Goal: Task Accomplishment & Management: Manage account settings

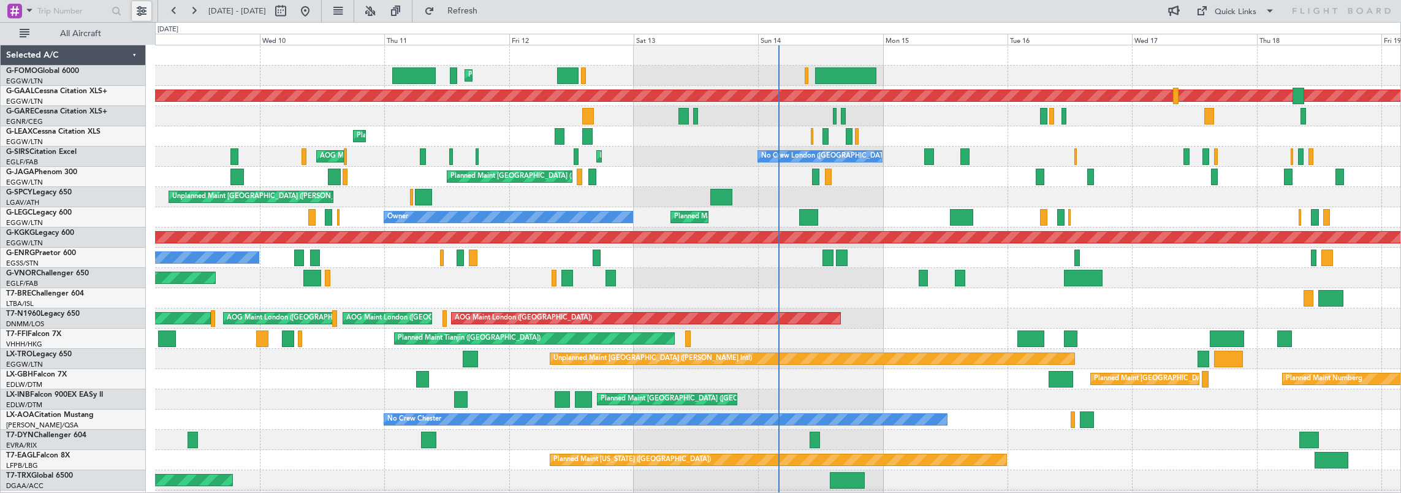
click at [139, 10] on button at bounding box center [142, 11] width 20 height 20
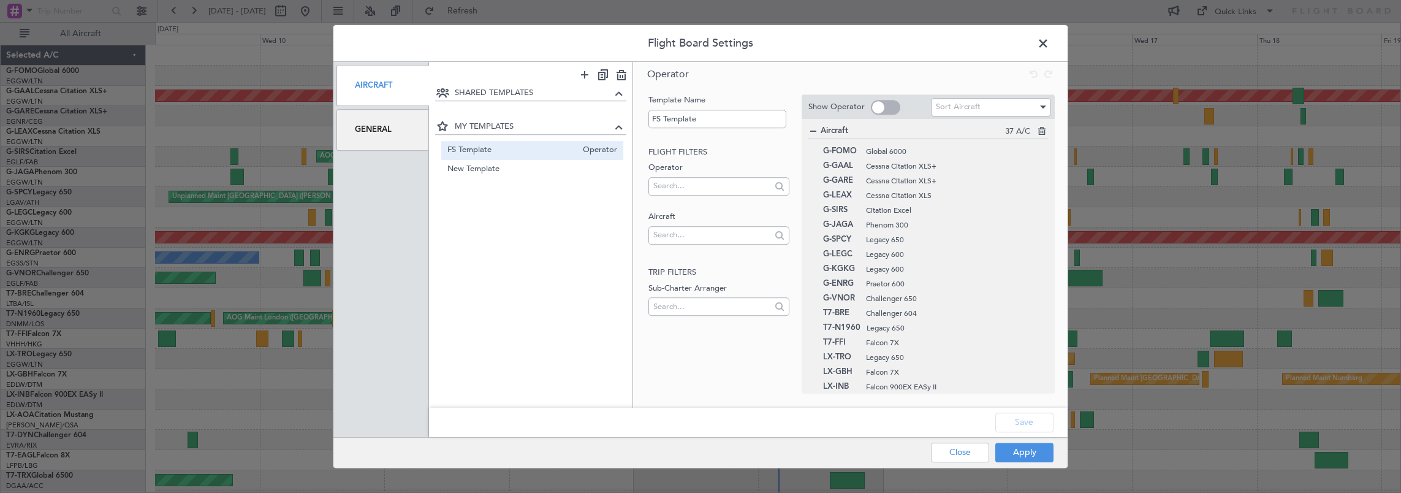
click at [398, 126] on div "General" at bounding box center [382, 129] width 93 height 41
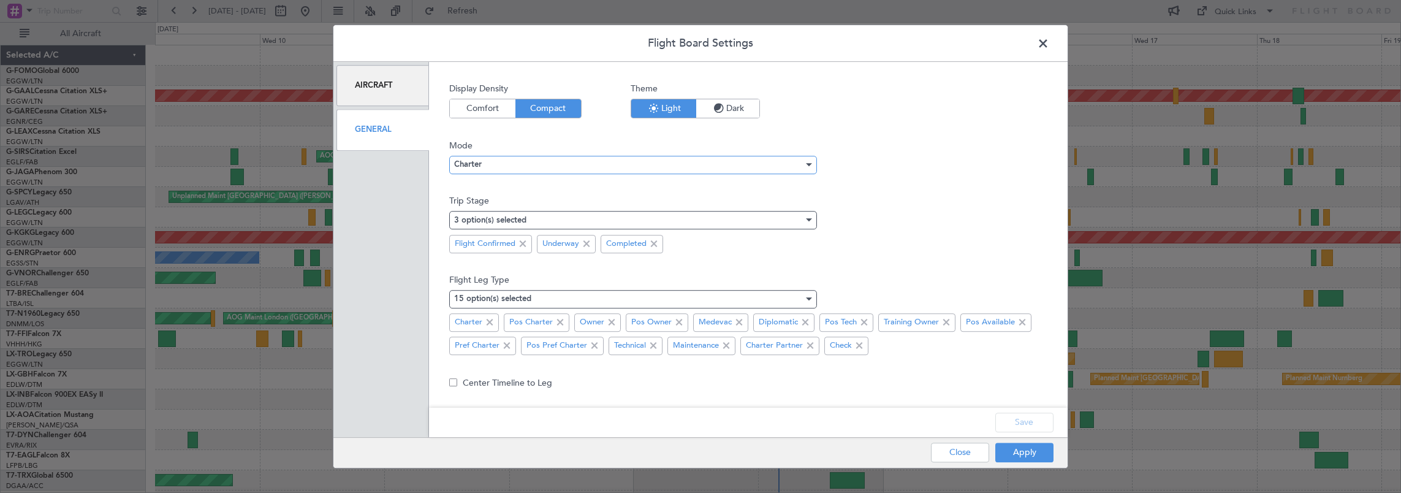
click at [508, 164] on div "Charter" at bounding box center [628, 165] width 349 height 18
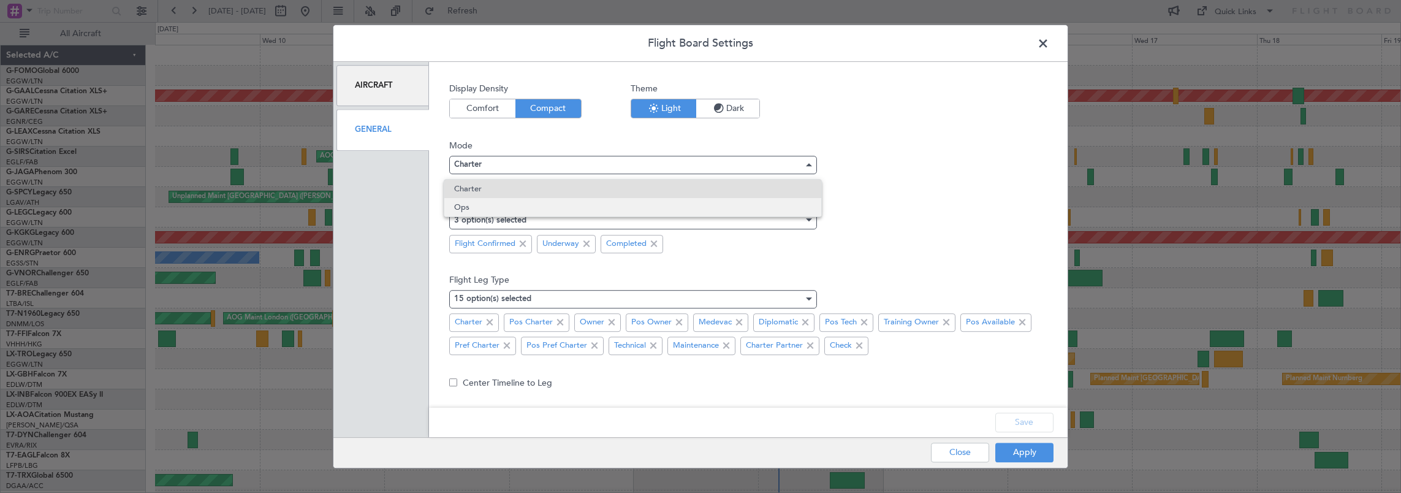
click at [469, 211] on span "Ops" at bounding box center [632, 207] width 357 height 18
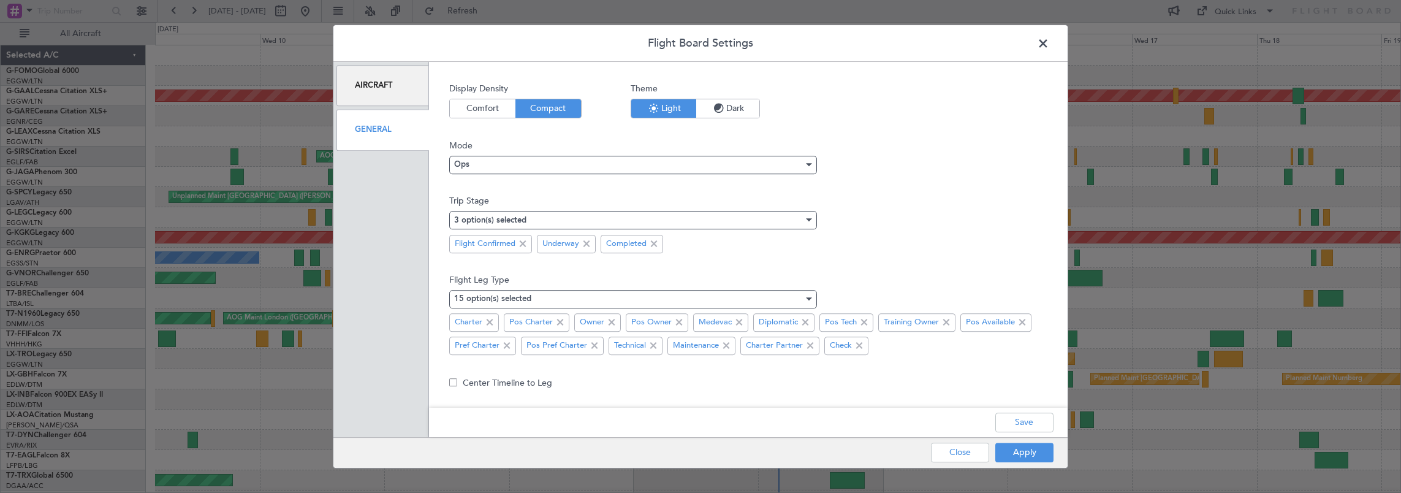
click at [933, 223] on nimbus-select "3 option(s) selected Flight Confirmed Underway Completed" at bounding box center [748, 230] width 598 height 46
click at [1031, 419] on button "Save" at bounding box center [1024, 422] width 58 height 20
click at [1023, 454] on button "Apply" at bounding box center [1024, 453] width 58 height 20
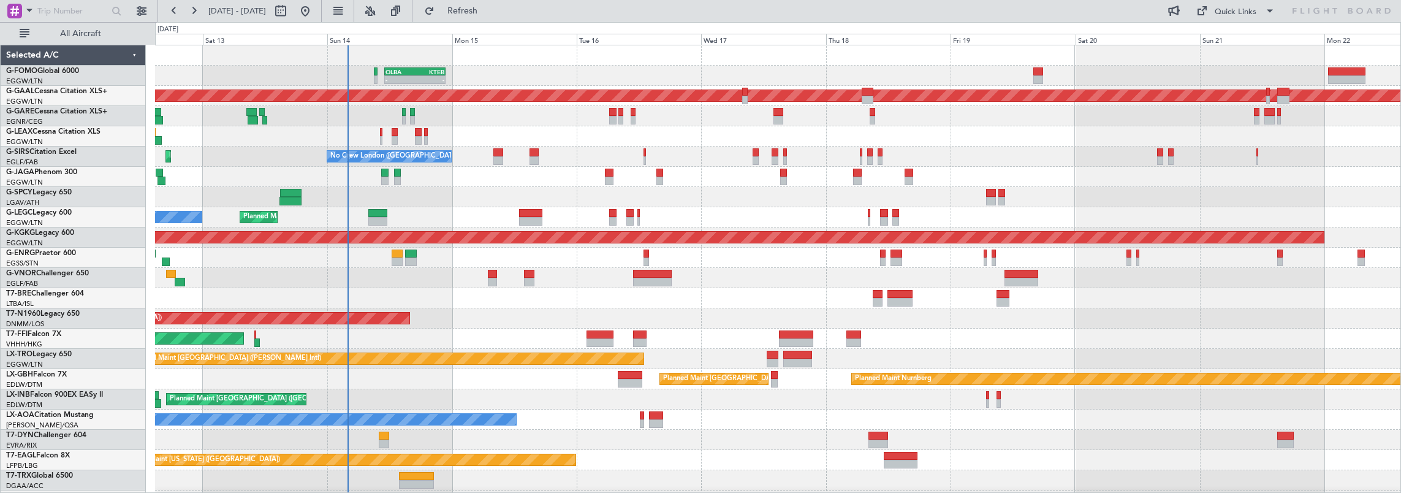
click at [645, 218] on div "- - OLBA 11:00 Z KTEB 22:45 Z Planned Maint London (Luton) Planned Maint Dussel…" at bounding box center [778, 389] width 1246 height 688
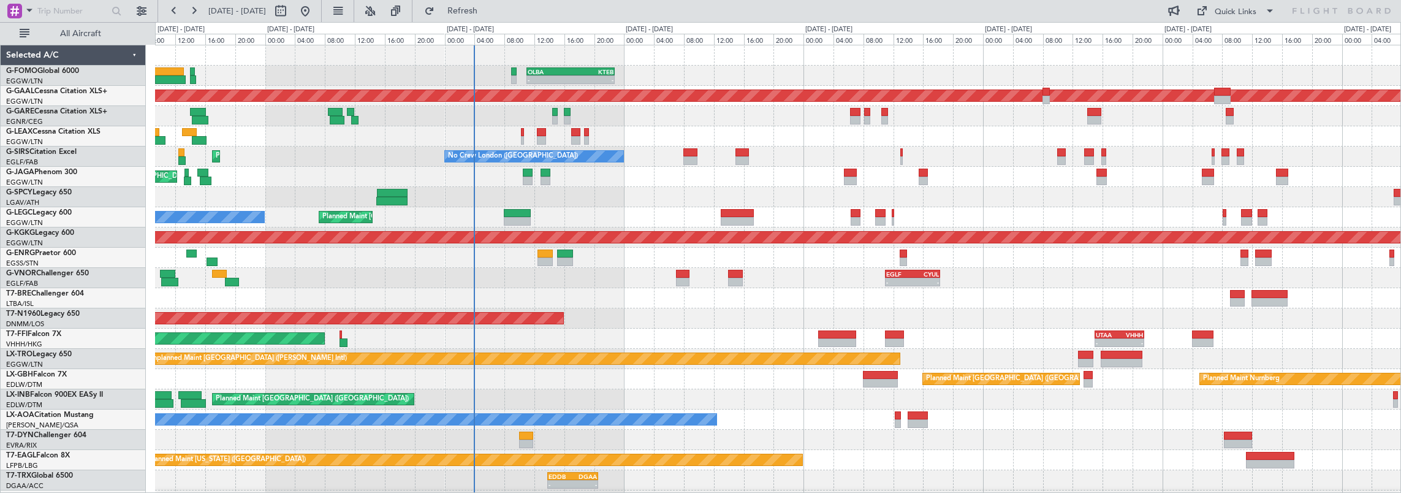
click at [631, 262] on div "- - OLBA 11:00 Z KTEB 22:45 Z Planned Maint London (Luton) KTEB 02:30 Z EDDH 09…" at bounding box center [778, 389] width 1246 height 688
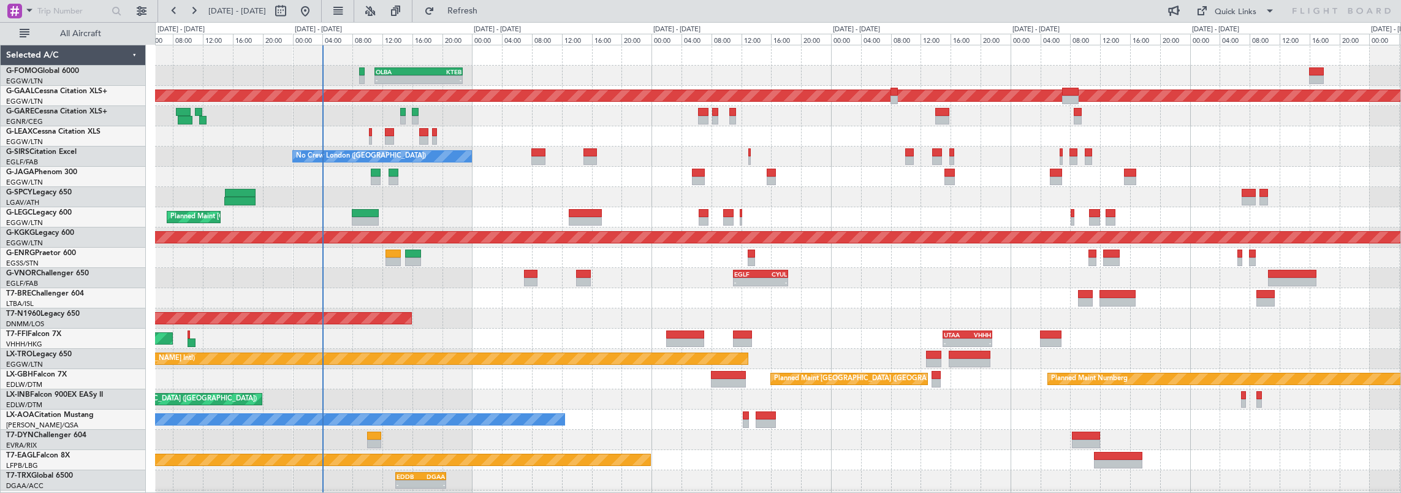
click at [462, 209] on div "- - OLBA 11:00 Z KTEB 22:45 Z Planned Maint London (Luton) Planned Maint Dussel…" at bounding box center [778, 389] width 1246 height 688
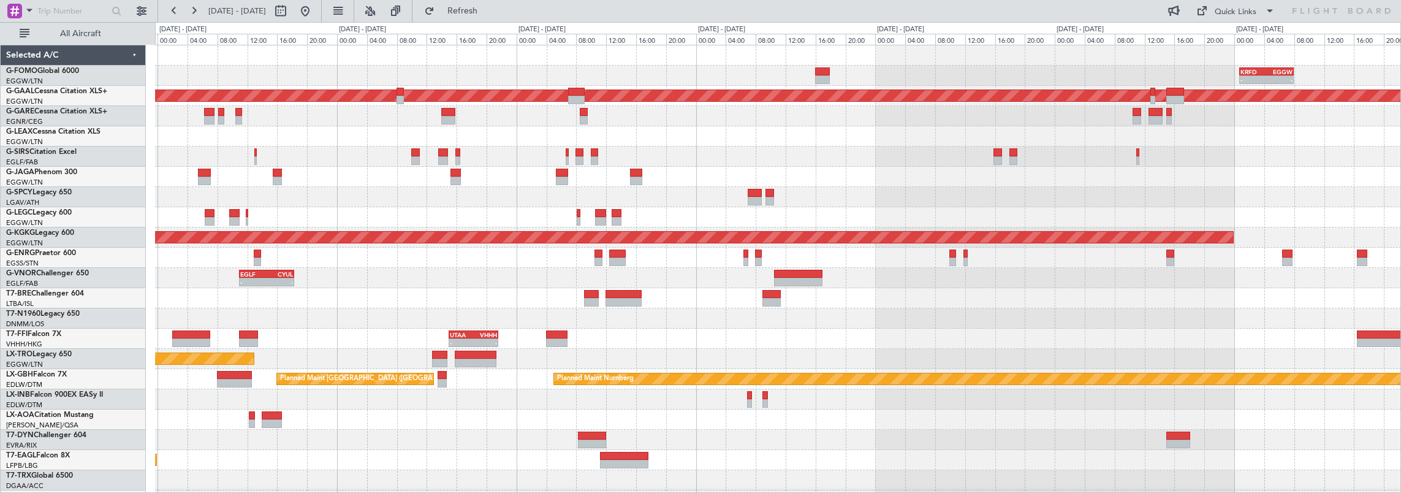
click at [322, 226] on div "- - KRFD 00:45 Z EGGW 08:00 Z OLBA 11:00 Z KTEB 22:45 Z - - Planned Maint Dusse…" at bounding box center [778, 389] width 1246 height 688
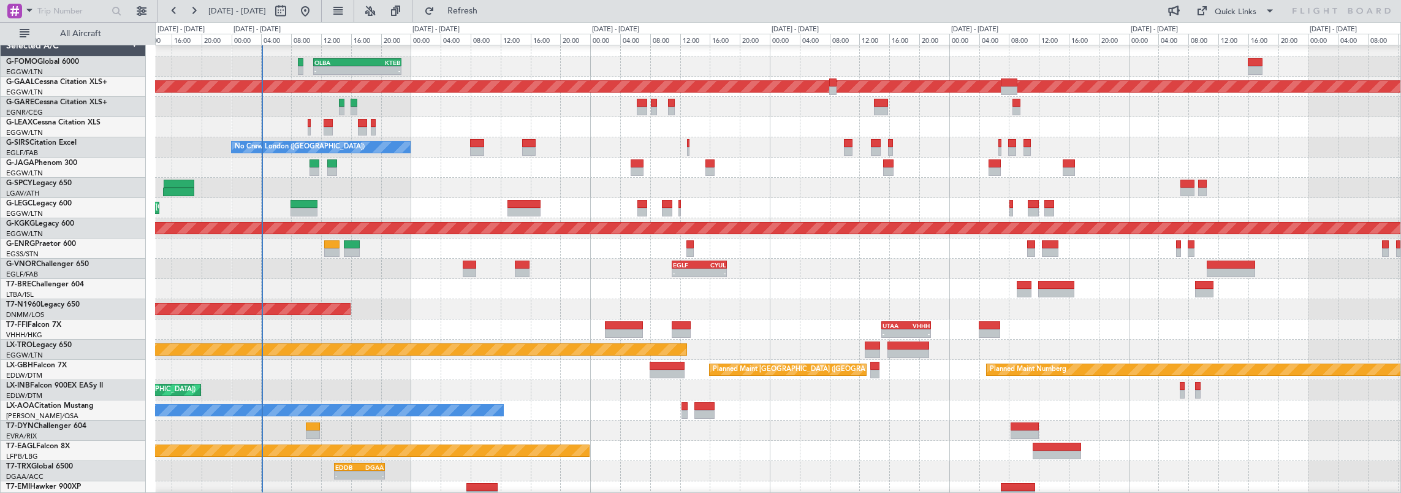
scroll to position [10, 0]
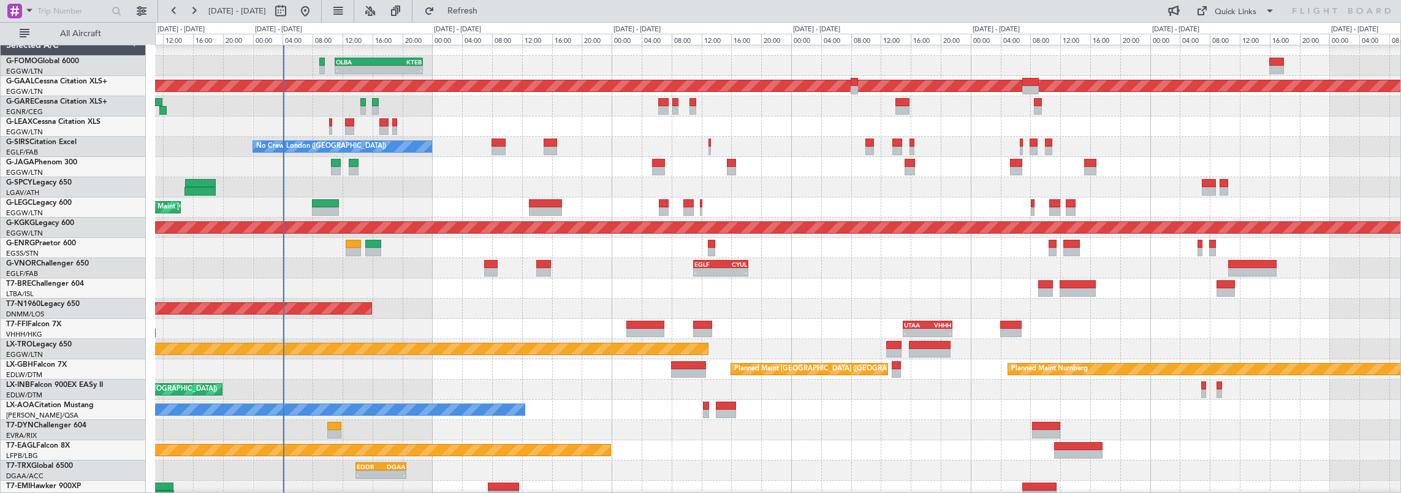
click at [701, 184] on div at bounding box center [778, 187] width 1246 height 20
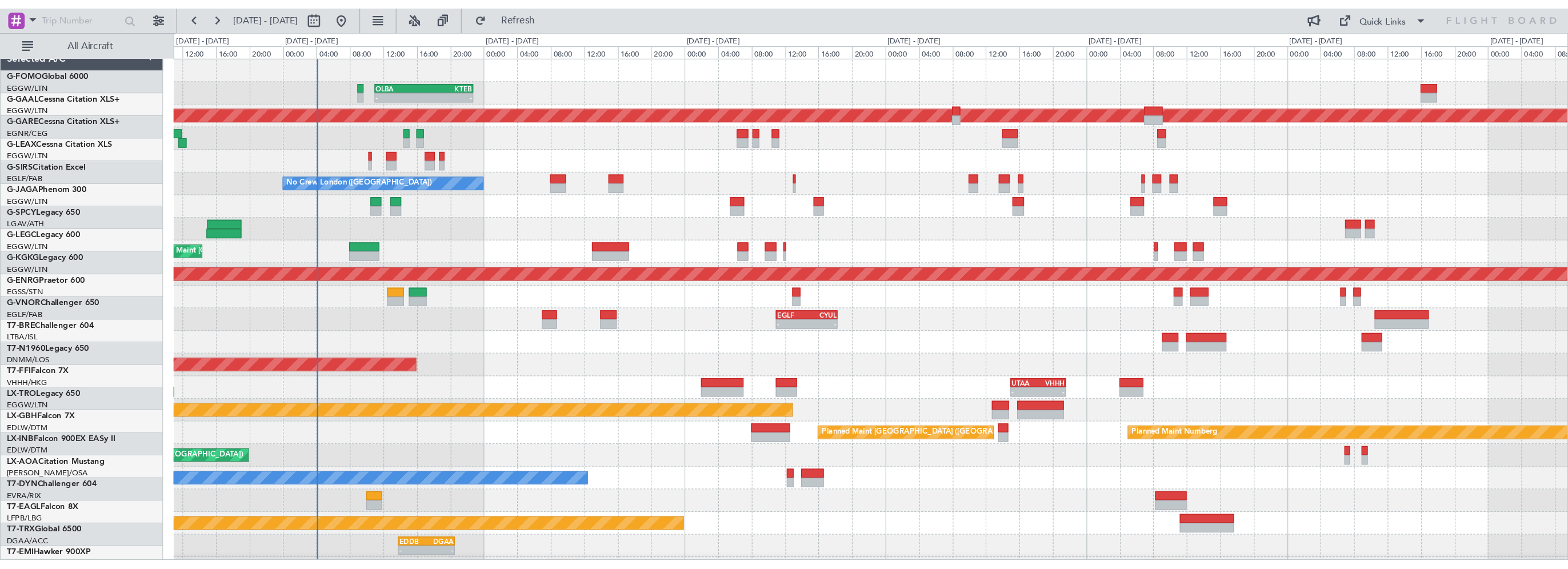
scroll to position [0, 0]
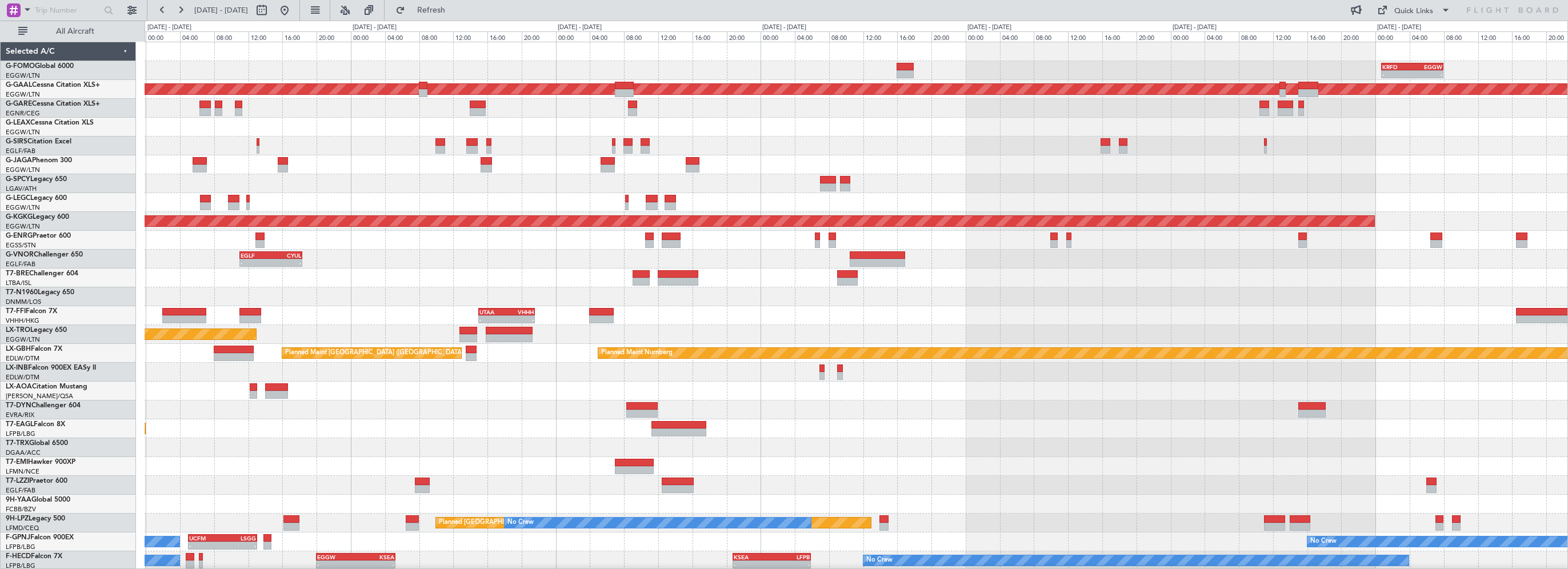
click at [326, 107] on div "- - KRFD 00:45 Z EGGW 08:00 Z OLBA 11:00 Z KTEB 22:45 Z - - Planned Maint Dusse…" at bounding box center [856, 363] width 1423 height 642
click at [361, 118] on div at bounding box center [856, 127] width 1423 height 19
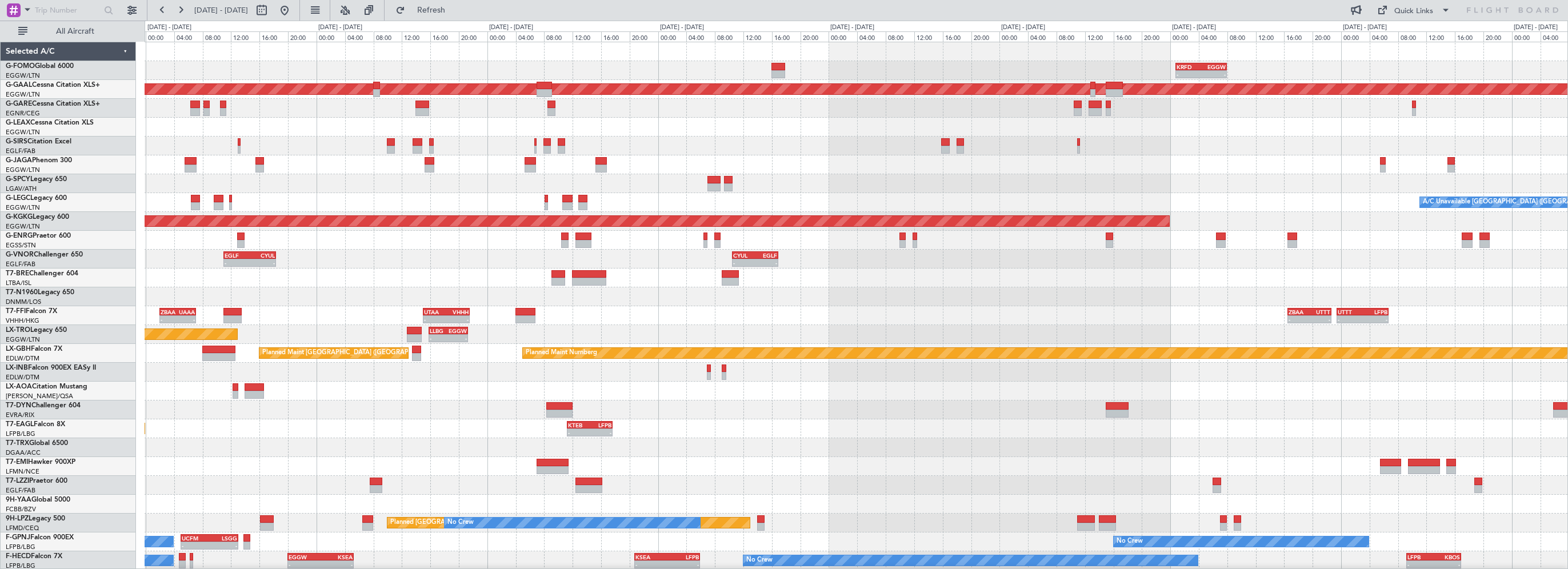
click at [329, 133] on div at bounding box center [856, 127] width 1423 height 19
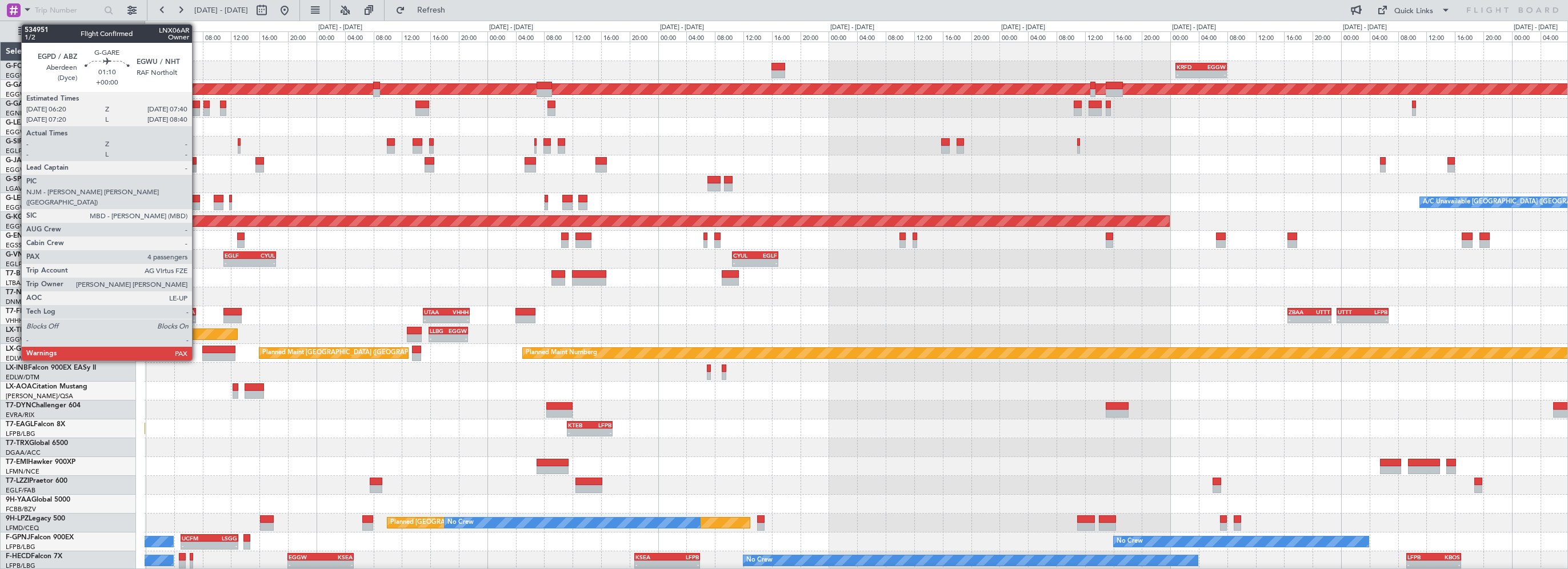
click at [198, 103] on div at bounding box center [195, 104] width 9 height 8
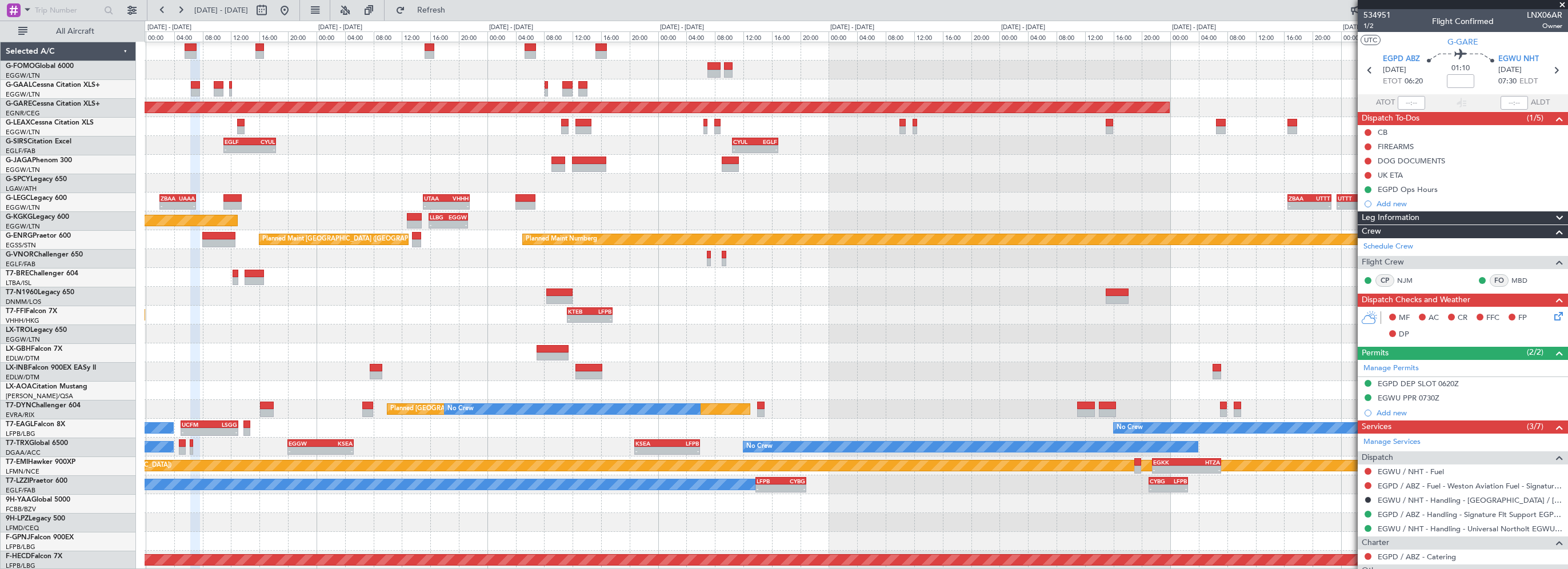
scroll to position [114, 0]
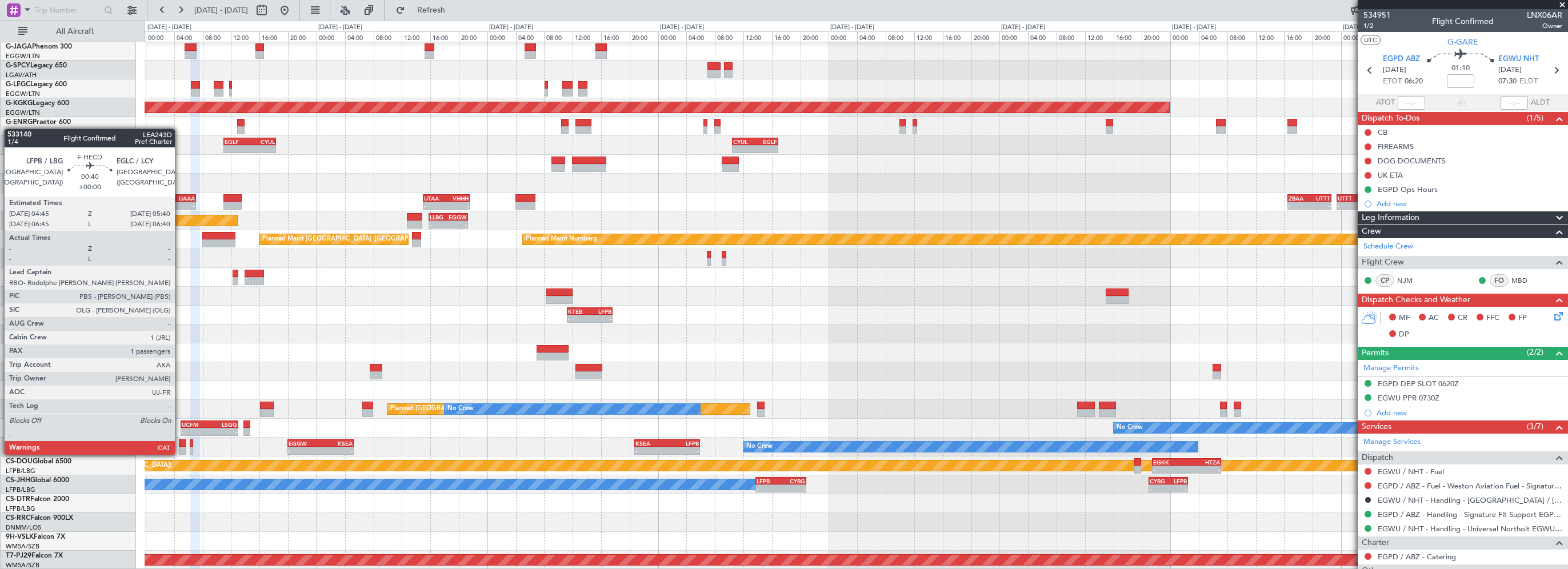
click at [180, 444] on div at bounding box center [182, 443] width 7 height 8
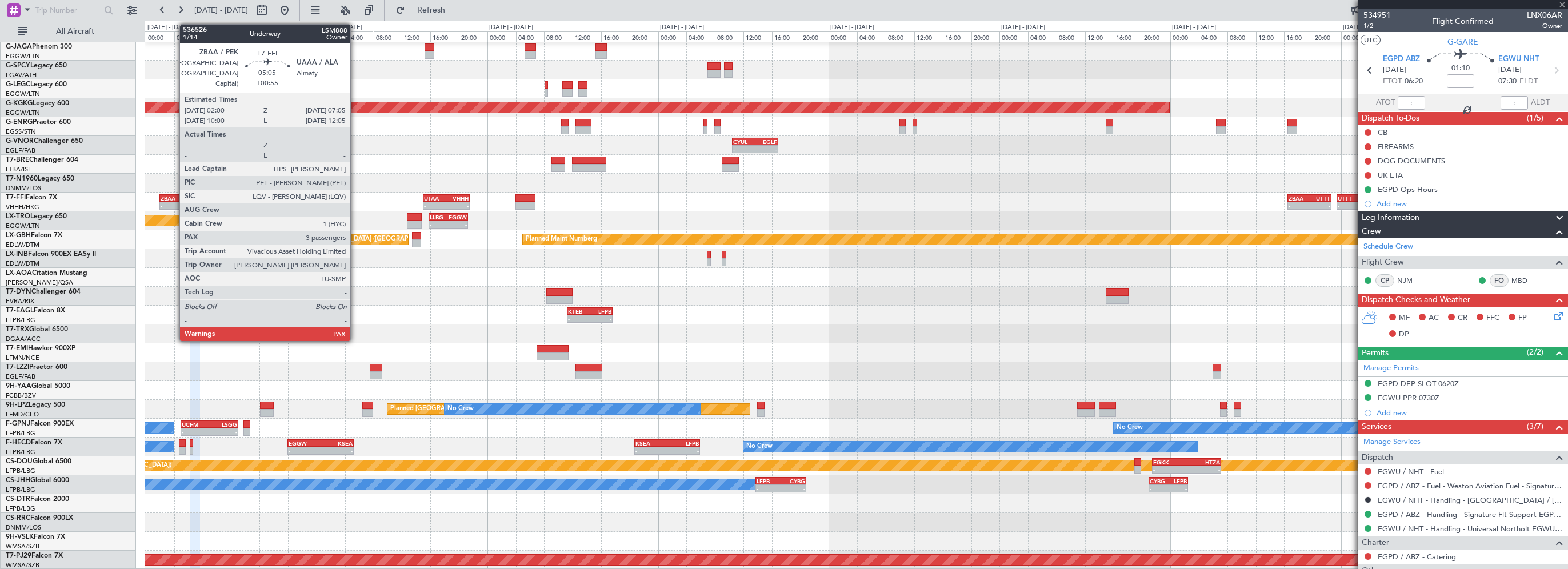
type input "1"
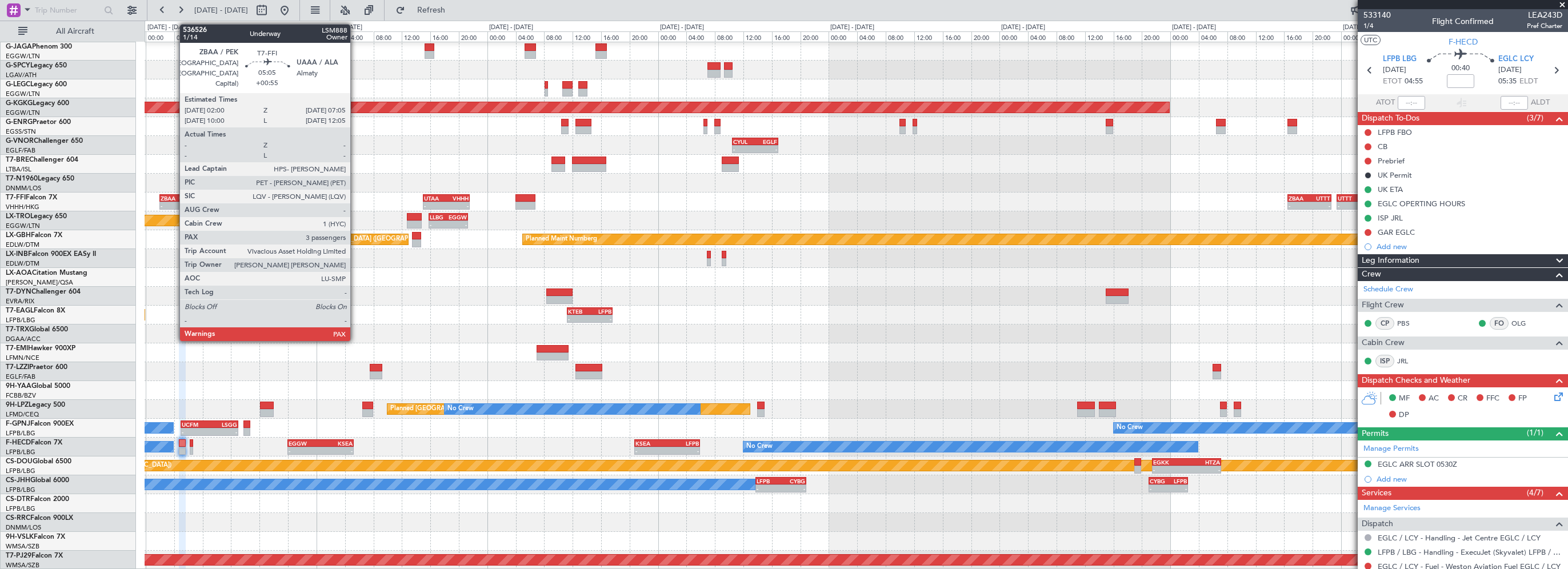
click at [173, 195] on div "ZBAA" at bounding box center [169, 198] width 17 height 7
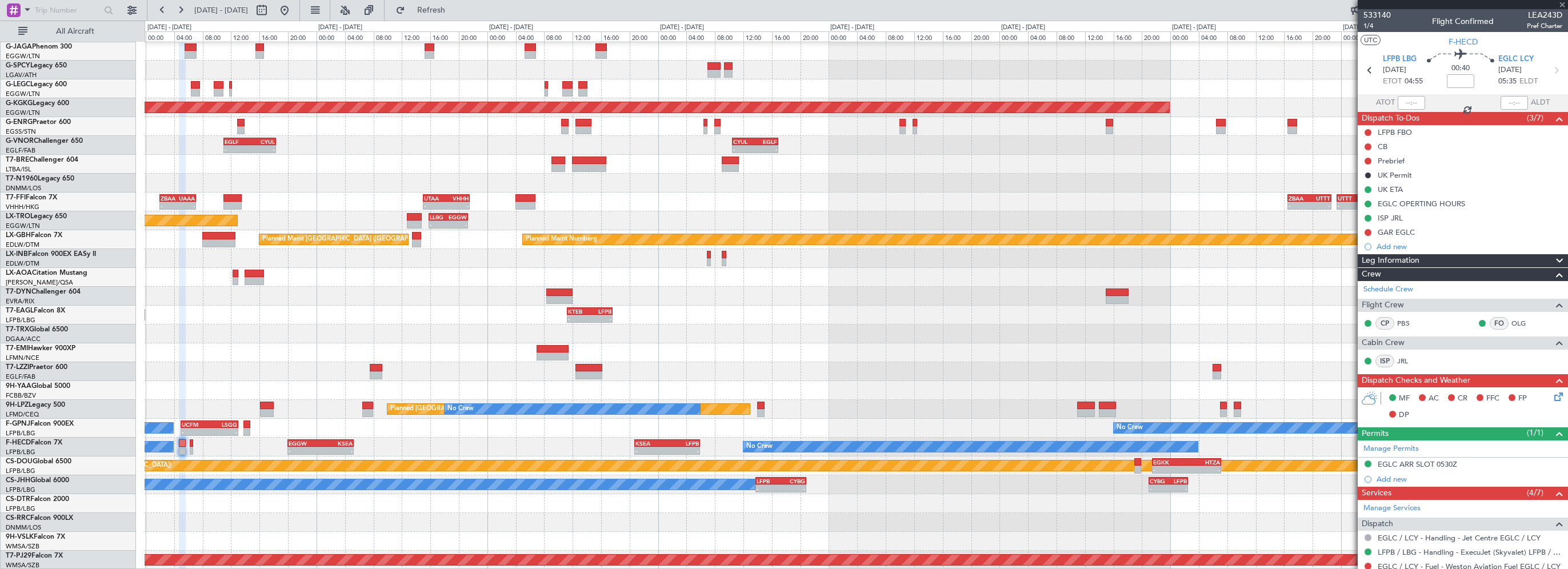
type input "+00:55"
type input "3"
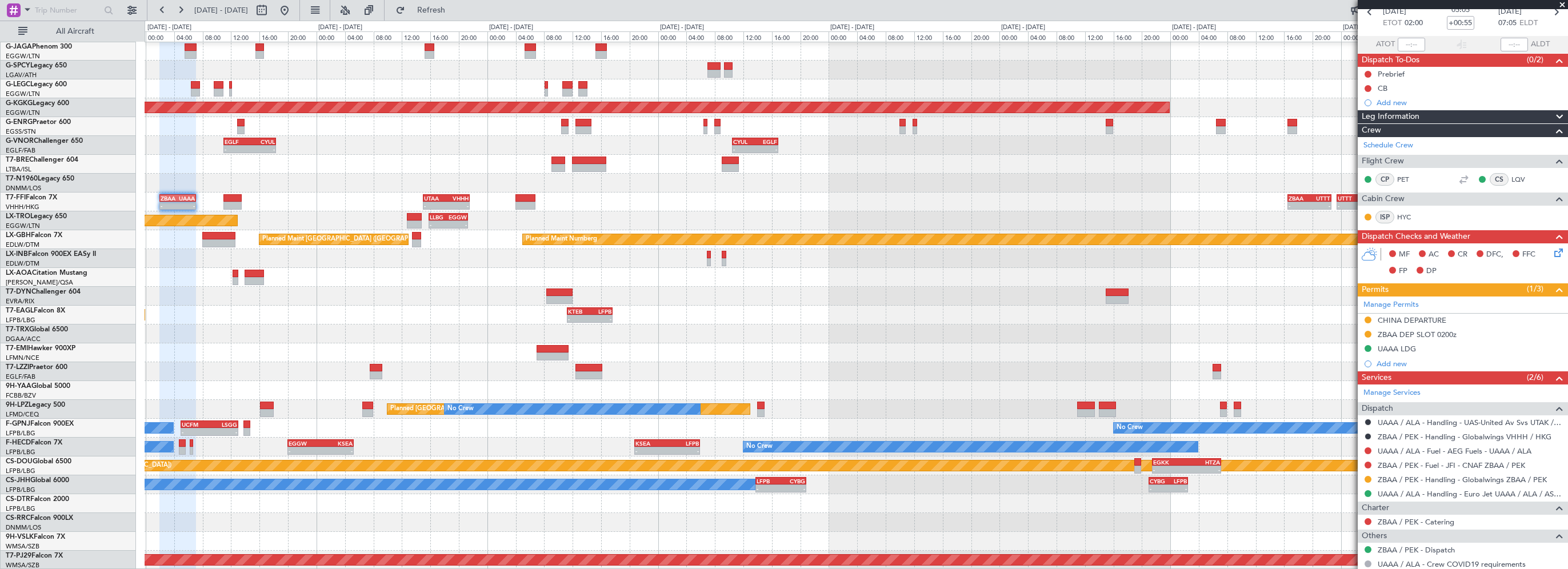
scroll to position [0, 0]
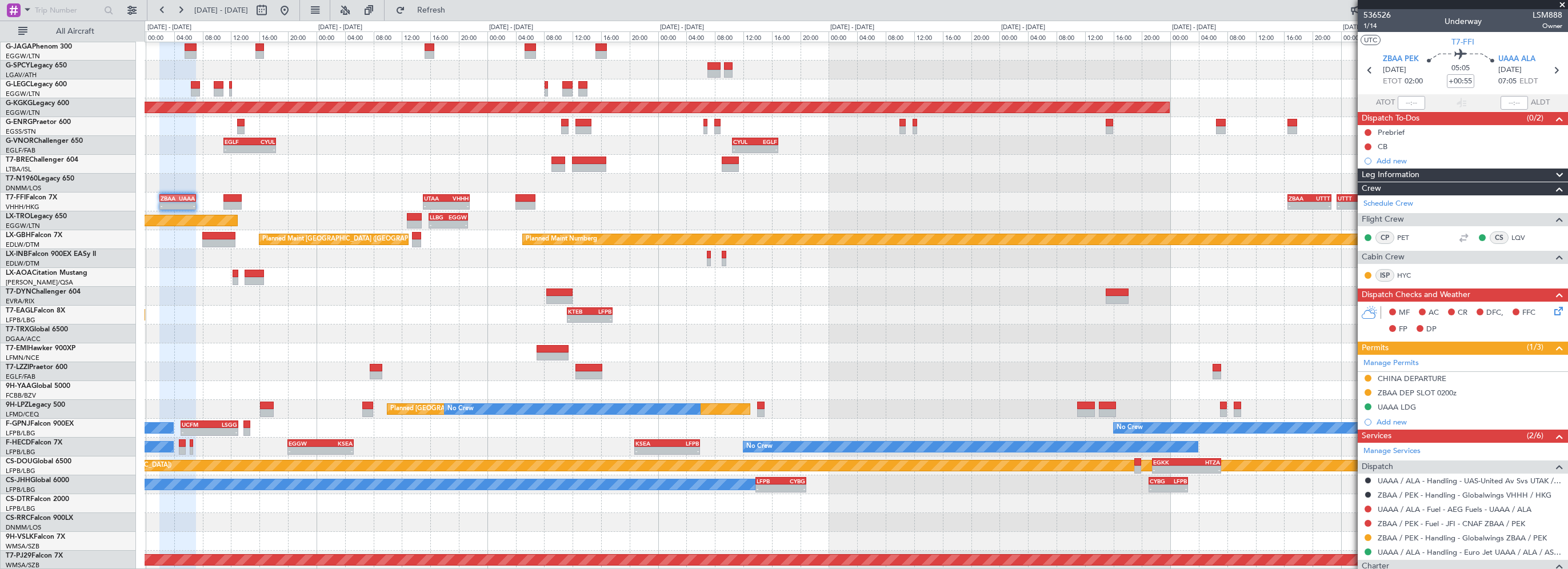
click at [1305, 176] on div "Leg Information" at bounding box center [1463, 175] width 211 height 13
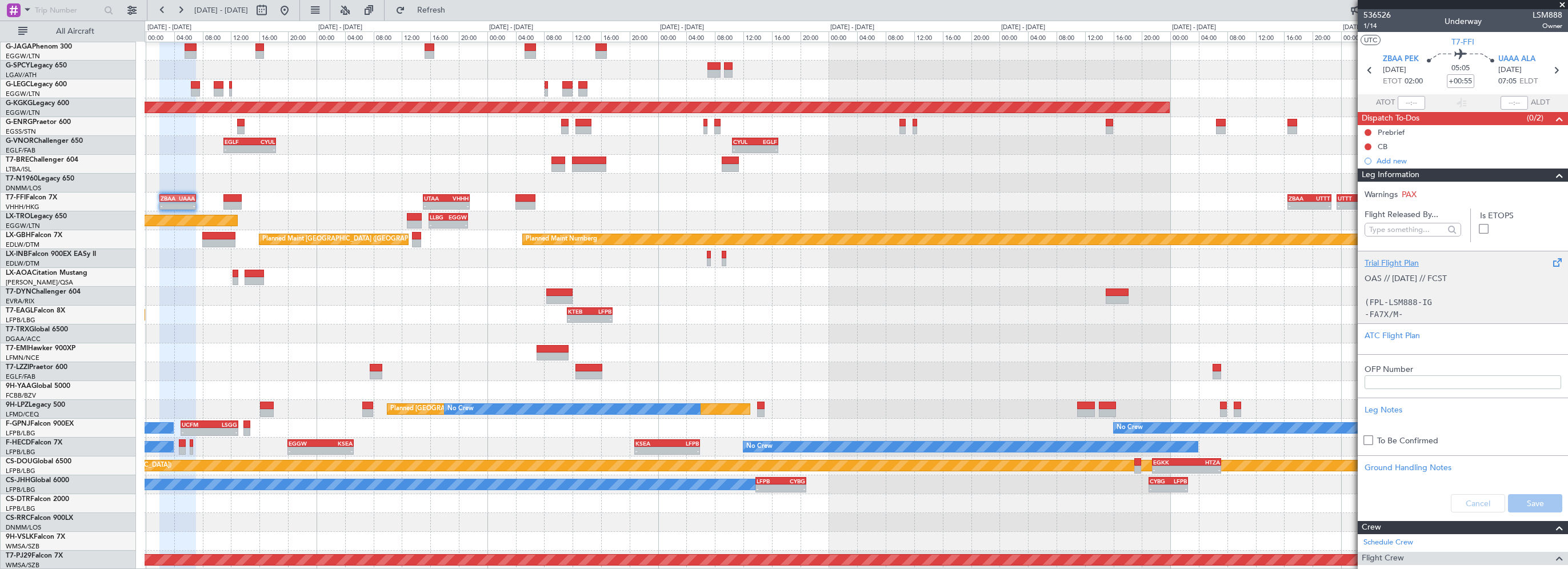
click at [1305, 258] on div "Trial Flight Plan" at bounding box center [1463, 263] width 197 height 12
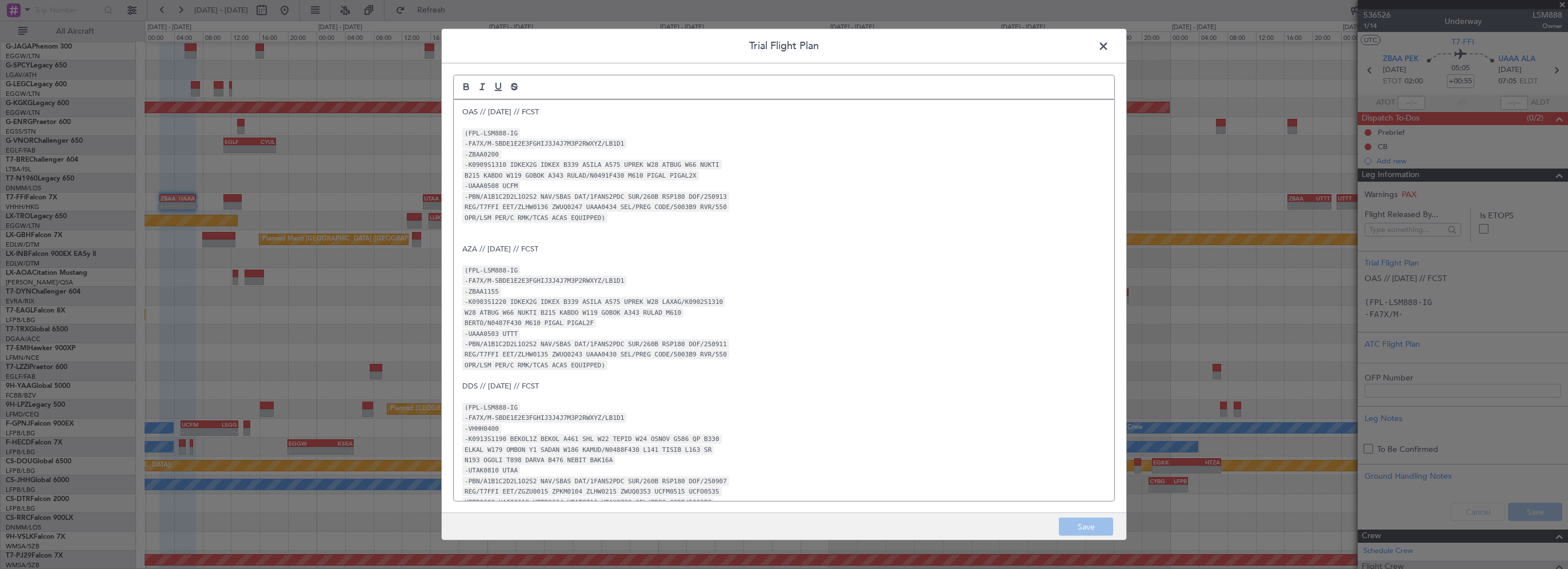
click at [461, 110] on div "OAS // 12SEP // FCST (FPL-LSM888-IG -FA7X/M-SBDE1E2E3FGHIJ3J4J7M3P2RWXYZ/LB1D1 …" at bounding box center [784, 300] width 661 height 401
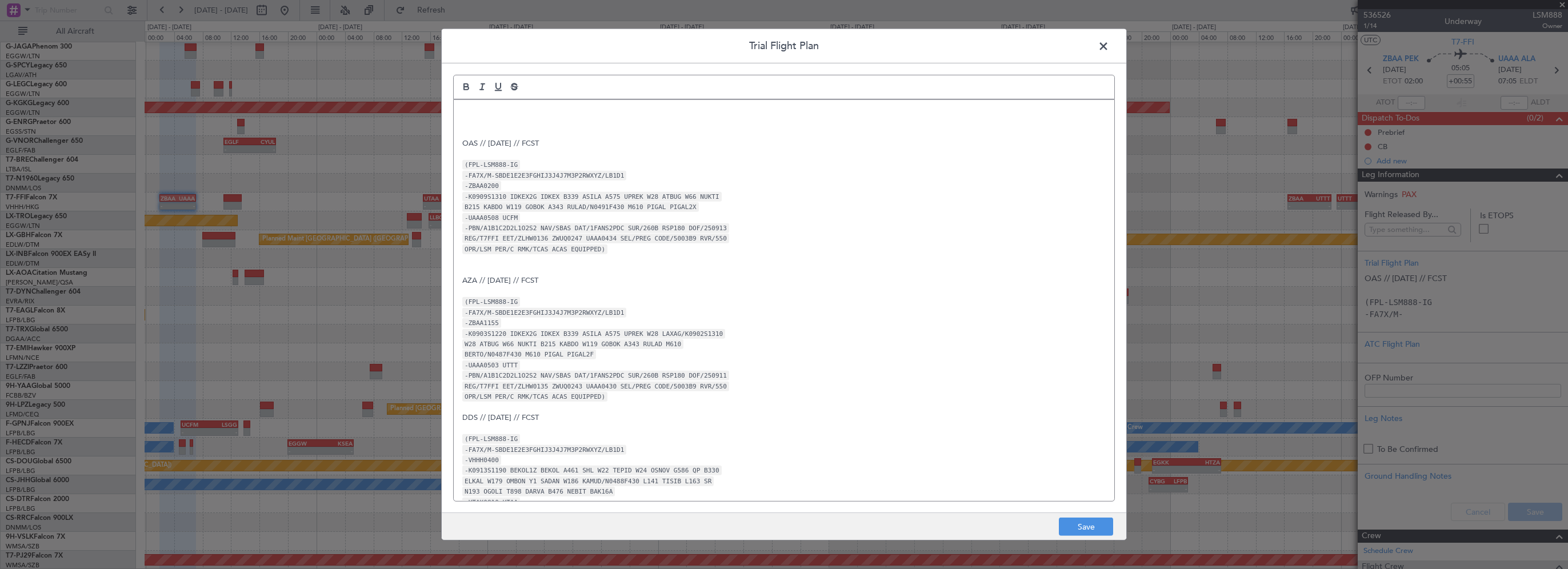
click at [498, 107] on p at bounding box center [784, 112] width 643 height 10
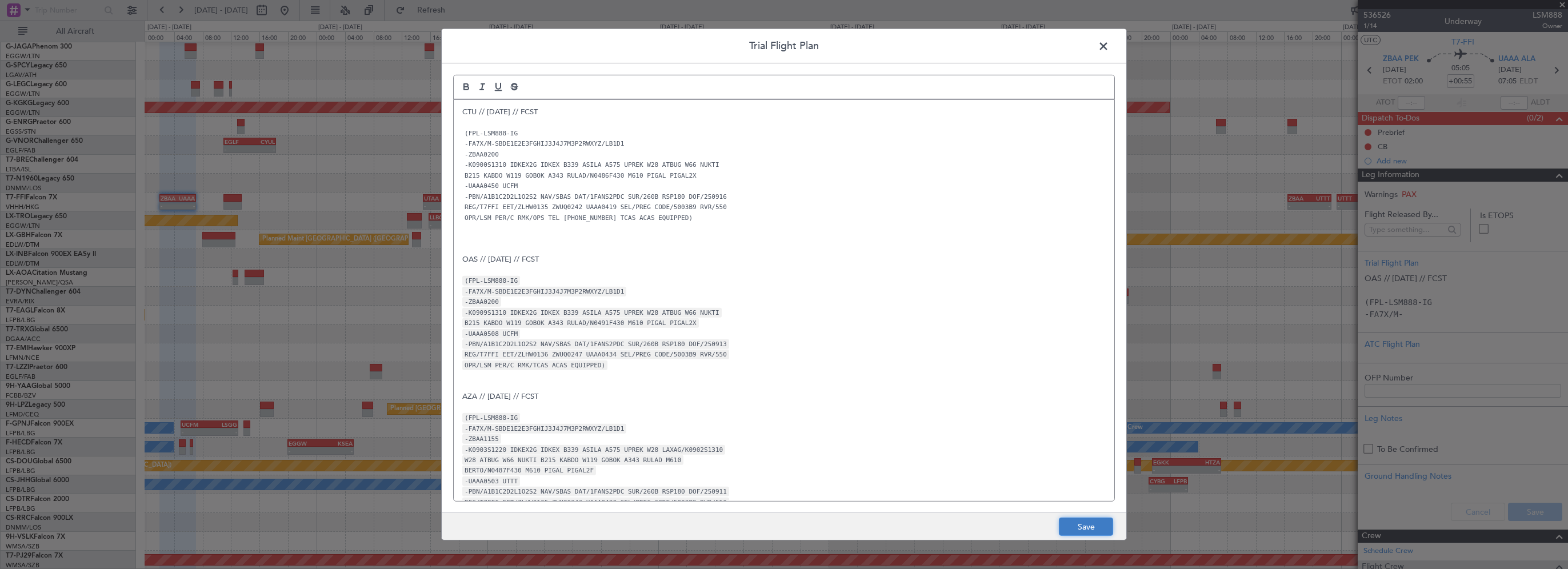
click at [1081, 459] on button "Save" at bounding box center [1086, 527] width 54 height 19
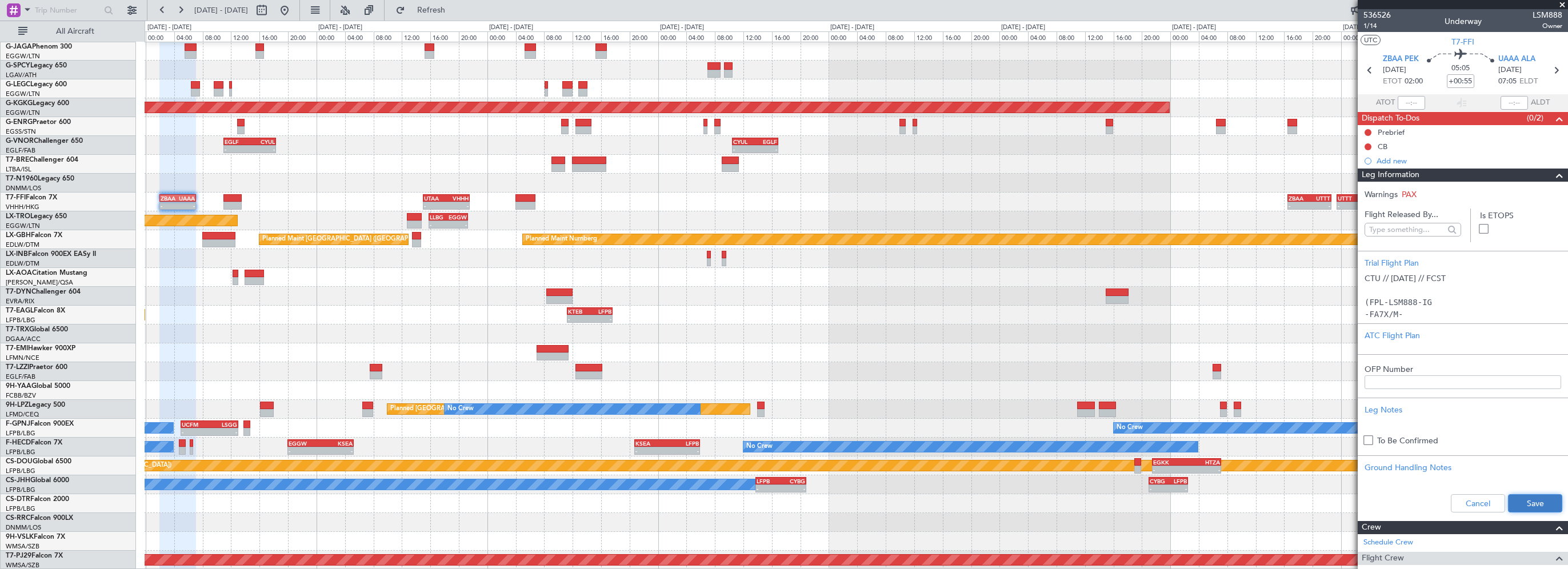
click at [1305, 459] on button "Save" at bounding box center [1534, 504] width 54 height 19
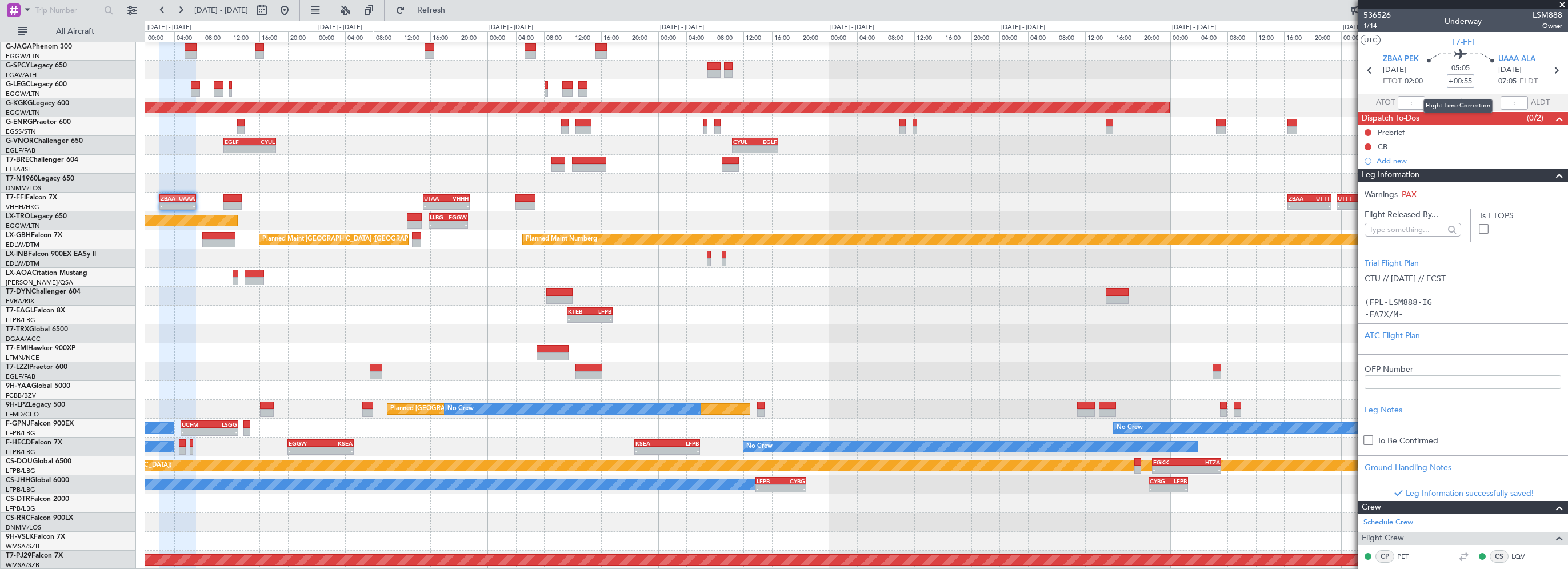
click at [1305, 79] on input "+00:55" at bounding box center [1460, 81] width 27 height 14
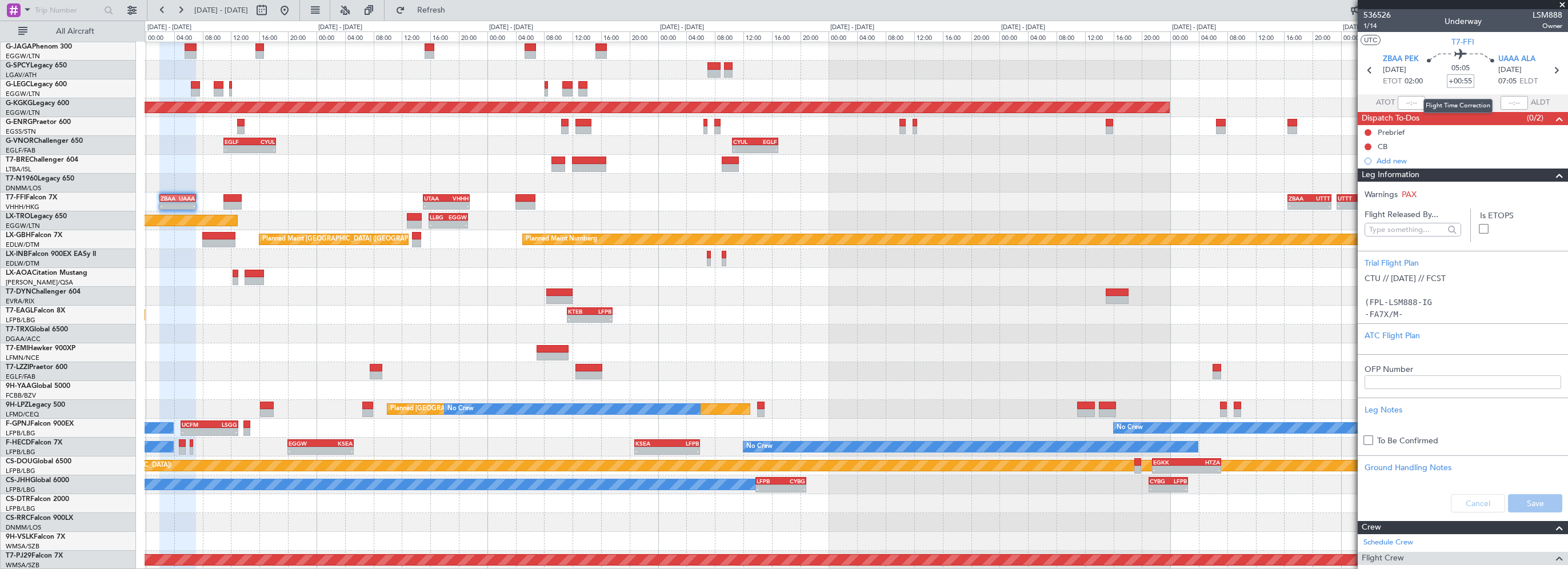
drag, startPoint x: 1463, startPoint y: 81, endPoint x: 1470, endPoint y: 80, distance: 7.1
click at [1305, 80] on input "+00:55" at bounding box center [1460, 81] width 27 height 14
type input "+00:40"
click at [1305, 6] on span at bounding box center [1562, 5] width 11 height 10
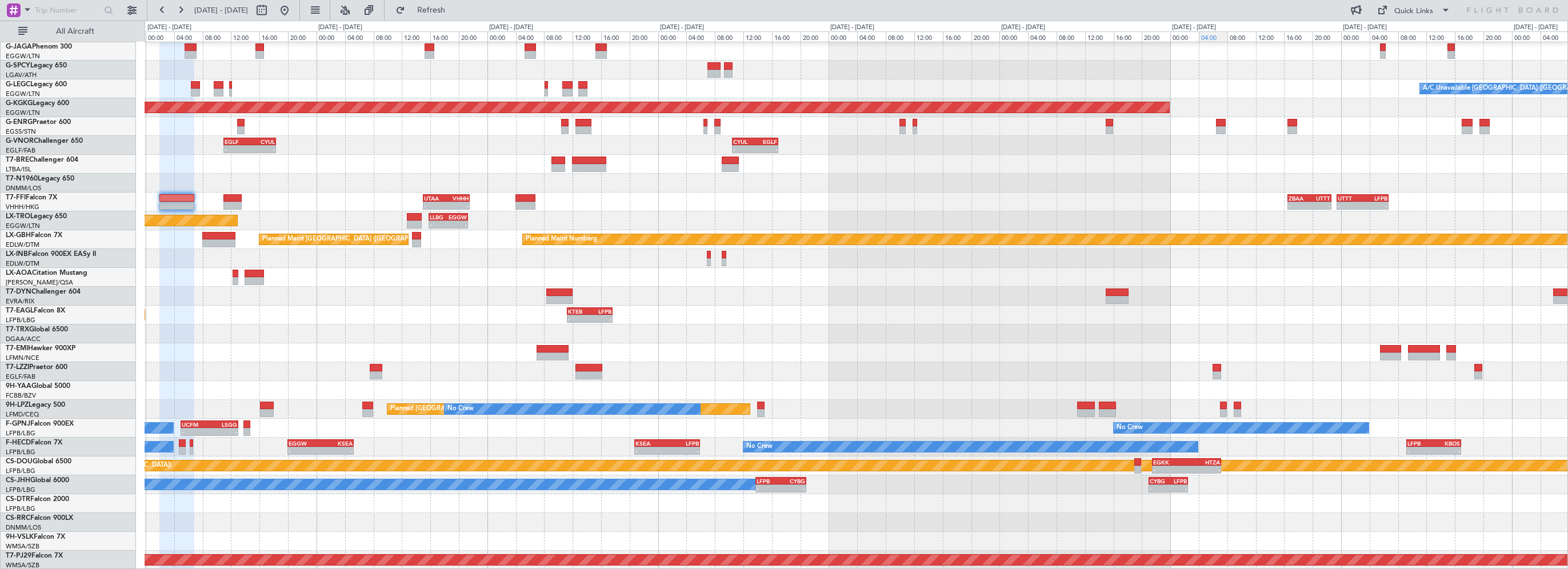
type input "0"
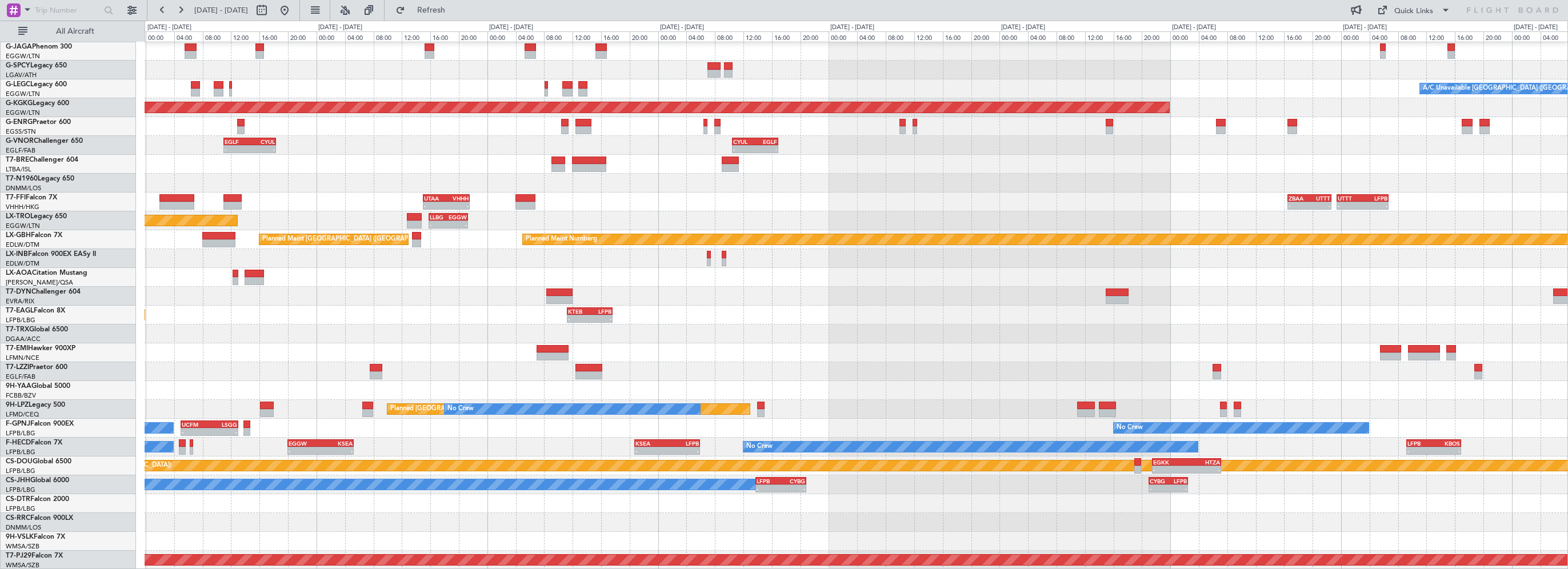
click at [292, 316] on div "Planned Maint [US_STATE] ([GEOGRAPHIC_DATA]) - - KTEB 11:15 Z LFPB 17:40 Z" at bounding box center [856, 315] width 1423 height 19
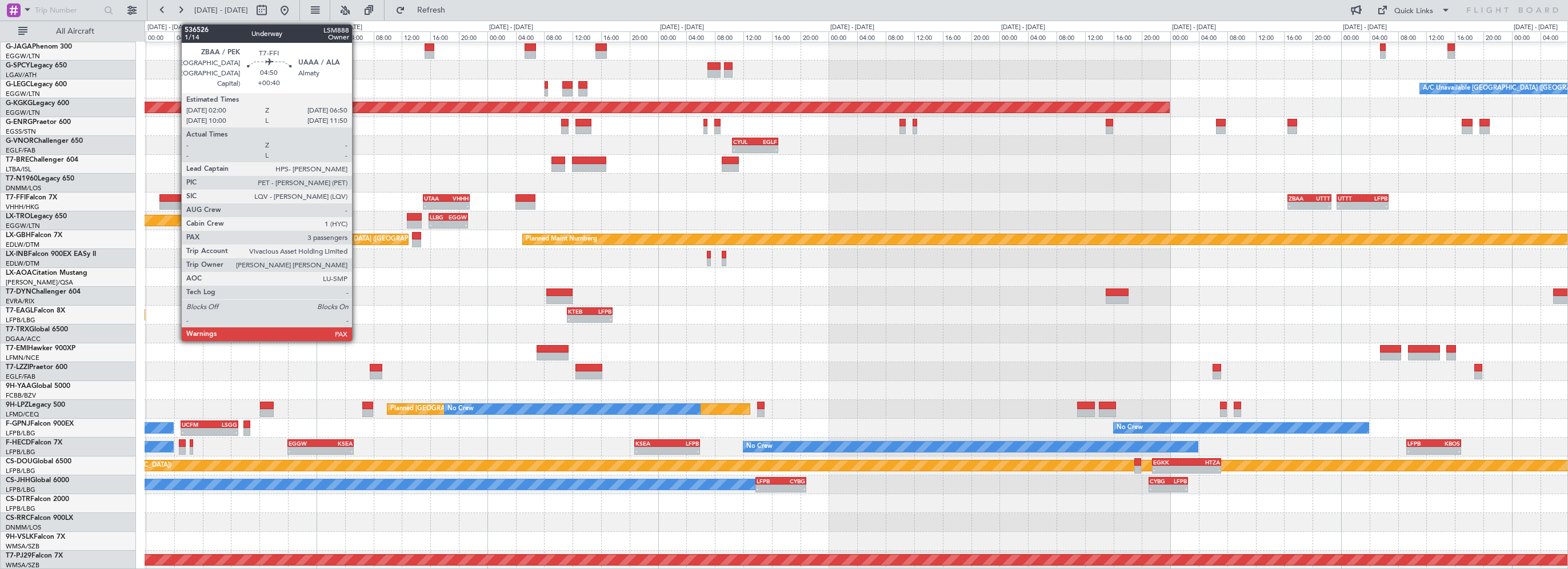
click at [175, 196] on div at bounding box center [176, 198] width 34 height 8
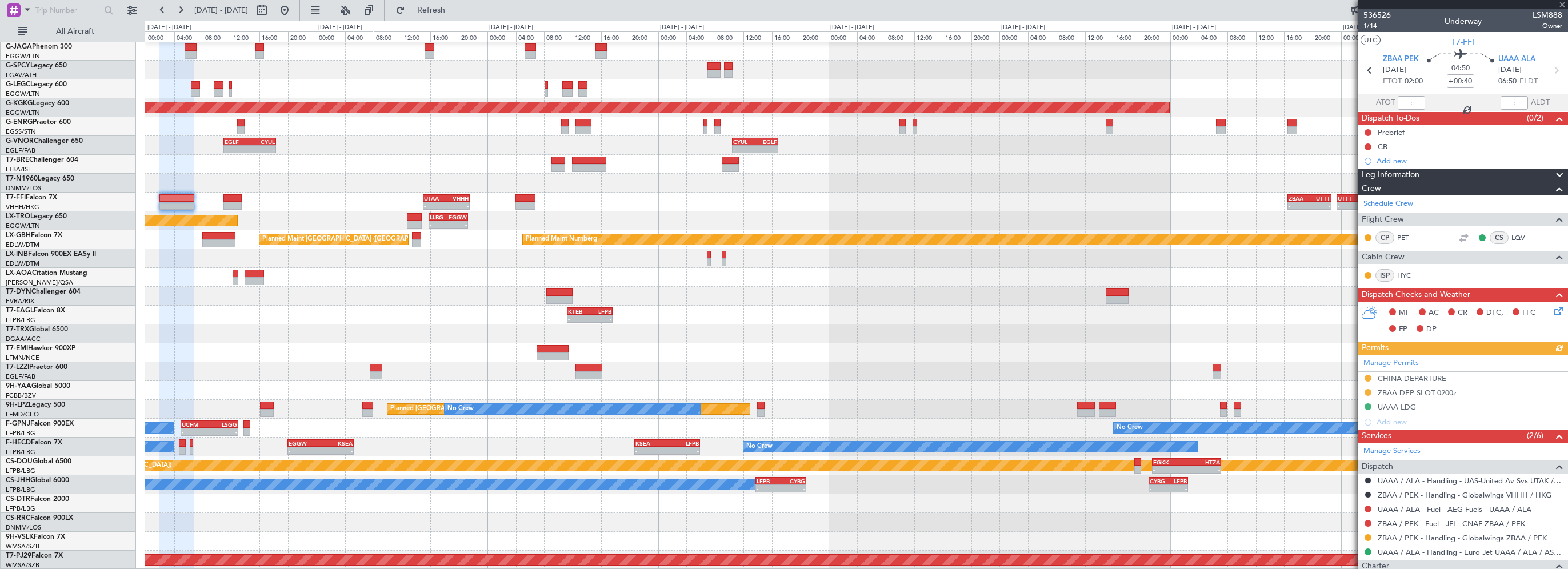
click at [1305, 311] on icon at bounding box center [1557, 310] width 9 height 9
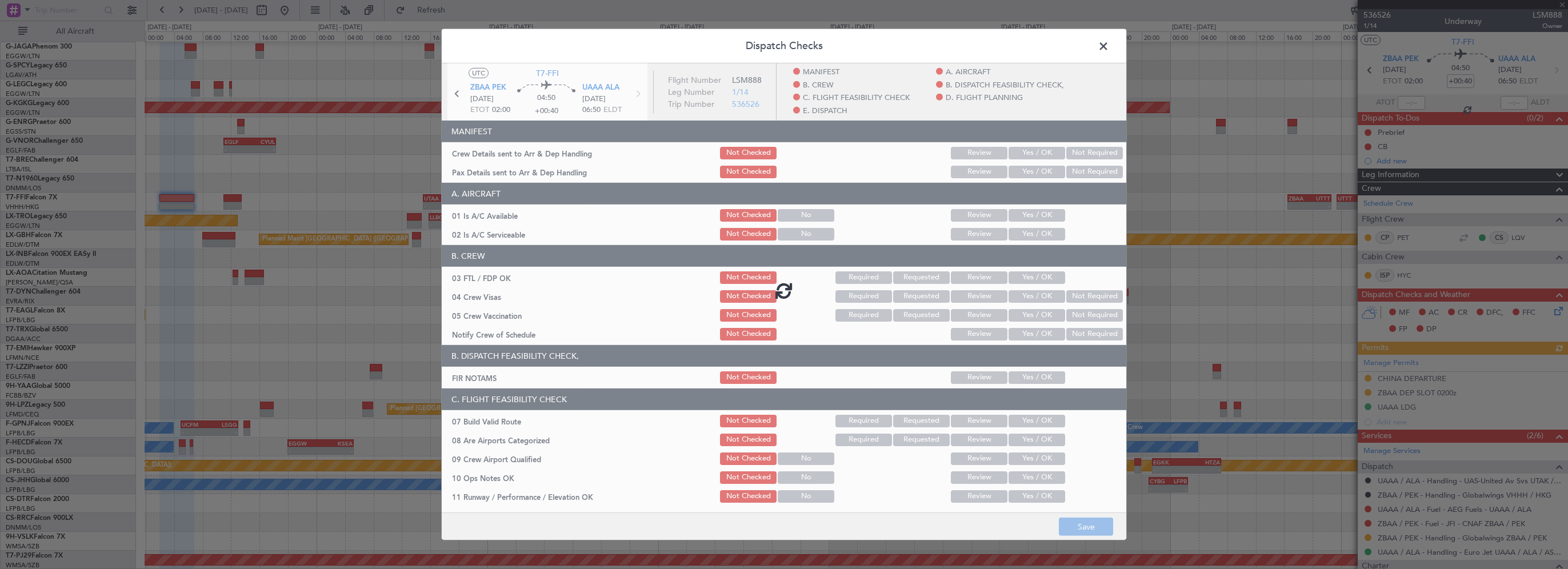
click at [1023, 215] on div at bounding box center [784, 290] width 684 height 454
click at [1024, 217] on div at bounding box center [784, 290] width 684 height 454
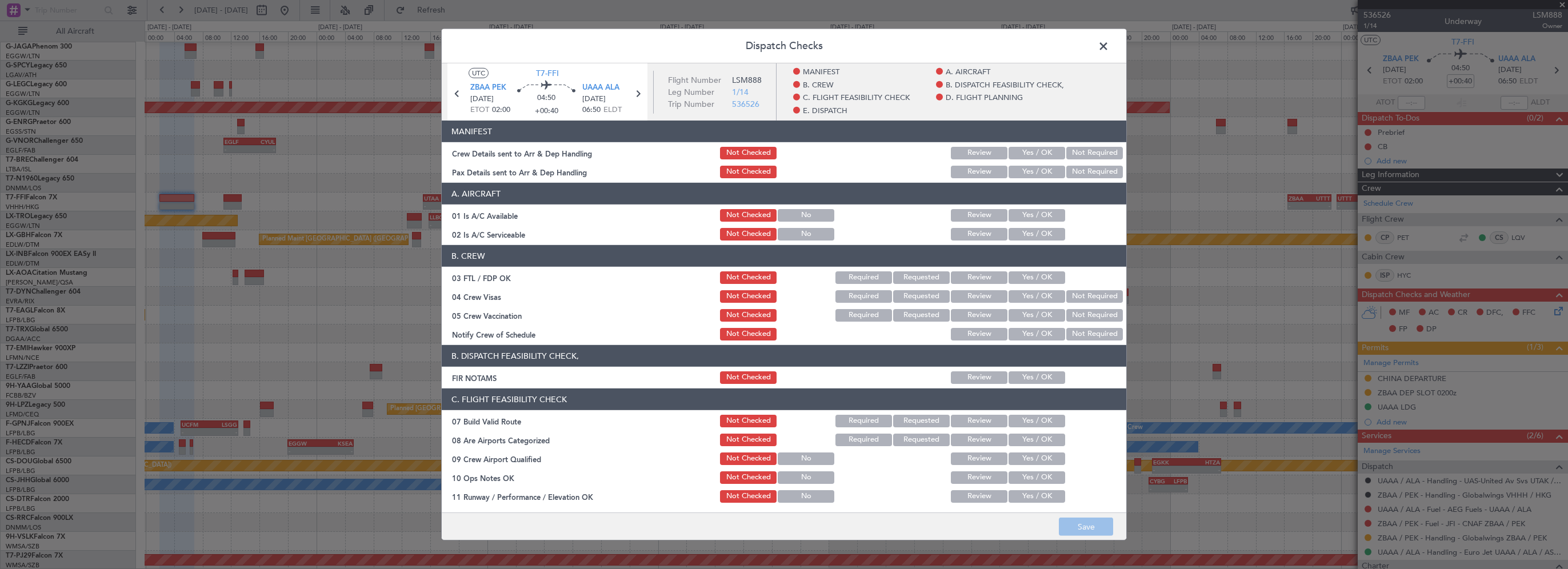
click at [1027, 213] on button "Yes / OK" at bounding box center [1037, 215] width 57 height 12
click at [1029, 232] on button "Yes / OK" at bounding box center [1037, 234] width 57 height 12
drag, startPoint x: 1030, startPoint y: 378, endPoint x: 1026, endPoint y: 398, distance: 20.4
click at [1030, 378] on button "Yes / OK" at bounding box center [1037, 377] width 57 height 12
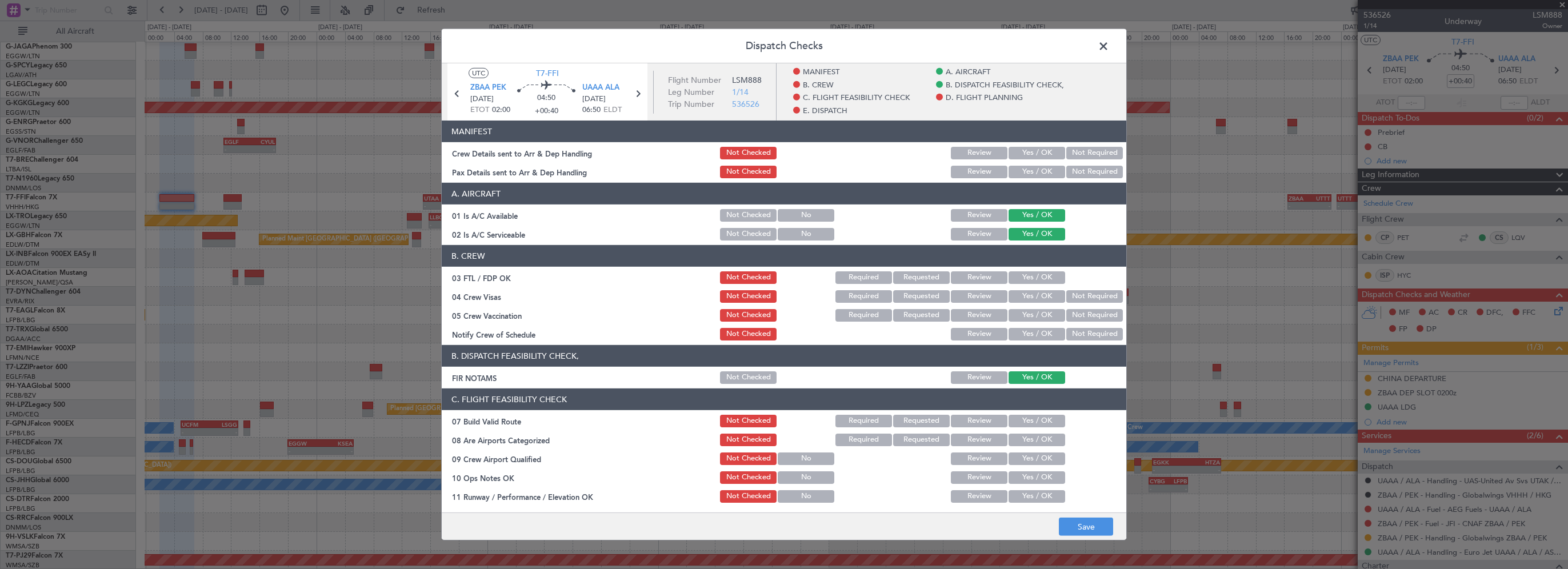
drag, startPoint x: 1018, startPoint y: 426, endPoint x: 1015, endPoint y: 449, distance: 23.2
click at [1018, 427] on button "Yes / OK" at bounding box center [1037, 421] width 57 height 12
click at [1015, 449] on section "C. FLIGHT FEASIBILITY CHECK 07 Build Valid Route Not Checked Required Requested…" at bounding box center [784, 541] width 684 height 305
click at [1018, 436] on button "Yes / OK" at bounding box center [1037, 439] width 57 height 12
drag, startPoint x: 748, startPoint y: 442, endPoint x: 1015, endPoint y: 503, distance: 273.9
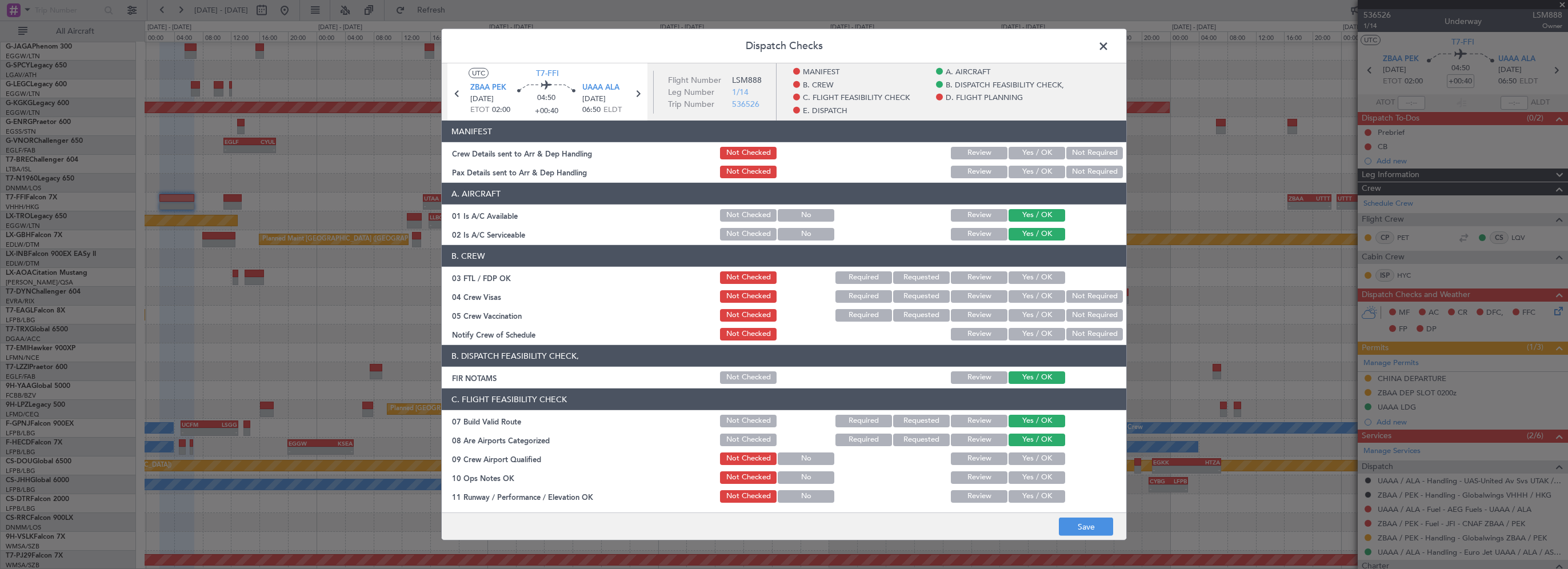
click at [748, 441] on button "Not Checked" at bounding box center [748, 439] width 57 height 12
click at [1027, 459] on button "Yes / OK" at bounding box center [1037, 478] width 57 height 12
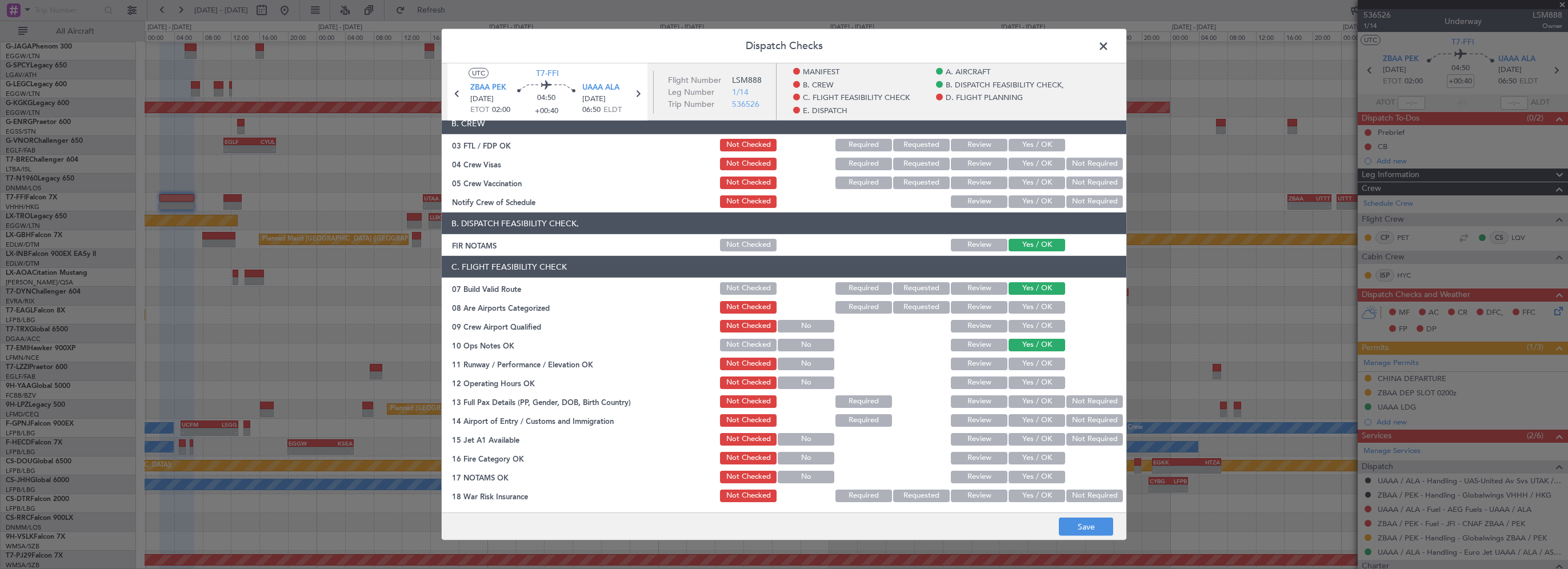
scroll to position [172, 0]
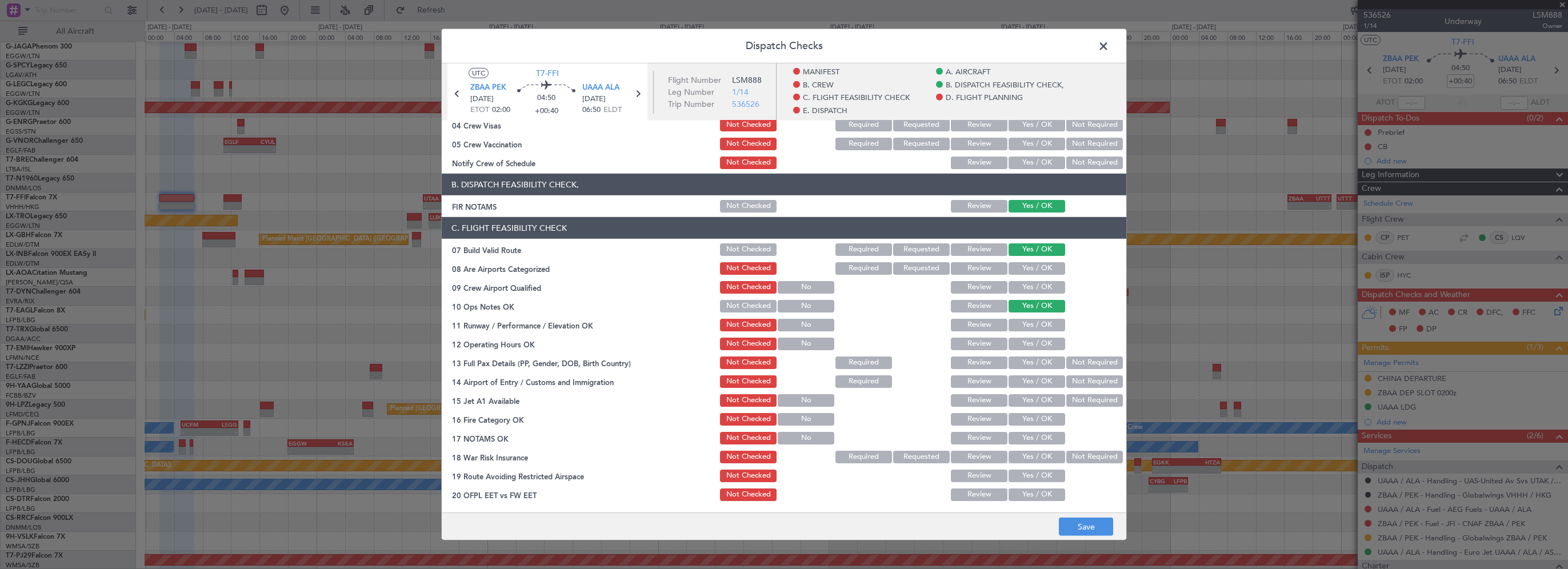
click at [1012, 327] on button "Yes / OK" at bounding box center [1037, 325] width 57 height 12
click at [1011, 336] on div "Yes / OK" at bounding box center [1036, 343] width 58 height 16
click at [1011, 345] on button "Yes / OK" at bounding box center [1037, 343] width 57 height 12
click at [1026, 365] on button "Yes / OK" at bounding box center [1037, 362] width 57 height 12
click at [1018, 381] on button "Yes / OK" at bounding box center [1037, 382] width 57 height 12
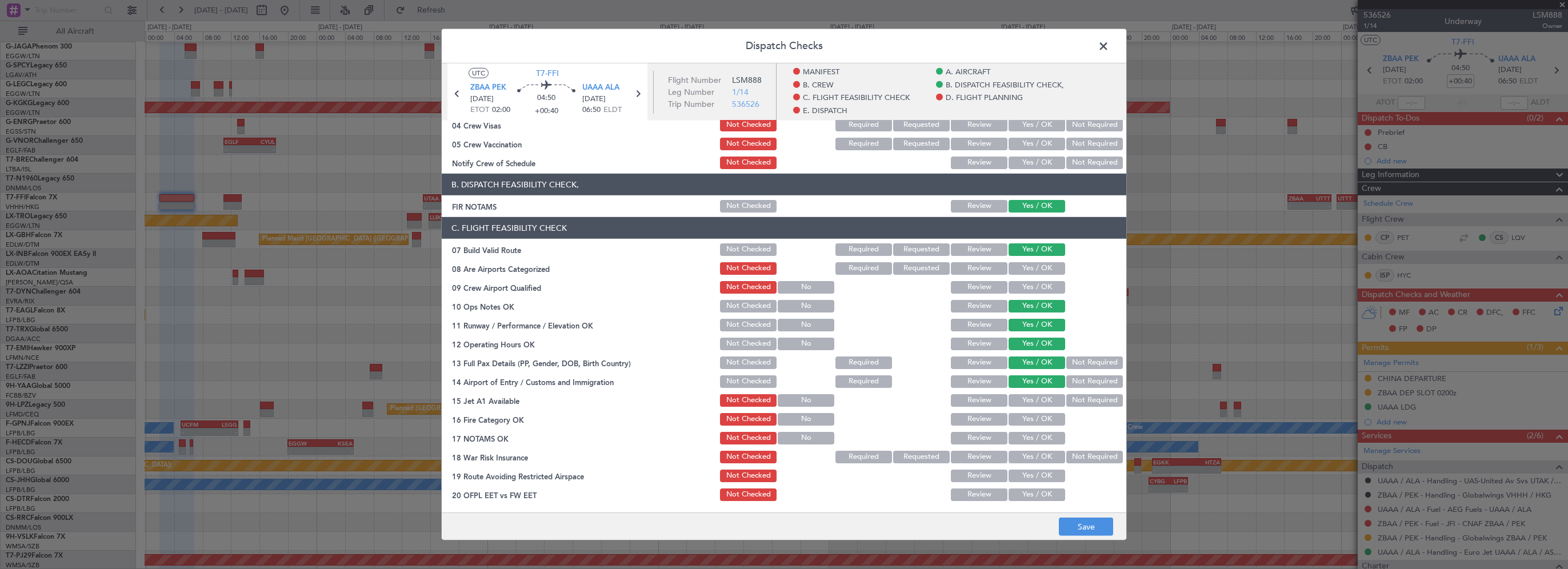
click at [1019, 401] on button "Yes / OK" at bounding box center [1037, 400] width 57 height 12
click at [1019, 417] on button "Yes / OK" at bounding box center [1037, 419] width 57 height 12
click at [1024, 442] on button "Yes / OK" at bounding box center [1037, 437] width 57 height 12
drag, startPoint x: 1082, startPoint y: 457, endPoint x: 1034, endPoint y: 478, distance: 52.4
click at [1081, 457] on button "Not Required" at bounding box center [1094, 457] width 57 height 12
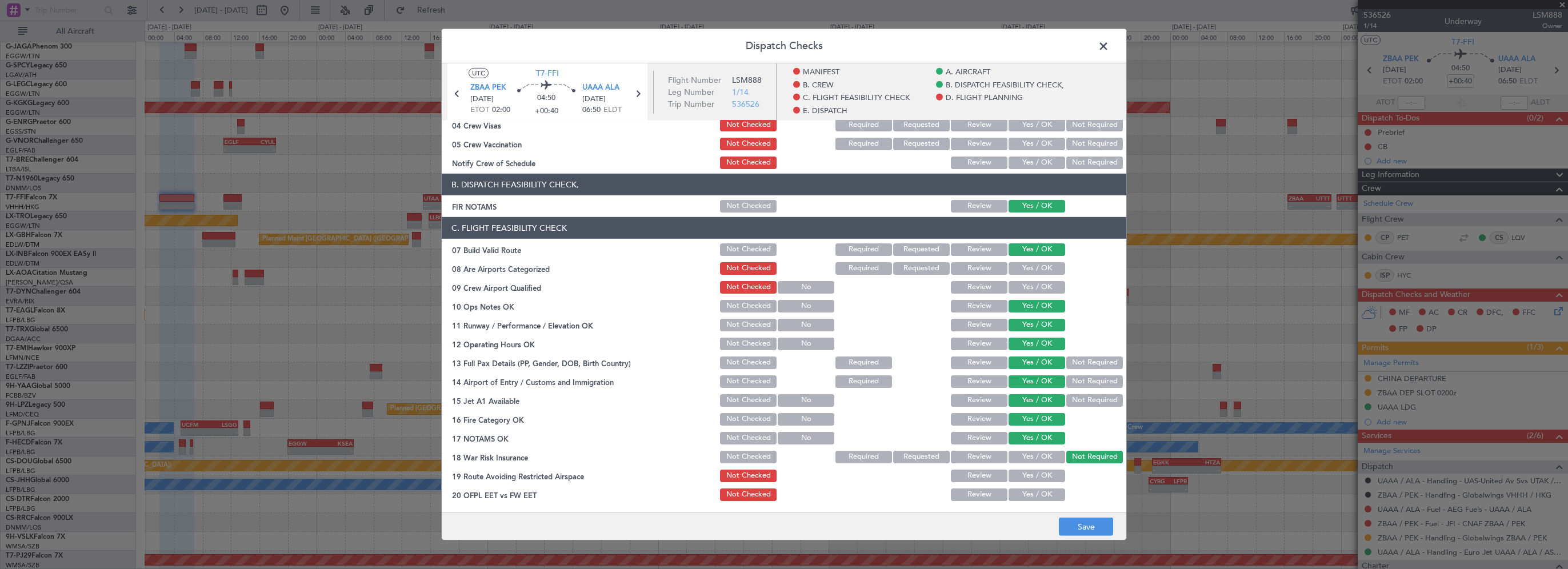
click at [1033, 459] on button "Yes / OK" at bounding box center [1037, 476] width 57 height 12
click at [1029, 459] on button "Yes / OK" at bounding box center [1037, 494] width 57 height 12
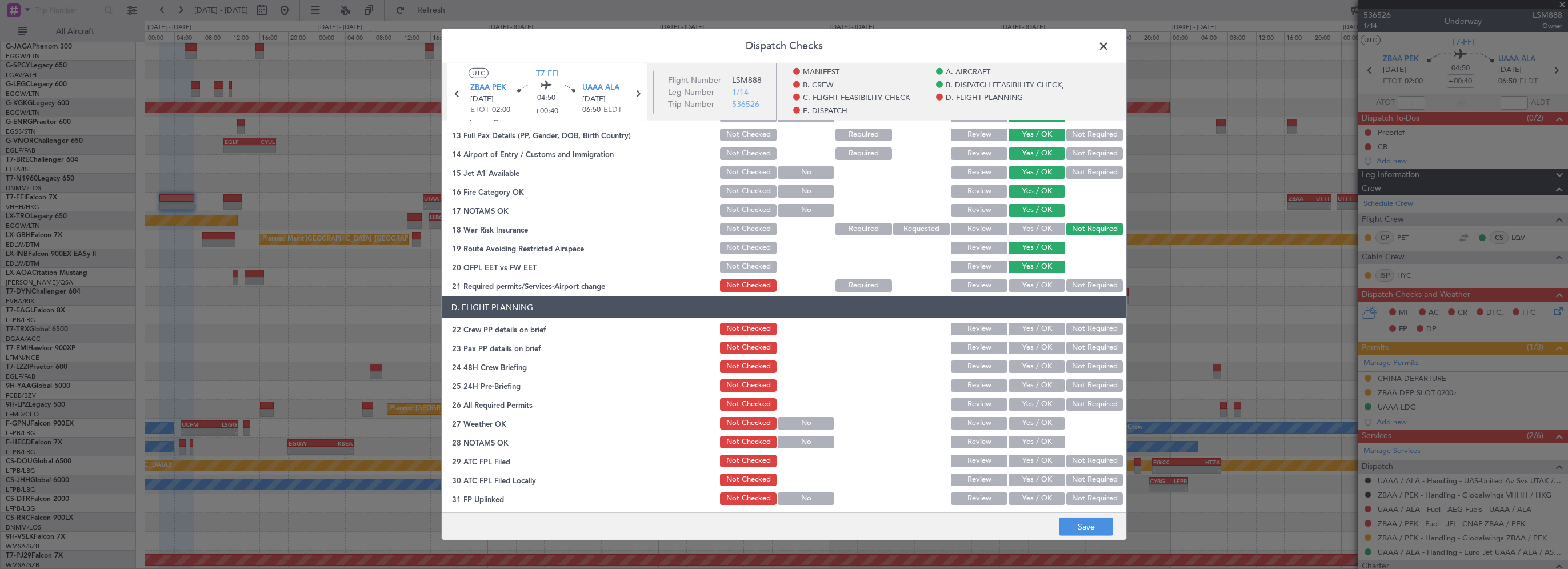
scroll to position [400, 0]
click at [1043, 279] on button "Yes / OK" at bounding box center [1037, 284] width 57 height 12
drag, startPoint x: 1031, startPoint y: 339, endPoint x: 1036, endPoint y: 333, distance: 7.8
click at [1031, 338] on section "D. FLIGHT PLANNING 22 Crew PP details on brief Not Checked Review Yes / OK Not …" at bounding box center [784, 410] width 684 height 229
click at [1039, 326] on button "Yes / OK" at bounding box center [1037, 328] width 57 height 12
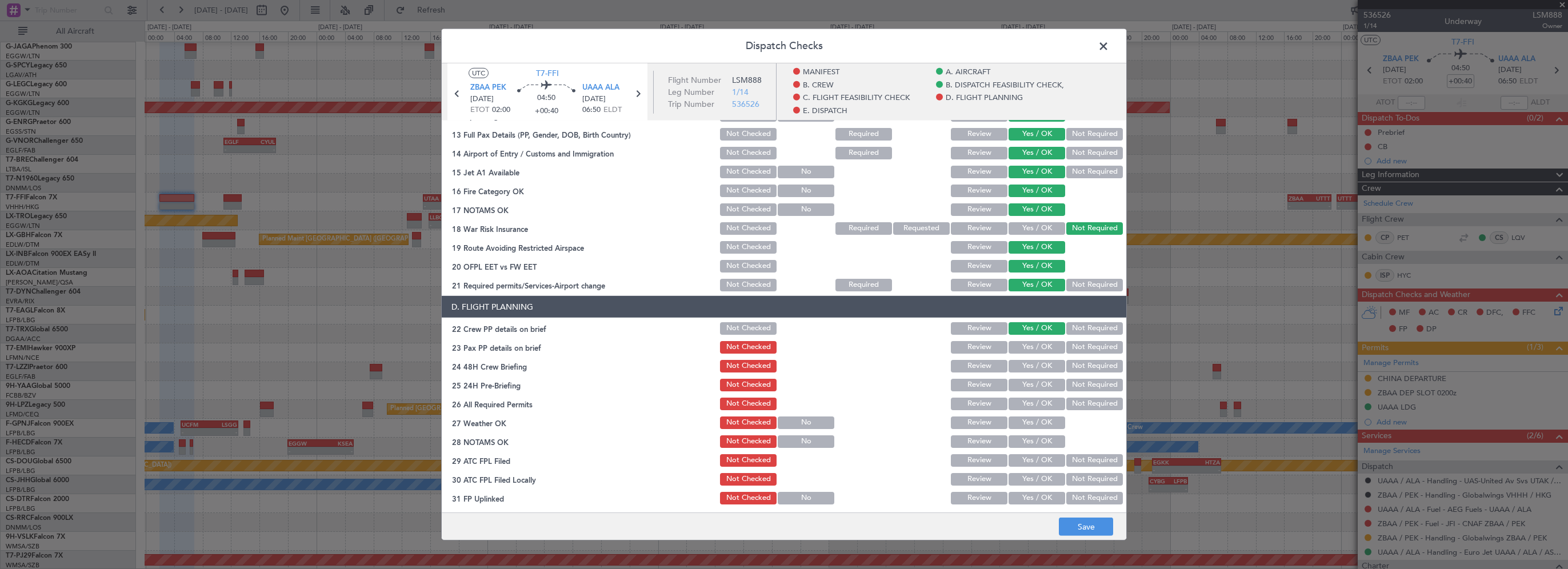
click at [1031, 346] on button "Yes / OK" at bounding box center [1037, 347] width 57 height 12
drag, startPoint x: 1026, startPoint y: 372, endPoint x: 1053, endPoint y: 368, distance: 27.3
click at [1027, 373] on div "Yes / OK" at bounding box center [1036, 366] width 58 height 16
drag, startPoint x: 1069, startPoint y: 384, endPoint x: 1048, endPoint y: 366, distance: 27.7
click at [1069, 384] on button "Not Required" at bounding box center [1094, 384] width 57 height 12
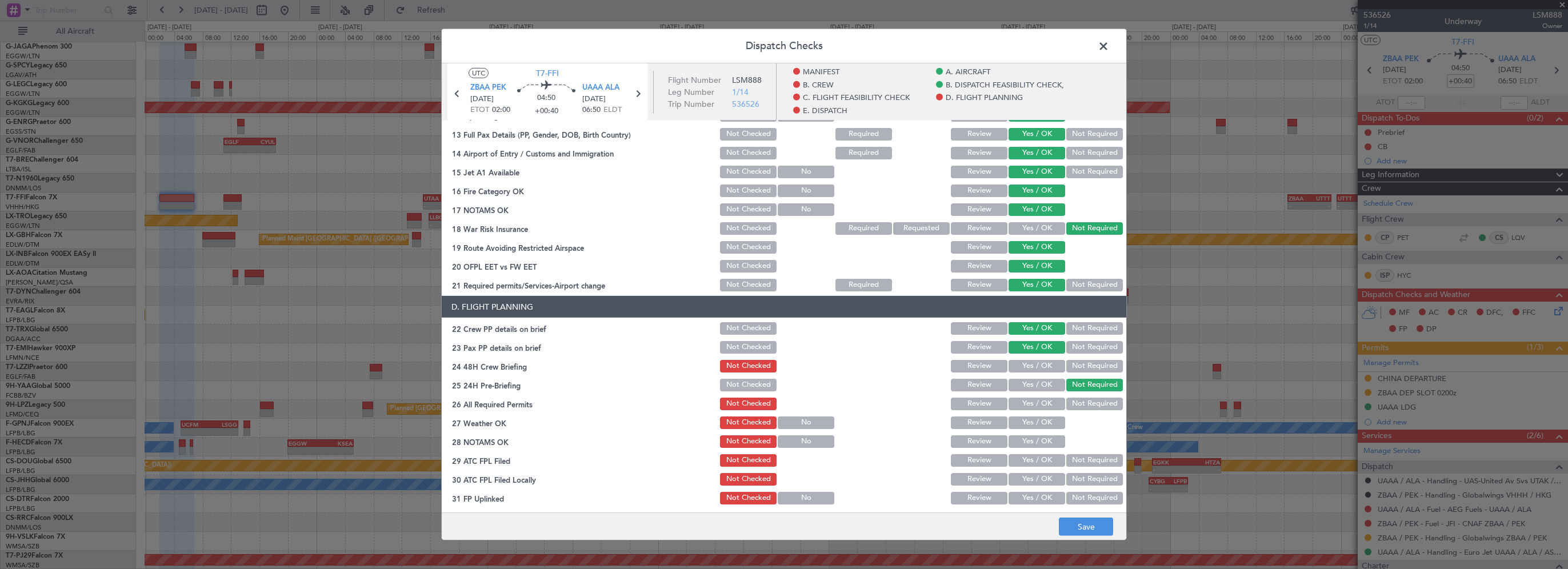
click at [1048, 366] on button "Yes / OK" at bounding box center [1037, 366] width 57 height 12
click at [1074, 459] on button "Save" at bounding box center [1086, 527] width 54 height 19
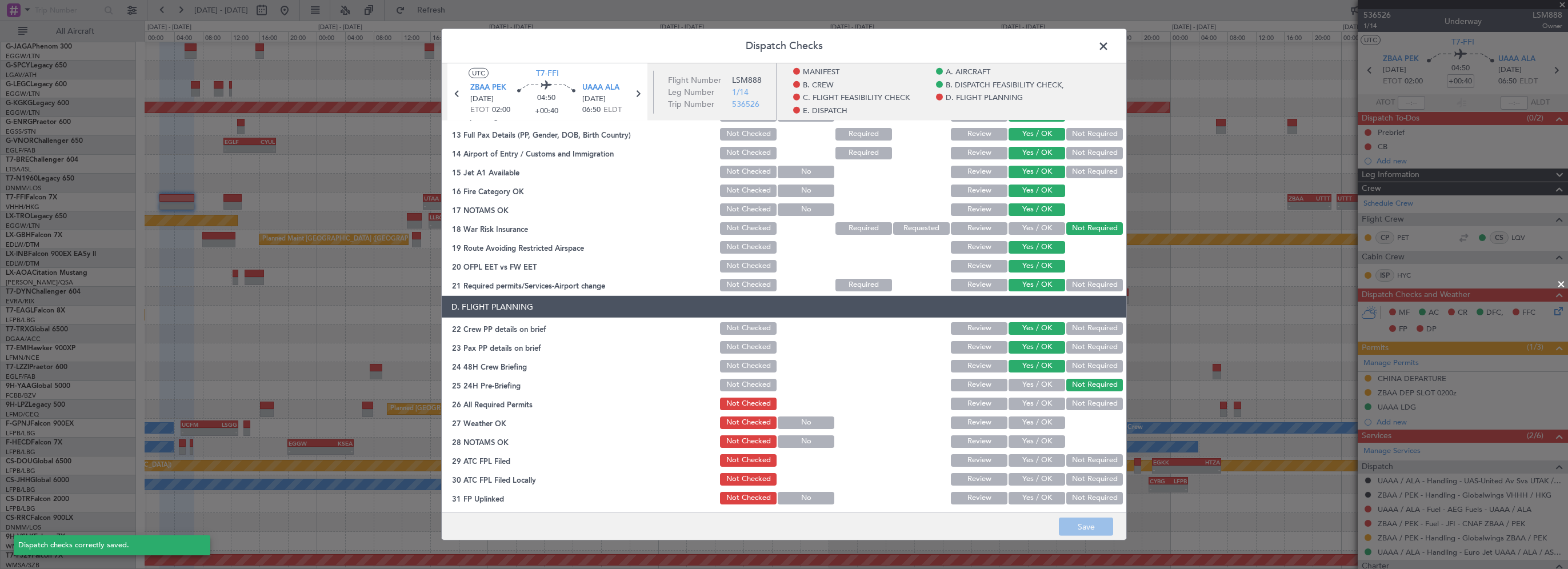
click at [1109, 46] on span at bounding box center [1109, 49] width 0 height 23
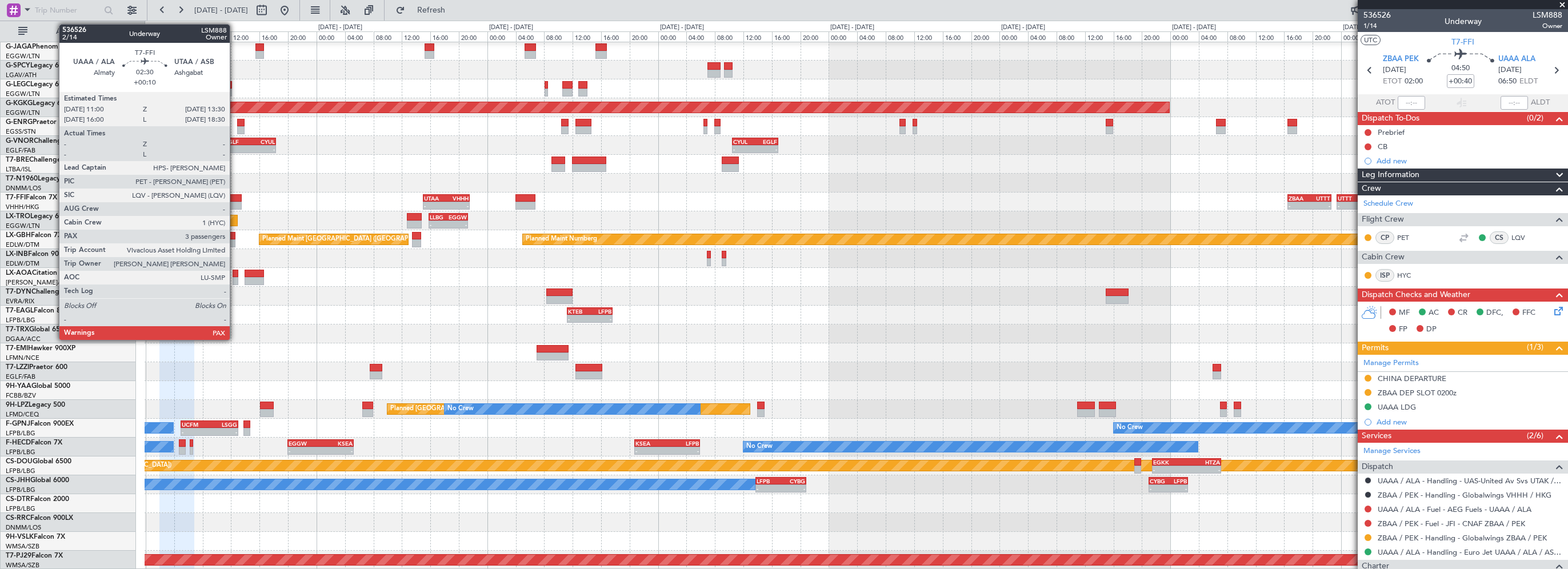
click at [235, 204] on div at bounding box center [233, 205] width 19 height 8
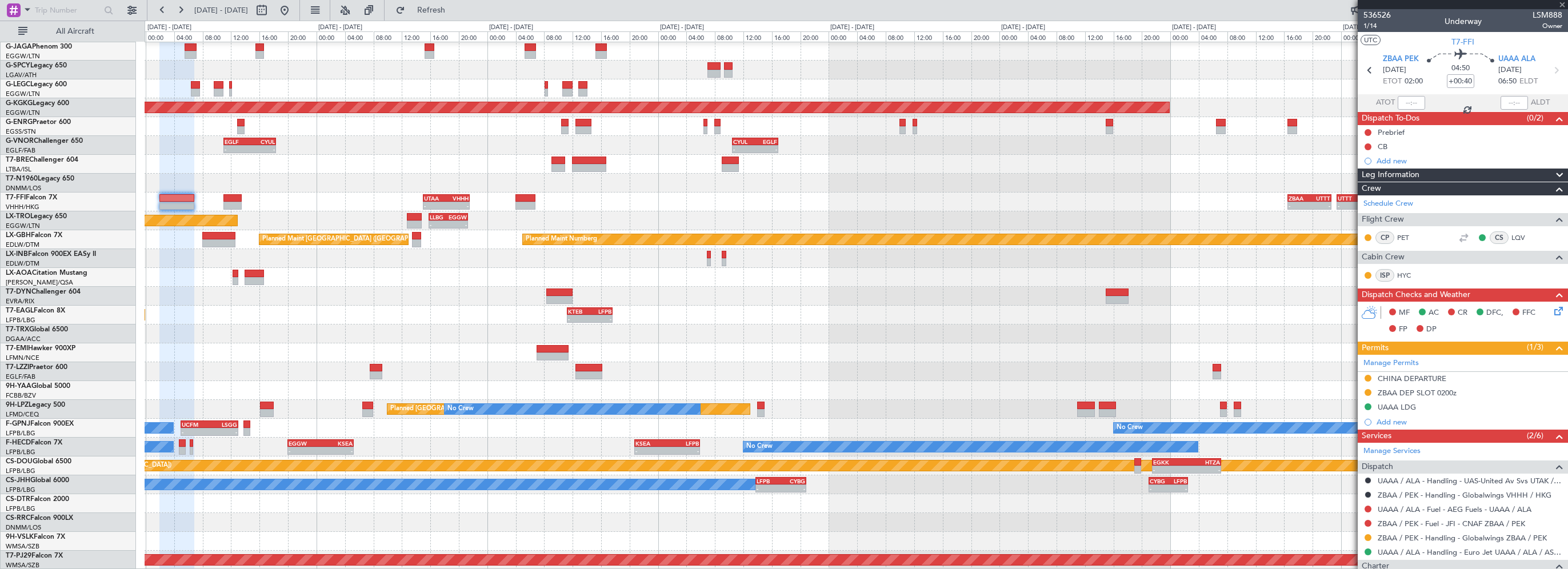
type input "+00:10"
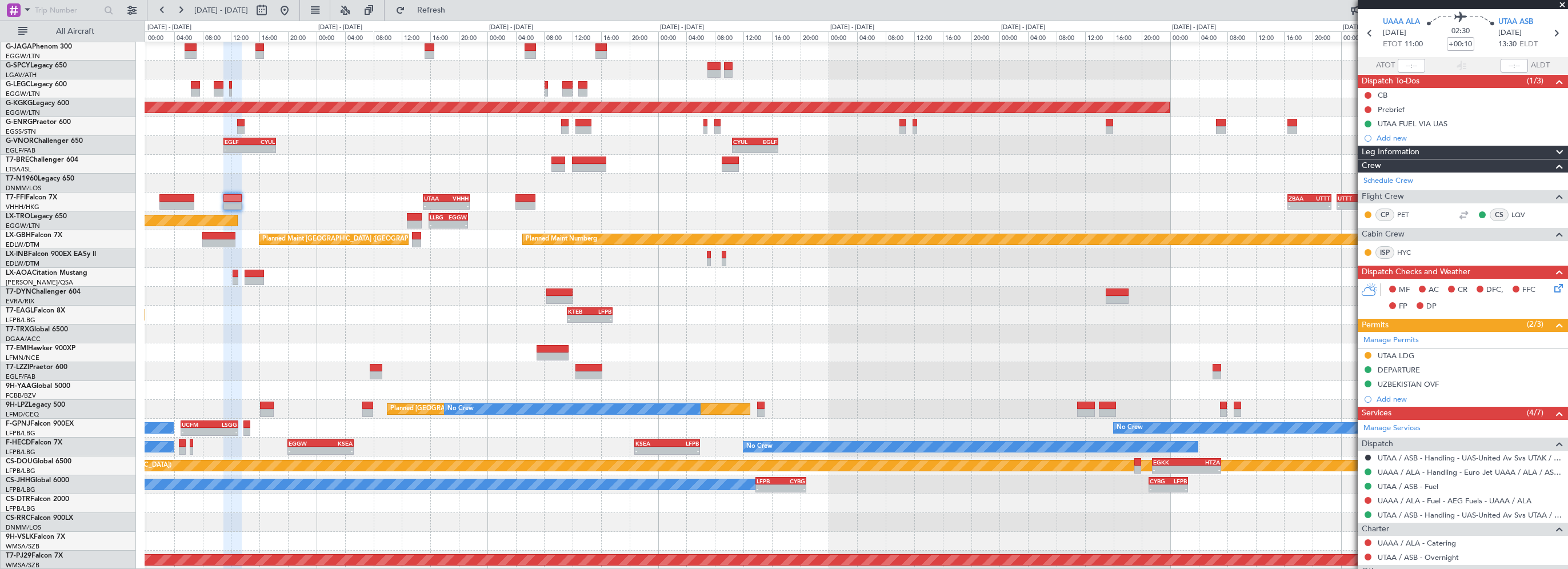
scroll to position [0, 0]
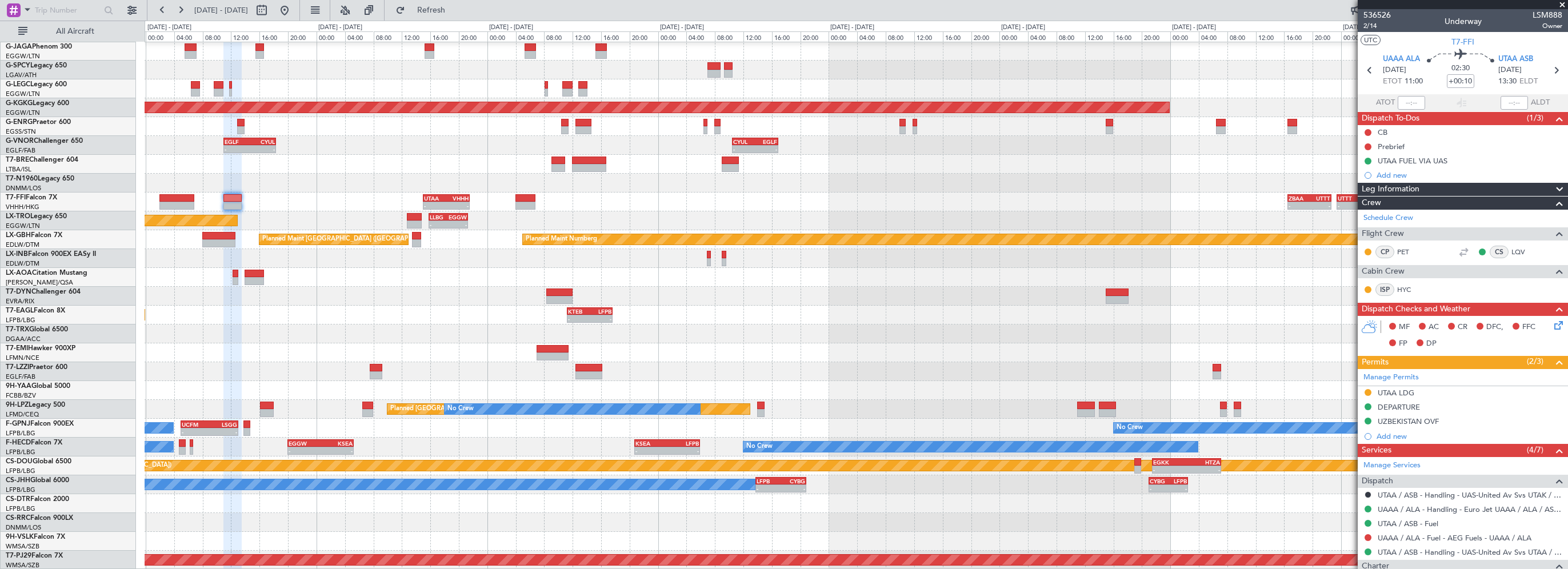
click at [1305, 189] on div "Leg Information" at bounding box center [1463, 189] width 211 height 13
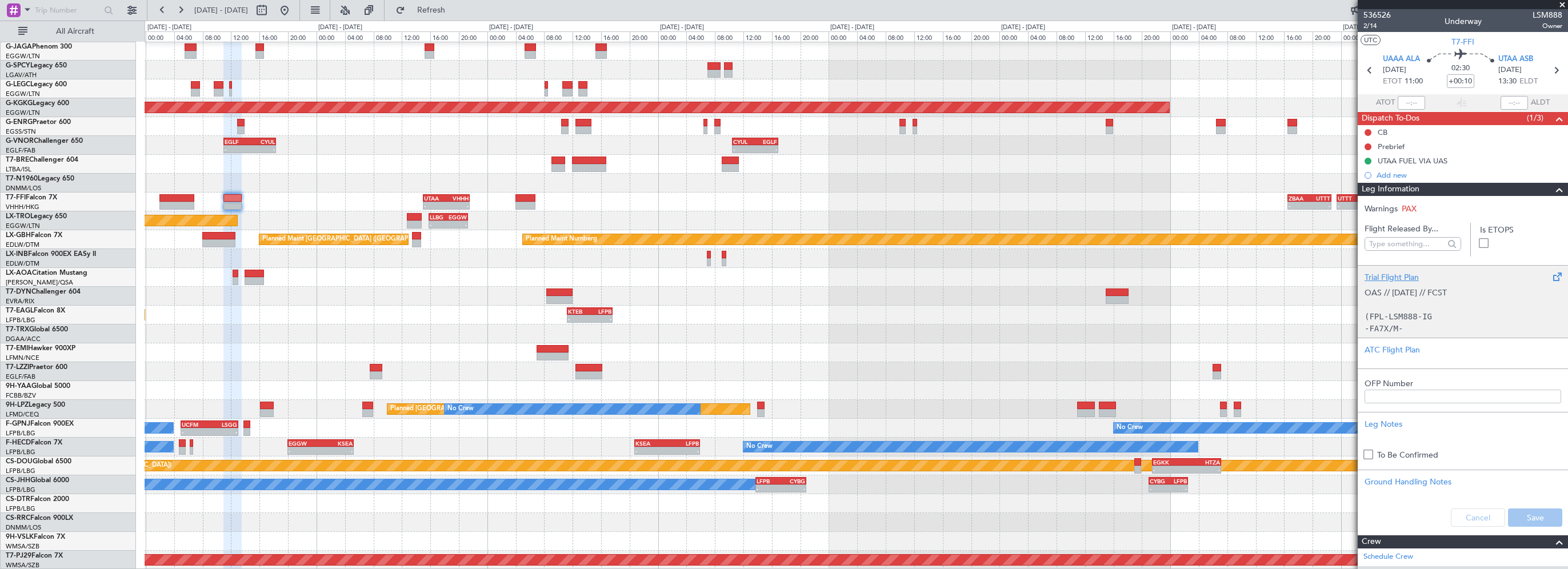
click at [1305, 278] on div "Trial Flight Plan" at bounding box center [1463, 277] width 197 height 12
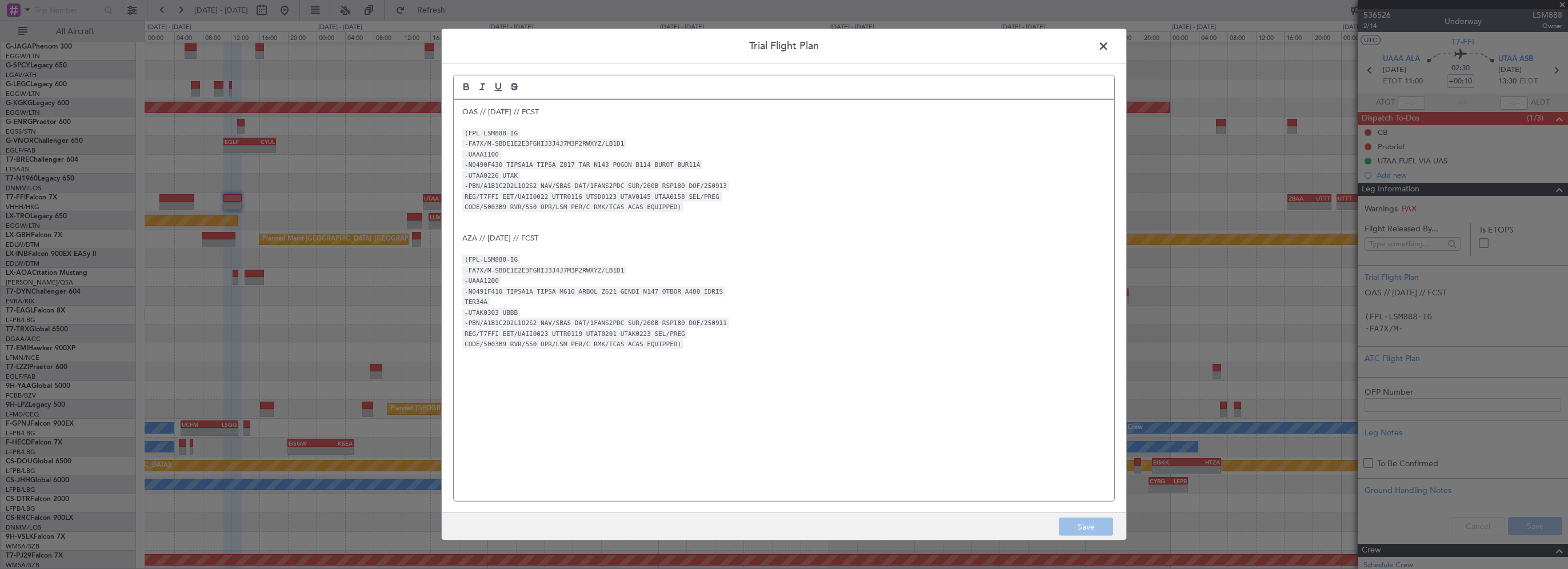
click at [456, 109] on div "OAS // 12SEP // FCST (FPL-LSM888-IG -FA7X/M-SBDE1E2E3FGHIJ3J4J7M3P2RWXYZ/LB1D1 …" at bounding box center [784, 300] width 661 height 401
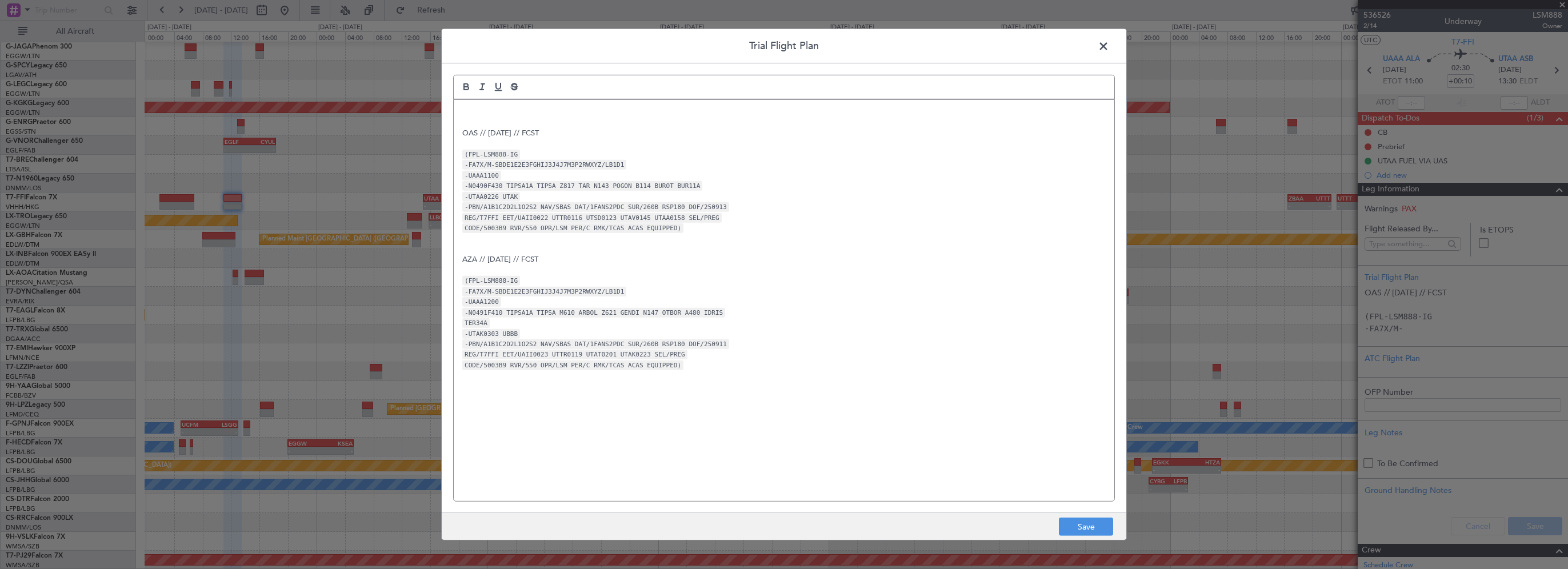
click at [487, 108] on p at bounding box center [784, 112] width 643 height 10
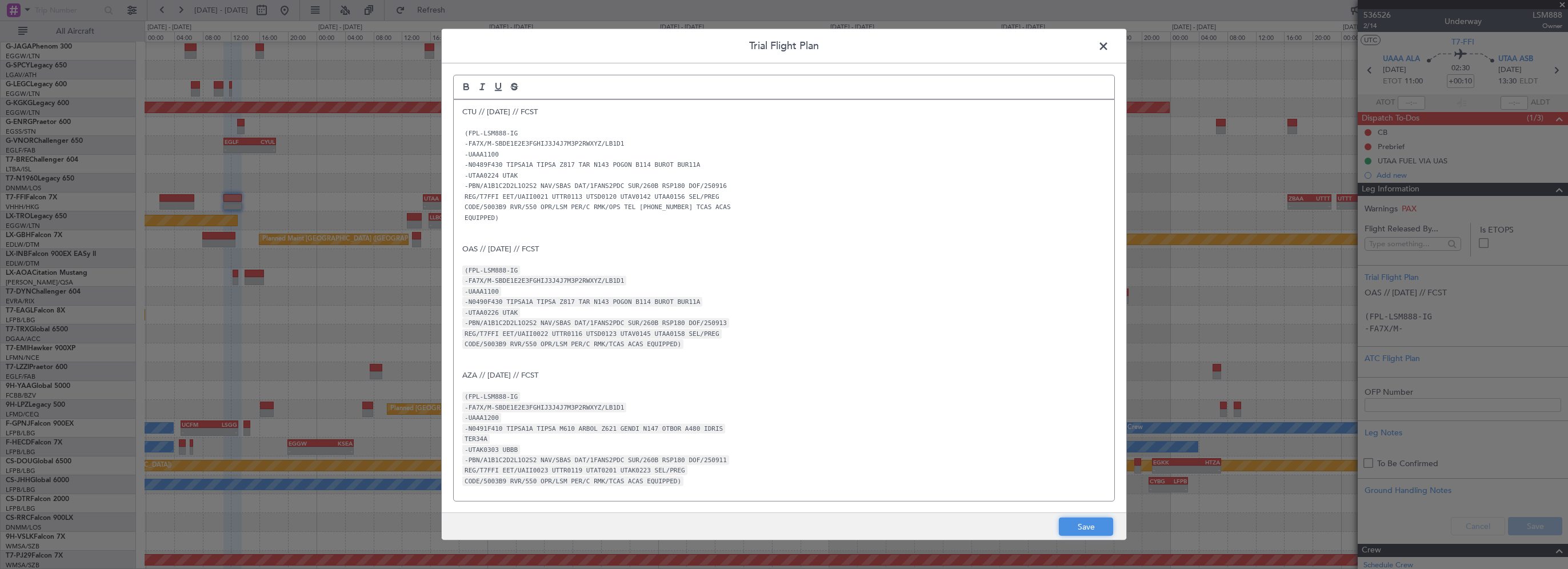
click at [1074, 459] on button "Save" at bounding box center [1086, 527] width 54 height 19
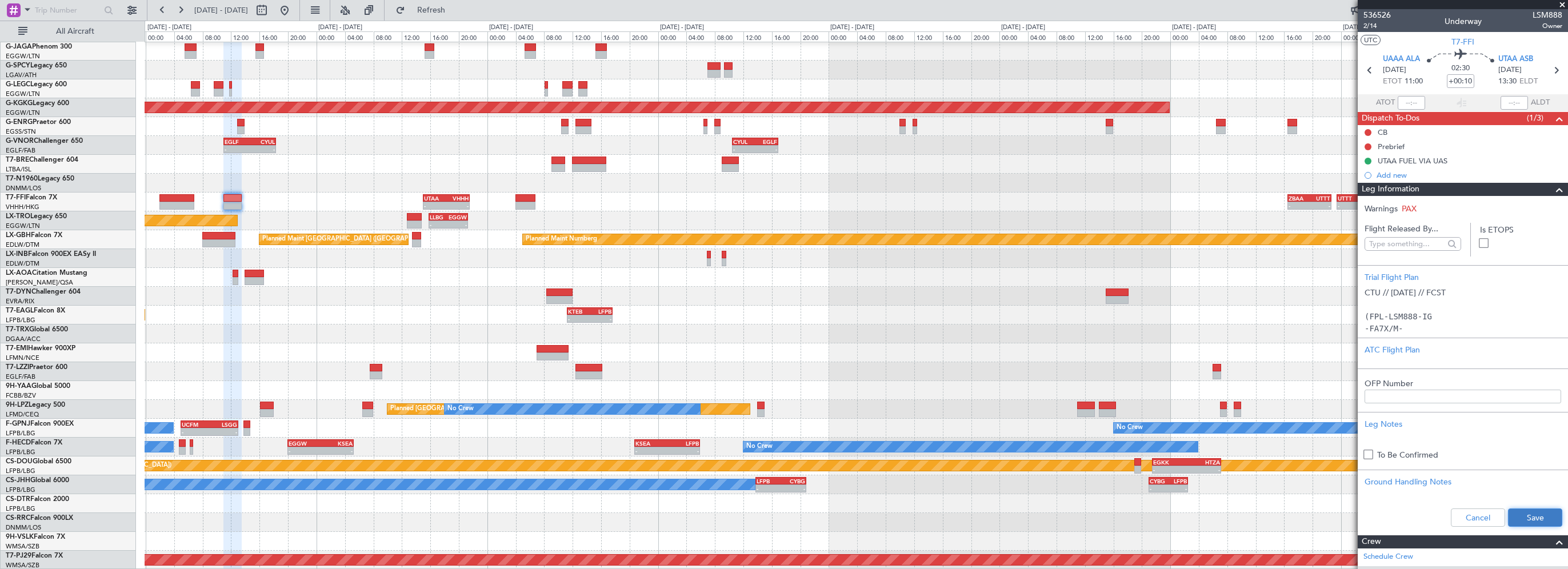
drag, startPoint x: 1522, startPoint y: 521, endPoint x: 1494, endPoint y: 515, distance: 28.6
click at [1305, 459] on button "Save" at bounding box center [1534, 518] width 54 height 19
click at [348, 290] on div at bounding box center [856, 297] width 1423 height 19
click at [459, 16] on button "Refresh" at bounding box center [425, 10] width 69 height 19
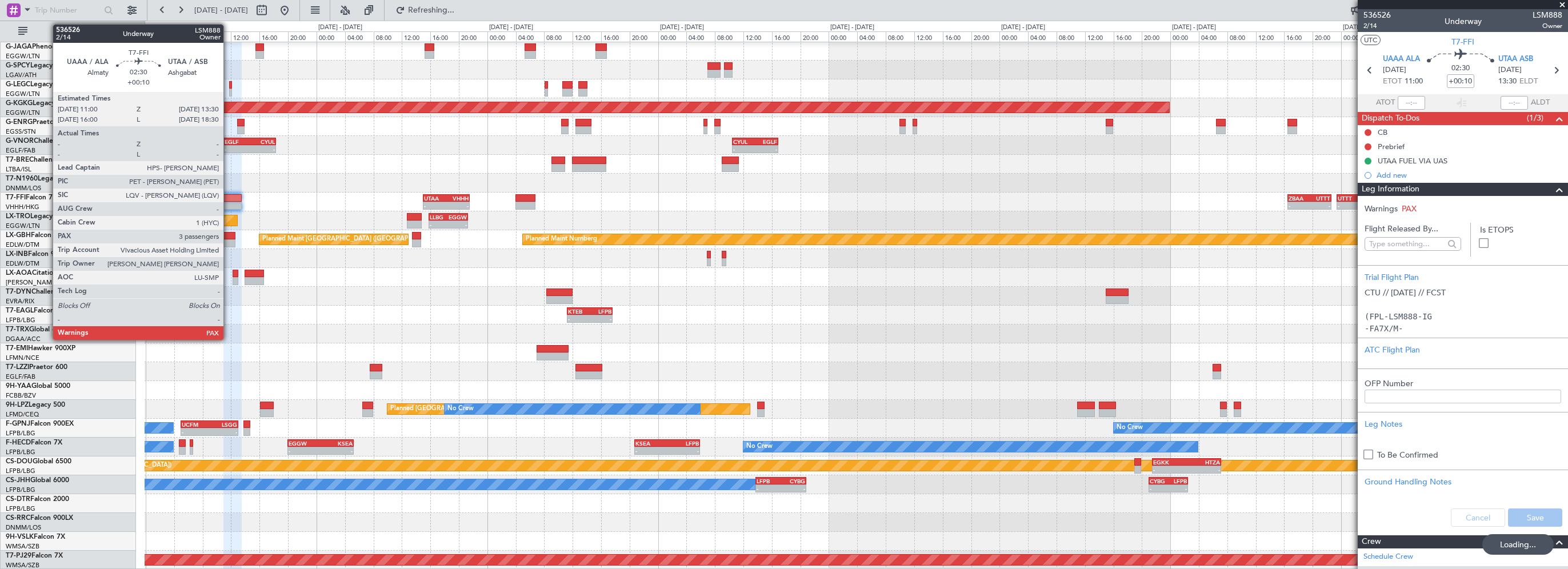
click at [228, 201] on div at bounding box center [233, 198] width 19 height 8
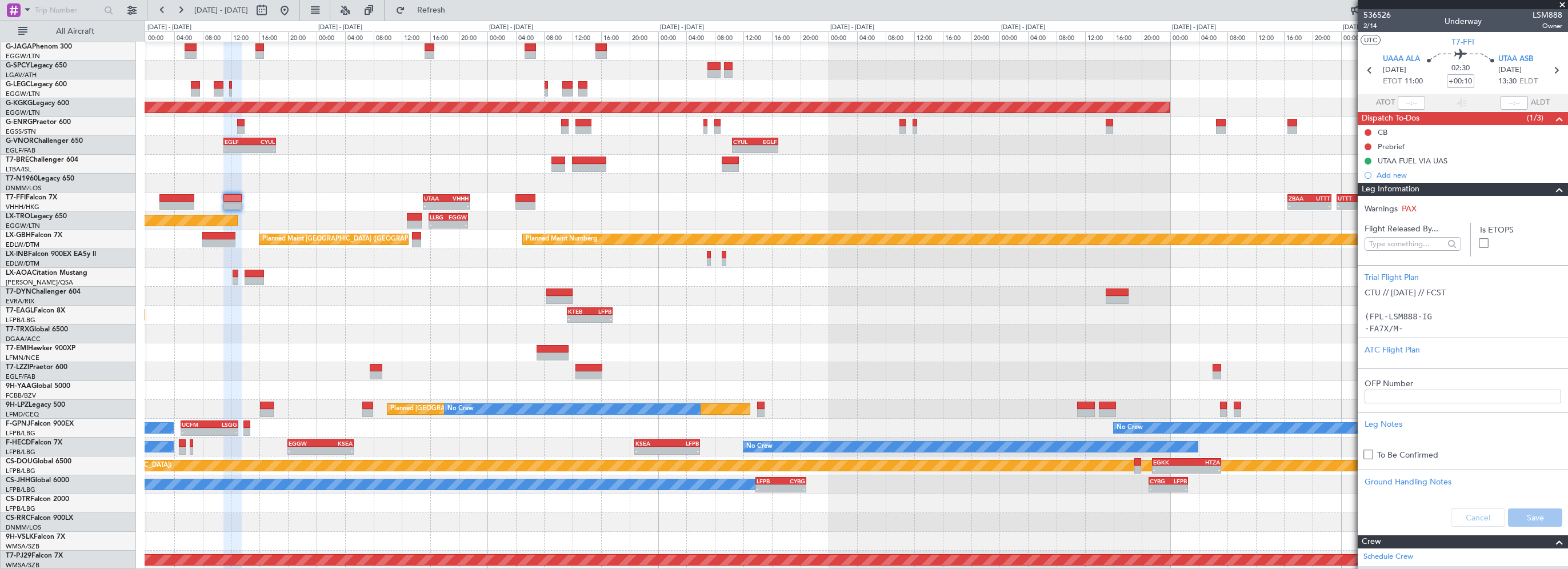
drag, startPoint x: 1565, startPoint y: 1, endPoint x: 1552, endPoint y: 17, distance: 20.6
click at [1305, 1] on span at bounding box center [1562, 5] width 11 height 10
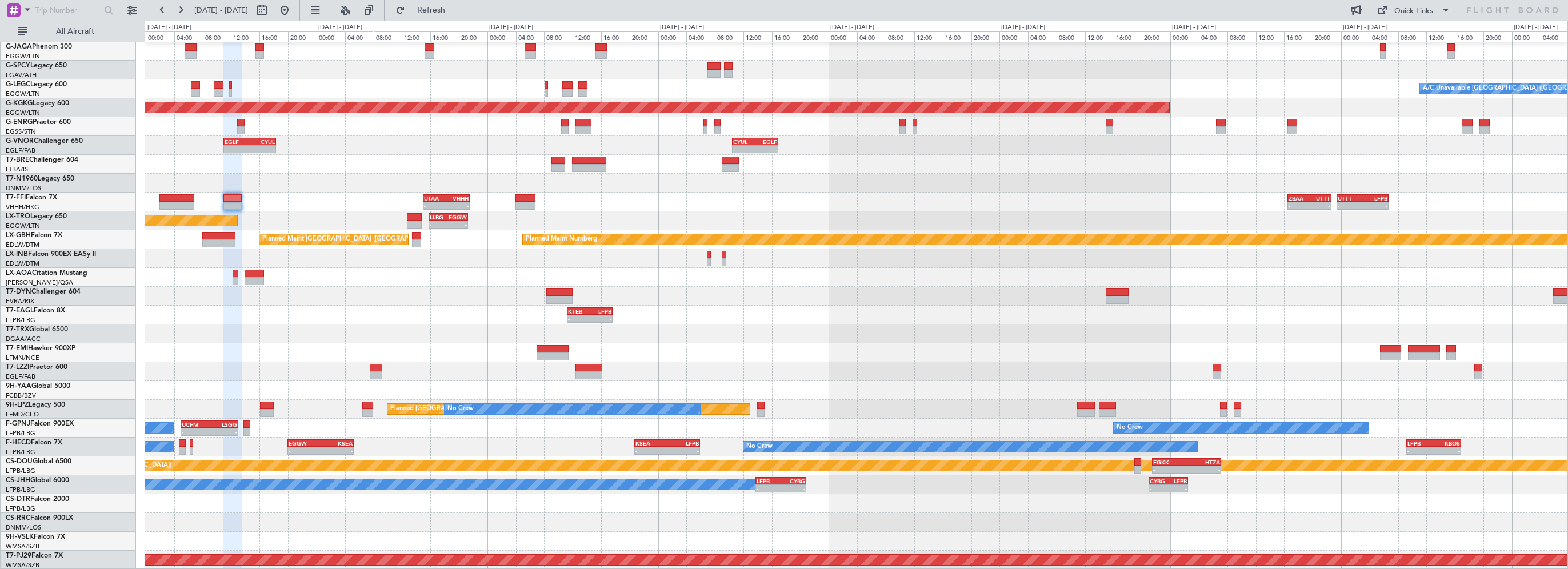
type input "0"
click at [315, 326] on div "- - EDDB 13:50 Z DGAA 20:35 Z" at bounding box center [856, 334] width 1423 height 19
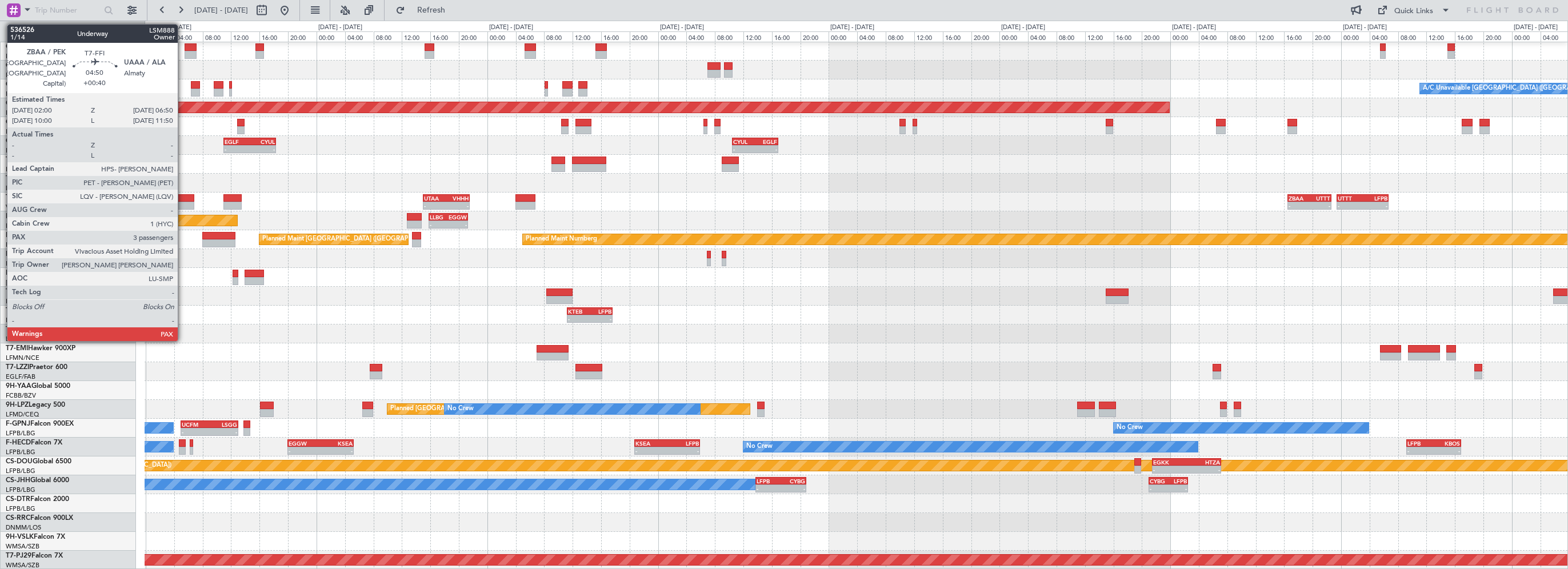
click at [183, 198] on div at bounding box center [176, 198] width 34 height 8
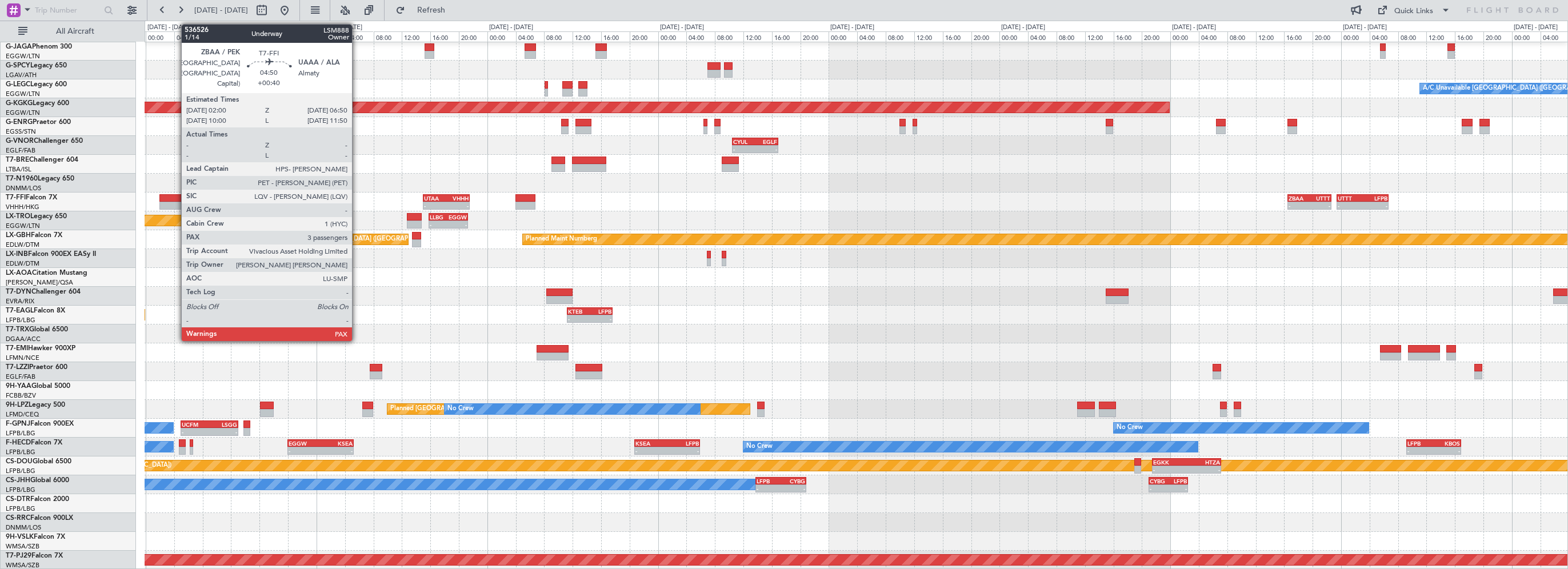
click at [173, 201] on div at bounding box center [176, 205] width 34 height 8
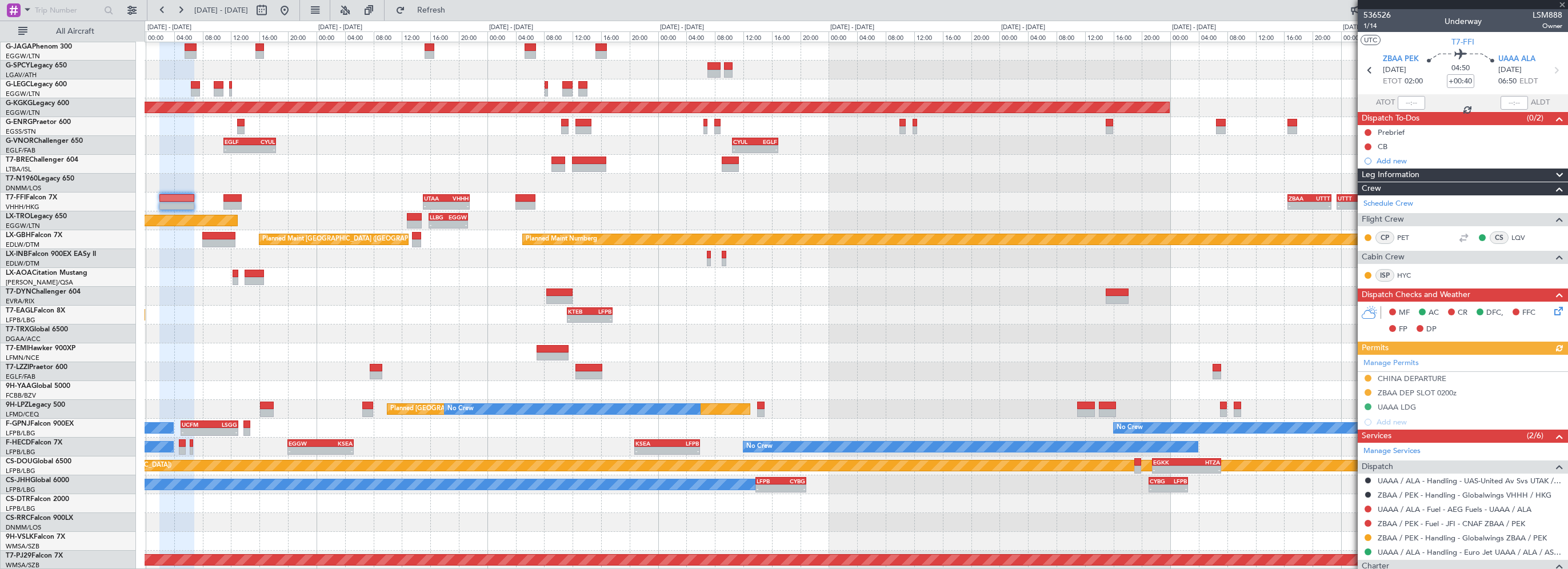
click at [1305, 149] on mat-tooltip-component "Not Started" at bounding box center [1368, 150] width 55 height 30
click at [1305, 147] on div "Not Started" at bounding box center [1369, 150] width 39 height 14
click at [1305, 146] on button at bounding box center [1368, 146] width 7 height 7
click at [1305, 189] on li "Completed" at bounding box center [1368, 197] width 61 height 17
click at [1305, 130] on button at bounding box center [1368, 132] width 7 height 7
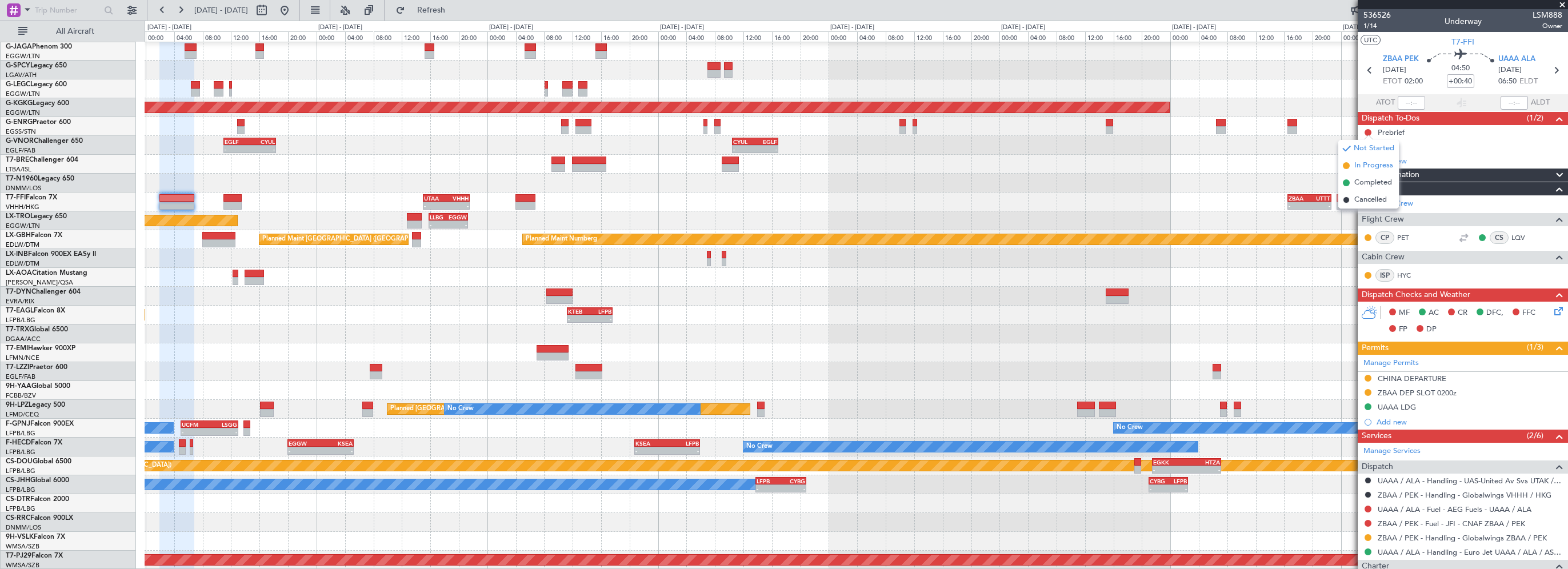
click at [1305, 159] on li "In Progress" at bounding box center [1368, 166] width 61 height 17
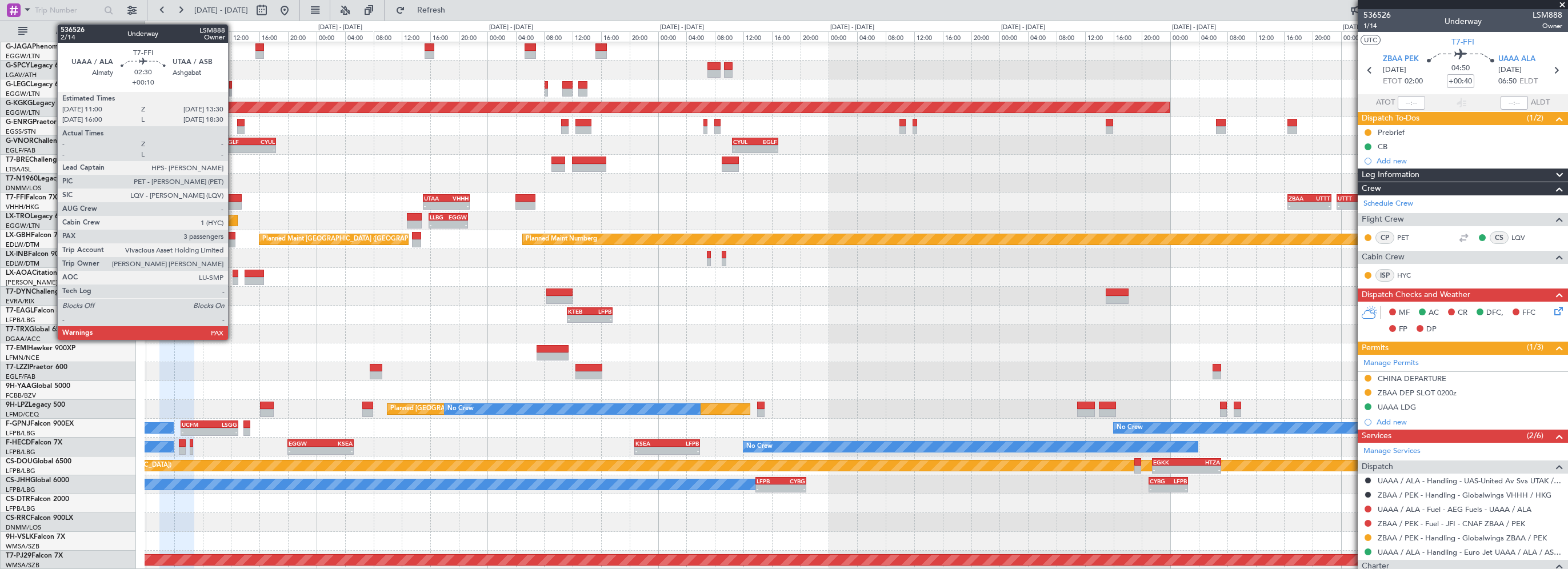
click at [233, 201] on div at bounding box center [233, 205] width 19 height 8
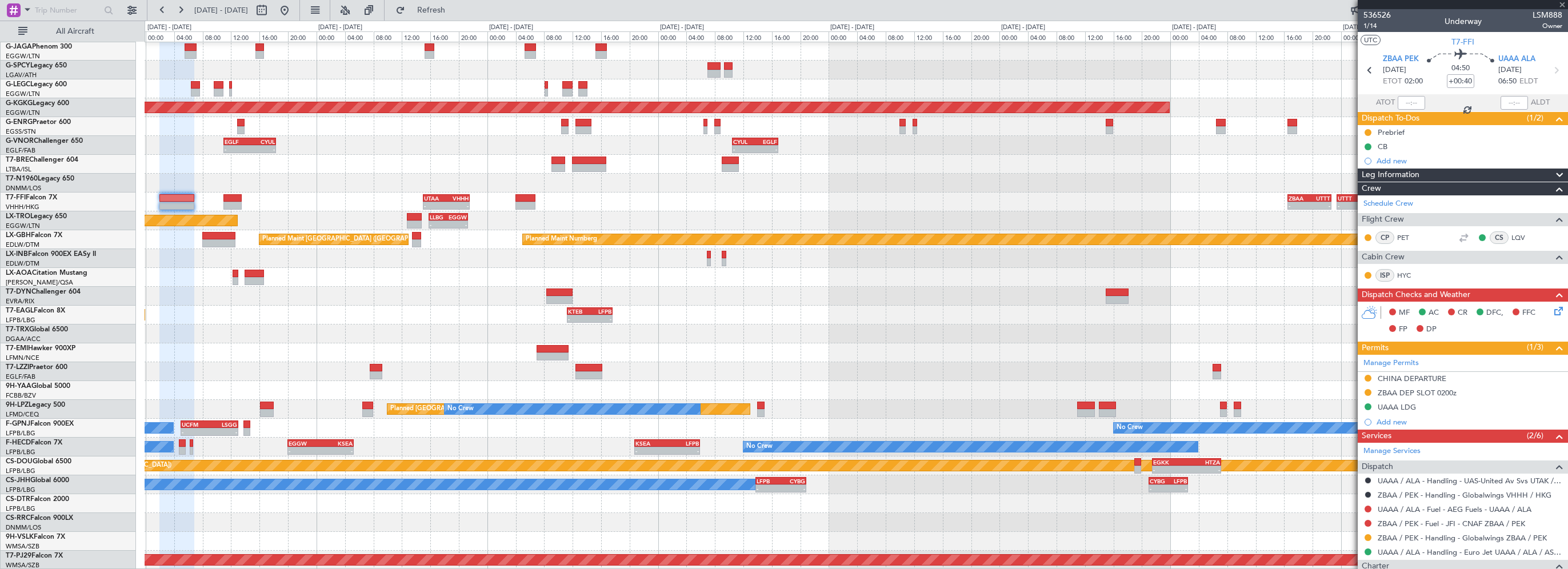
type input "+00:10"
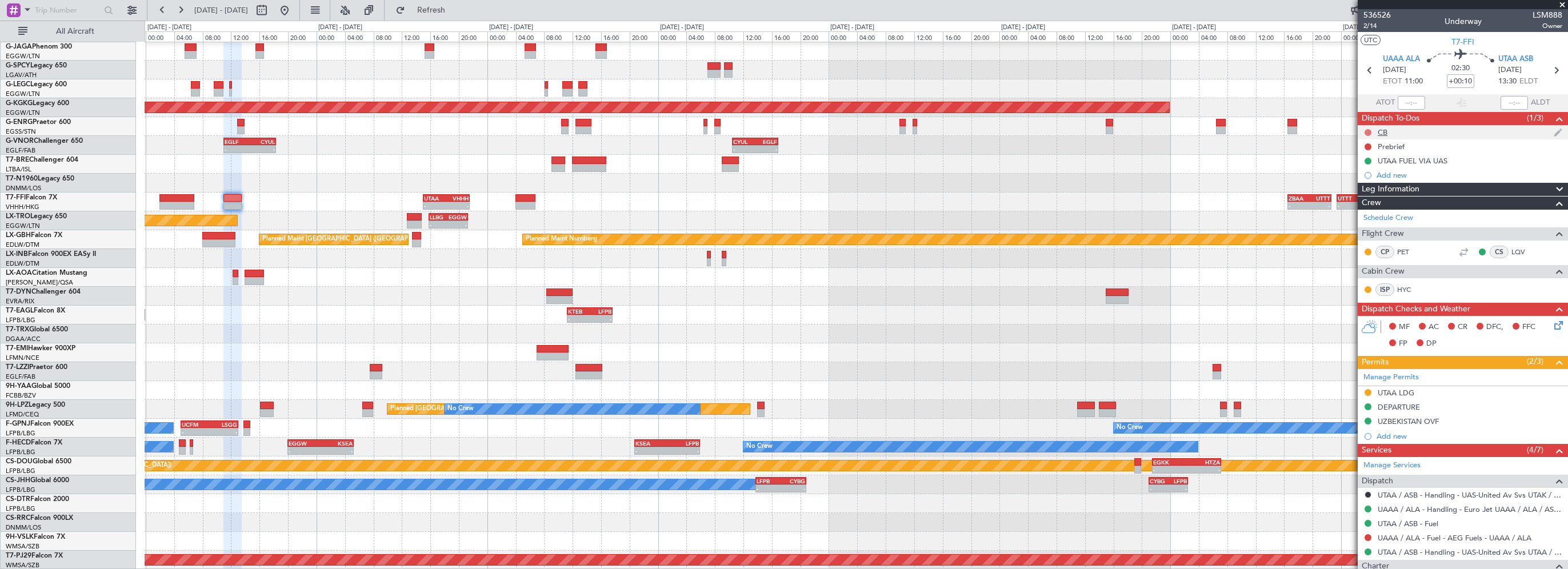
click at [1305, 131] on button at bounding box center [1368, 132] width 7 height 7
click at [1305, 187] on span "Completed" at bounding box center [1373, 183] width 37 height 11
click at [1305, 144] on button at bounding box center [1368, 146] width 7 height 7
click at [1305, 181] on span "In Progress" at bounding box center [1374, 180] width 39 height 11
click at [1305, 326] on icon at bounding box center [1557, 324] width 9 height 9
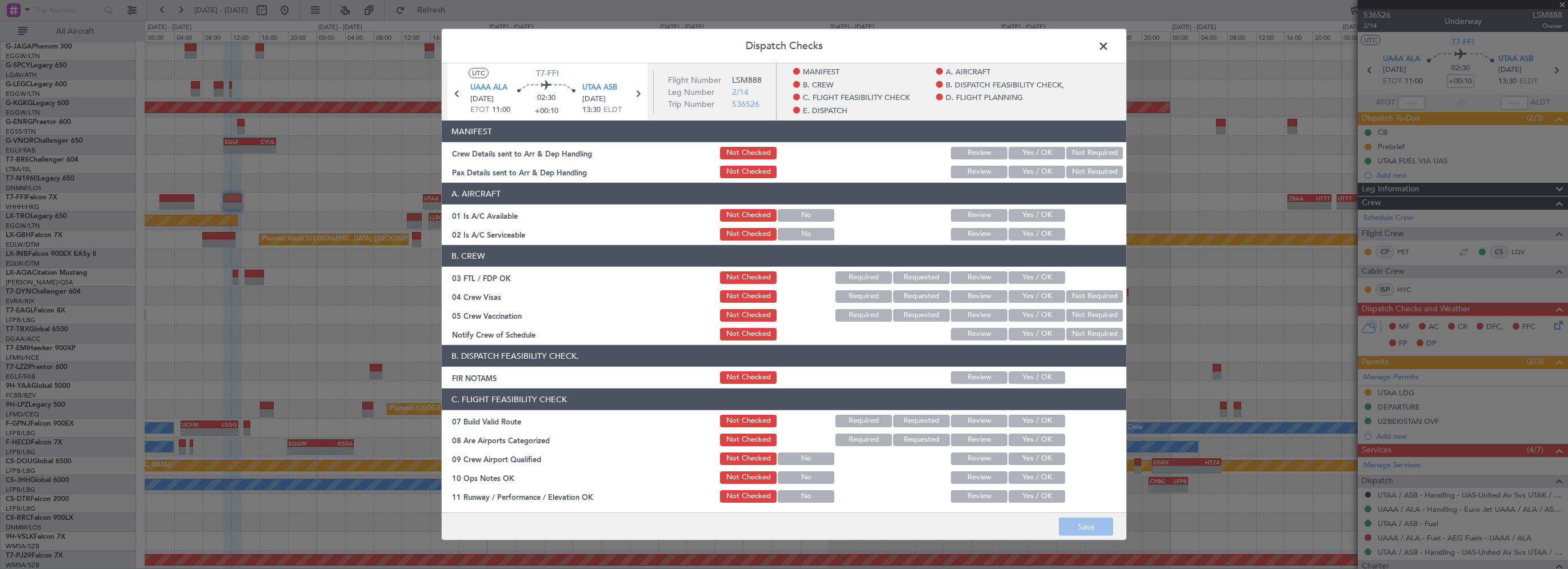
click at [1025, 211] on button "Yes / OK" at bounding box center [1037, 215] width 57 height 12
click at [1029, 239] on button "Yes / OK" at bounding box center [1037, 234] width 57 height 12
click at [1034, 380] on button "Yes / OK" at bounding box center [1037, 377] width 57 height 12
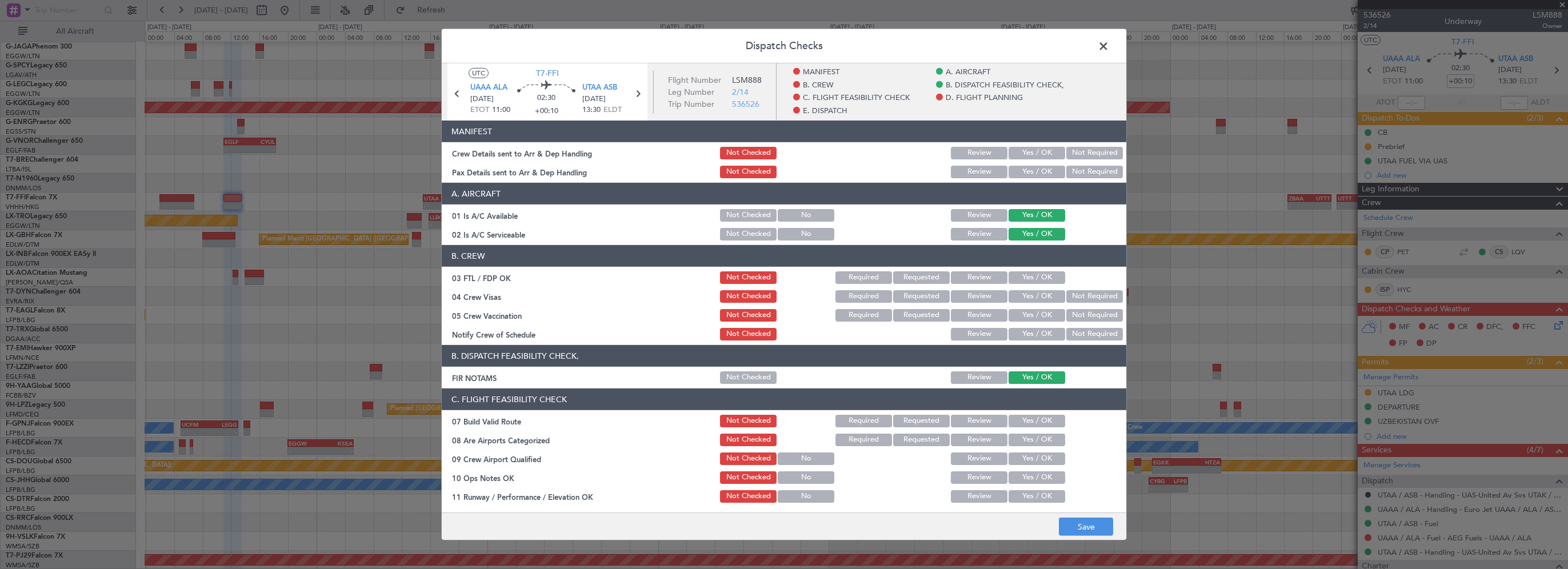
click at [1026, 422] on button "Yes / OK" at bounding box center [1037, 421] width 57 height 12
click at [1025, 459] on button "Yes / OK" at bounding box center [1037, 478] width 57 height 12
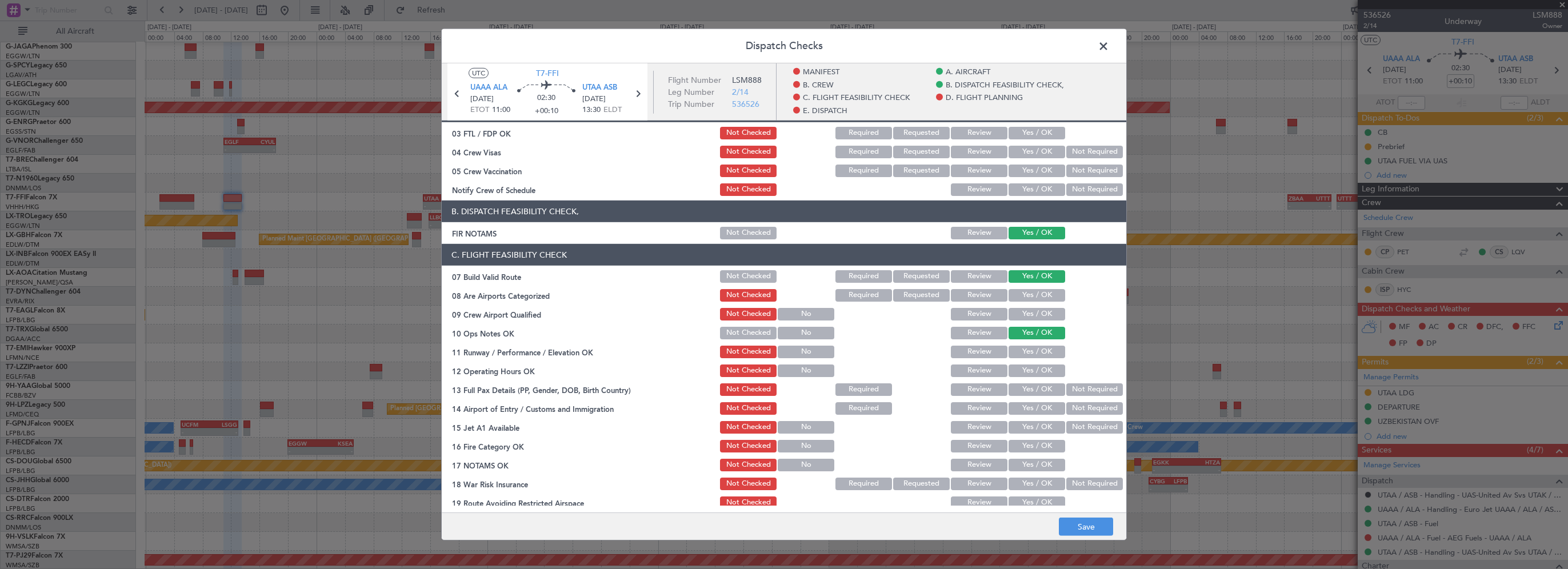
scroll to position [172, 0]
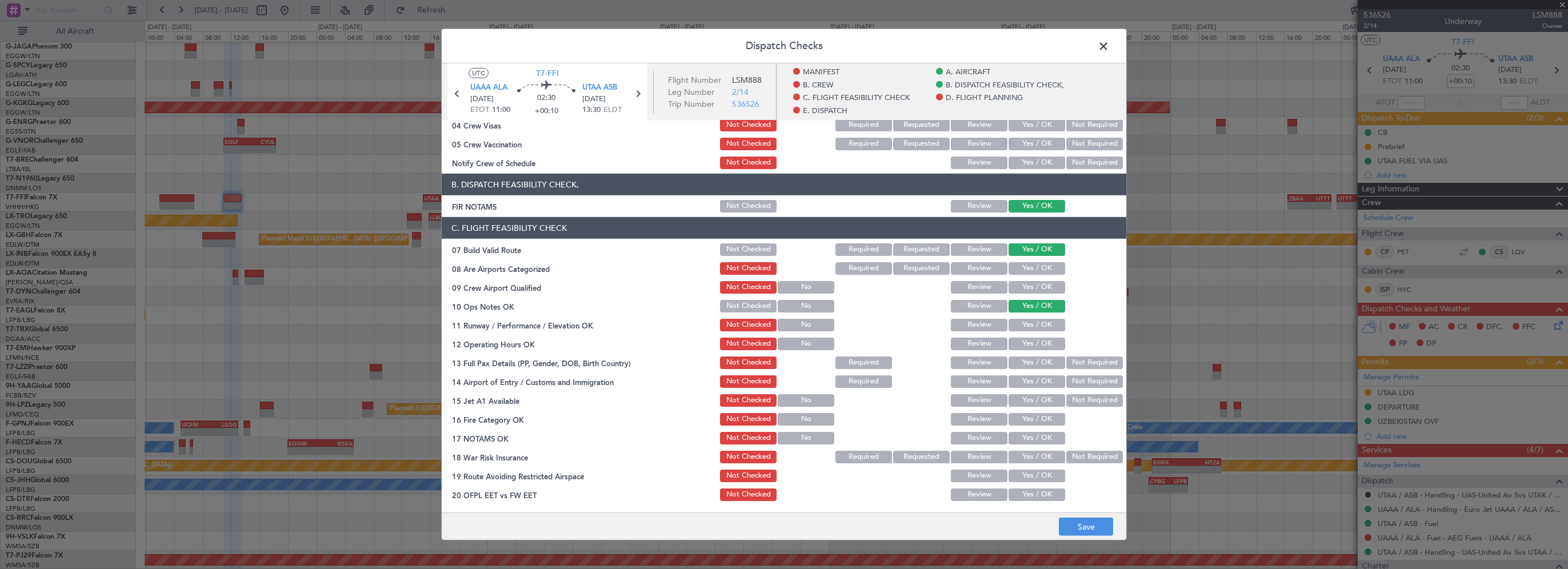
click at [1050, 321] on button "Yes / OK" at bounding box center [1037, 325] width 57 height 12
click at [1031, 342] on button "Yes / OK" at bounding box center [1037, 343] width 57 height 12
click at [1037, 364] on button "Yes / OK" at bounding box center [1037, 362] width 57 height 12
drag, startPoint x: 1038, startPoint y: 382, endPoint x: 1037, endPoint y: 396, distance: 14.0
click at [1038, 382] on button "Yes / OK" at bounding box center [1037, 382] width 57 height 12
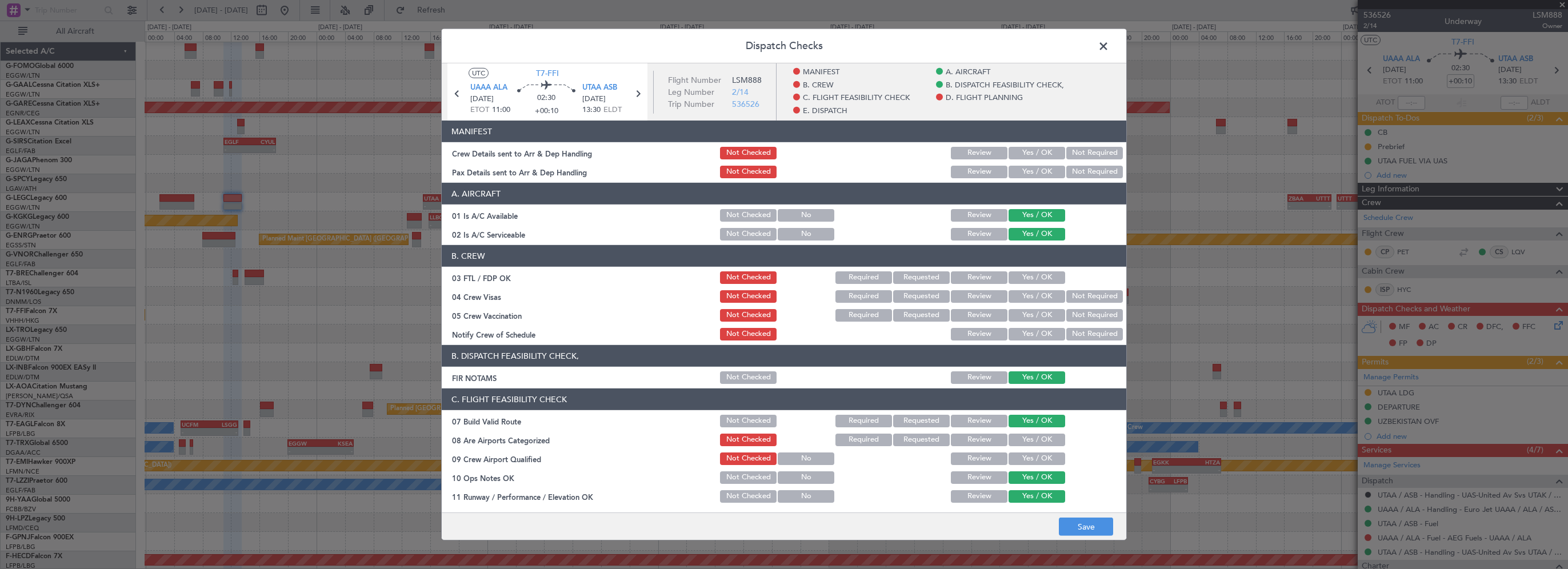
scroll to position [172, 0]
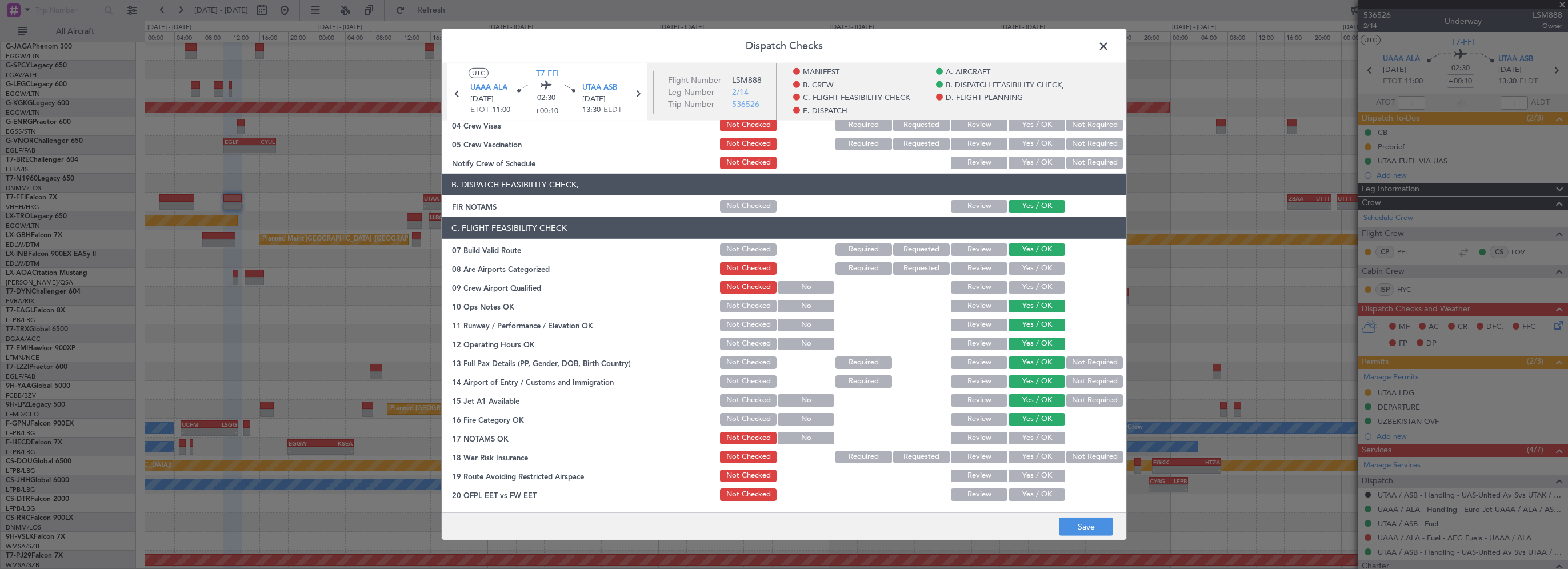
click at [1039, 439] on button "Yes / OK" at bounding box center [1037, 437] width 57 height 12
click at [1088, 463] on button "Not Required" at bounding box center [1094, 457] width 57 height 12
click at [1041, 475] on button "Yes / OK" at bounding box center [1037, 476] width 57 height 12
click at [1039, 493] on button "Yes / OK" at bounding box center [1037, 494] width 57 height 12
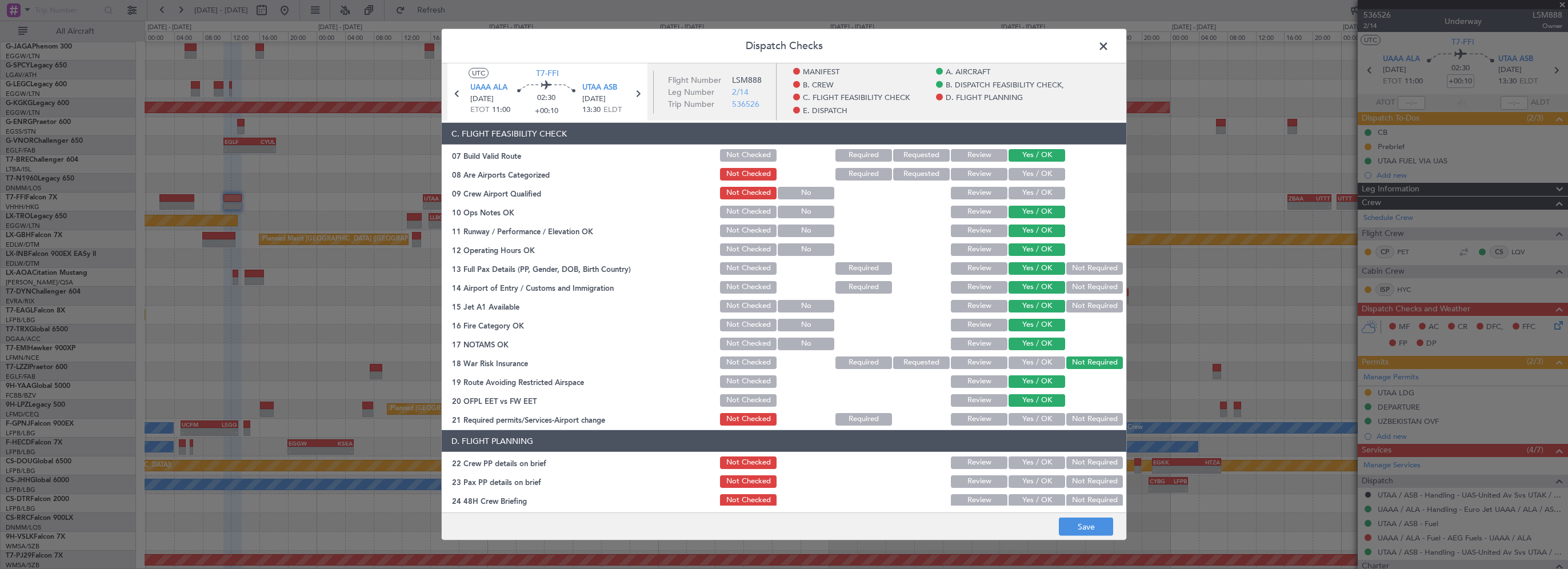
scroll to position [343, 0]
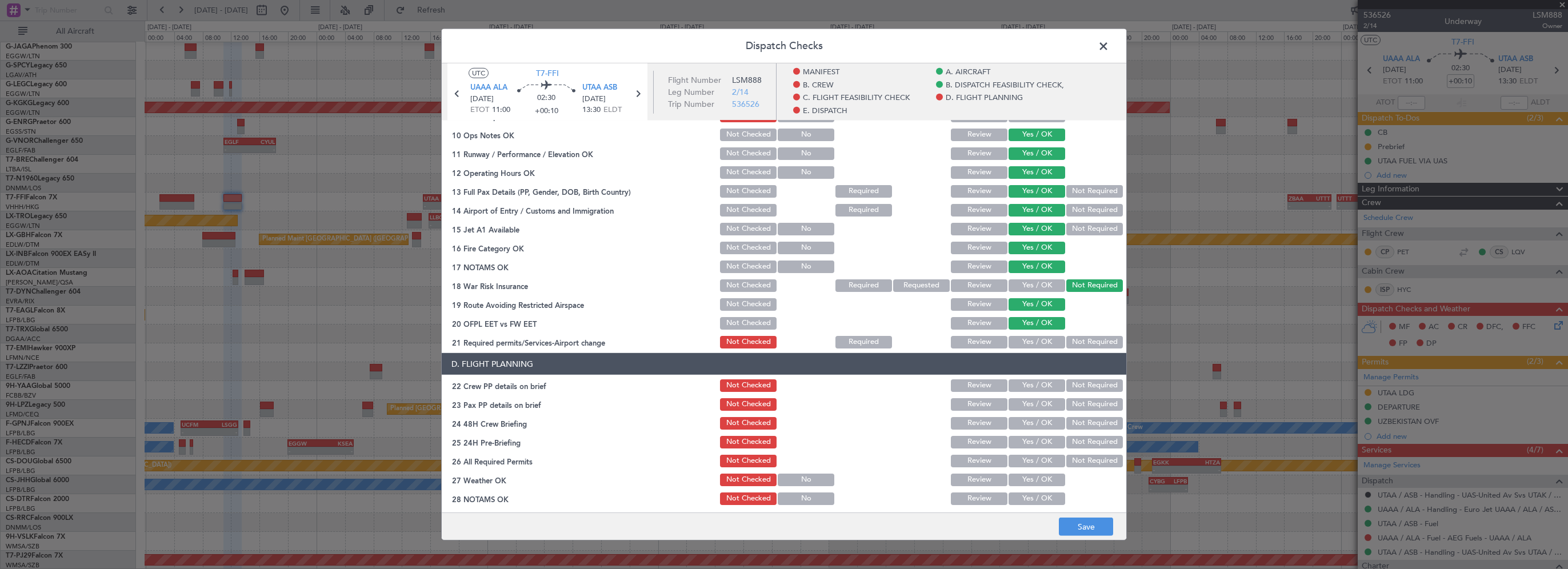
click at [1046, 345] on button "Yes / OK" at bounding box center [1037, 341] width 57 height 12
click at [1041, 388] on button "Yes / OK" at bounding box center [1037, 385] width 57 height 12
click at [1037, 400] on button "Yes / OK" at bounding box center [1037, 404] width 57 height 12
drag, startPoint x: 1038, startPoint y: 424, endPoint x: 1073, endPoint y: 440, distance: 38.5
click at [1038, 425] on button "Yes / OK" at bounding box center [1037, 423] width 57 height 12
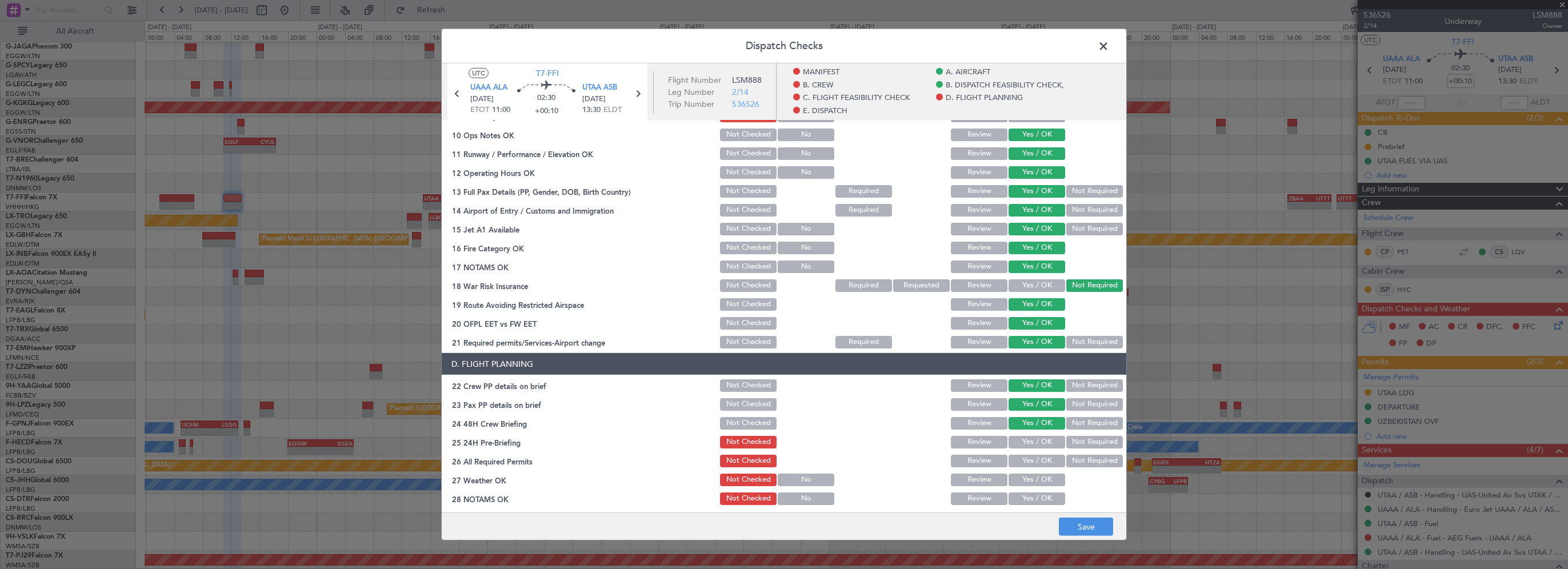
click at [1073, 440] on button "Not Required" at bounding box center [1094, 442] width 57 height 12
click at [1092, 534] on button "Save" at bounding box center [1086, 527] width 54 height 19
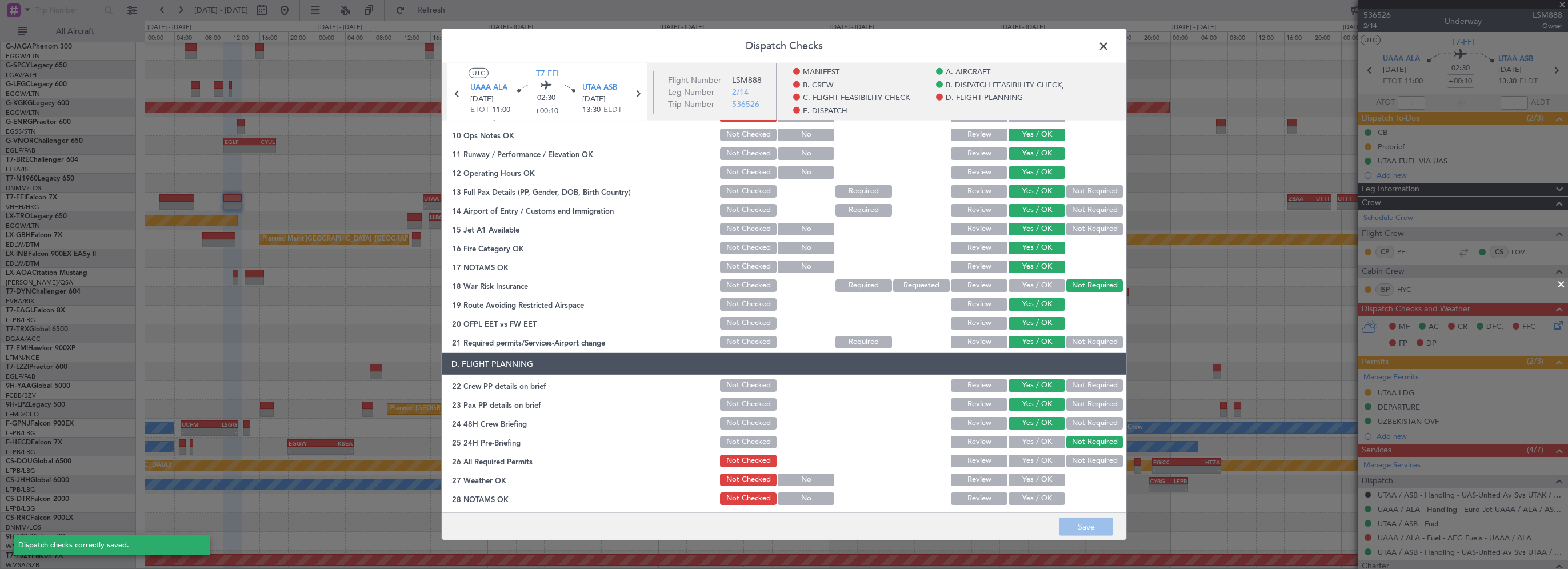
click at [1109, 47] on span at bounding box center [1109, 49] width 0 height 23
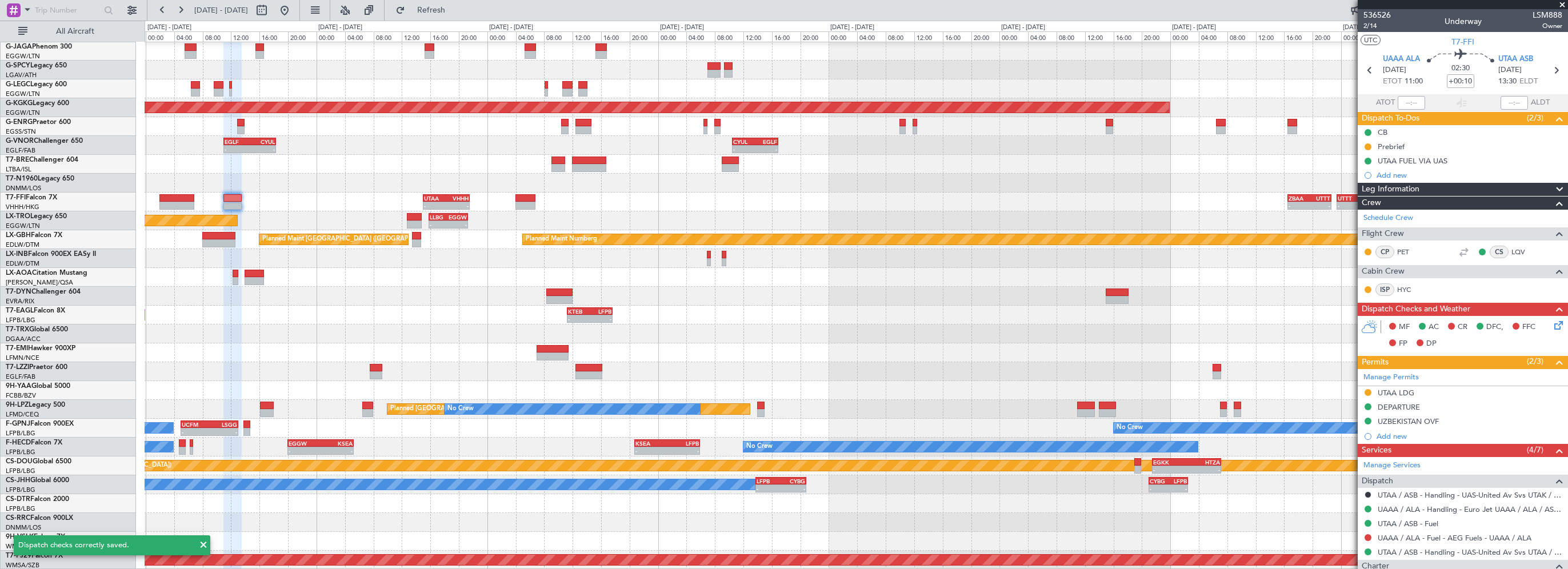
drag, startPoint x: 1559, startPoint y: 4, endPoint x: 1289, endPoint y: 12, distance: 270.1
click at [1559, 4] on span at bounding box center [1562, 5] width 11 height 10
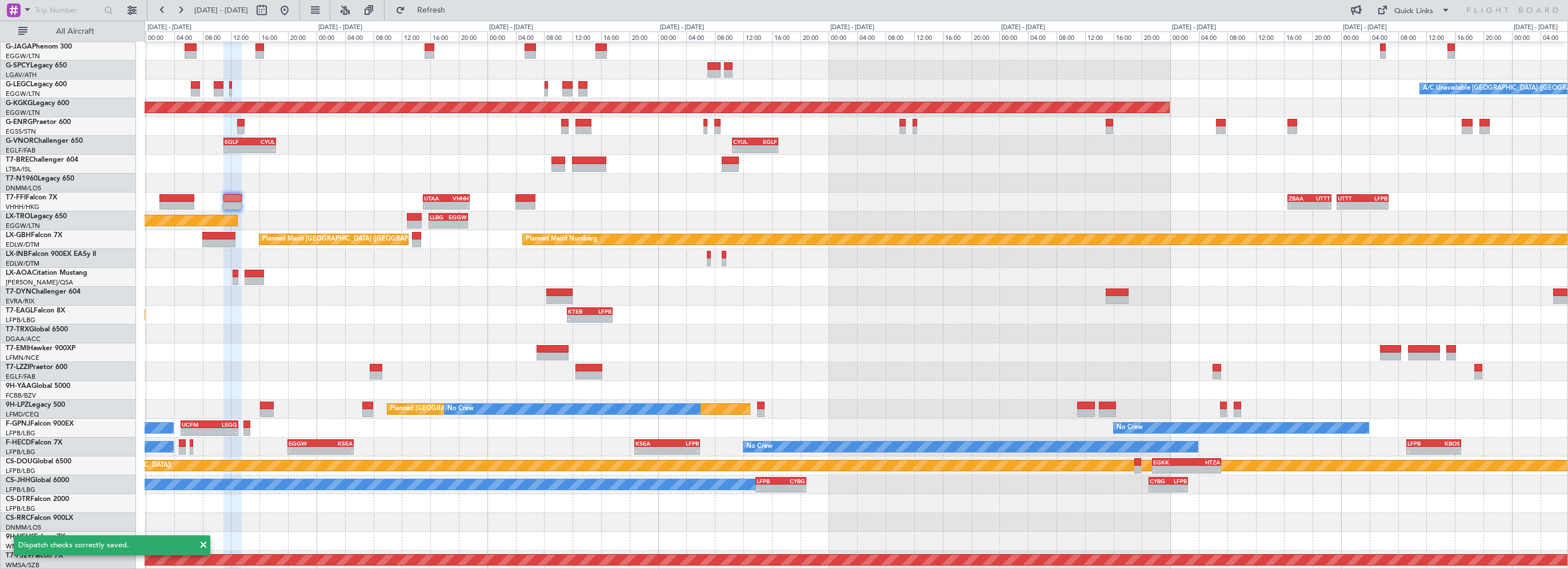
type input "0"
click at [320, 321] on div "Planned Maint [US_STATE] ([GEOGRAPHIC_DATA]) - - KTEB 11:15 Z LFPB 17:40 Z" at bounding box center [856, 315] width 1423 height 19
click at [230, 231] on div "Planned Maint Nurnberg Planned Maint [GEOGRAPHIC_DATA] ([GEOGRAPHIC_DATA])" at bounding box center [856, 240] width 1423 height 19
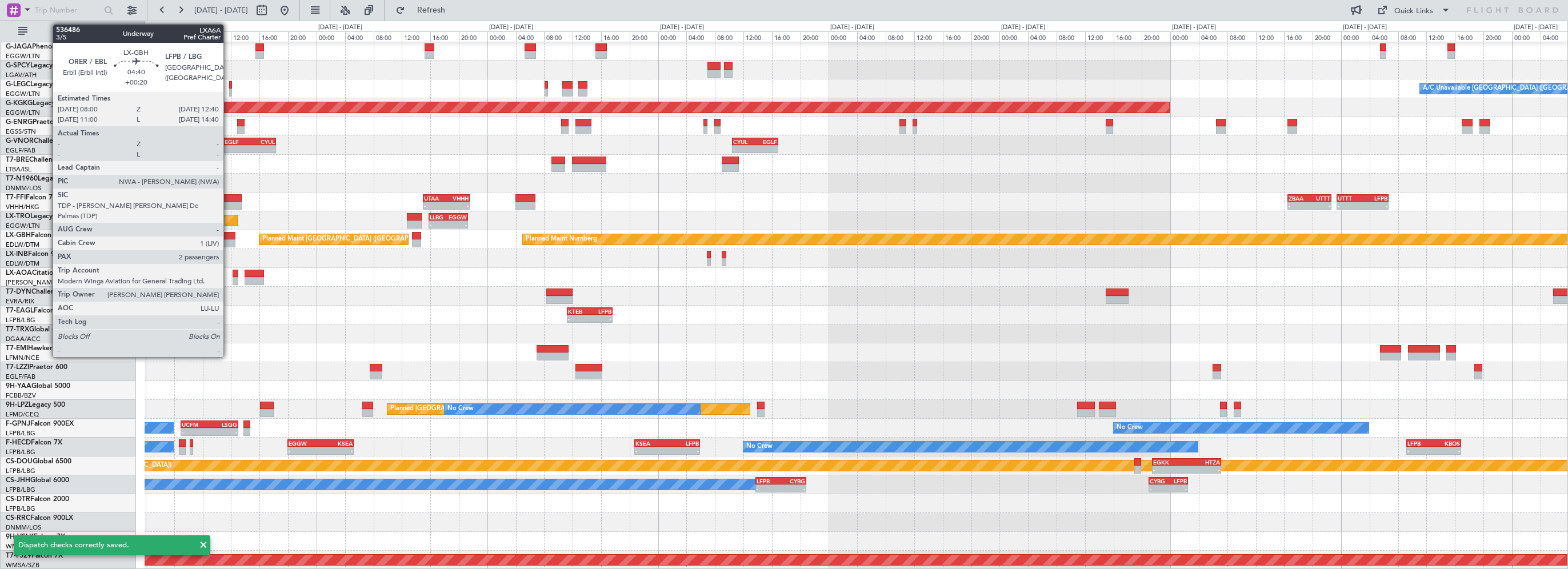
click at [228, 232] on div at bounding box center [219, 236] width 34 height 8
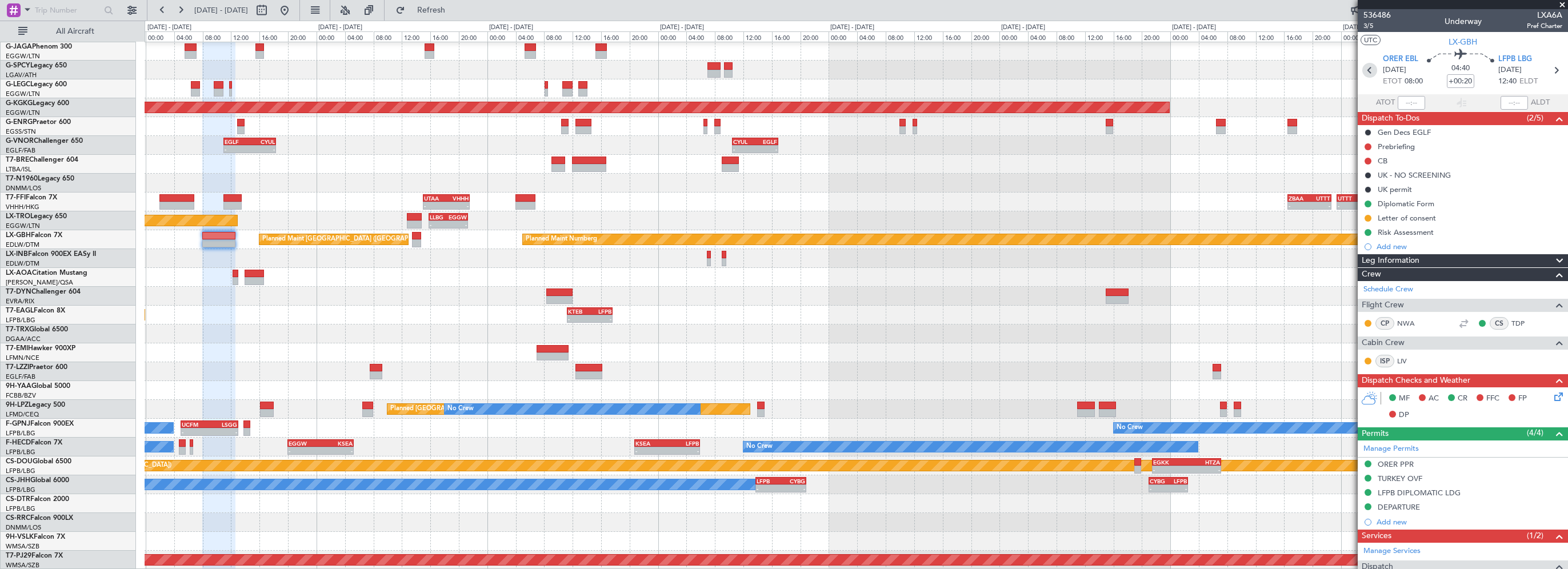
click at [1368, 69] on icon at bounding box center [1369, 70] width 15 height 15
type input "+00:05"
type input "06:17"
type input "08:30"
type input "4"
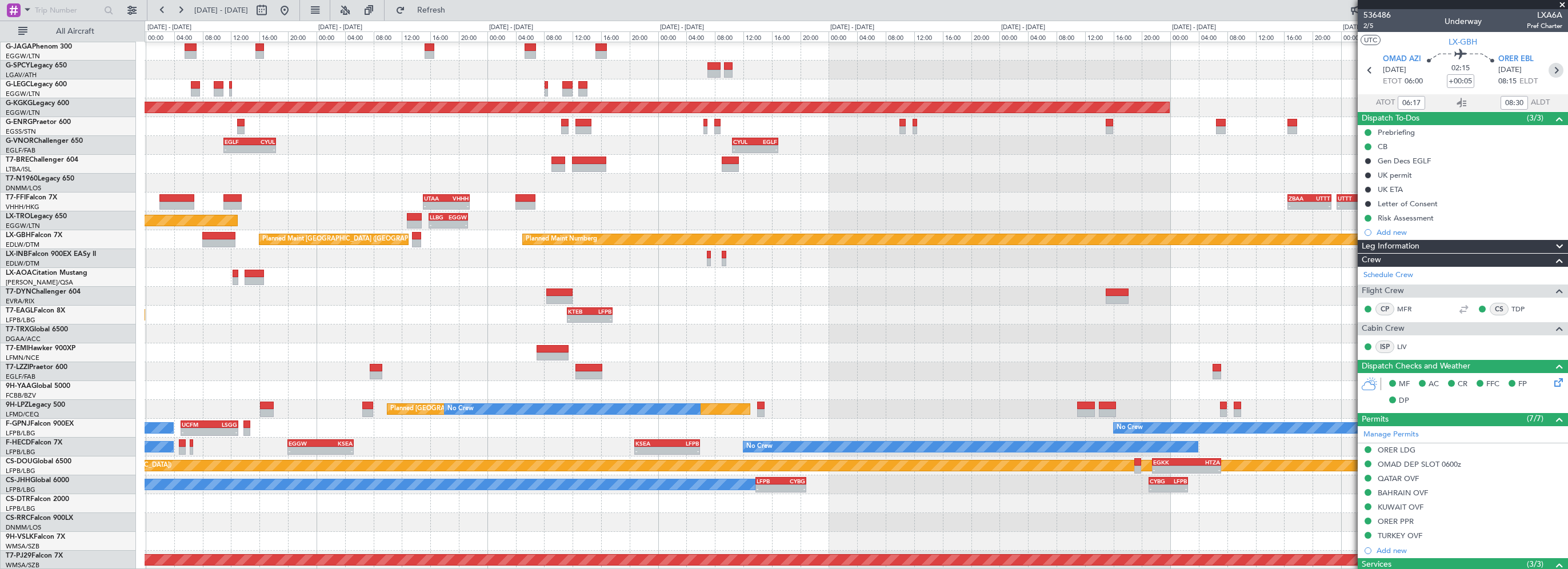
click at [1549, 71] on icon at bounding box center [1556, 70] width 15 height 15
type input "+00:20"
type input "2"
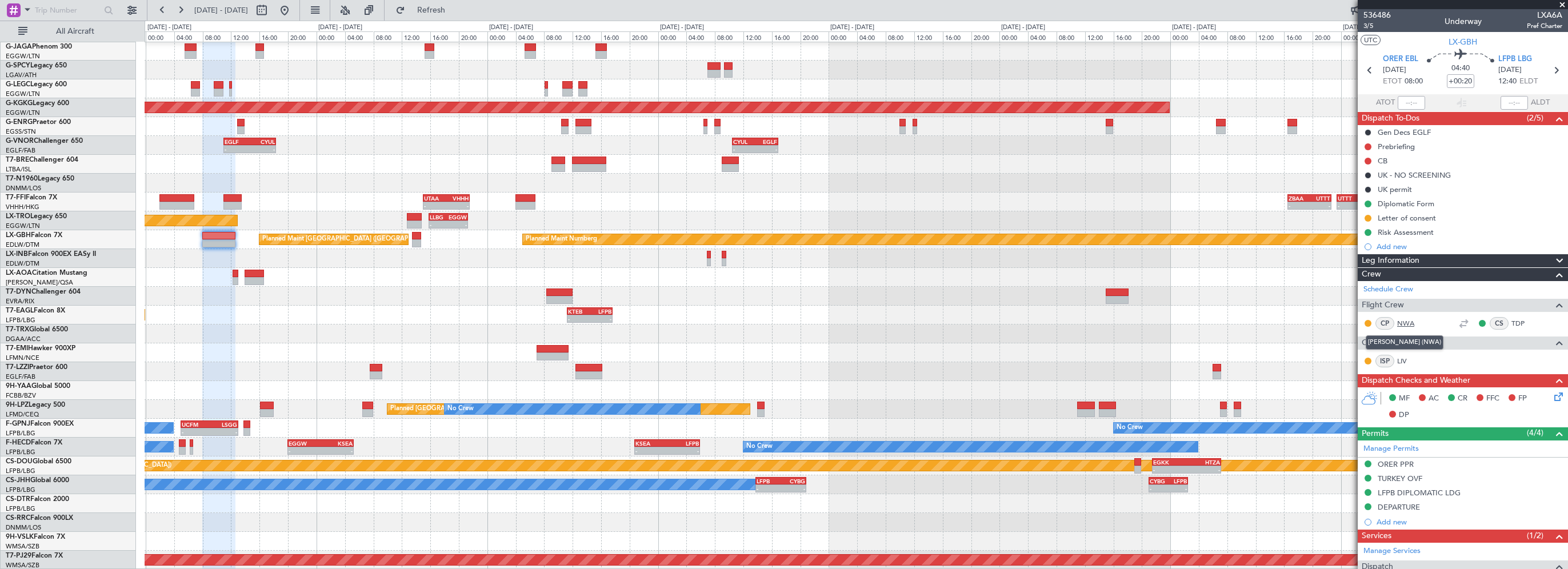
click at [1401, 321] on link "NWA" at bounding box center [1410, 323] width 26 height 10
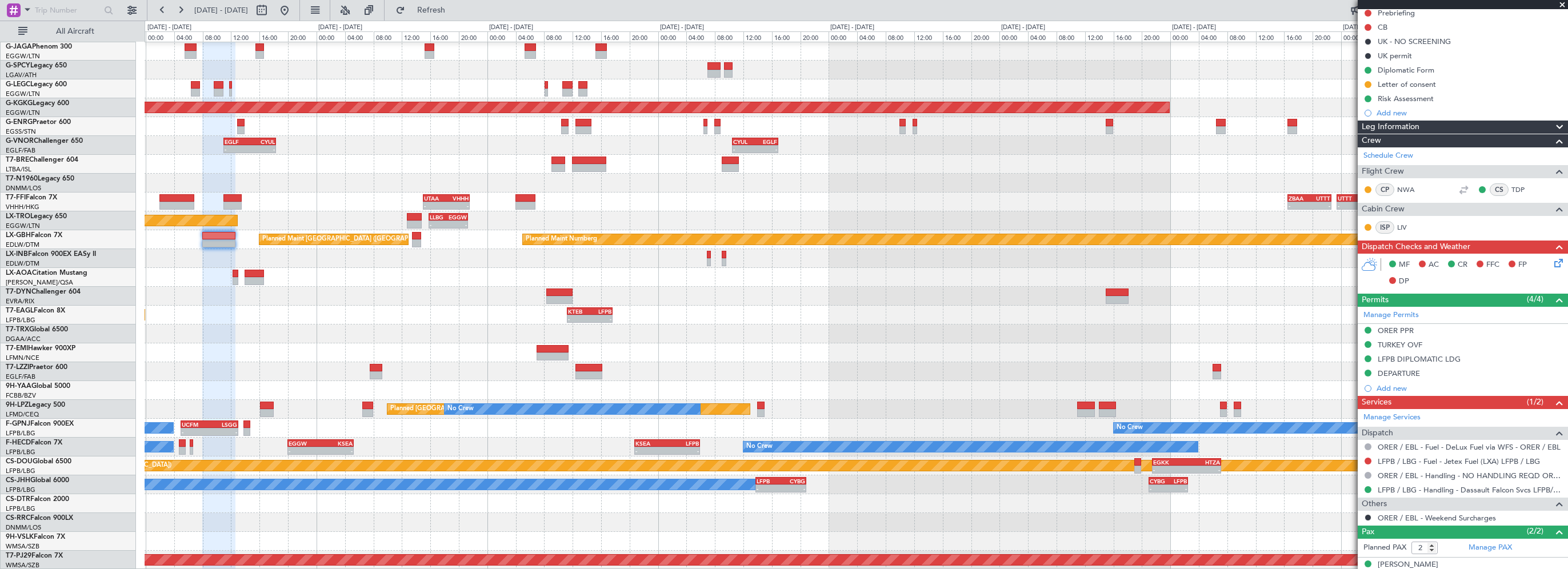
scroll to position [172, 0]
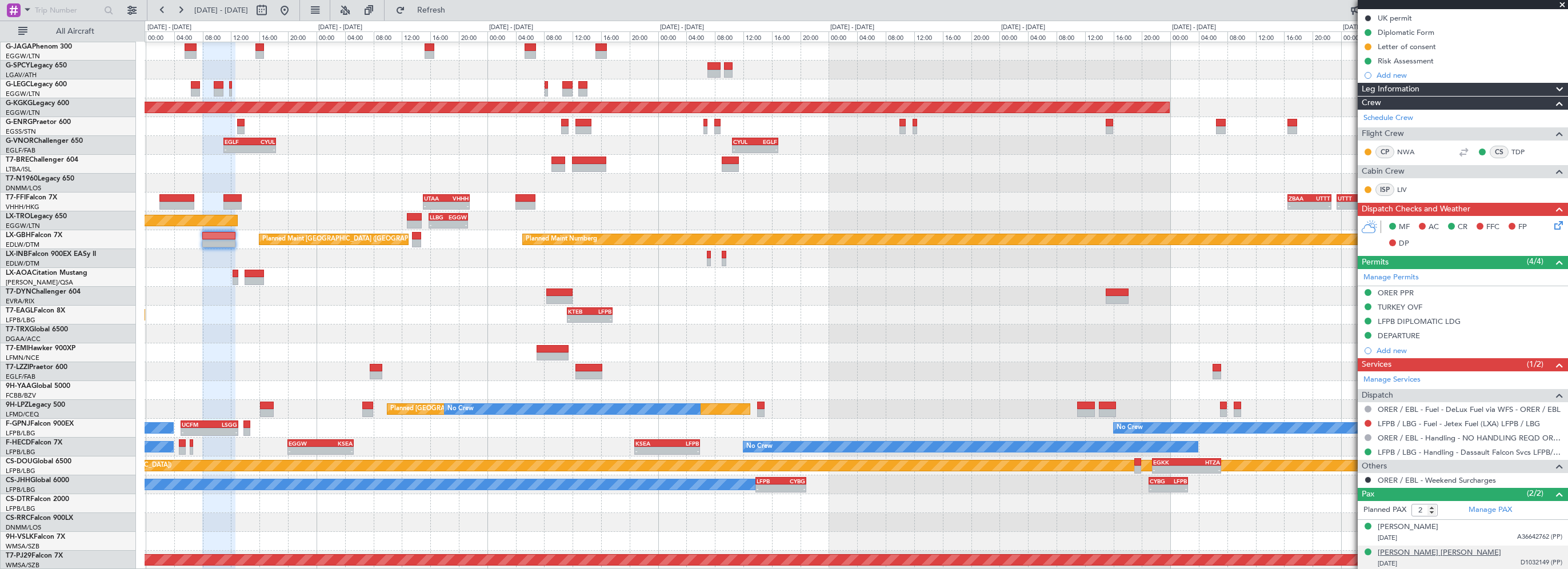
click at [1402, 549] on div "[PERSON_NAME] [PERSON_NAME]" at bounding box center [1439, 553] width 123 height 11
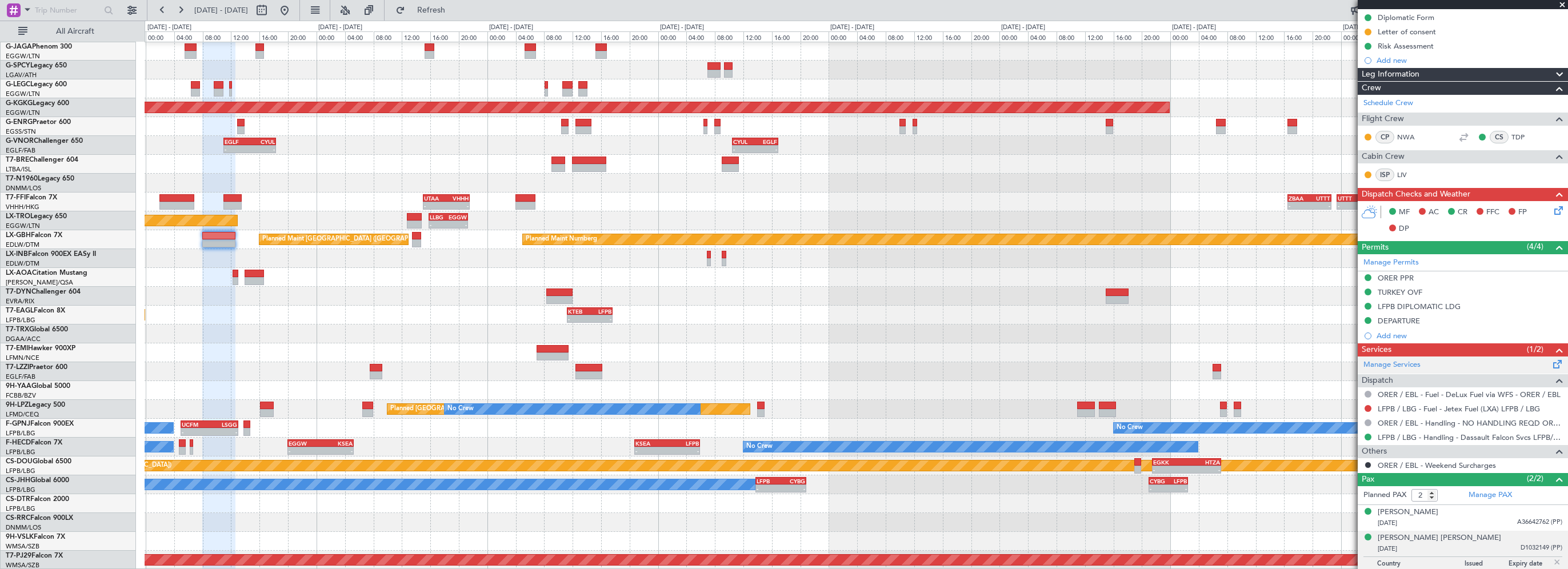
scroll to position [199, 0]
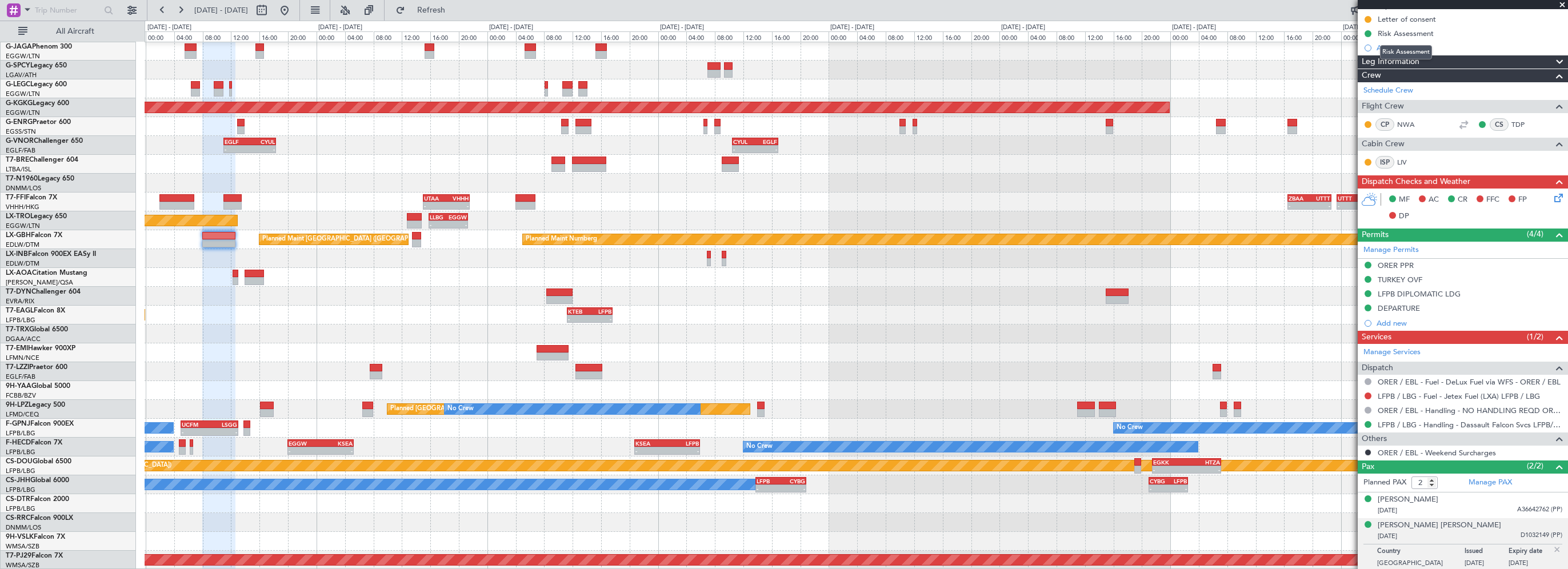
click at [1424, 60] on mat-tooltip-component "Risk Assessment" at bounding box center [1406, 52] width 68 height 30
click at [1552, 58] on span at bounding box center [1559, 62] width 14 height 14
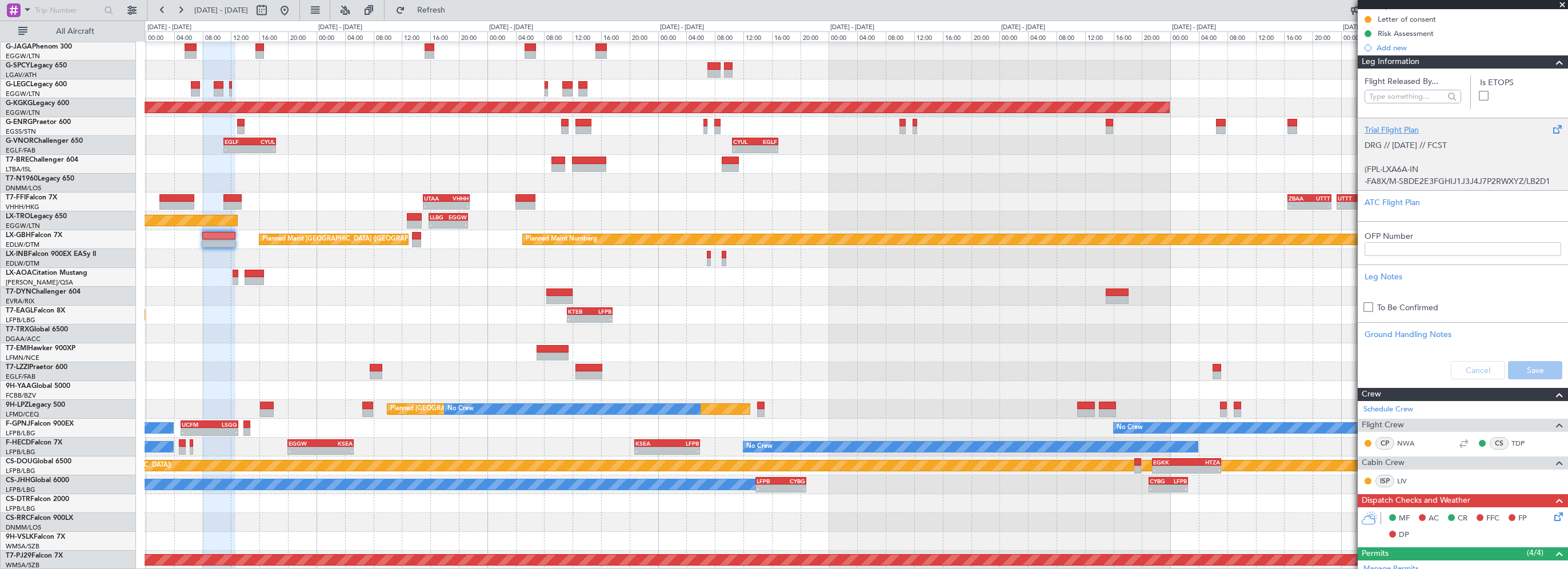
click at [1385, 127] on div "Trial Flight Plan" at bounding box center [1463, 130] width 197 height 12
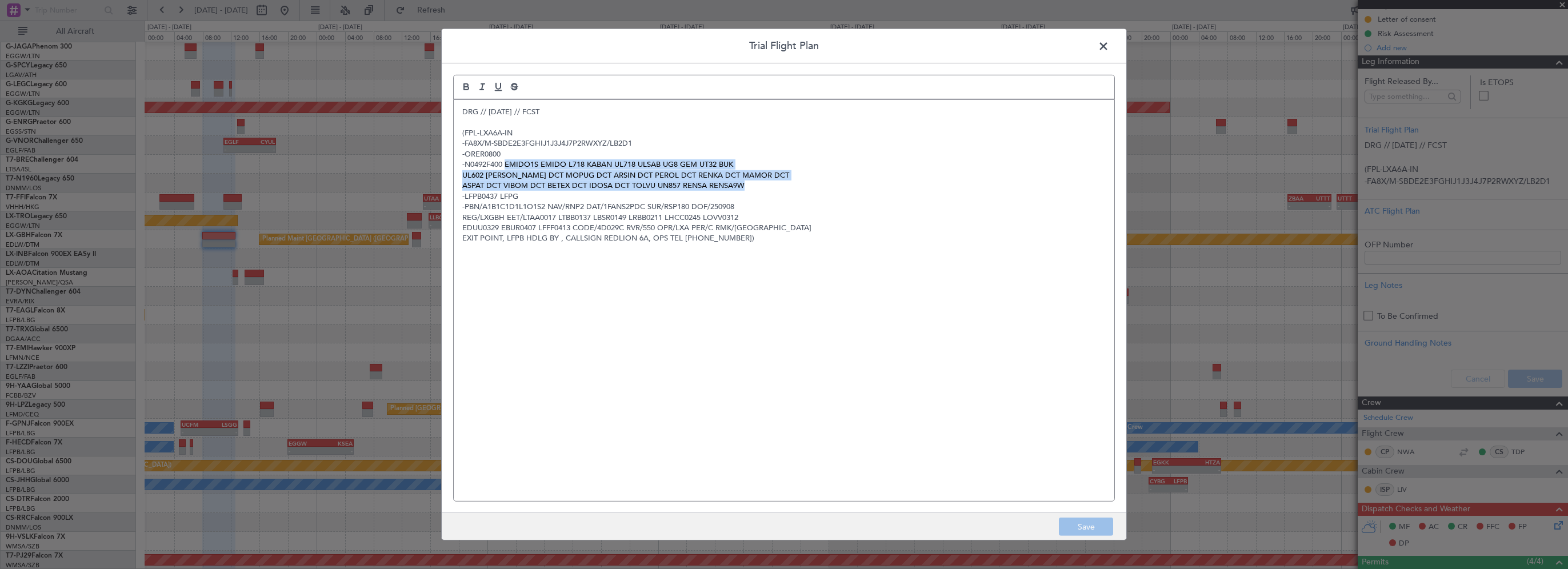
drag, startPoint x: 507, startPoint y: 163, endPoint x: 775, endPoint y: 183, distance: 268.7
click at [775, 183] on div "DRG // [DATE] // FCST (FPL-LXA6A-IN -FA8X/M-SBDE2E3FGHIJ1J3J4J7P2RWXYZ/LB2D1 -O…" at bounding box center [784, 300] width 661 height 401
copy div "EMIDO1S EMIDO L718 KABAN UL718 ULSAB UG8 GEM UT32 BUK UL602 [PERSON_NAME] DCT M…"
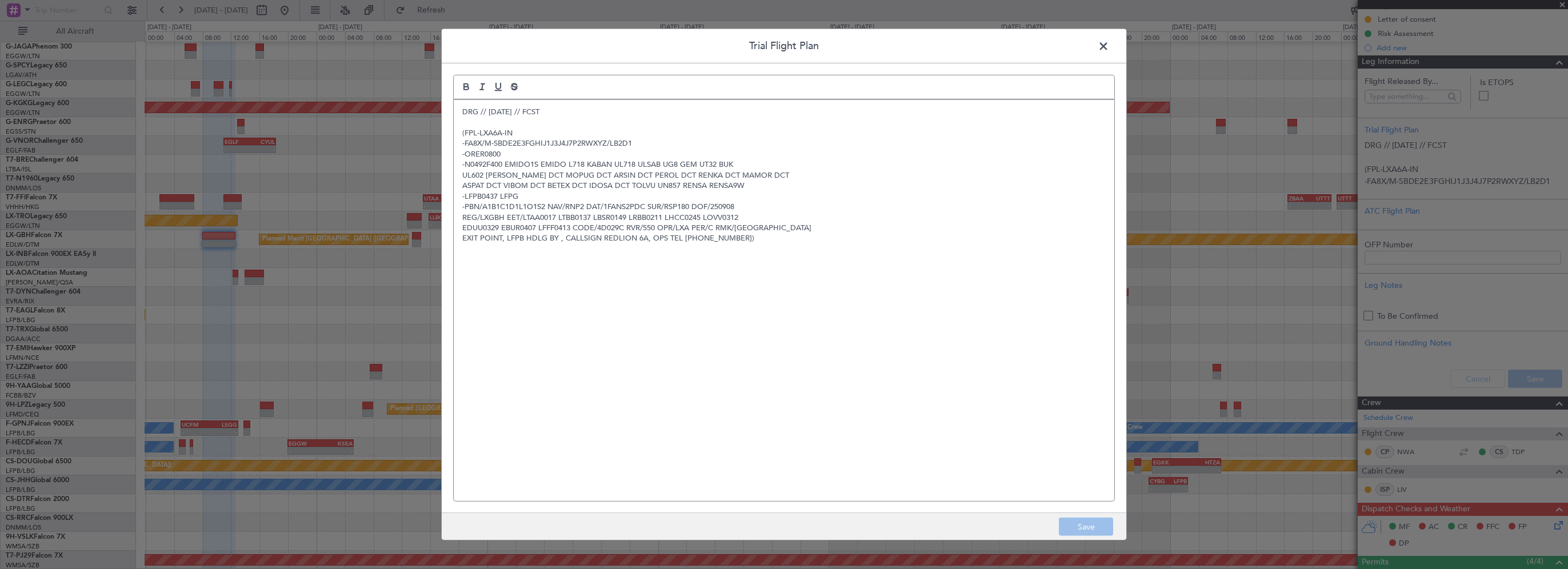
click at [1109, 41] on span at bounding box center [1109, 49] width 0 height 23
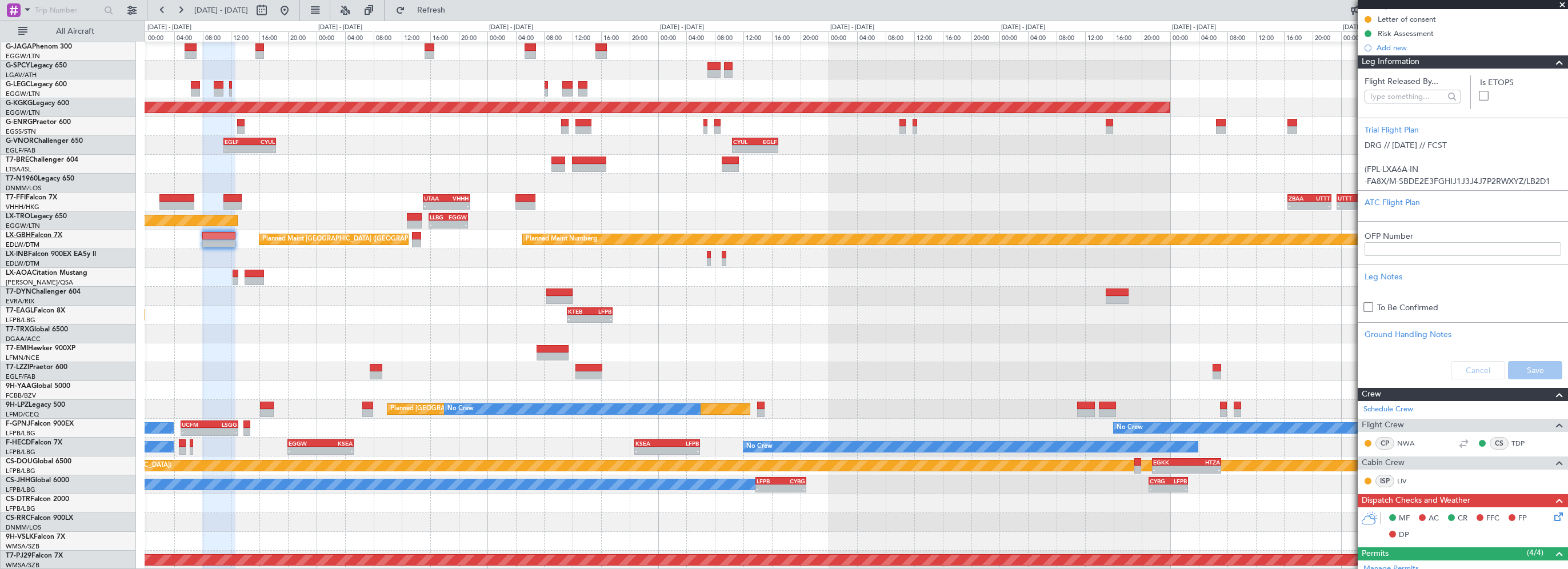
click at [30, 236] on span "LX-GBH" at bounding box center [18, 235] width 25 height 7
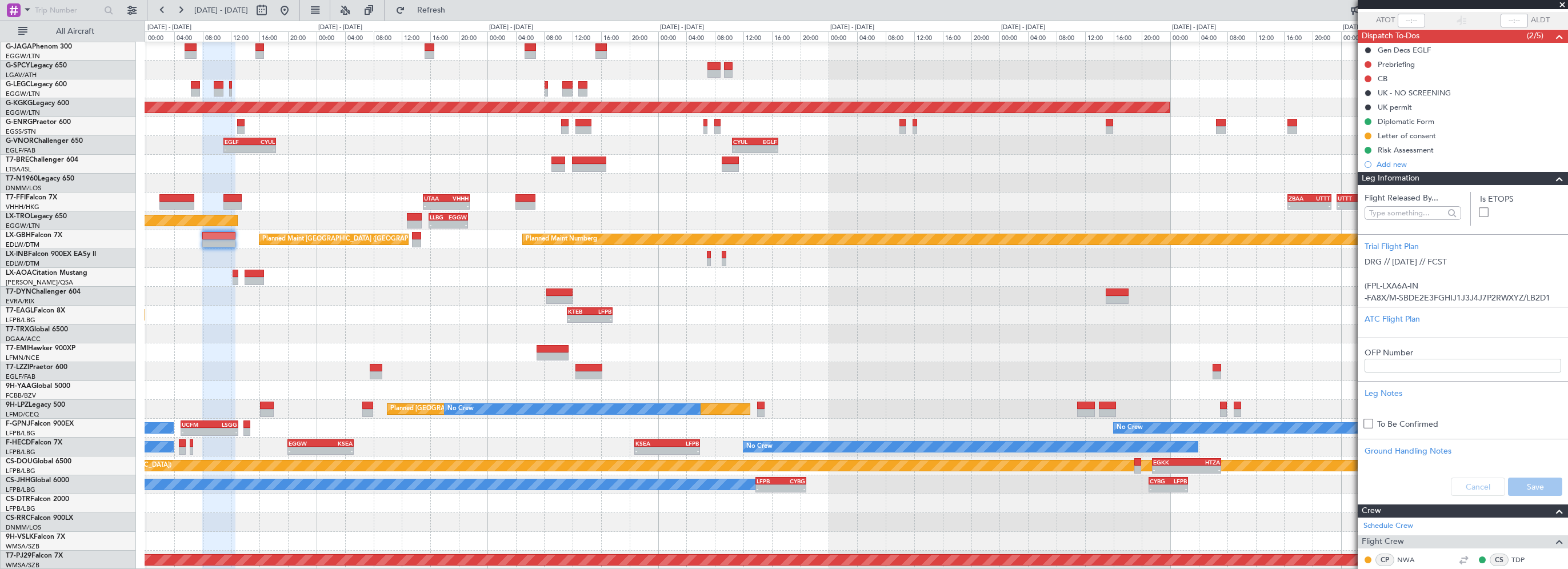
scroll to position [0, 0]
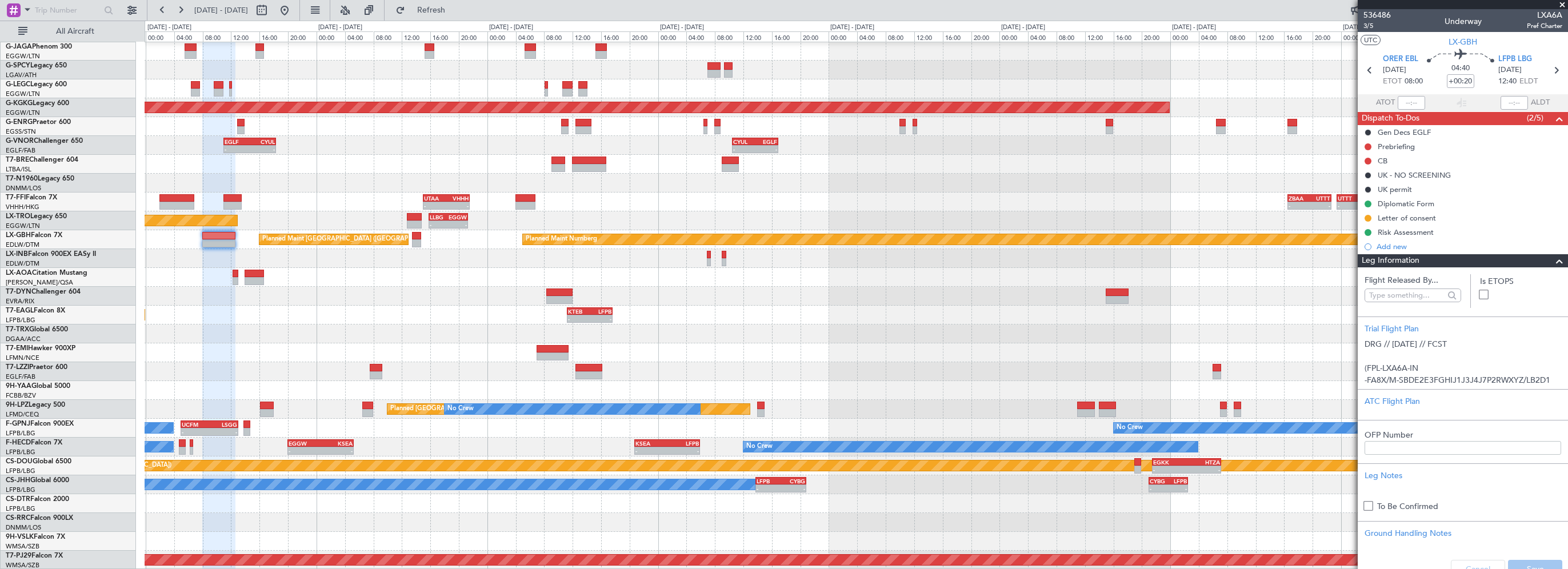
click at [1552, 259] on span at bounding box center [1559, 261] width 14 height 14
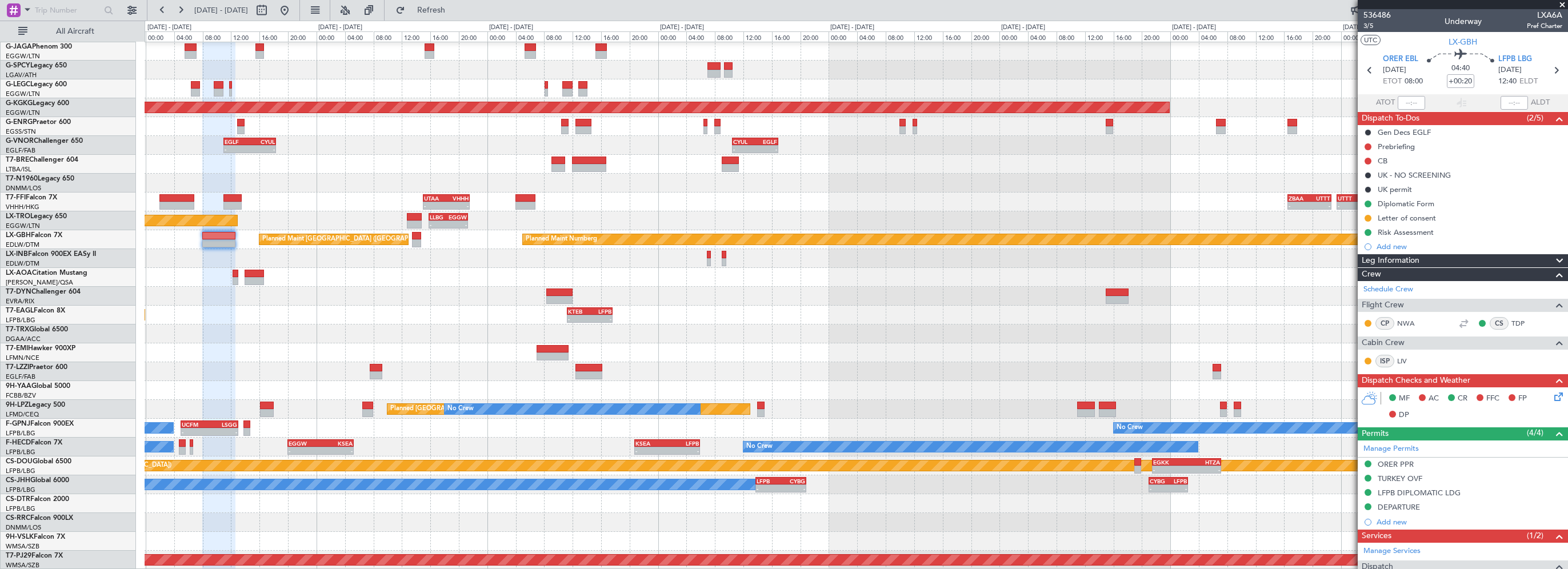
scroll to position [199, 0]
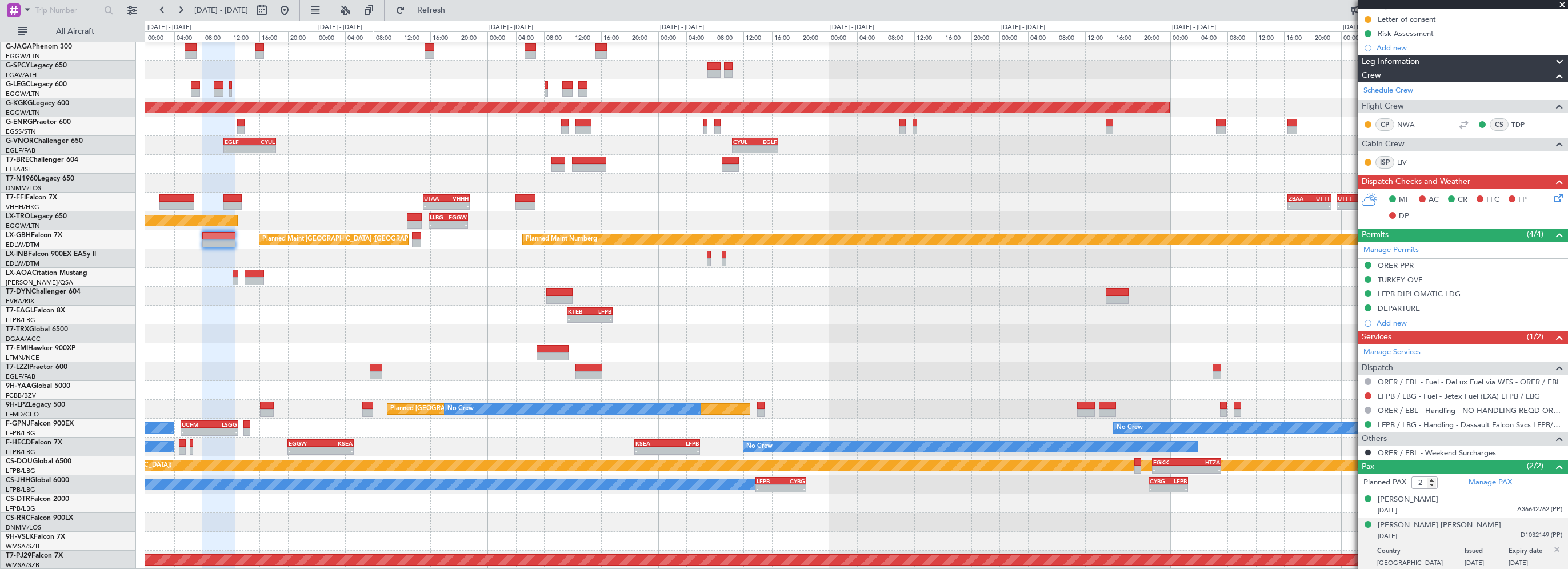
click at [1552, 548] on img at bounding box center [1557, 549] width 10 height 10
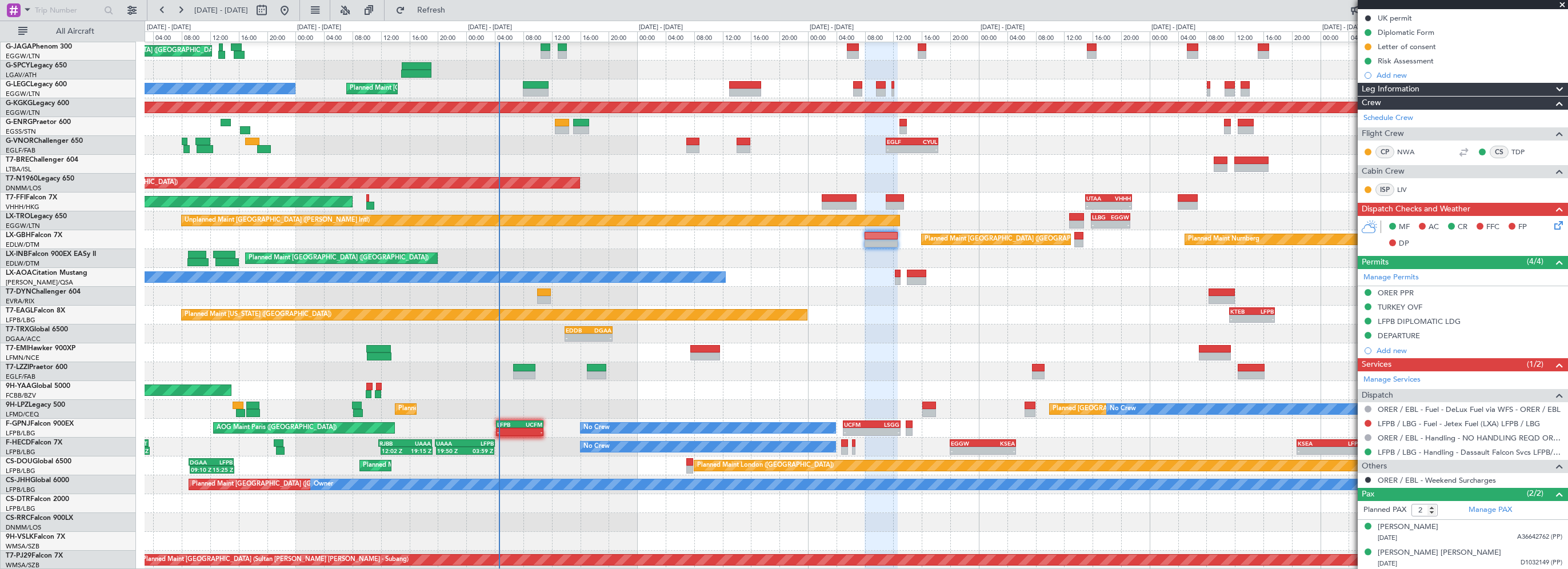
scroll to position [114, 0]
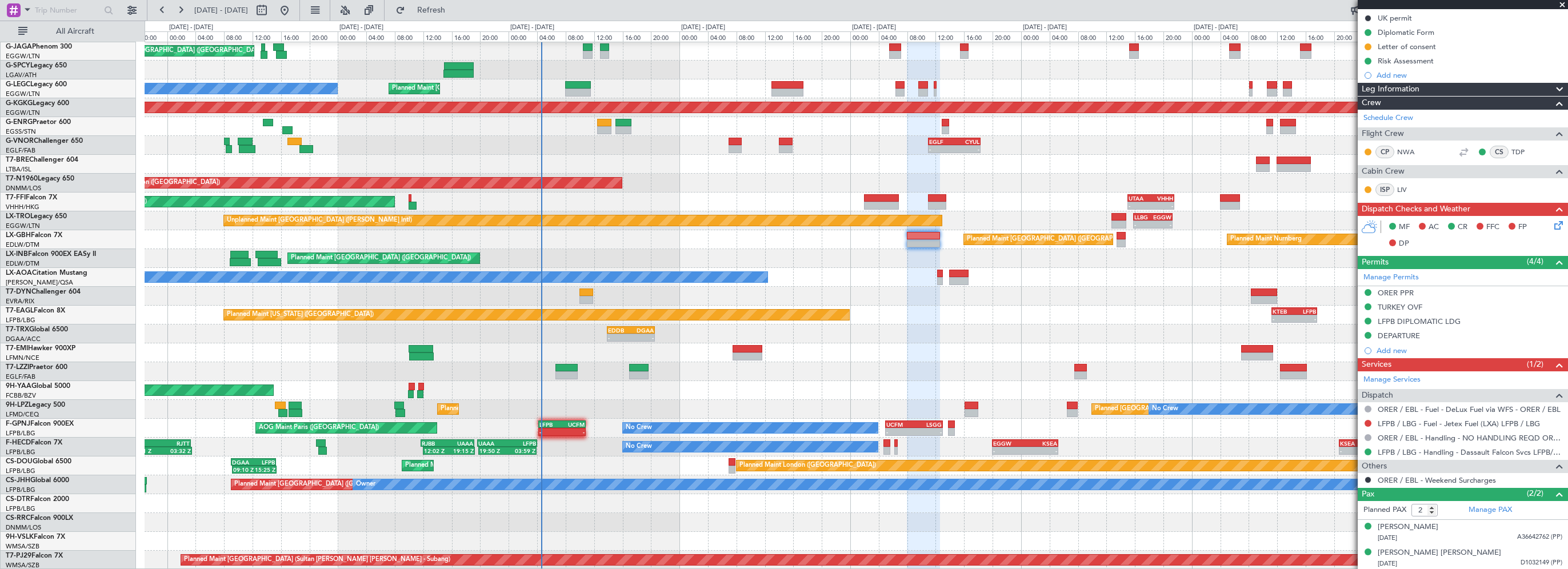
click at [1074, 275] on div "No Crew Chester" at bounding box center [856, 277] width 1423 height 19
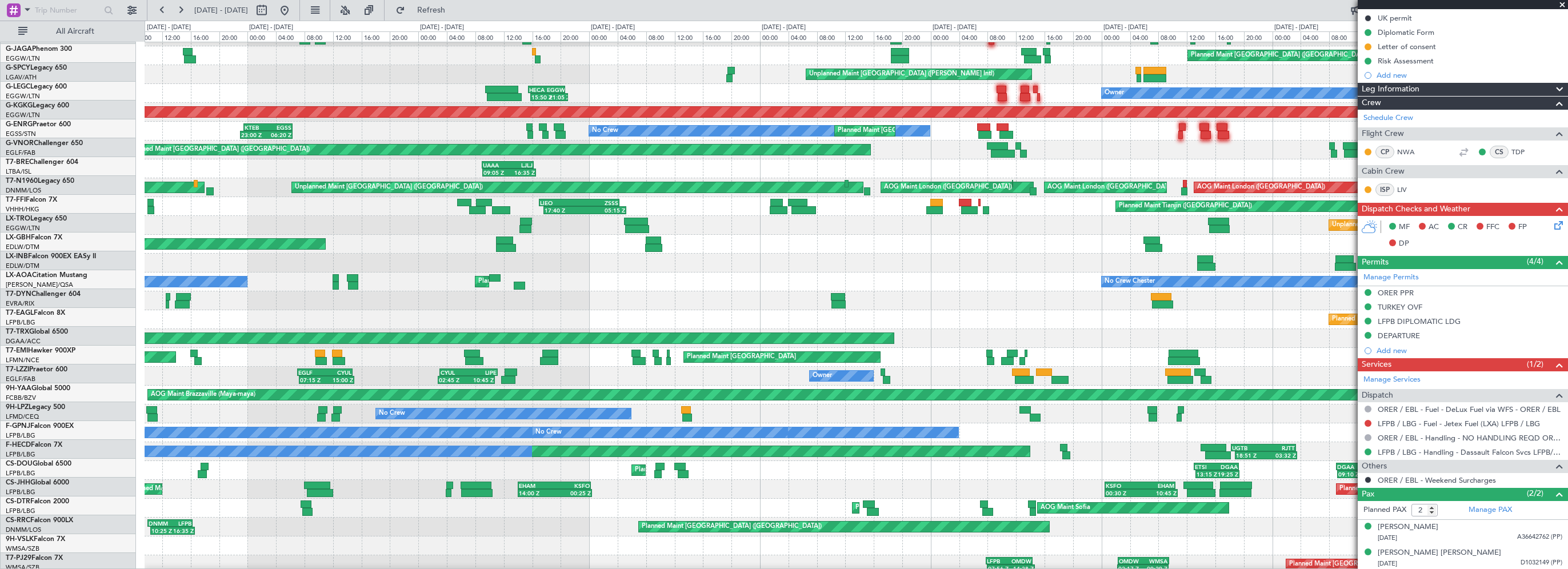
scroll to position [109, 0]
click at [979, 246] on div "Planned Maint [GEOGRAPHIC_DATA] ([GEOGRAPHIC_DATA] Intl)" at bounding box center [856, 244] width 1423 height 19
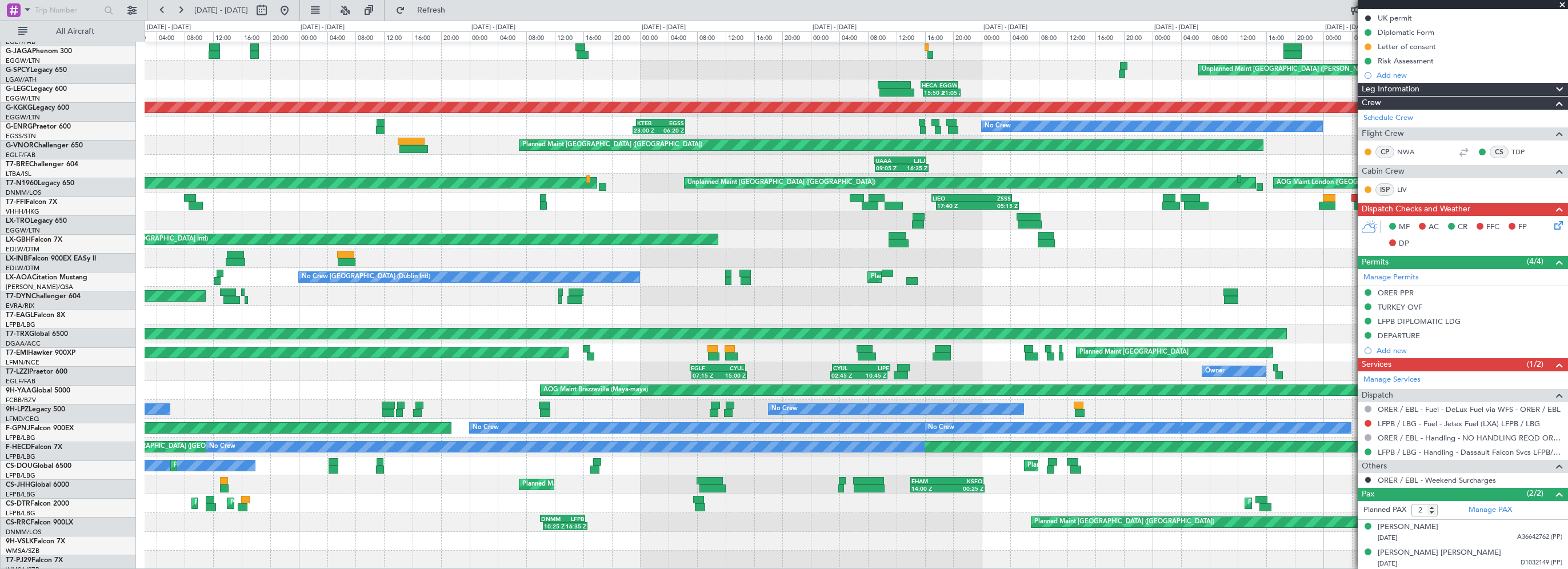
scroll to position [114, 0]
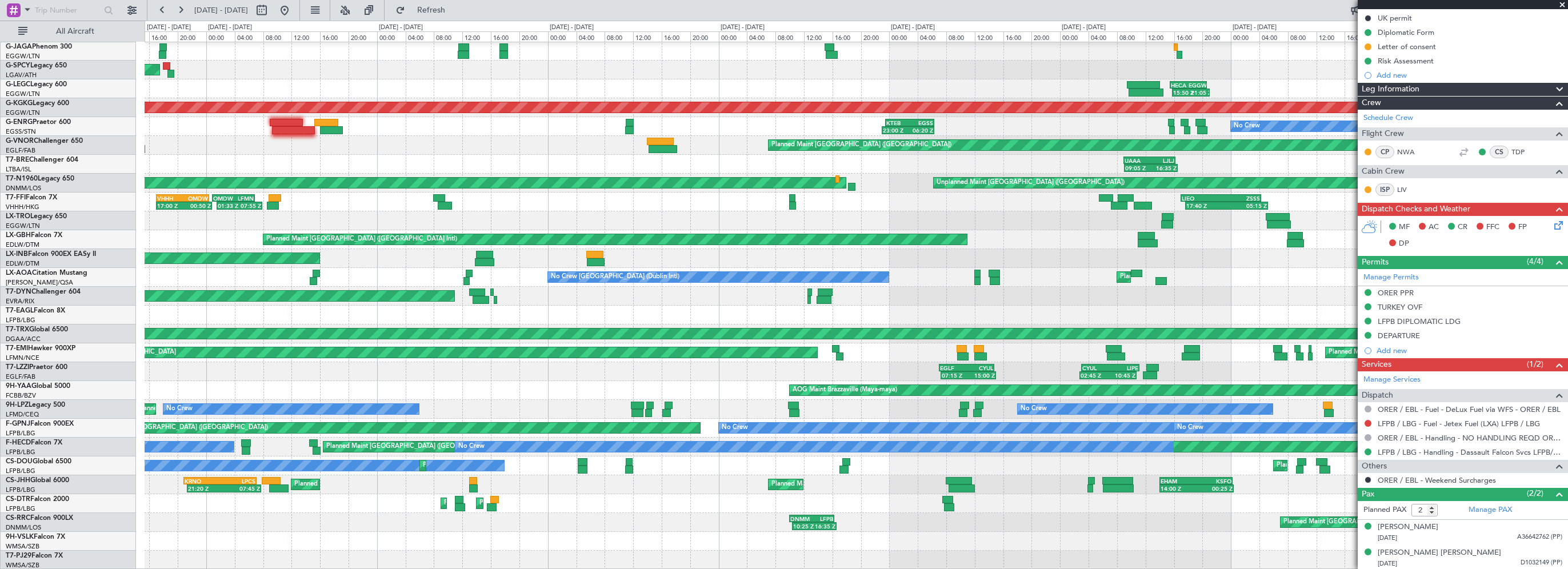
click at [1041, 238] on div "Planned Maint [GEOGRAPHIC_DATA] ([GEOGRAPHIC_DATA] Intl)" at bounding box center [856, 240] width 1423 height 19
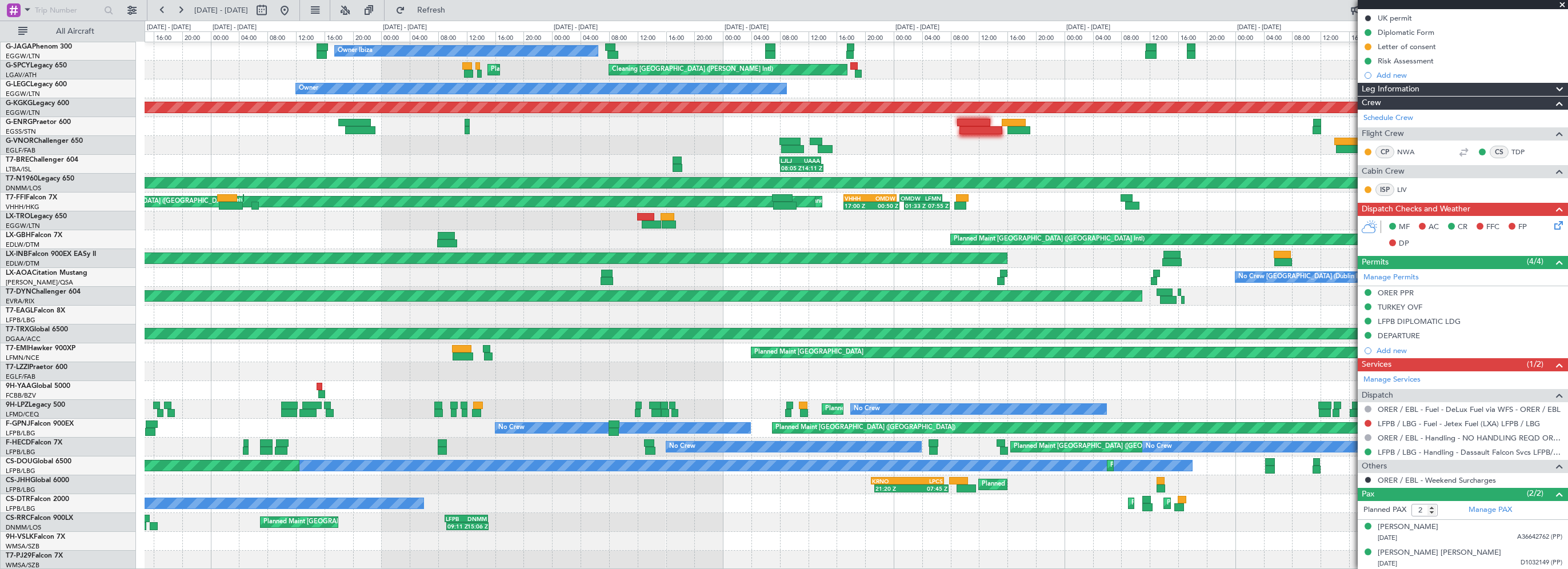
click at [873, 232] on div "Planned Maint [GEOGRAPHIC_DATA] ([GEOGRAPHIC_DATA] Intl) [GEOGRAPHIC_DATA] ([GE…" at bounding box center [856, 240] width 1423 height 19
click at [294, 8] on button at bounding box center [284, 10] width 19 height 19
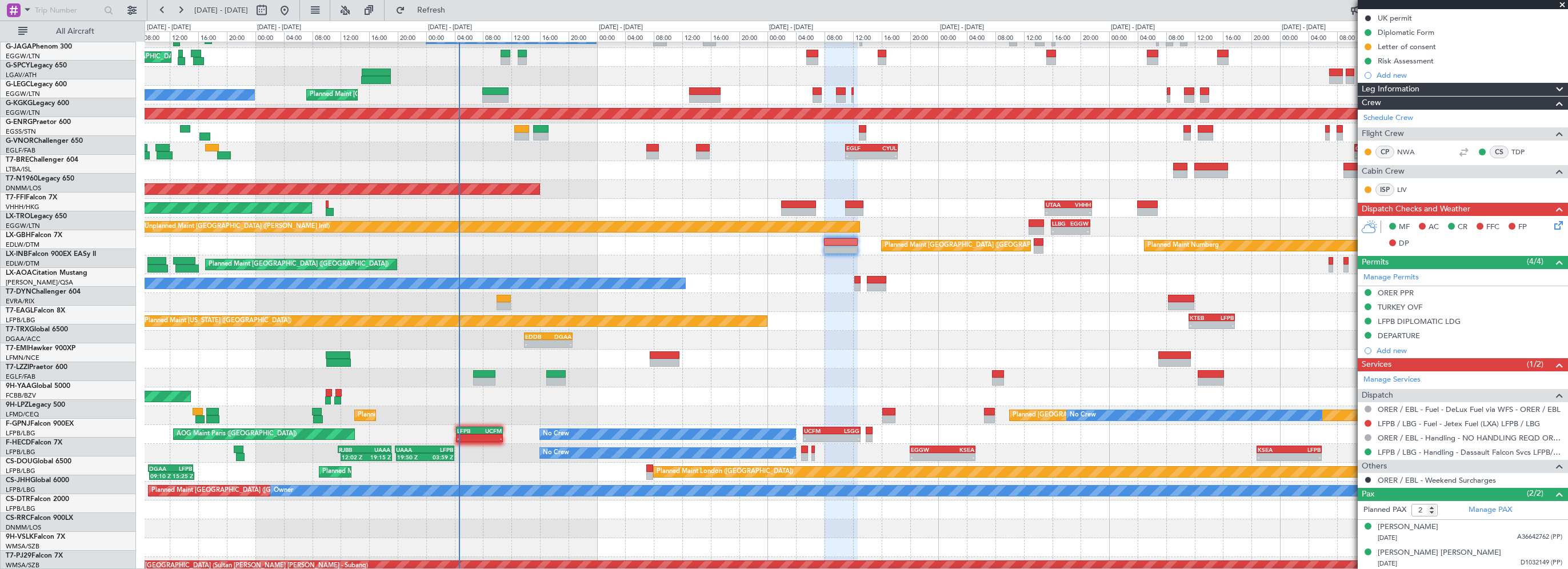
scroll to position [107, 0]
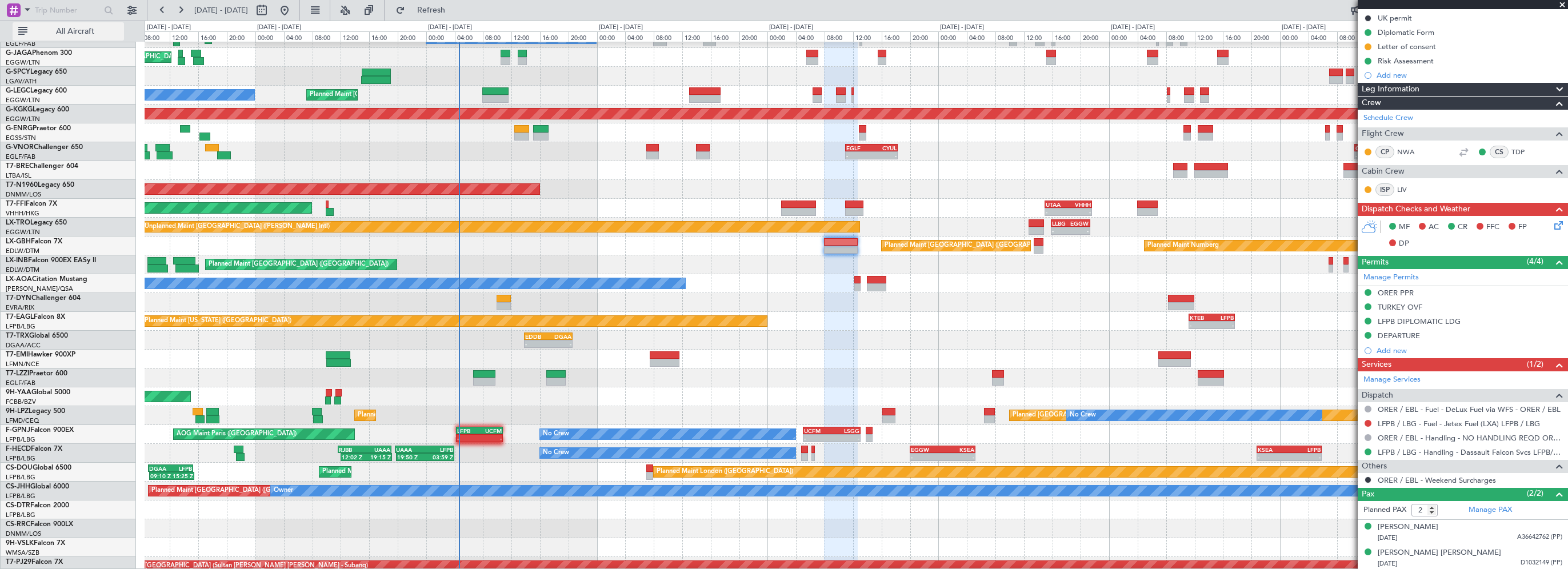
click at [68, 31] on span "All Aircraft" at bounding box center [75, 31] width 90 height 8
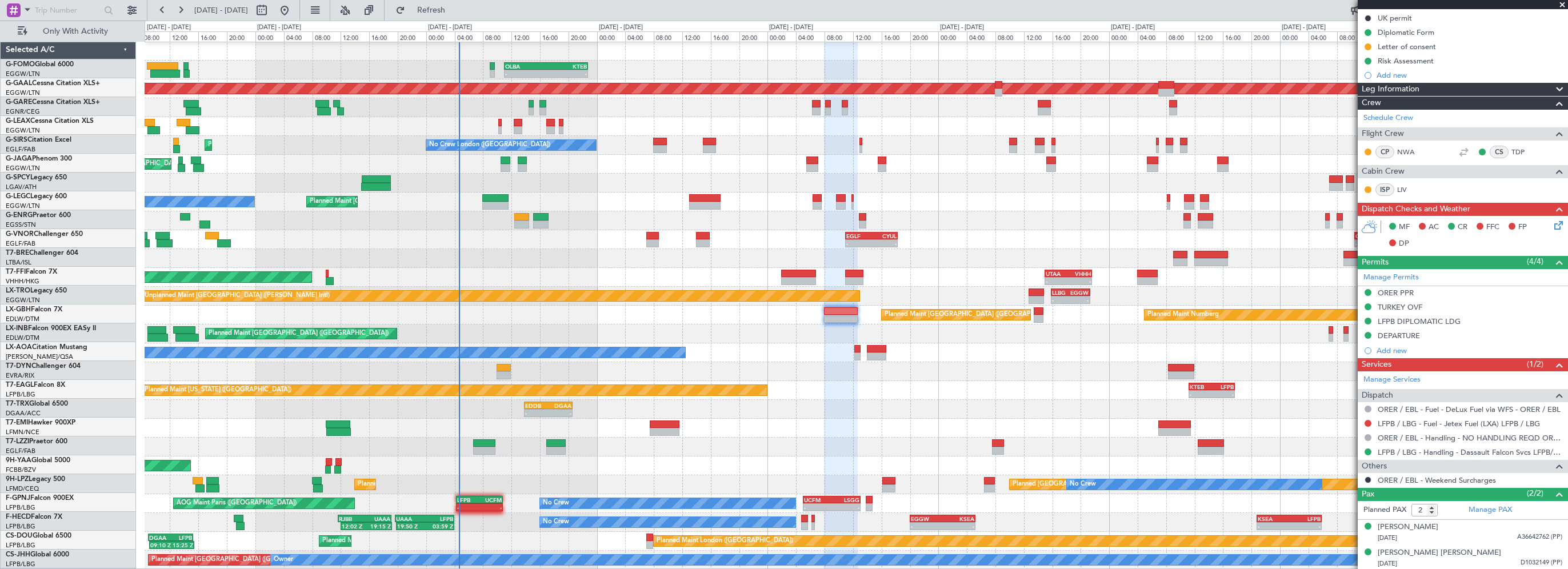
scroll to position [0, 0]
click at [455, 7] on span "Refresh" at bounding box center [431, 10] width 48 height 8
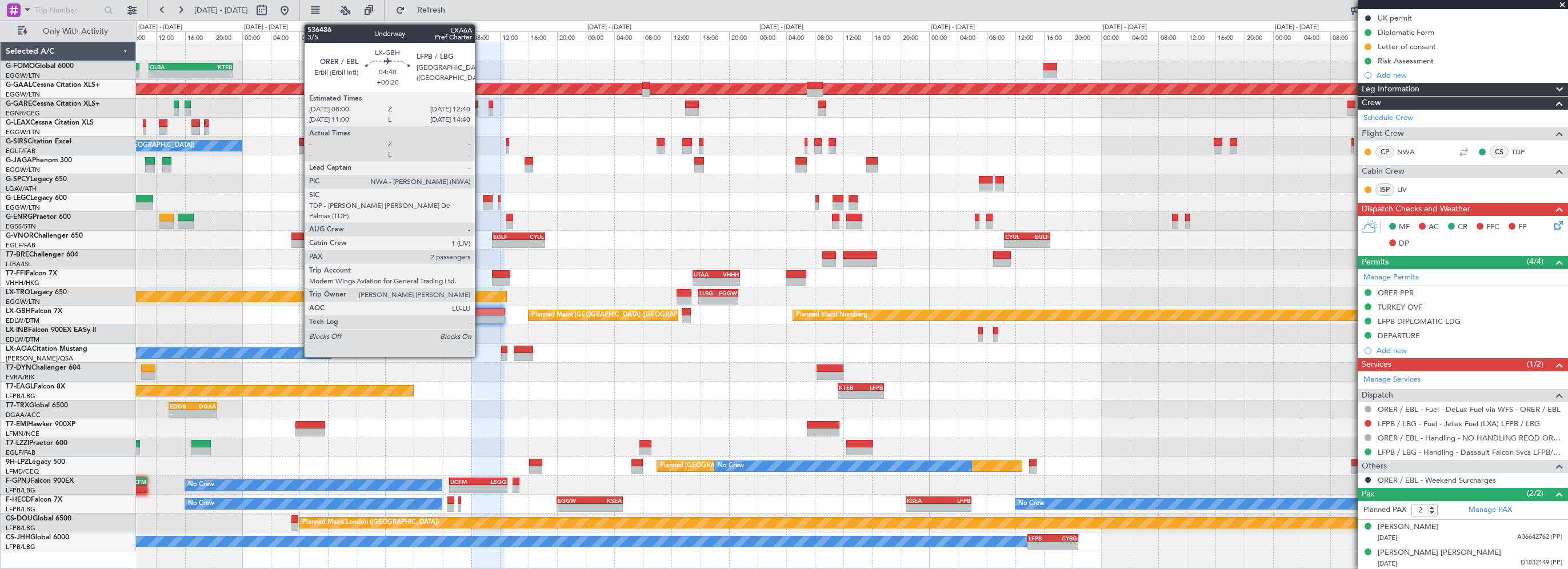
click at [480, 313] on div at bounding box center [488, 312] width 34 height 8
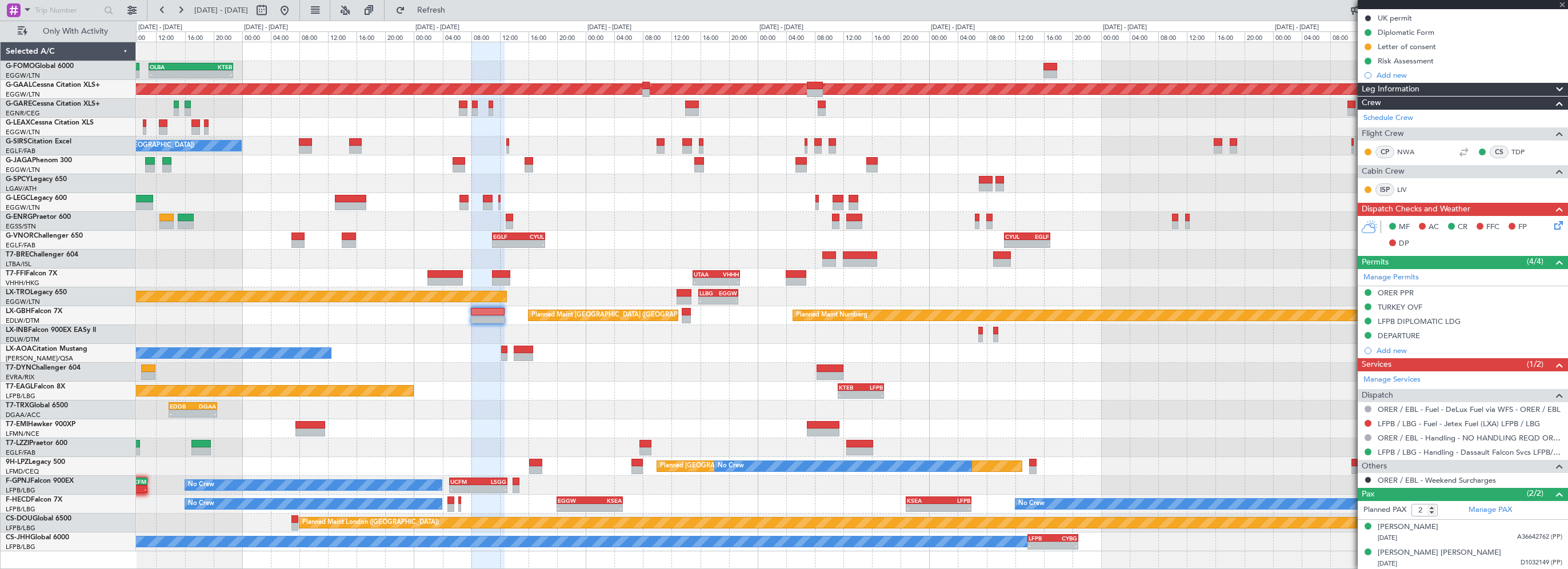
click at [1431, 90] on div "Leg Information" at bounding box center [1463, 90] width 211 height 13
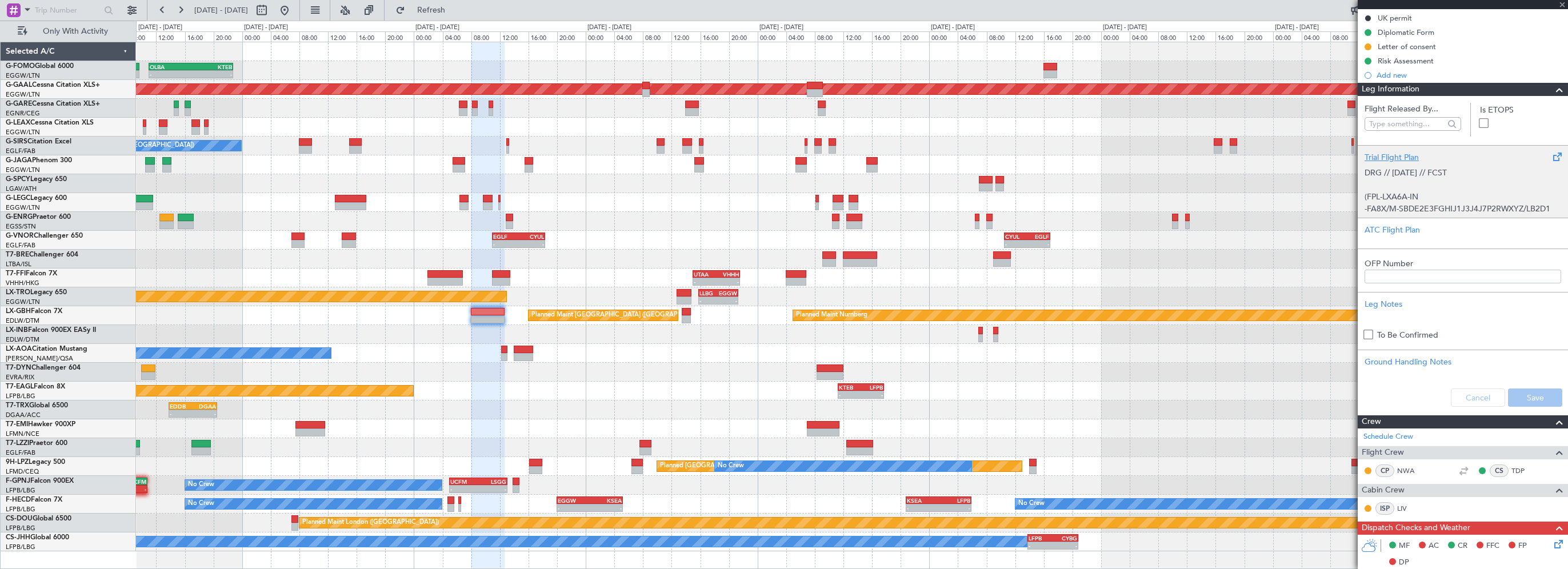
click at [1394, 159] on div "Flight Released By... Is ETOPS Trial Flight Plan DRG // [DATE] // FCST (FPL-LXA…" at bounding box center [1463, 256] width 211 height 319
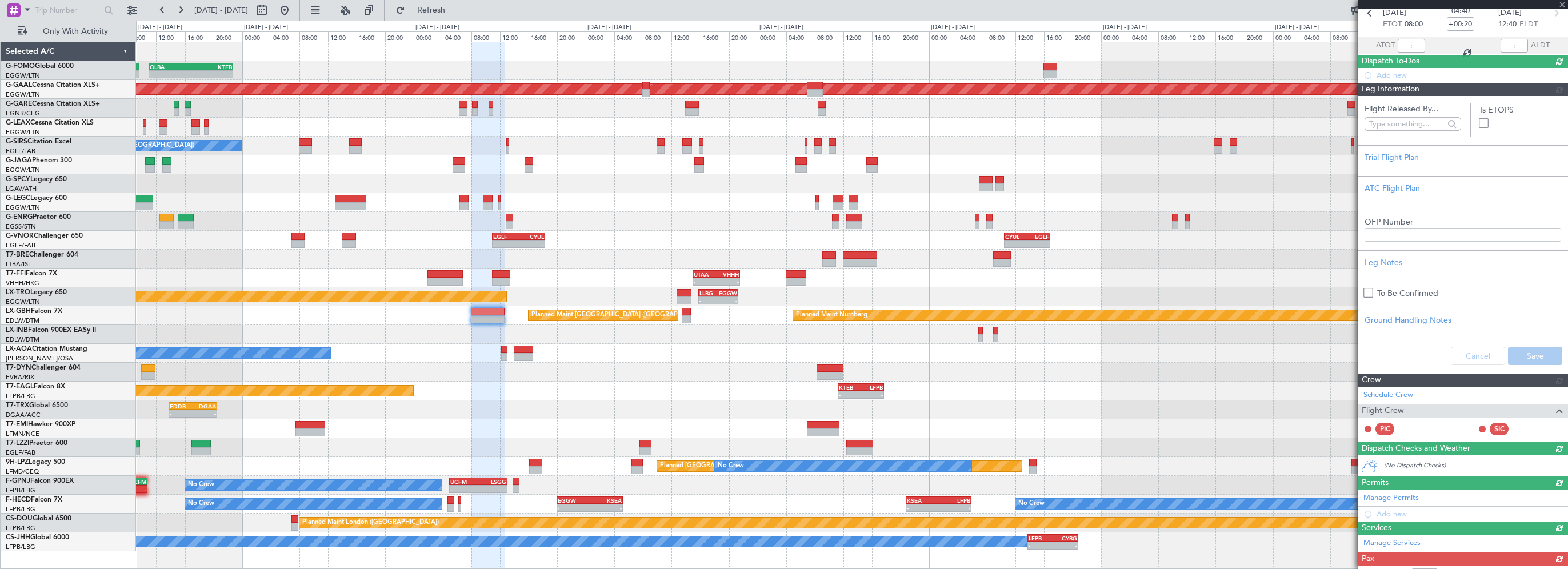
scroll to position [172, 0]
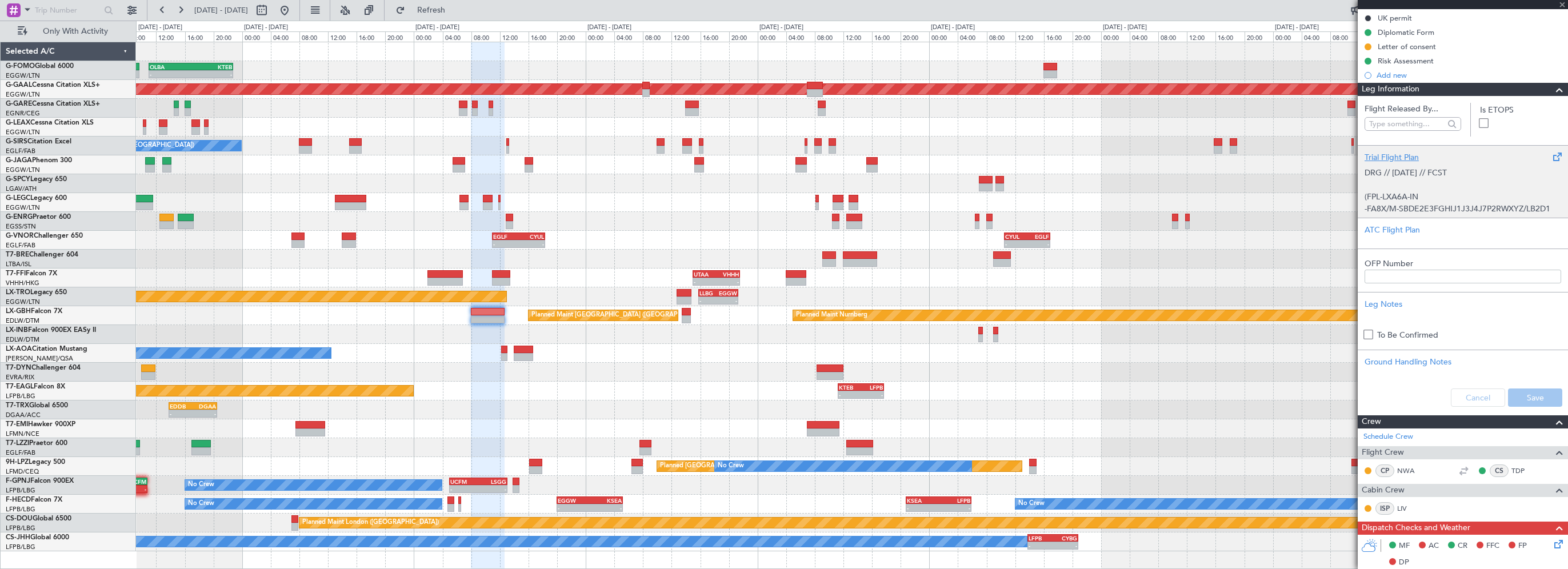
click at [1378, 160] on div "Trial Flight Plan" at bounding box center [1463, 157] width 197 height 12
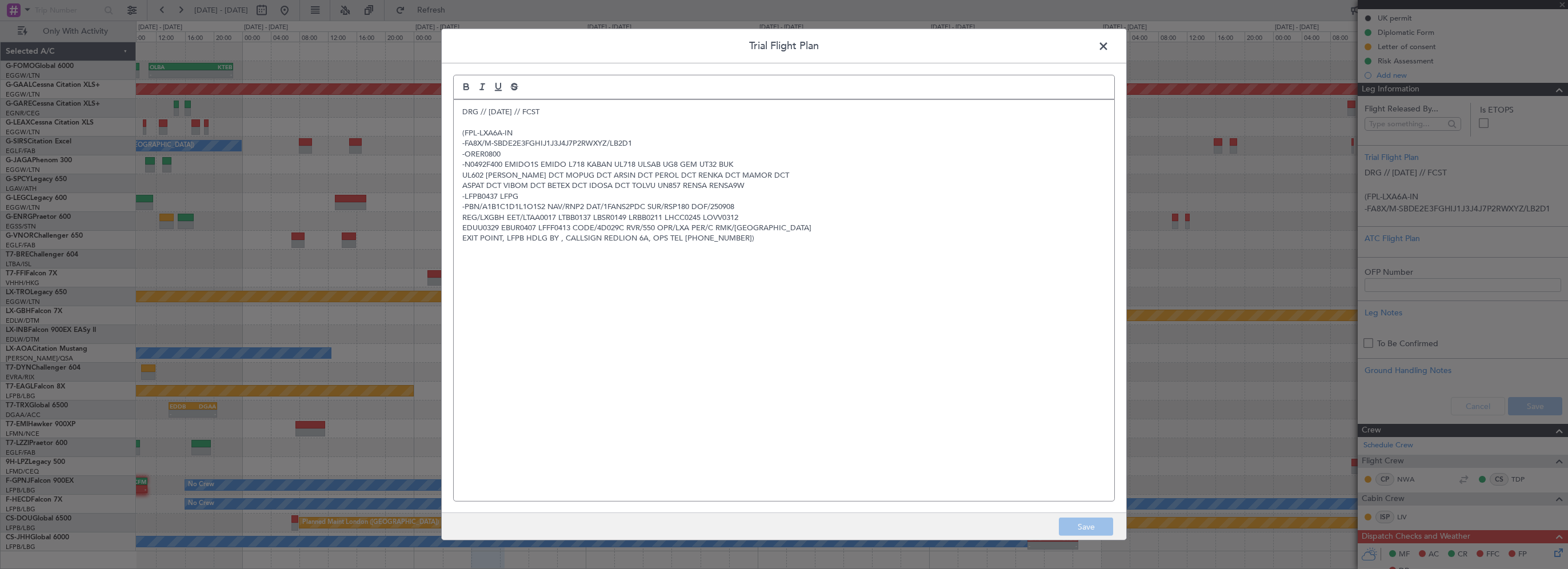
click at [462, 113] on p "DRG // [DATE] // FCST" at bounding box center [784, 112] width 643 height 10
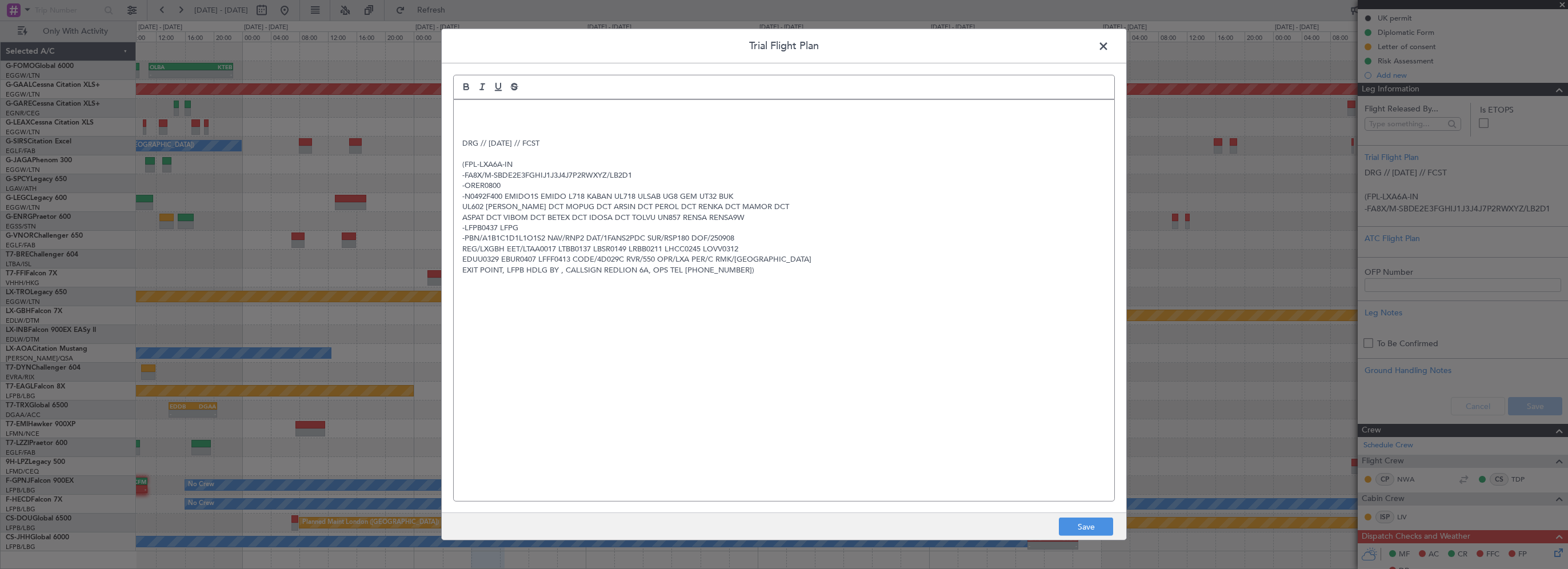
click at [462, 113] on p at bounding box center [784, 112] width 643 height 10
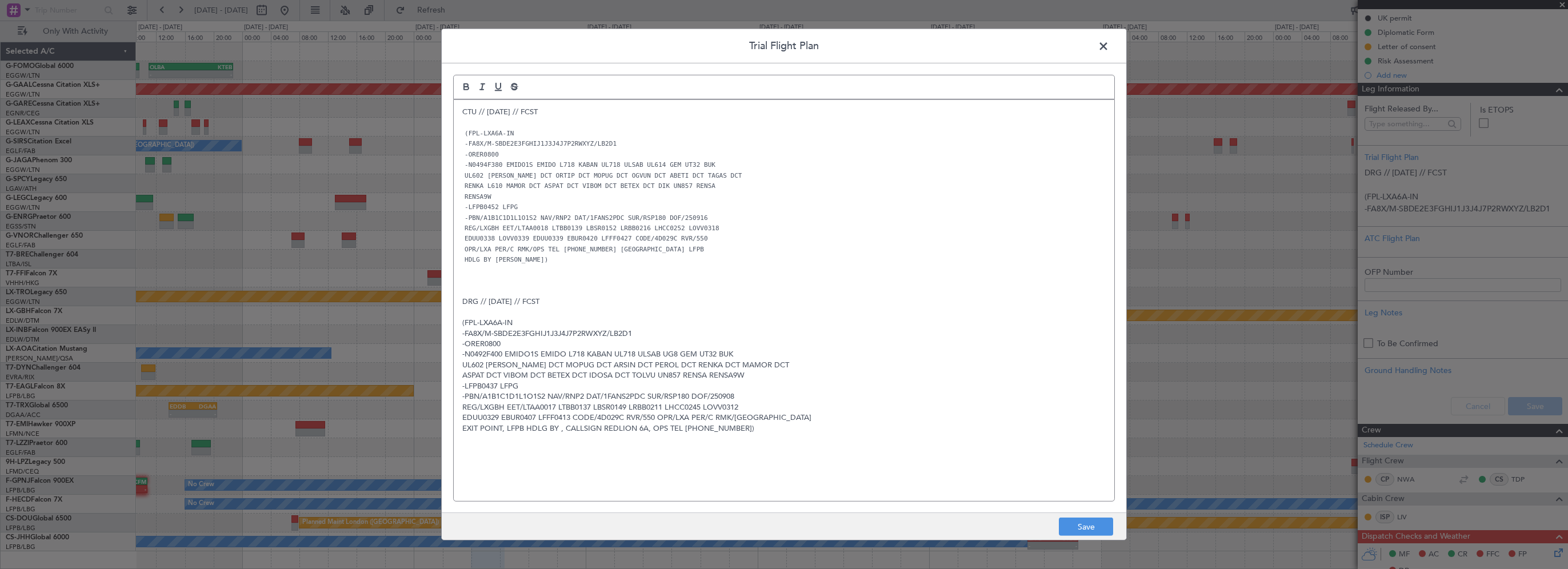
scroll to position [0, 0]
click at [873, 320] on p "(FPL-LXA6A-IN" at bounding box center [784, 323] width 643 height 10
click at [1103, 522] on button "Save" at bounding box center [1086, 527] width 54 height 19
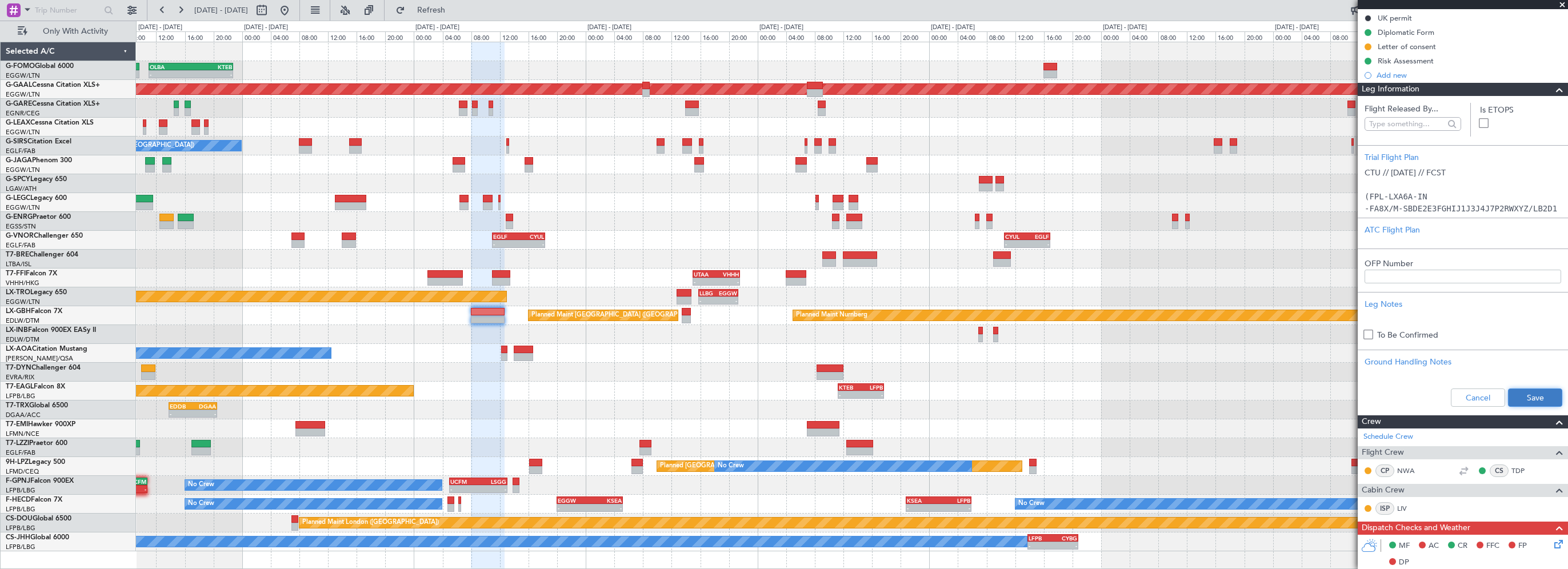
click at [1515, 392] on button "Save" at bounding box center [1534, 398] width 54 height 19
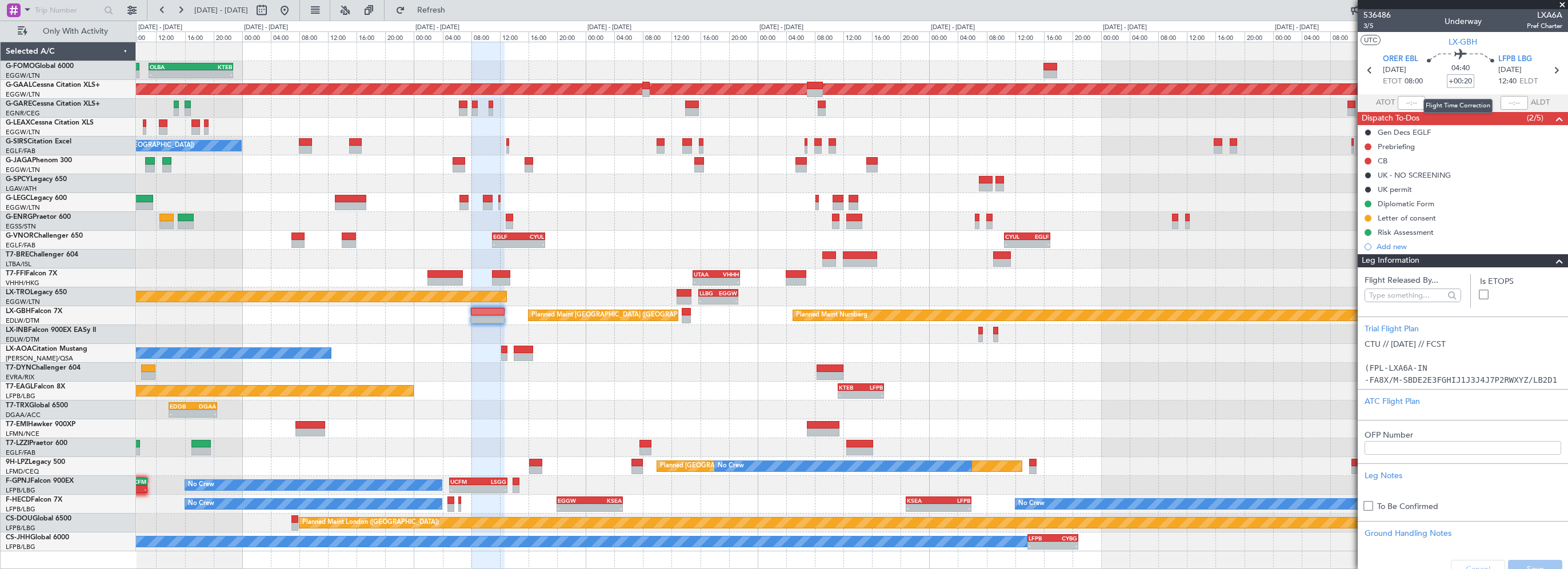
click at [1465, 82] on input "+00:20" at bounding box center [1460, 81] width 27 height 14
click at [1463, 80] on input "+00:20" at bounding box center [1460, 81] width 27 height 14
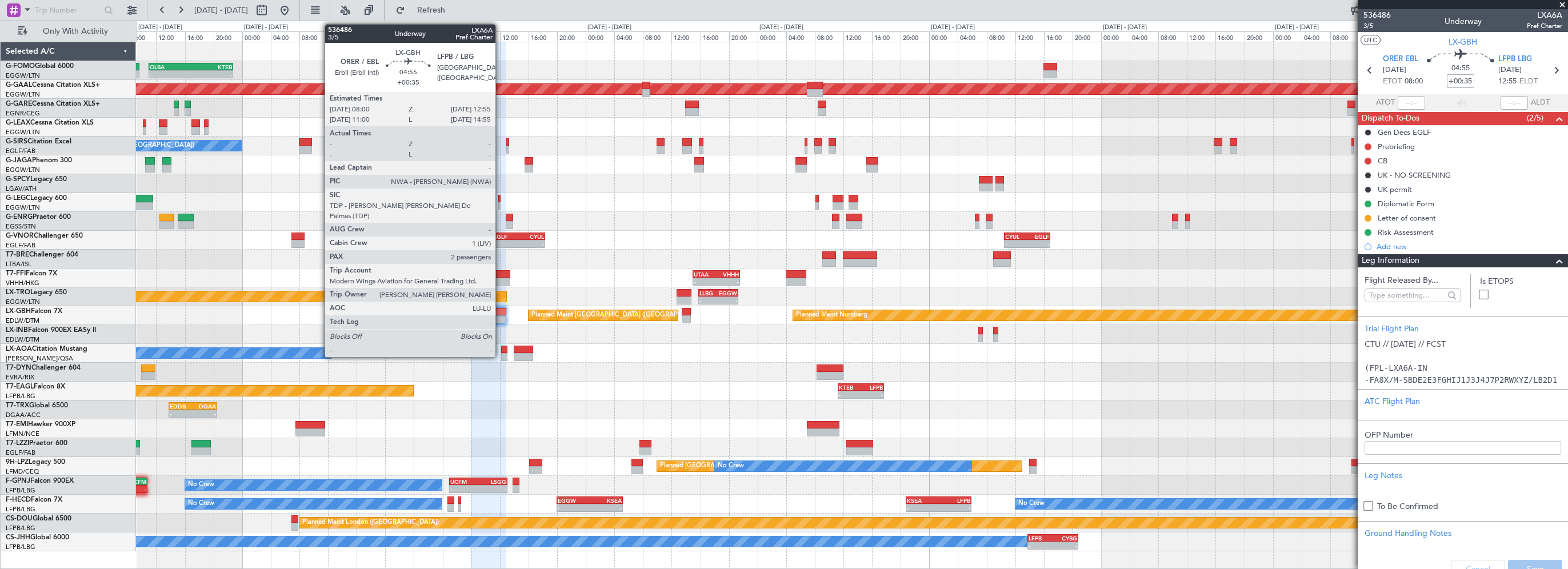
click at [501, 311] on div at bounding box center [488, 312] width 35 height 8
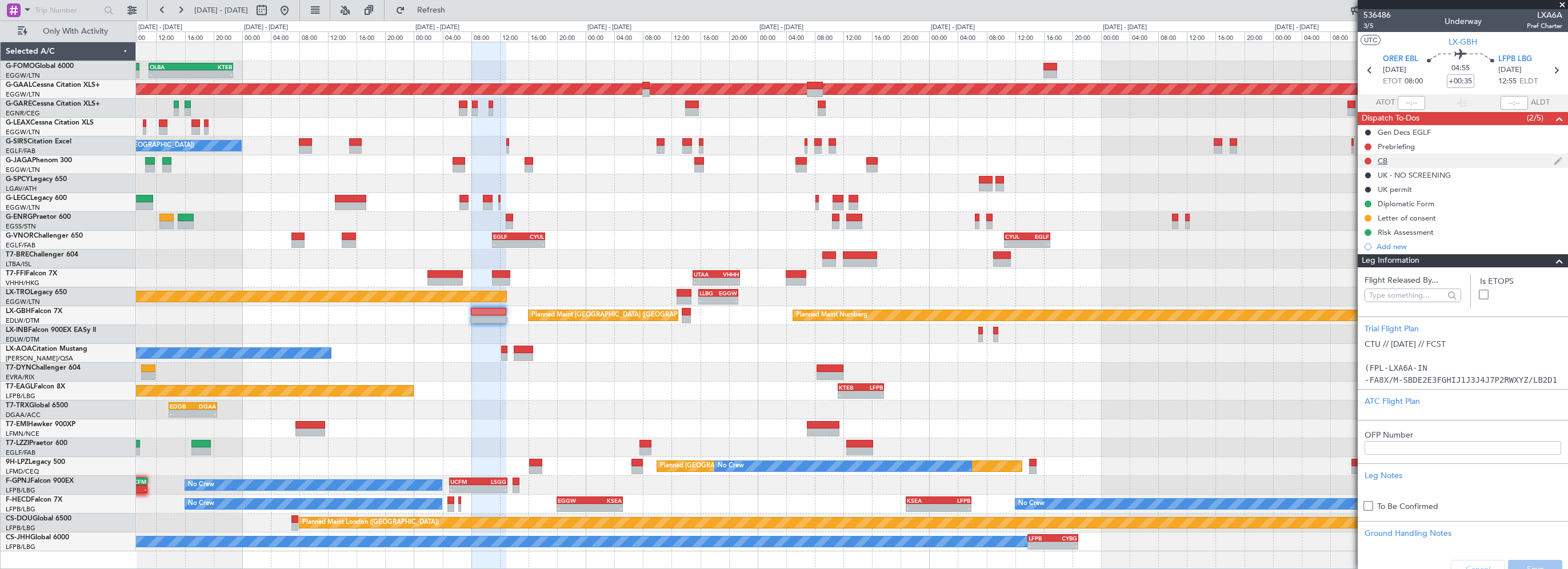
click at [1370, 160] on button at bounding box center [1368, 160] width 7 height 7
drag, startPoint x: 1357, startPoint y: 209, endPoint x: 1357, endPoint y: 201, distance: 8.0
click at [1357, 206] on span "Completed" at bounding box center [1373, 212] width 37 height 11
click at [1369, 146] on button at bounding box center [1368, 146] width 7 height 7
click at [1356, 178] on span "In Progress" at bounding box center [1374, 180] width 39 height 11
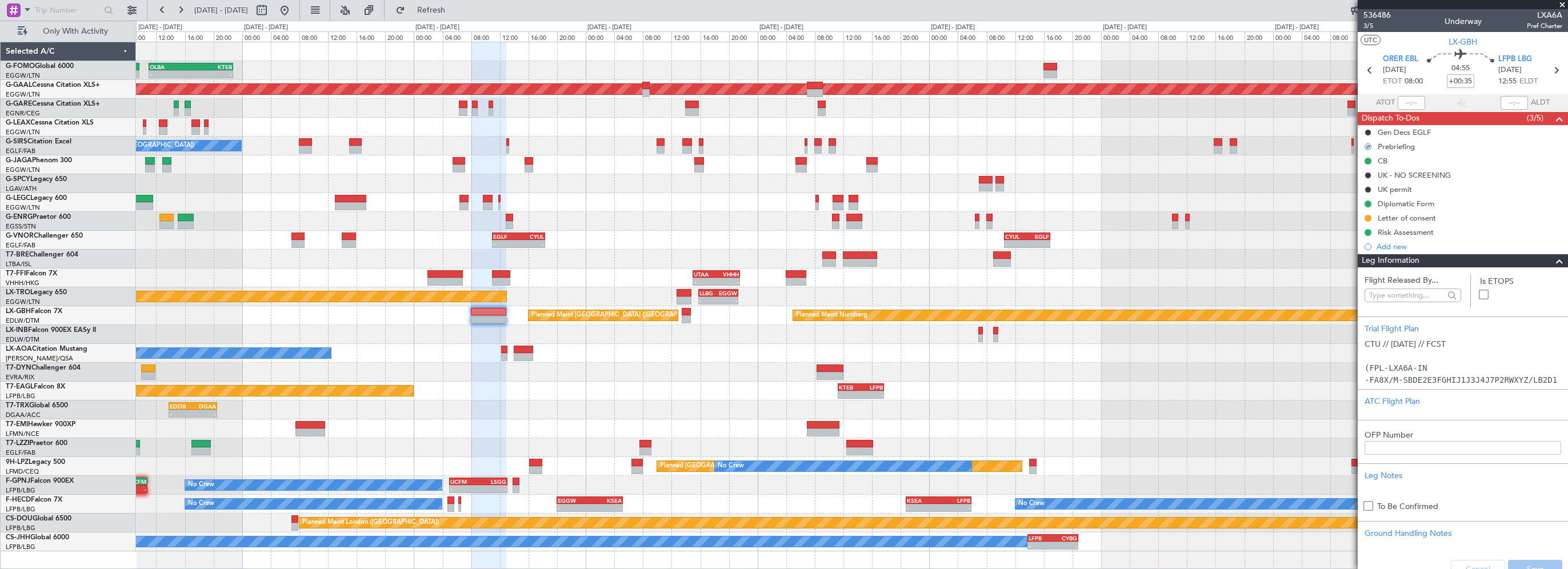
click at [1556, 257] on span at bounding box center [1559, 261] width 14 height 14
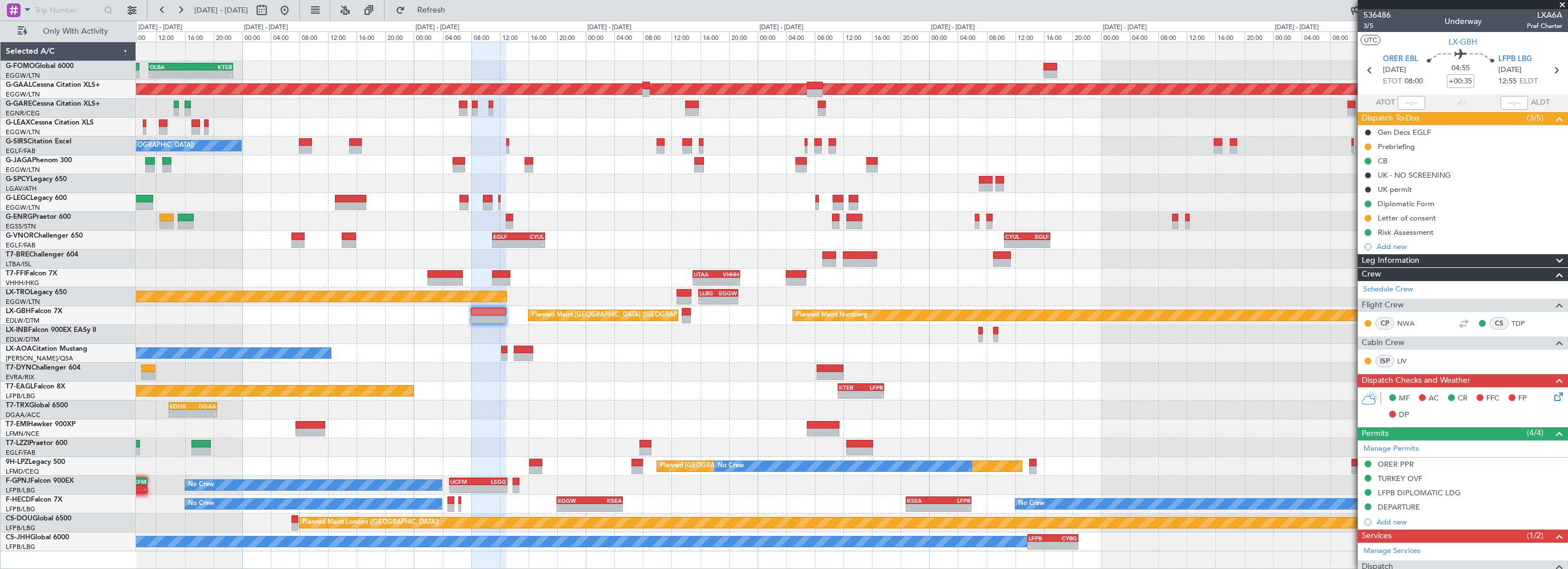
click at [1552, 399] on icon at bounding box center [1557, 396] width 9 height 9
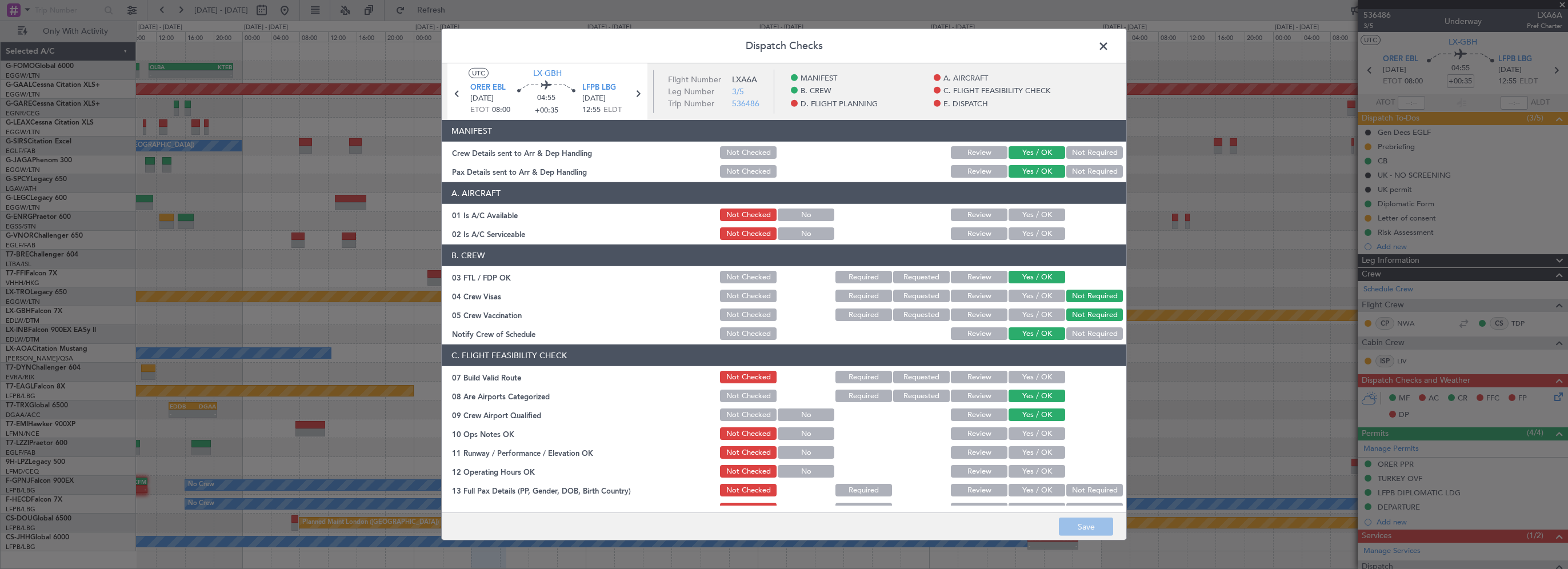
click at [1048, 213] on button "Yes / OK" at bounding box center [1037, 215] width 57 height 12
click at [1044, 240] on div "Yes / OK" at bounding box center [1036, 233] width 58 height 16
click at [1054, 234] on button "Yes / OK" at bounding box center [1037, 233] width 57 height 12
click at [1034, 379] on button "Yes / OK" at bounding box center [1037, 377] width 57 height 12
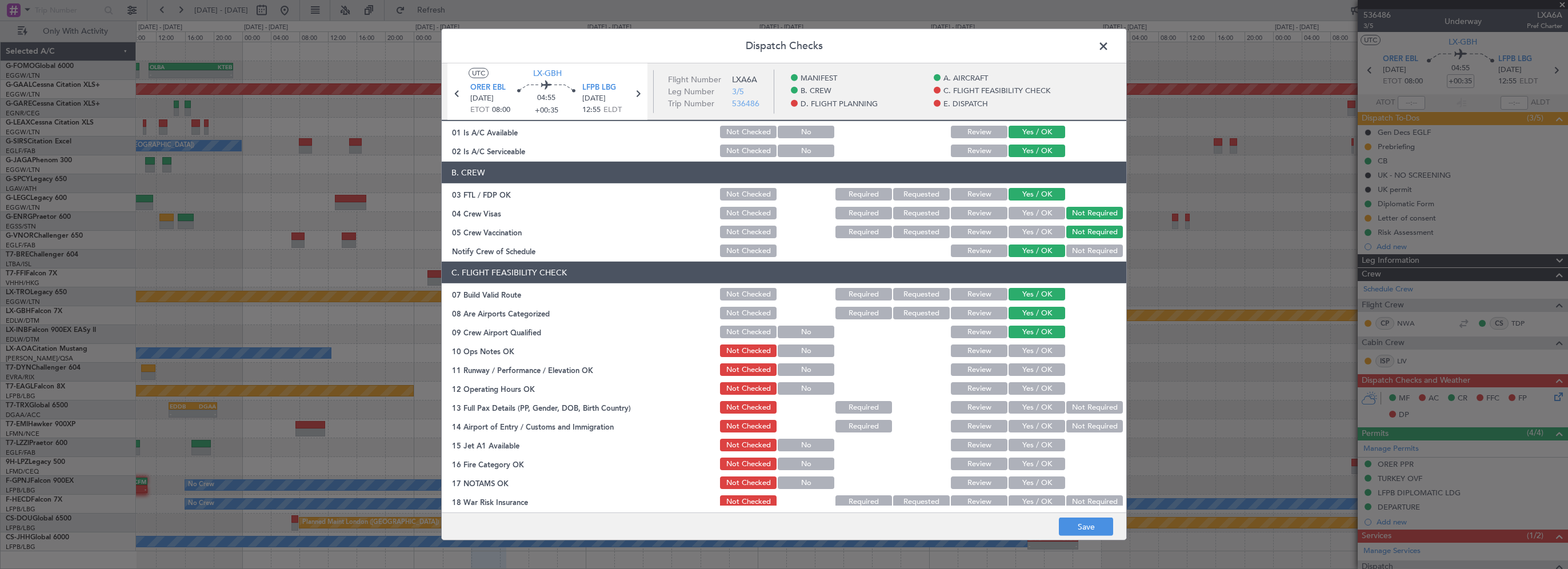
scroll to position [115, 0]
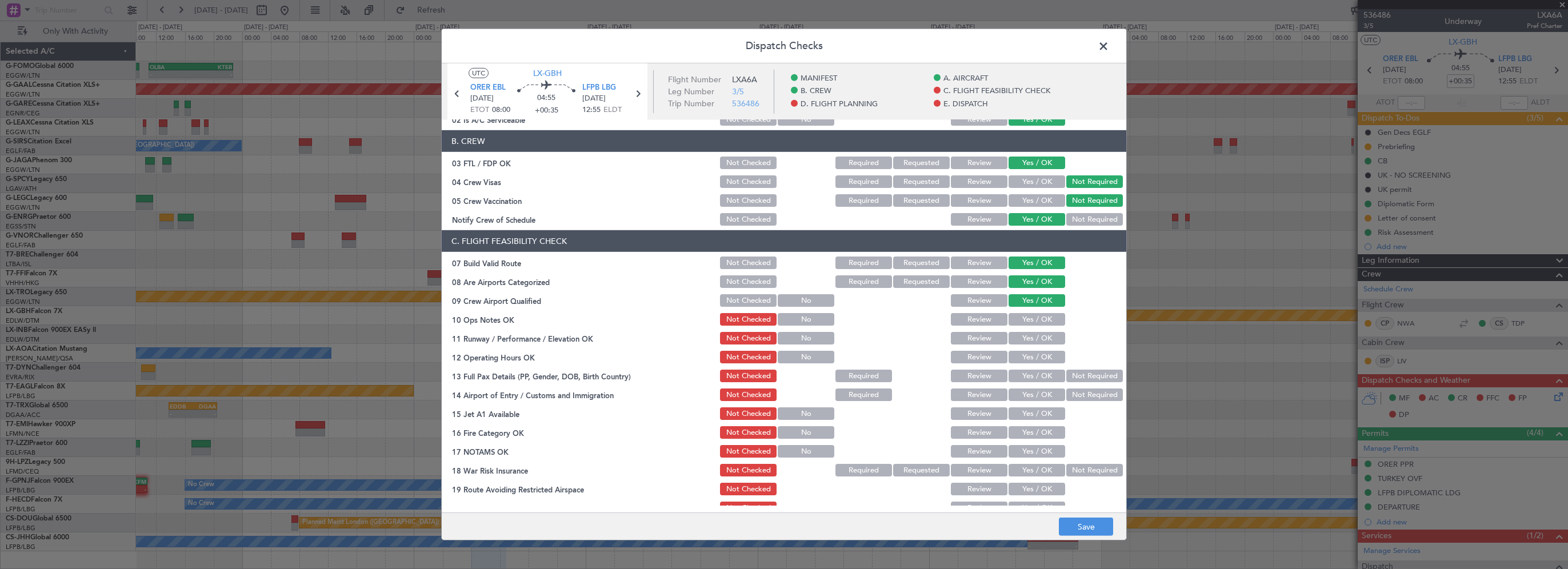
click at [1032, 322] on button "Yes / OK" at bounding box center [1037, 319] width 57 height 12
click at [1022, 338] on button "Yes / OK" at bounding box center [1037, 338] width 57 height 12
click at [1014, 352] on button "Yes / OK" at bounding box center [1037, 356] width 57 height 12
click at [1013, 375] on button "Yes / OK" at bounding box center [1037, 376] width 57 height 12
click at [1012, 387] on div "Yes / OK" at bounding box center [1036, 395] width 58 height 16
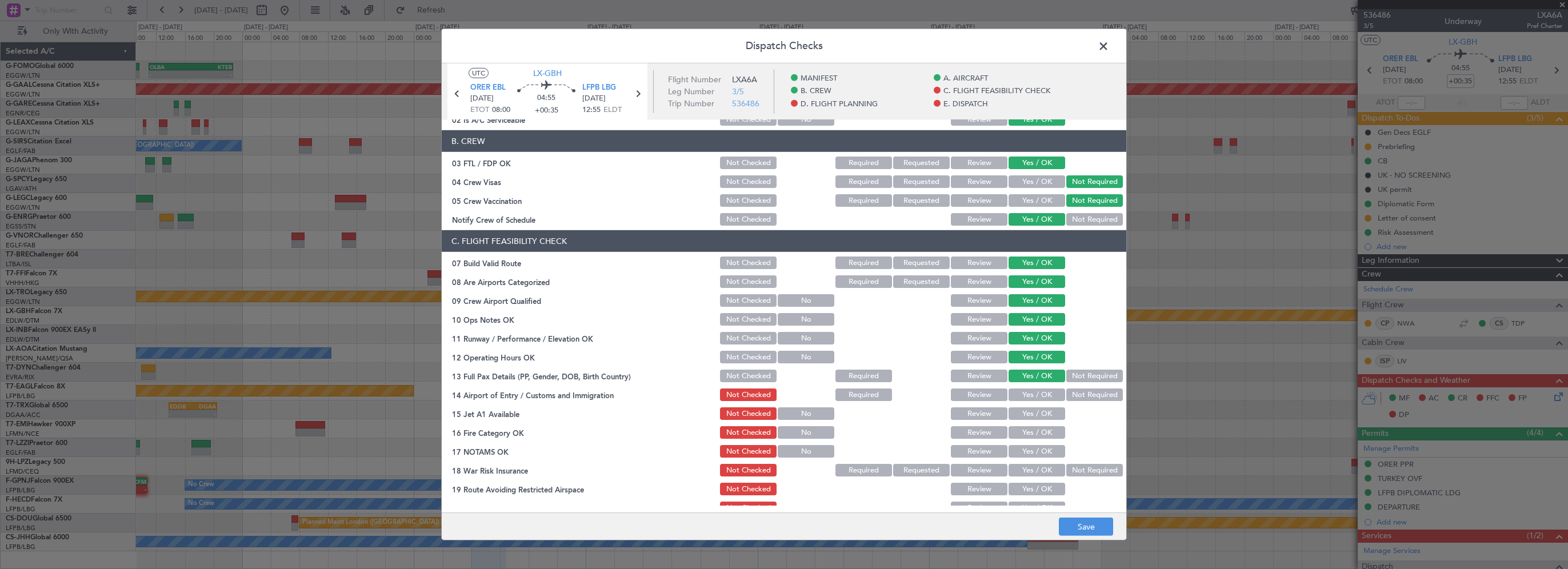
click at [1014, 396] on button "Yes / OK" at bounding box center [1037, 395] width 57 height 12
click at [1011, 412] on button "Yes / OK" at bounding box center [1037, 413] width 57 height 12
click at [1012, 432] on button "Yes / OK" at bounding box center [1037, 432] width 57 height 12
click at [1013, 463] on div "Yes / OK" at bounding box center [1036, 470] width 58 height 16
click at [1021, 444] on div "Yes / OK" at bounding box center [1036, 451] width 58 height 16
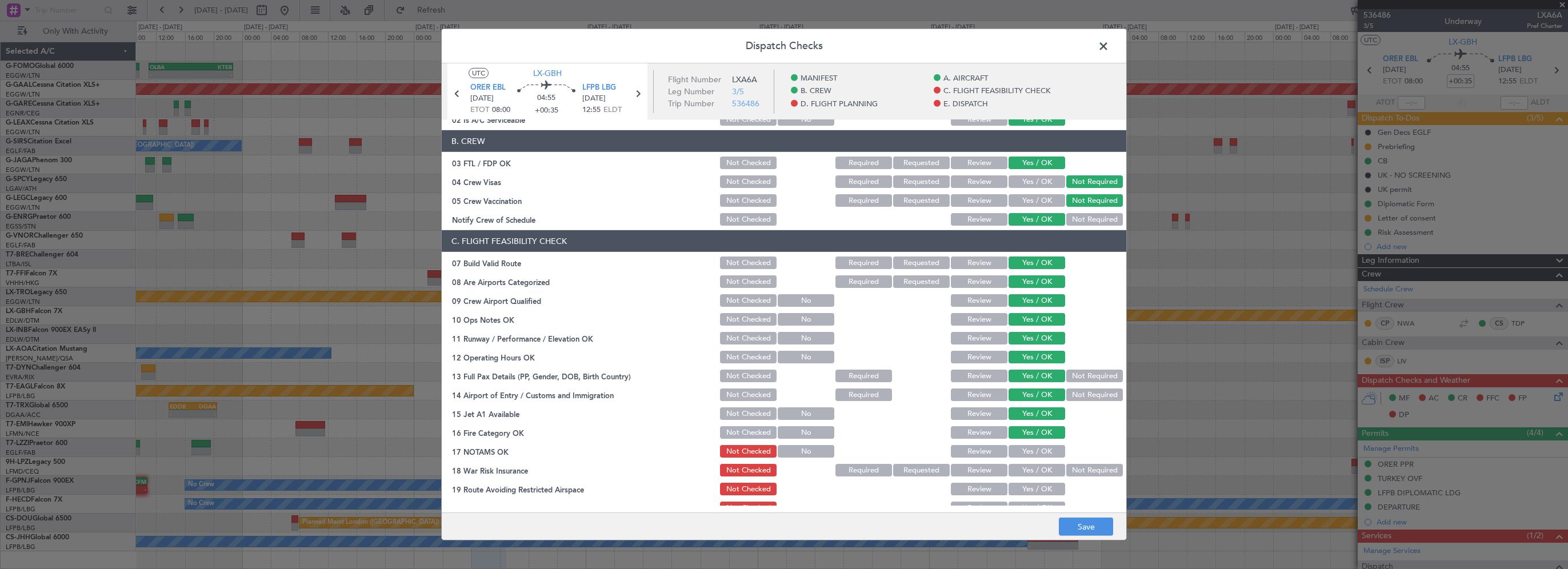
click at [1026, 439] on div "Yes / OK" at bounding box center [1036, 432] width 58 height 16
click at [1028, 450] on button "Yes / OK" at bounding box center [1037, 451] width 57 height 12
drag, startPoint x: 1074, startPoint y: 467, endPoint x: 1074, endPoint y: 460, distance: 7.0
click at [1074, 469] on button "Not Required" at bounding box center [1094, 470] width 57 height 12
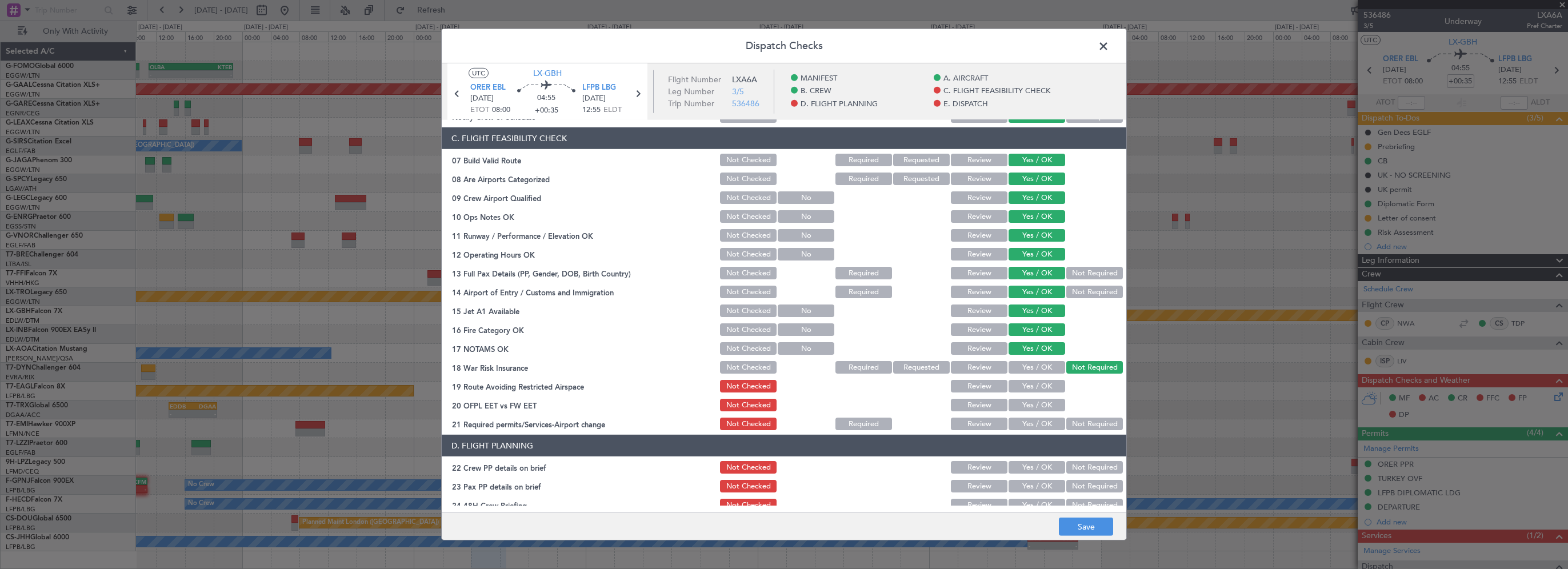
scroll to position [285, 0]
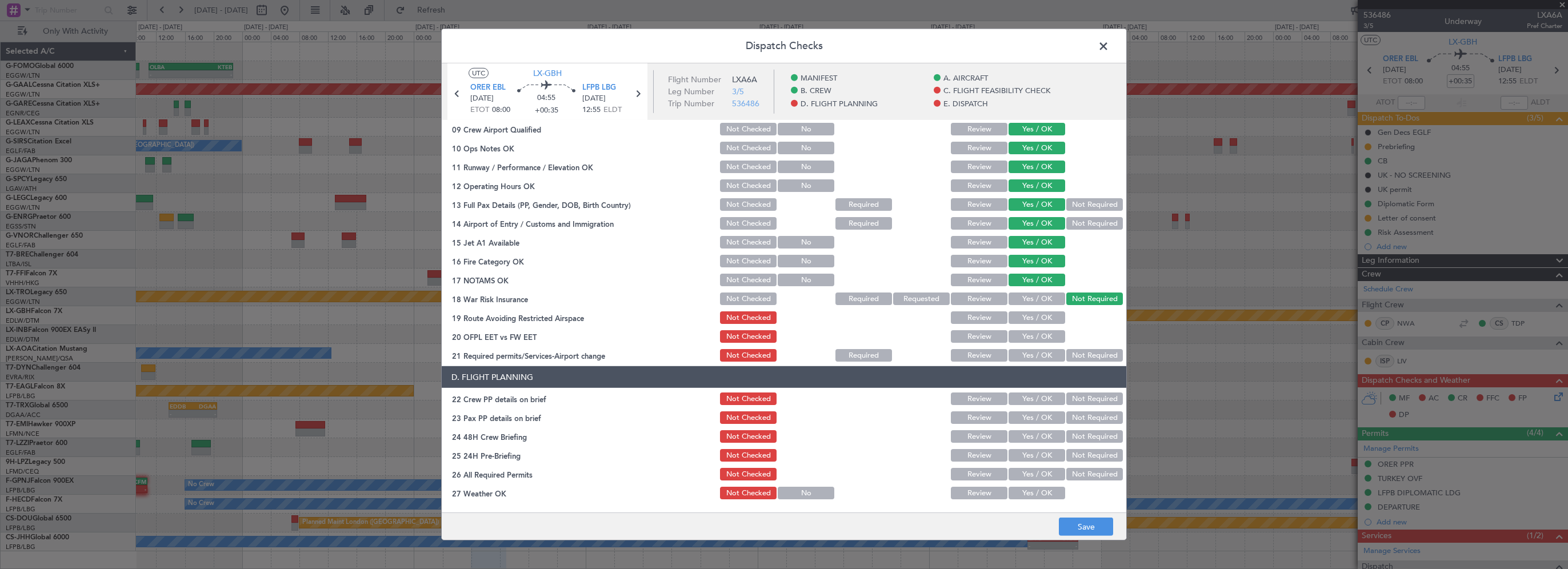
drag, startPoint x: 1051, startPoint y: 318, endPoint x: 1048, endPoint y: 339, distance: 21.2
click at [1051, 318] on button "Yes / OK" at bounding box center [1037, 317] width 57 height 12
click at [1047, 342] on button "Yes / OK" at bounding box center [1037, 336] width 57 height 12
click at [1039, 357] on button "Yes / OK" at bounding box center [1037, 354] width 57 height 12
click at [1032, 411] on button "Yes / OK" at bounding box center [1037, 417] width 57 height 12
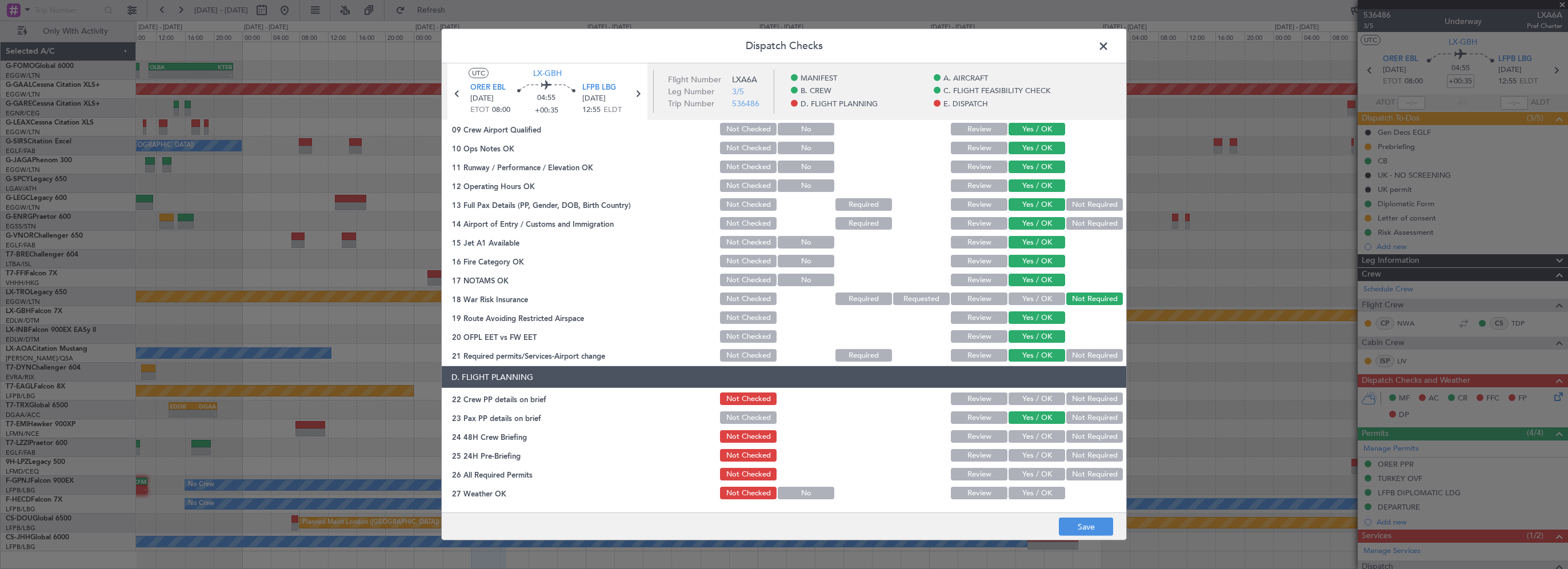
drag, startPoint x: 1038, startPoint y: 402, endPoint x: 1035, endPoint y: 411, distance: 9.5
click at [1038, 402] on button "Yes / OK" at bounding box center [1037, 398] width 57 height 12
click at [1034, 434] on button "Yes / OK" at bounding box center [1037, 437] width 57 height 12
click at [1074, 455] on button "Not Required" at bounding box center [1094, 455] width 57 height 12
click at [1093, 524] on button "Save" at bounding box center [1086, 527] width 54 height 19
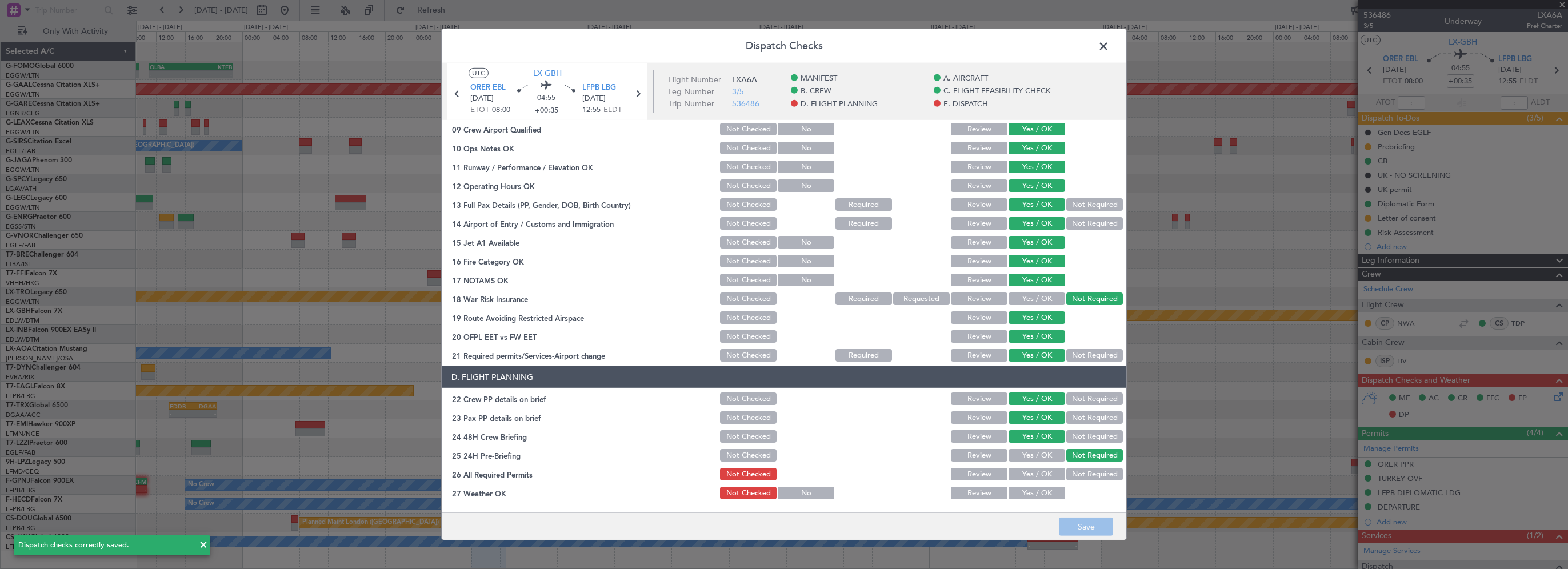
click at [1109, 47] on span at bounding box center [1109, 49] width 0 height 23
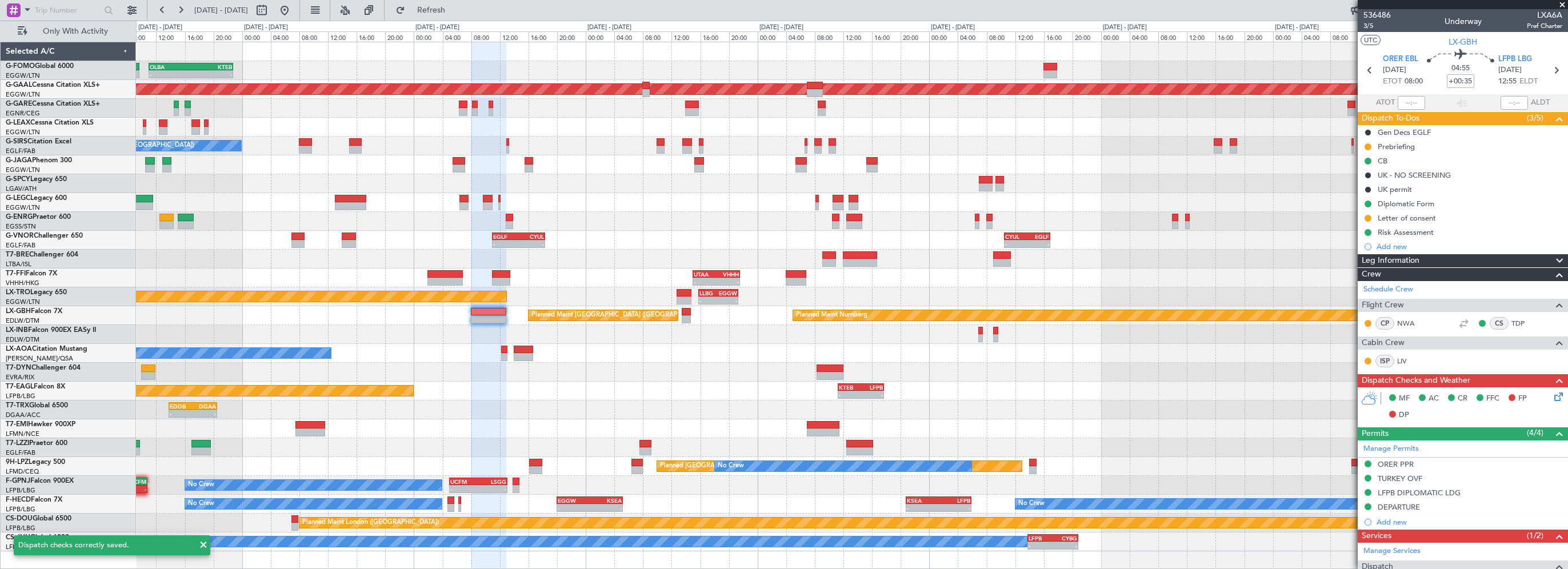
click at [626, 366] on div at bounding box center [851, 372] width 1431 height 19
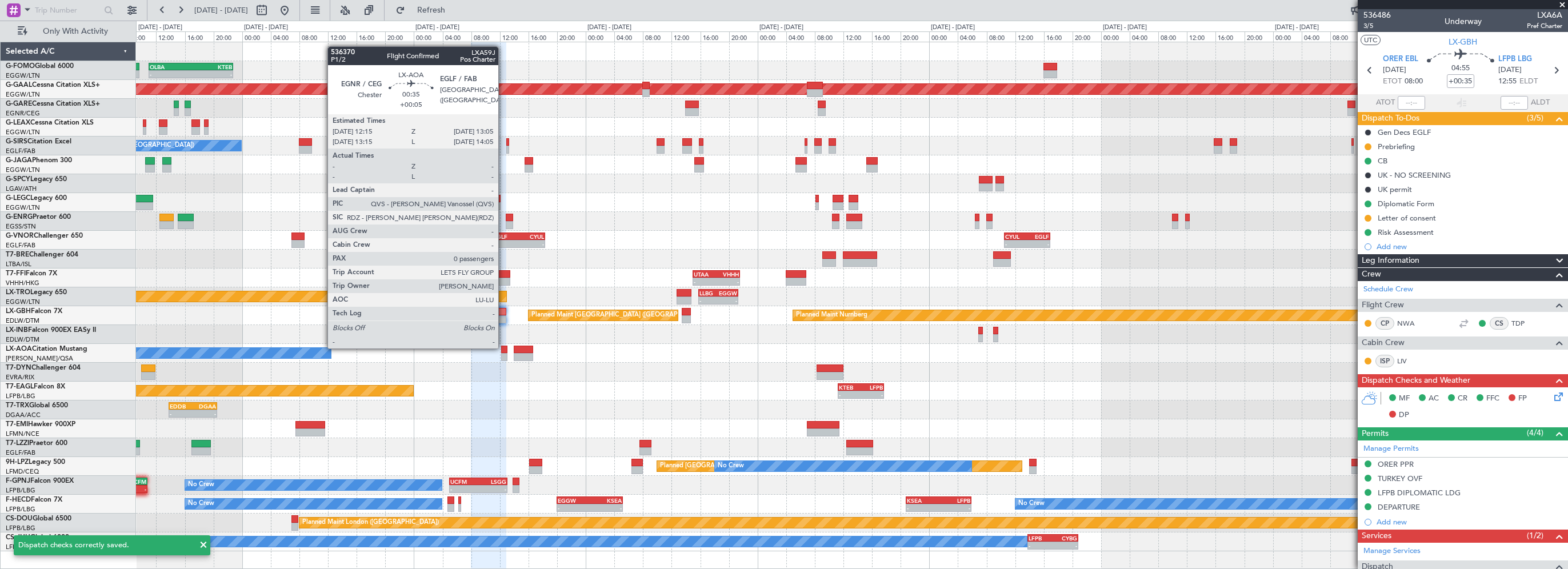
click at [503, 348] on div at bounding box center [504, 350] width 7 height 8
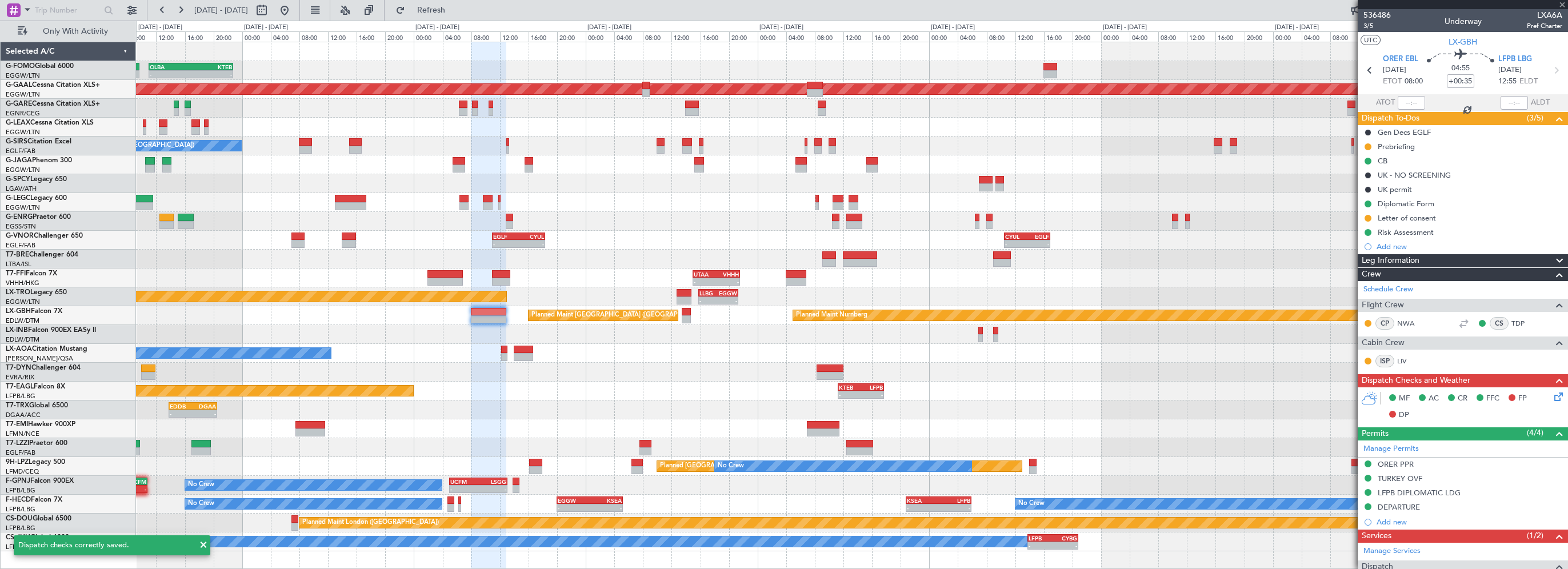
type input "+00:05"
type input "0"
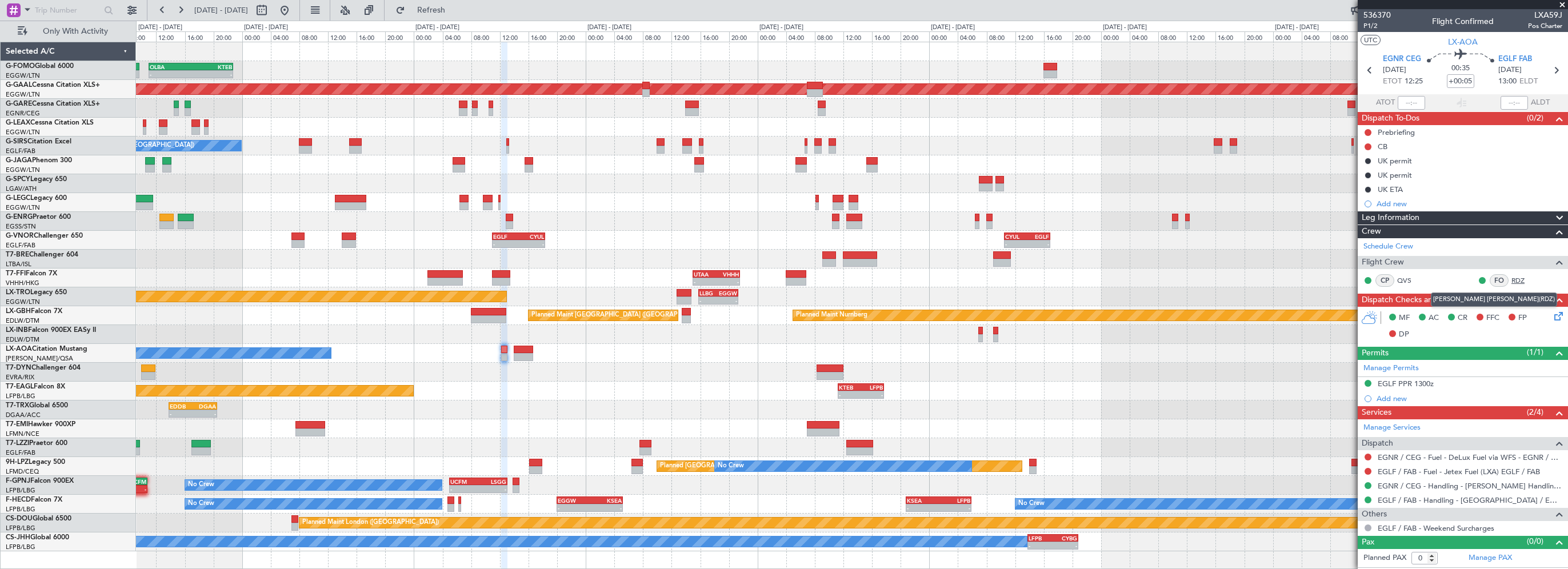
click at [1514, 276] on link "RDZ" at bounding box center [1524, 280] width 26 height 10
drag, startPoint x: 1560, startPoint y: 69, endPoint x: 1567, endPoint y: 69, distance: 7.0
click at [1560, 69] on icon at bounding box center [1556, 70] width 15 height 15
type input "+00:35"
type input "2"
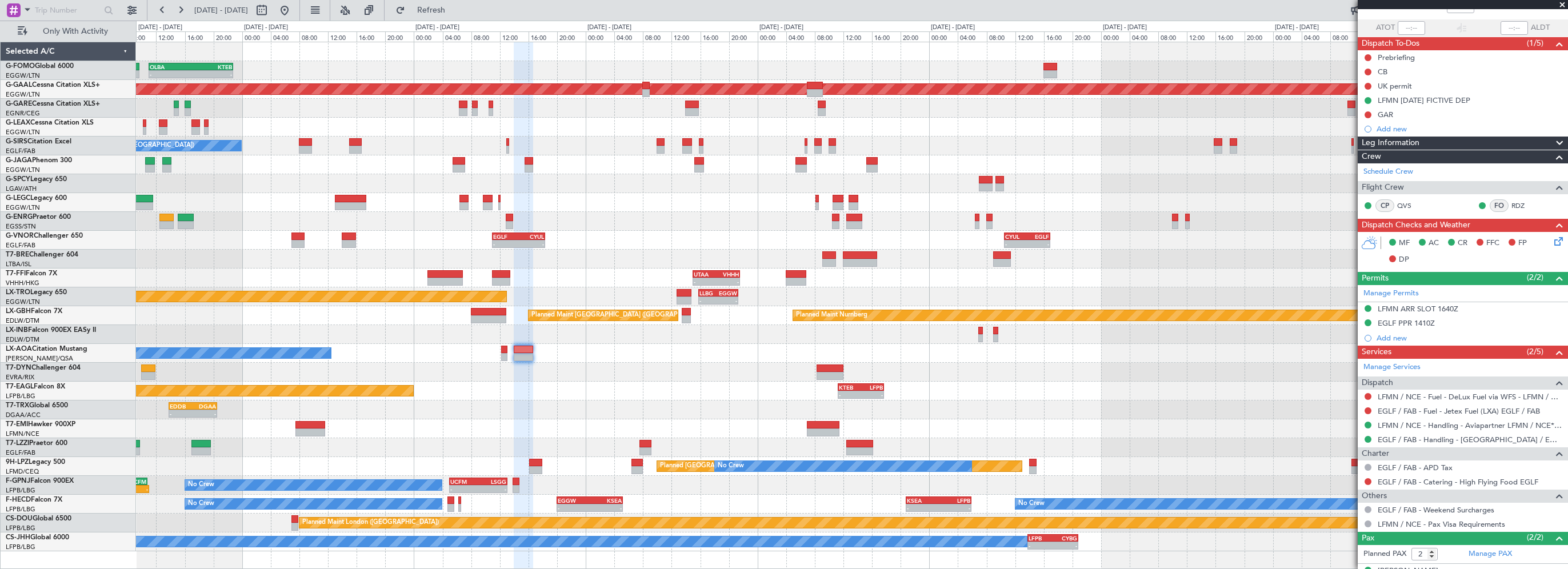
scroll to position [118, 0]
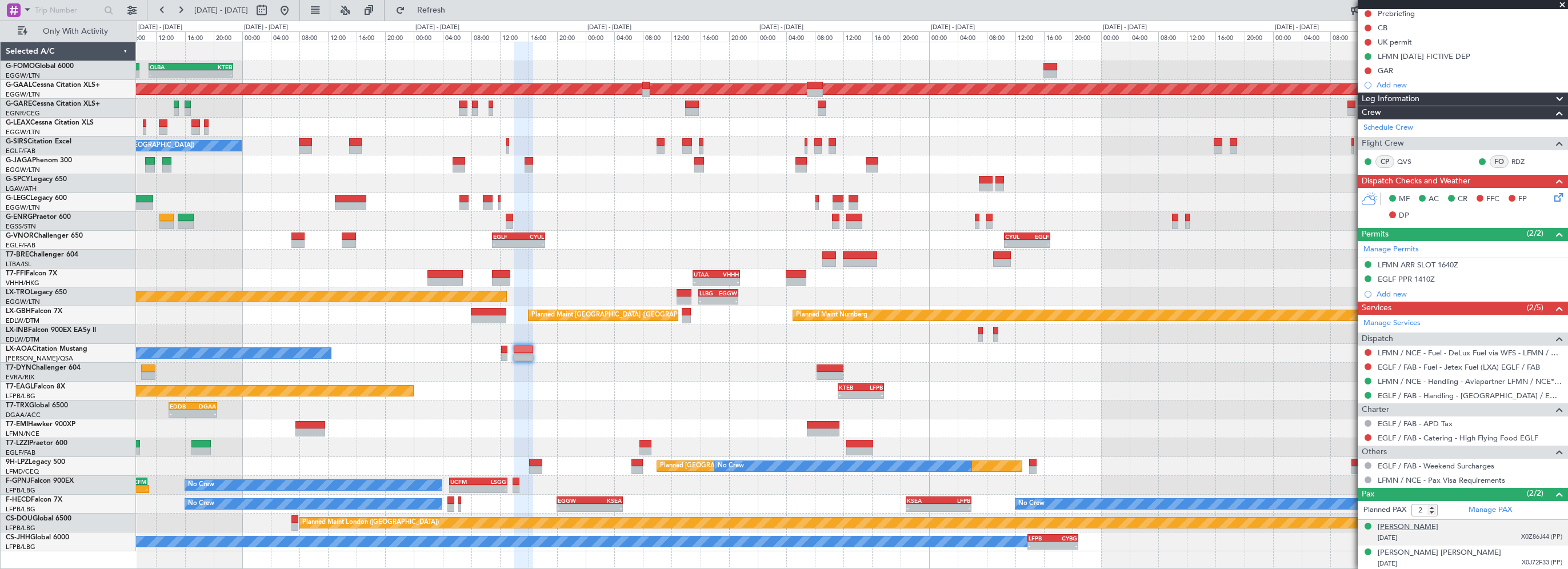
click at [1397, 525] on div "[PERSON_NAME]" at bounding box center [1408, 528] width 61 height 11
click at [0, 0] on img at bounding box center [0, 0] width 0 height 0
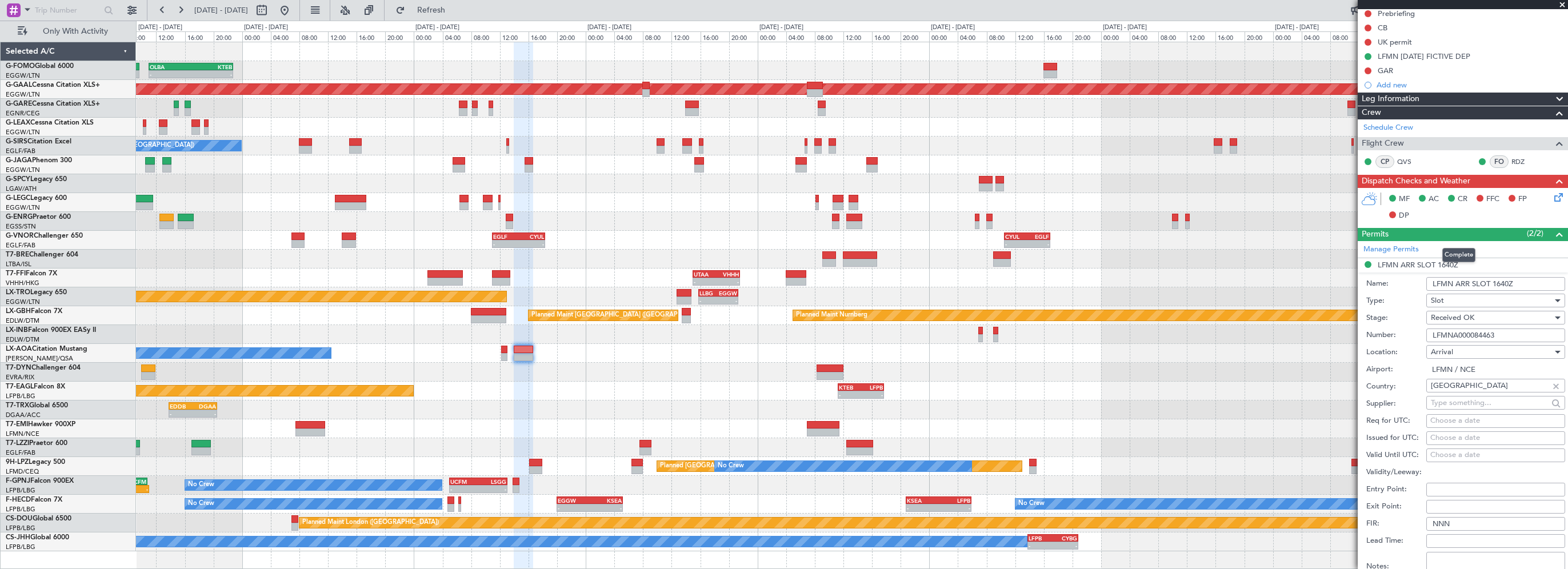
click at [1552, 233] on span at bounding box center [1559, 234] width 14 height 14
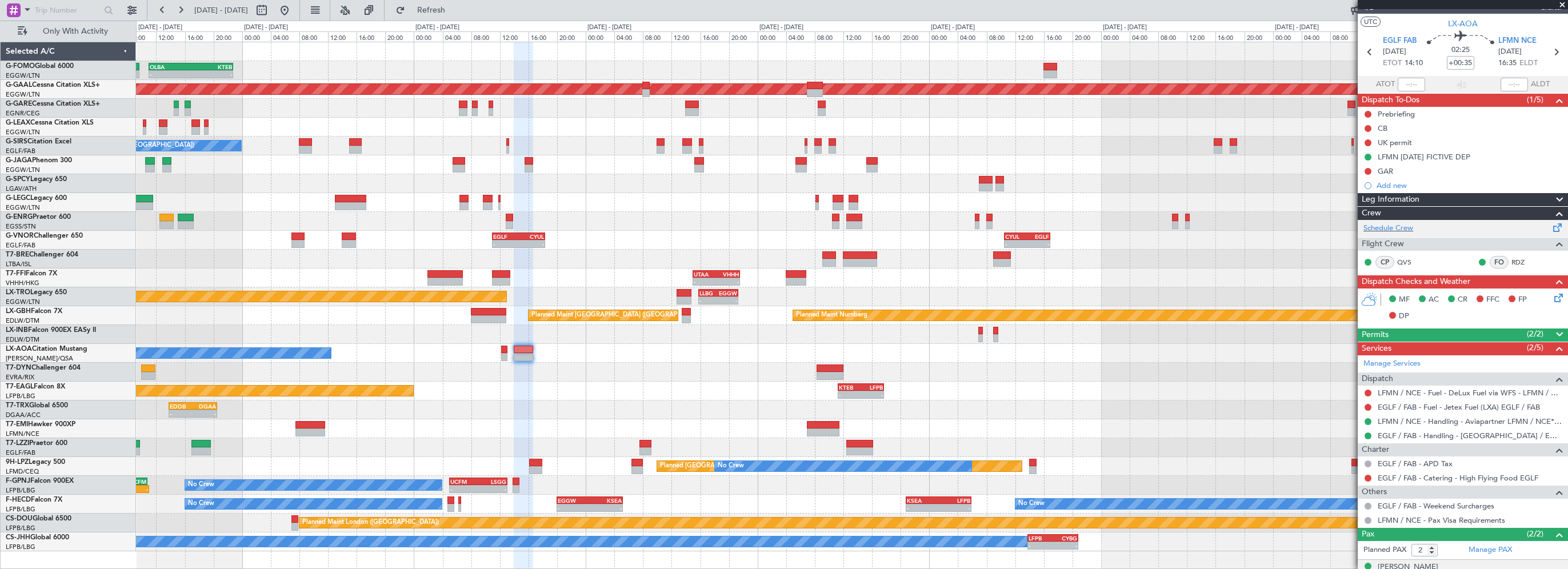
scroll to position [0, 0]
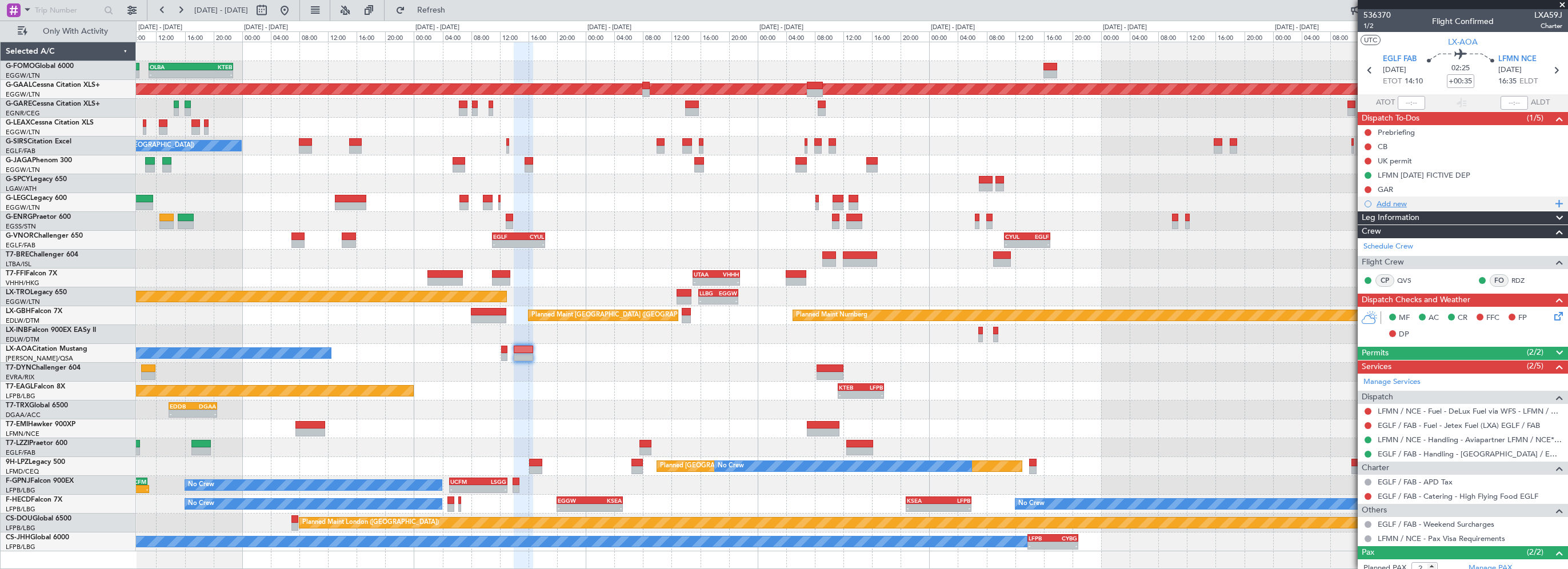
click at [1414, 204] on div "Add new" at bounding box center [1464, 203] width 175 height 9
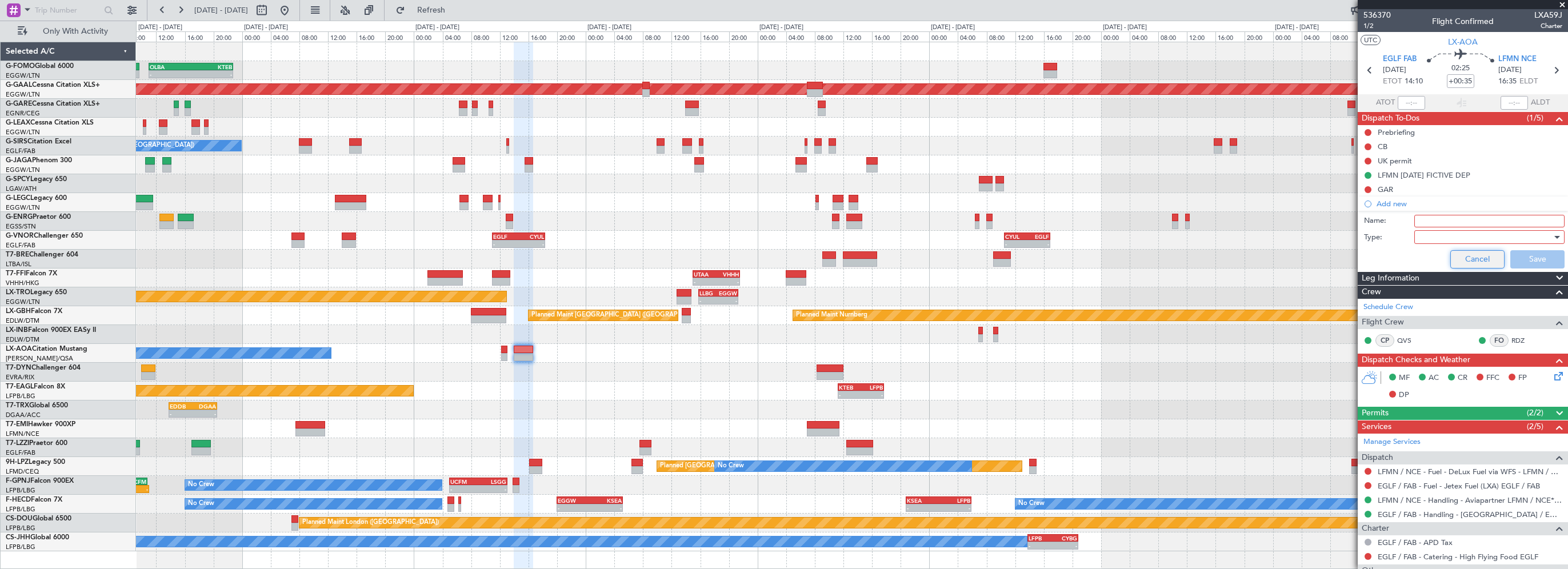
click at [1465, 261] on button "Cancel" at bounding box center [1478, 259] width 54 height 19
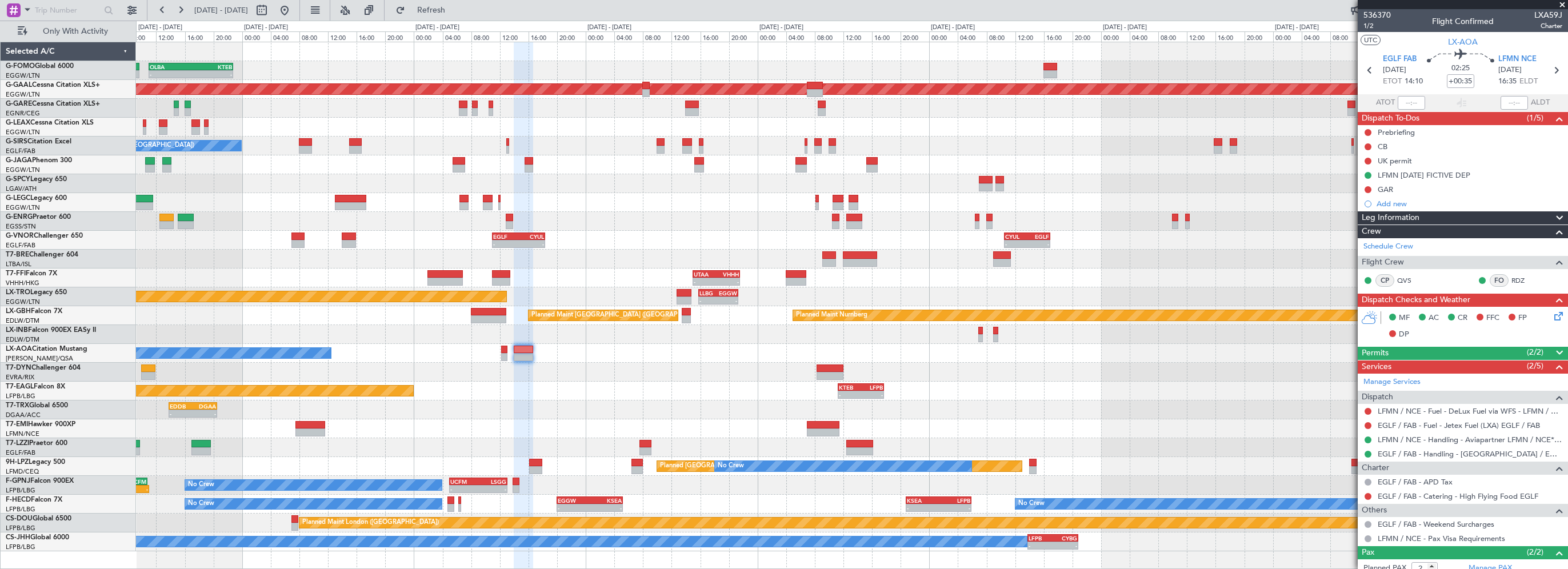
click at [1396, 215] on span "Leg Information" at bounding box center [1391, 218] width 58 height 13
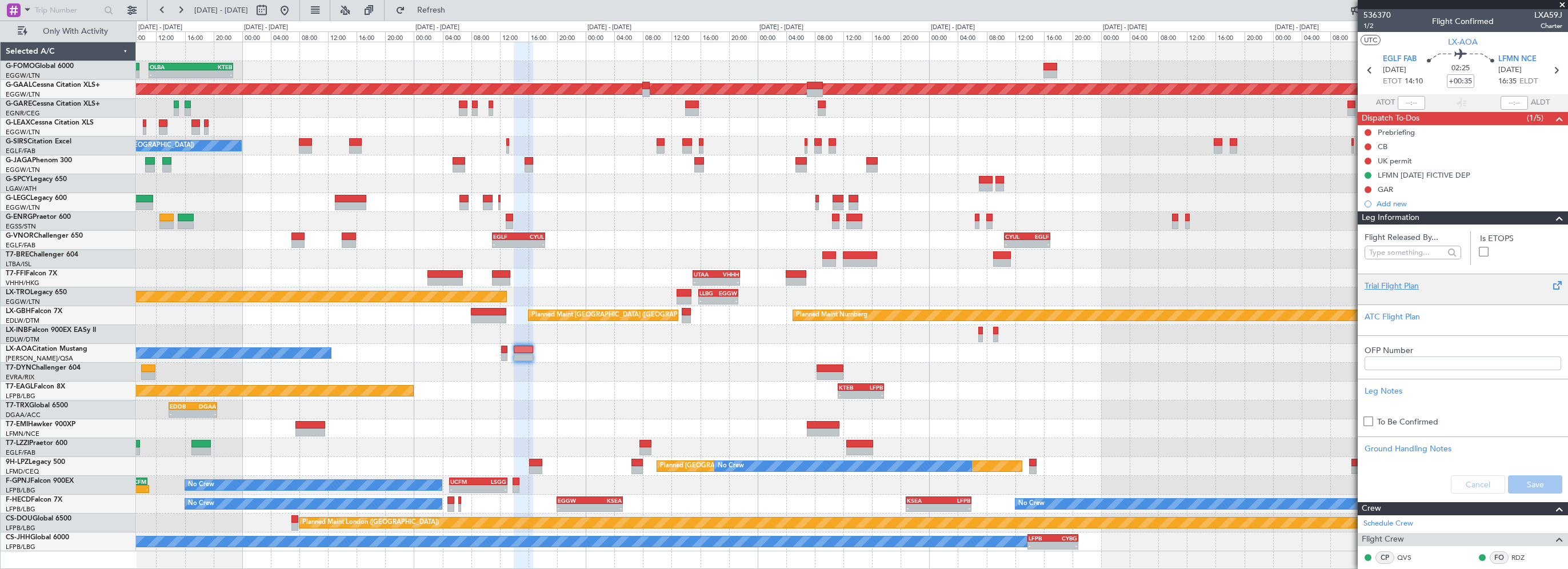
click at [1393, 290] on div "Trial Flight Plan" at bounding box center [1463, 285] width 197 height 12
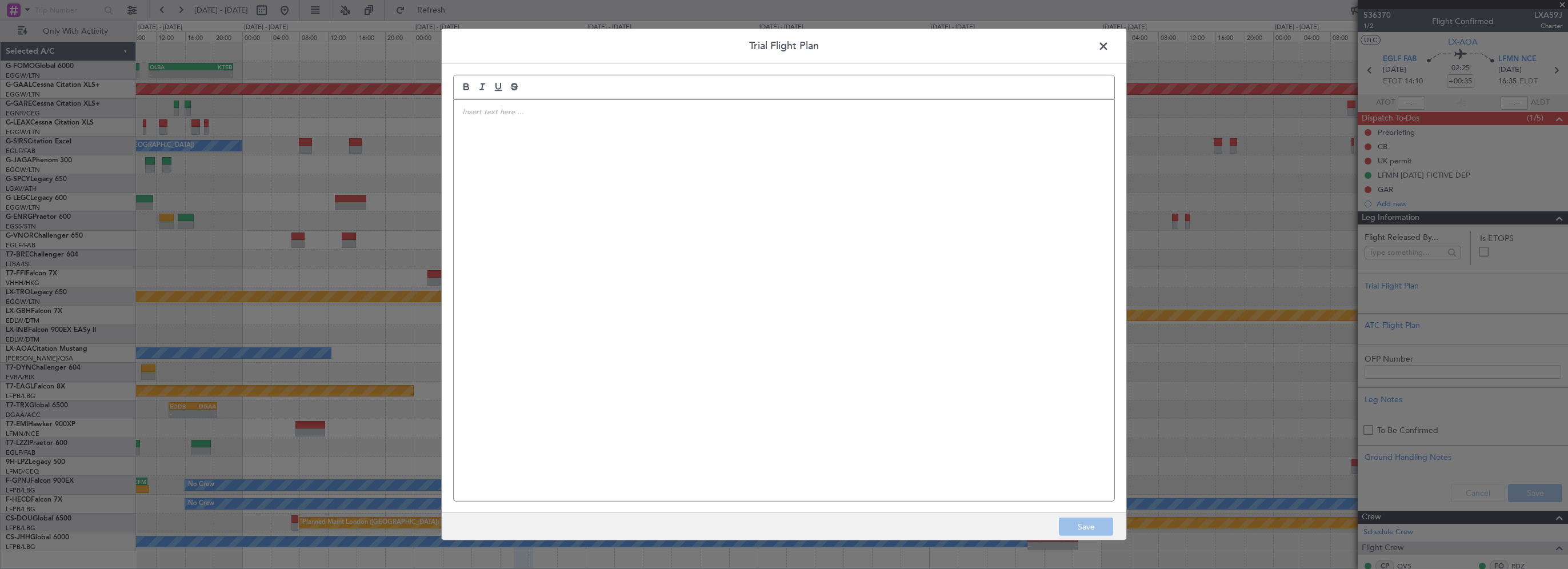
click at [740, 253] on div at bounding box center [784, 300] width 661 height 401
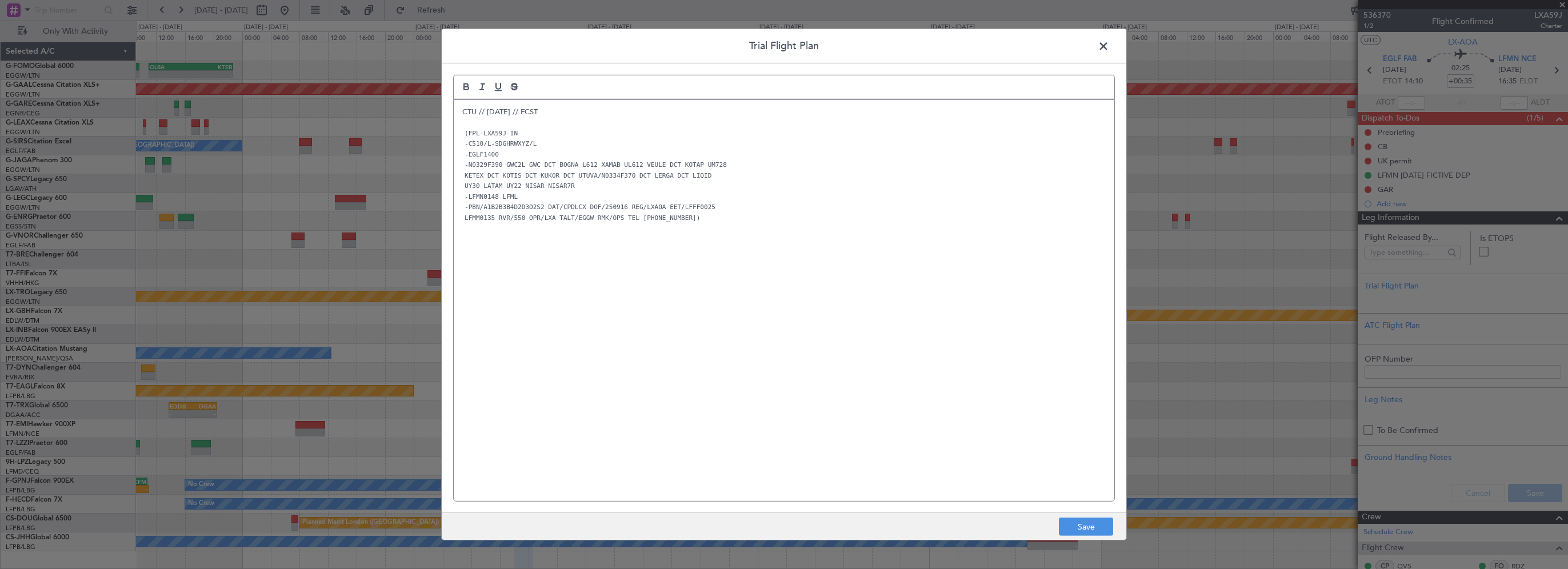
click at [775, 360] on div "CTU // [DATE] // FCST (FPL-LXA59J-IN -C510/L-SDGHRWXYZ/L -EGLF1400 -N0329F390 G…" at bounding box center [784, 300] width 661 height 401
click at [1079, 526] on button "Save" at bounding box center [1086, 527] width 54 height 19
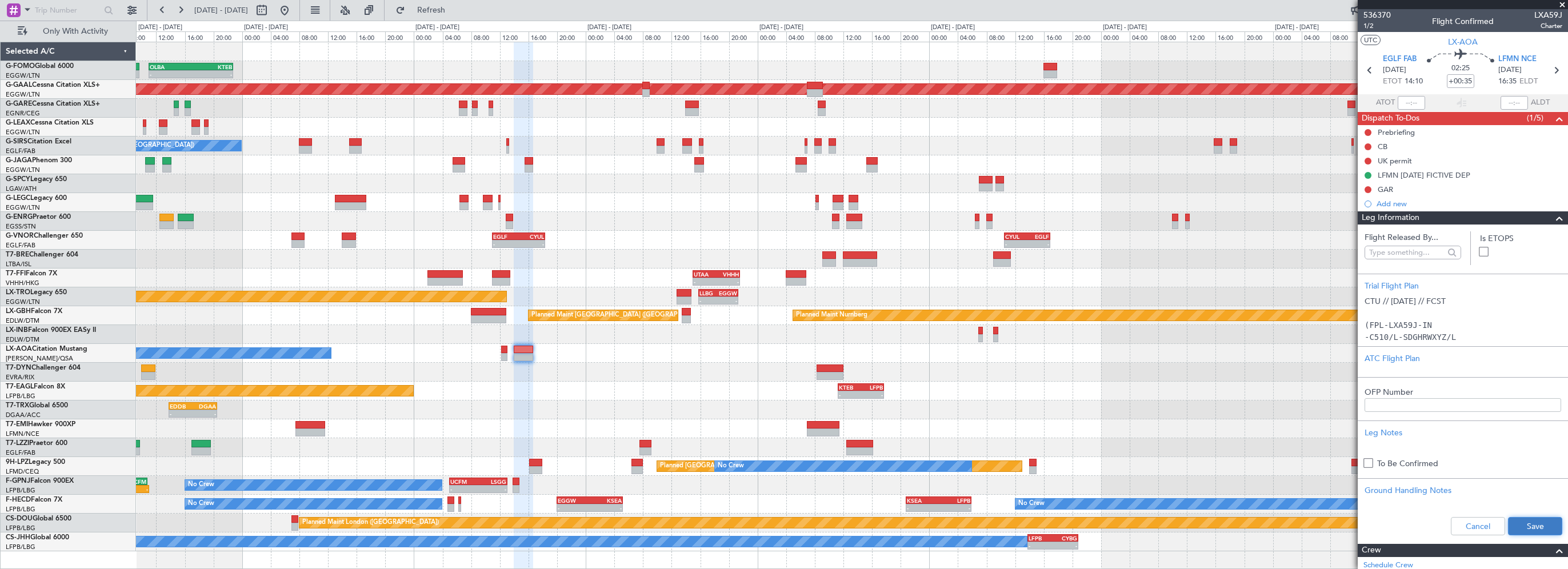
click at [1538, 522] on button "Save" at bounding box center [1534, 527] width 54 height 19
click at [1463, 80] on input "+00:35" at bounding box center [1460, 81] width 27 height 14
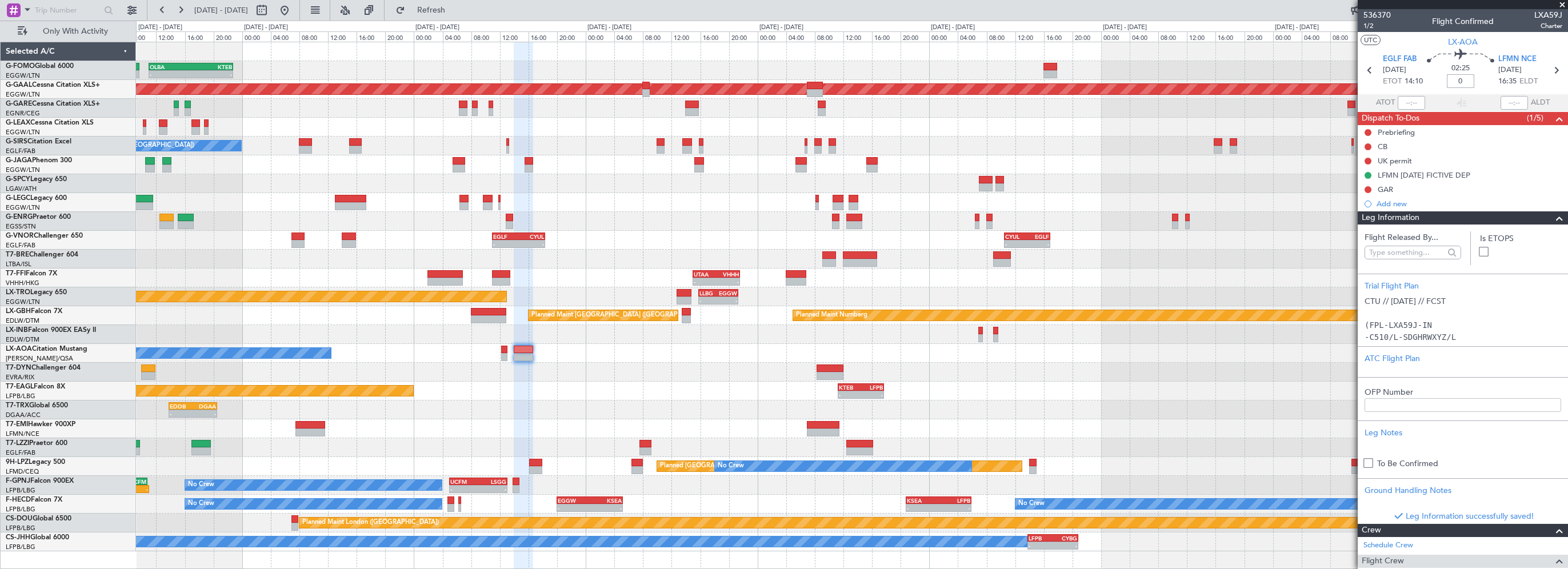
type input "+00:00"
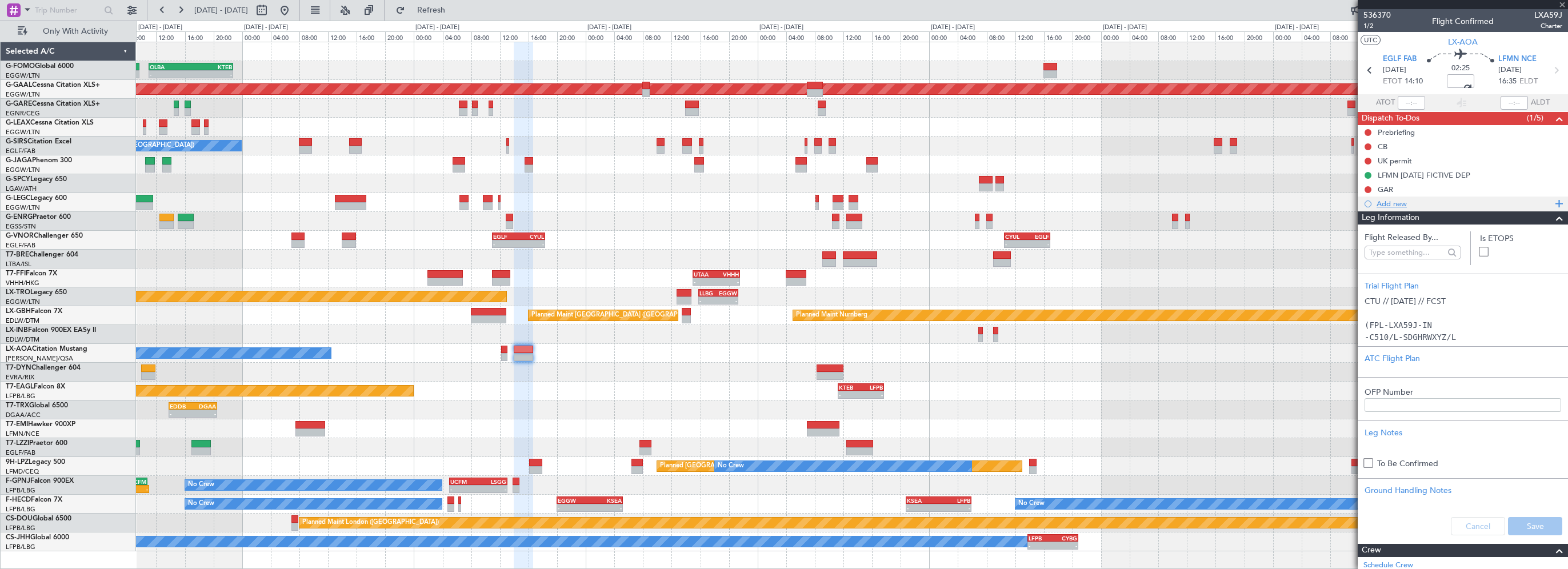
drag, startPoint x: 1550, startPoint y: 219, endPoint x: 1557, endPoint y: 203, distance: 17.5
click at [1552, 219] on span at bounding box center [1559, 218] width 14 height 14
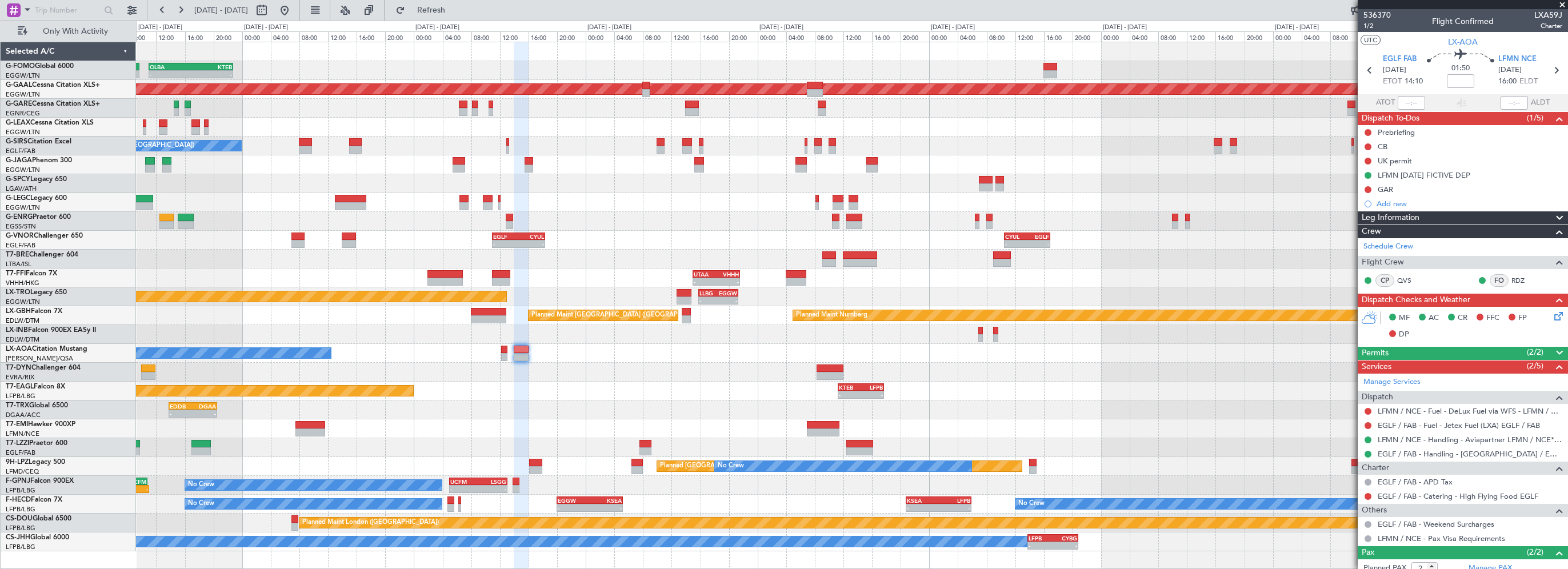
click at [634, 375] on div at bounding box center [851, 372] width 1431 height 19
click at [1366, 146] on button at bounding box center [1368, 146] width 7 height 7
click at [1367, 199] on span "Completed" at bounding box center [1373, 197] width 37 height 11
click at [1368, 130] on button at bounding box center [1368, 132] width 7 height 7
click at [1376, 167] on span "In Progress" at bounding box center [1374, 166] width 39 height 11
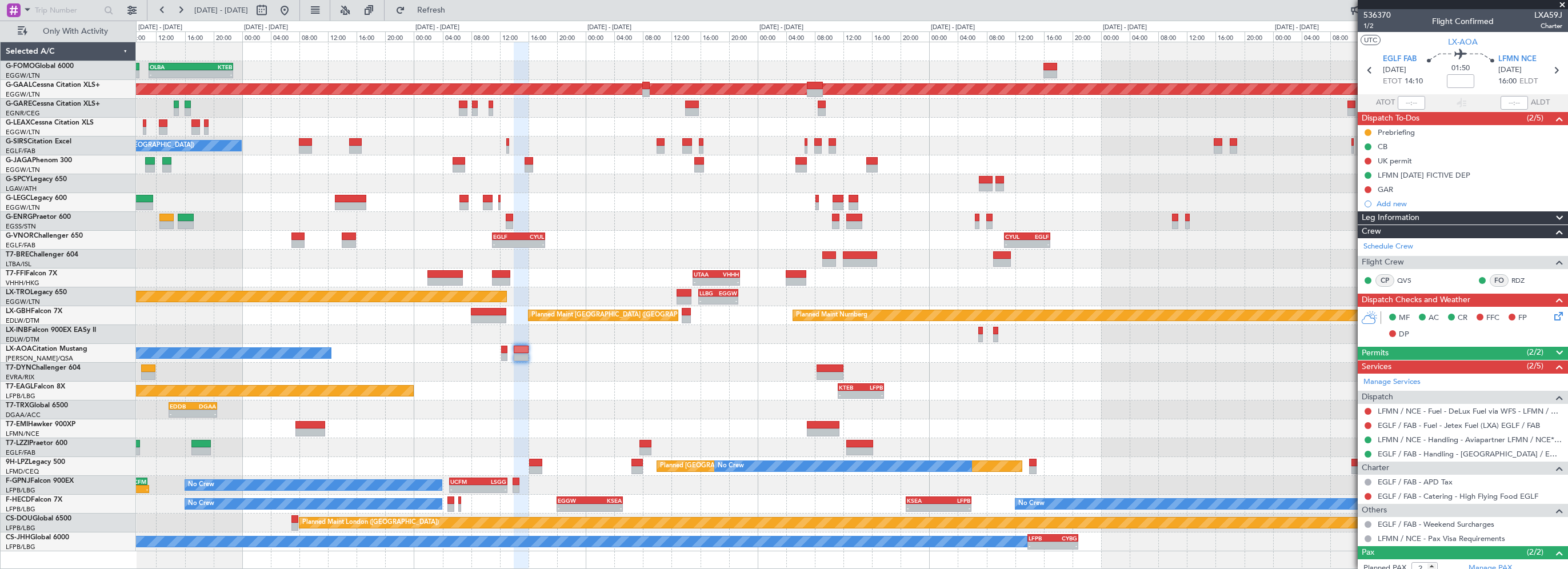
click at [1552, 319] on icon at bounding box center [1557, 314] width 9 height 9
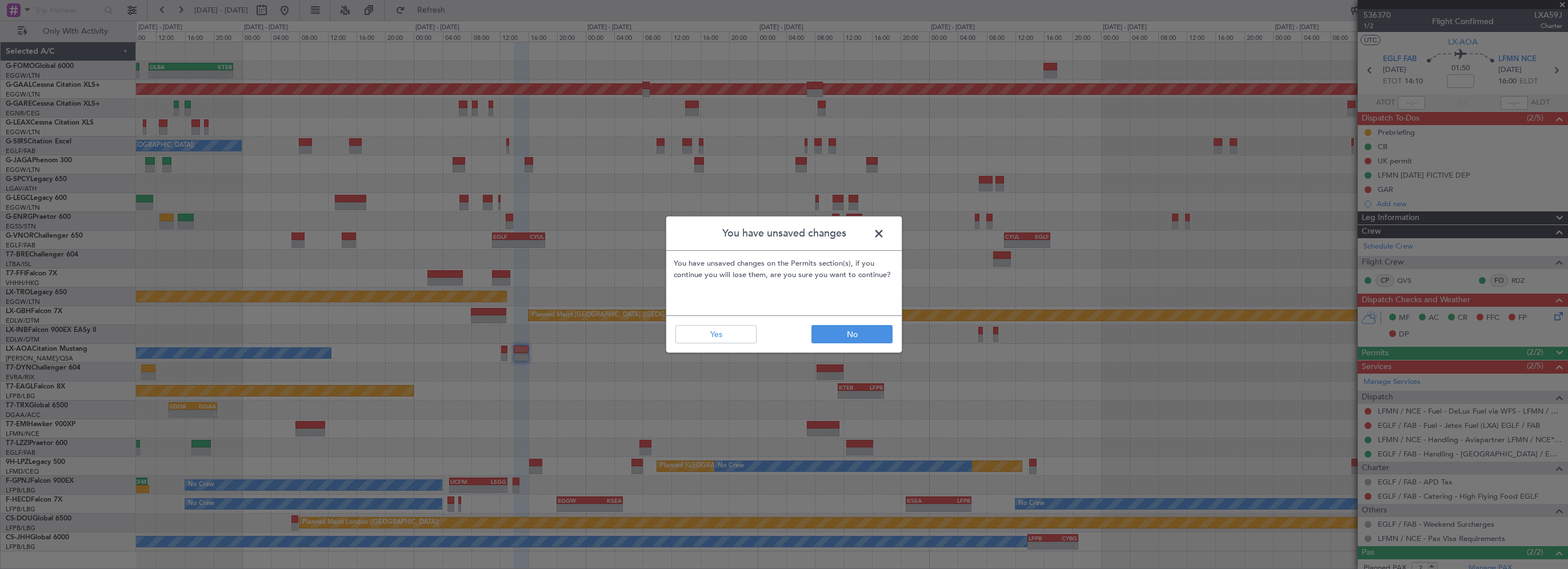
drag, startPoint x: 882, startPoint y: 233, endPoint x: 983, endPoint y: 236, distance: 101.0
click at [885, 233] on span at bounding box center [885, 236] width 0 height 23
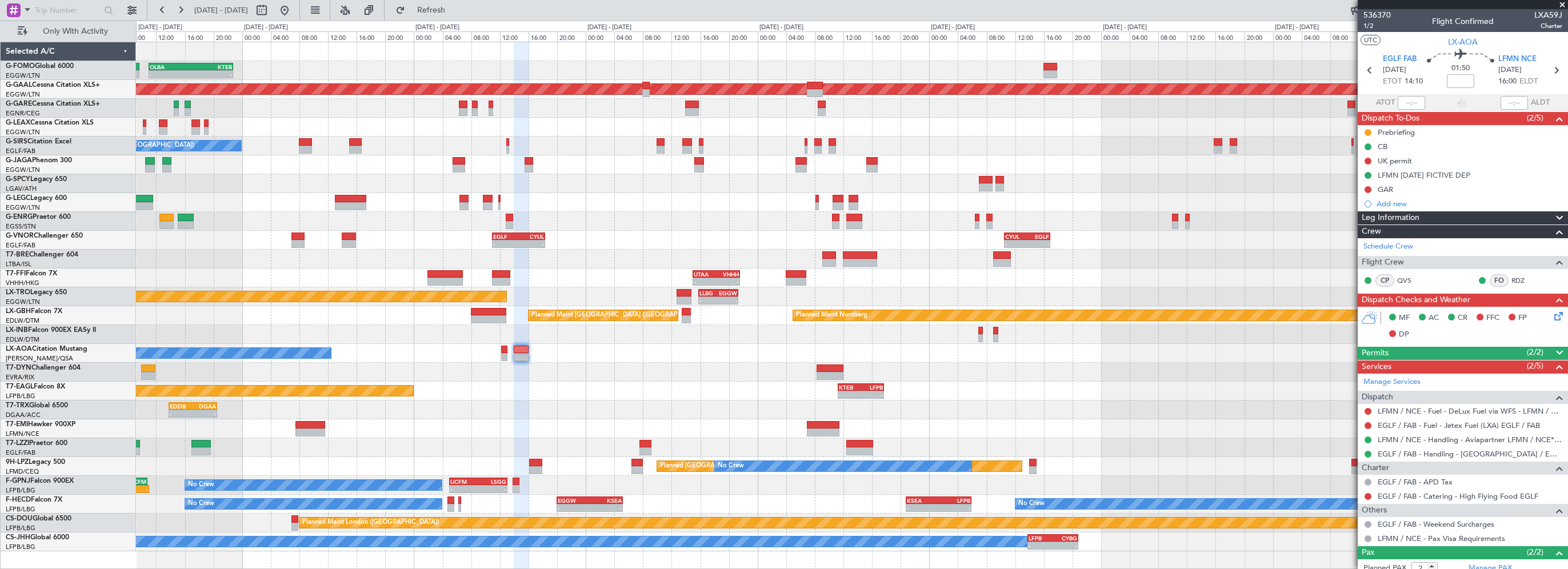
click at [1552, 317] on icon at bounding box center [1557, 314] width 9 height 9
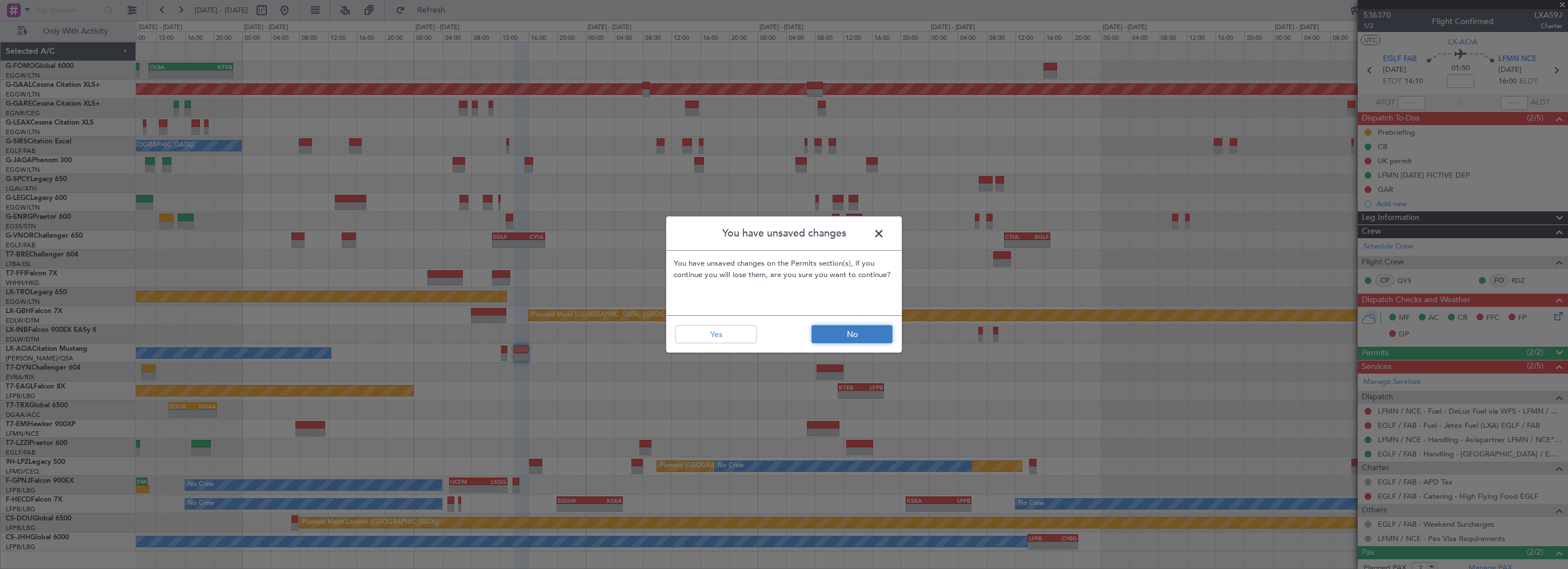
click at [844, 331] on button "No" at bounding box center [851, 335] width 81 height 19
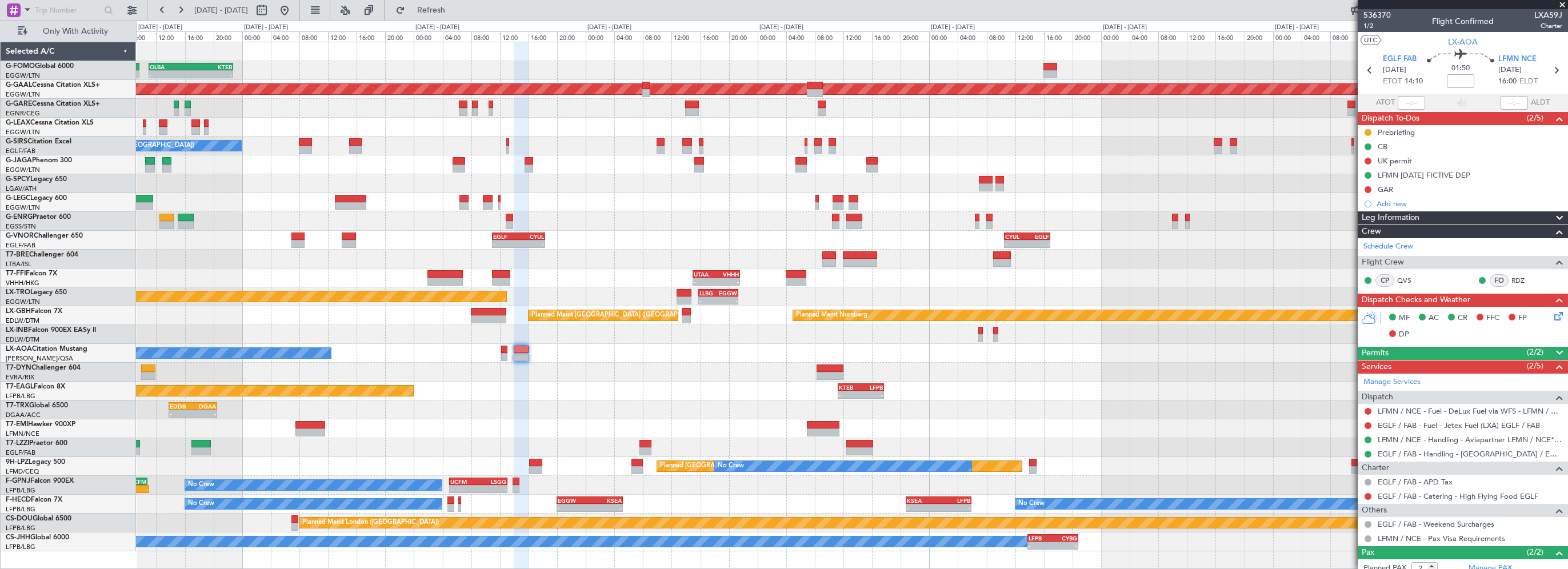
click at [1552, 216] on span at bounding box center [1559, 218] width 14 height 14
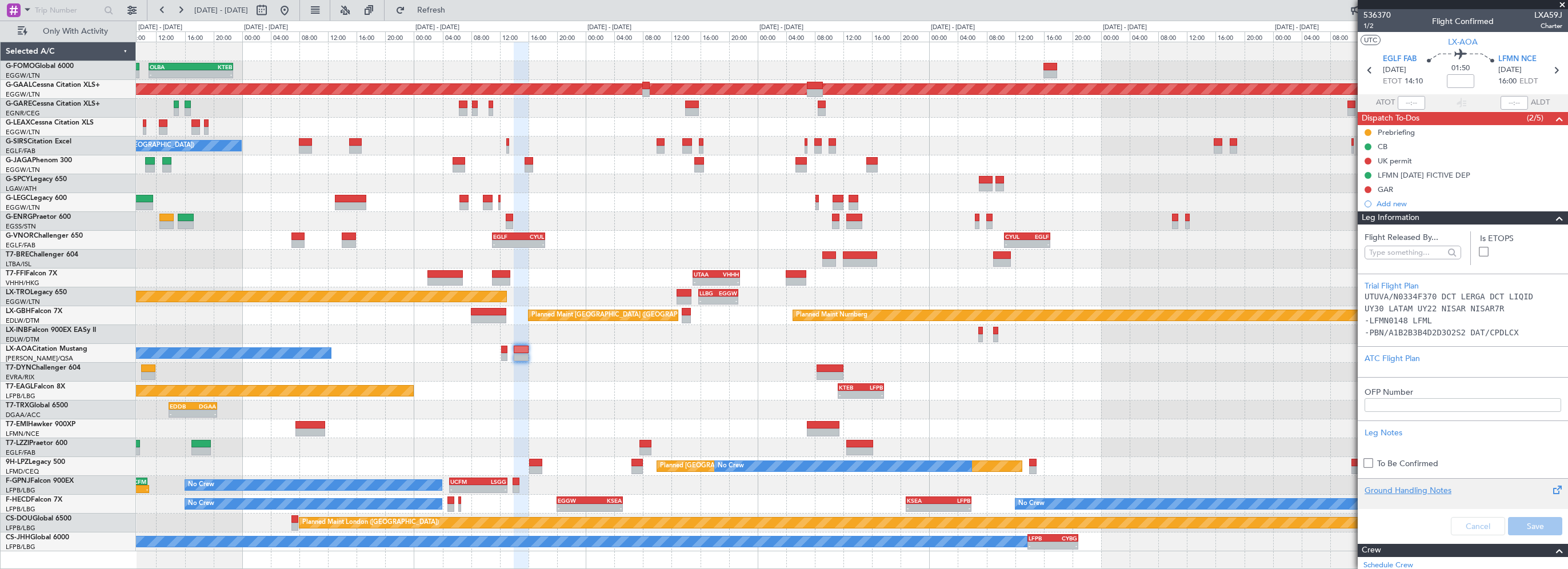
scroll to position [115, 0]
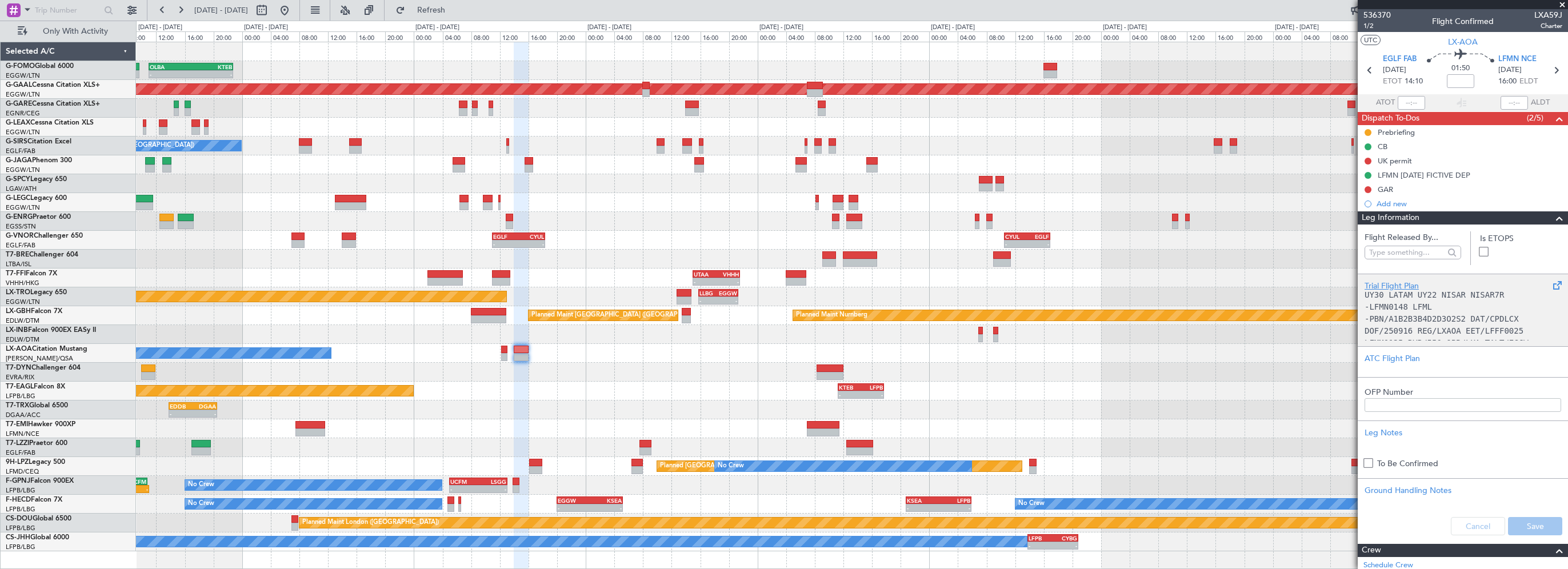
click at [1462, 325] on p "-PBN/A1B2B3B4D2D3O2S2 DAT/CPDLCX DOF/250916 REG/LXAOA EET/LFFF0025" at bounding box center [1463, 326] width 197 height 24
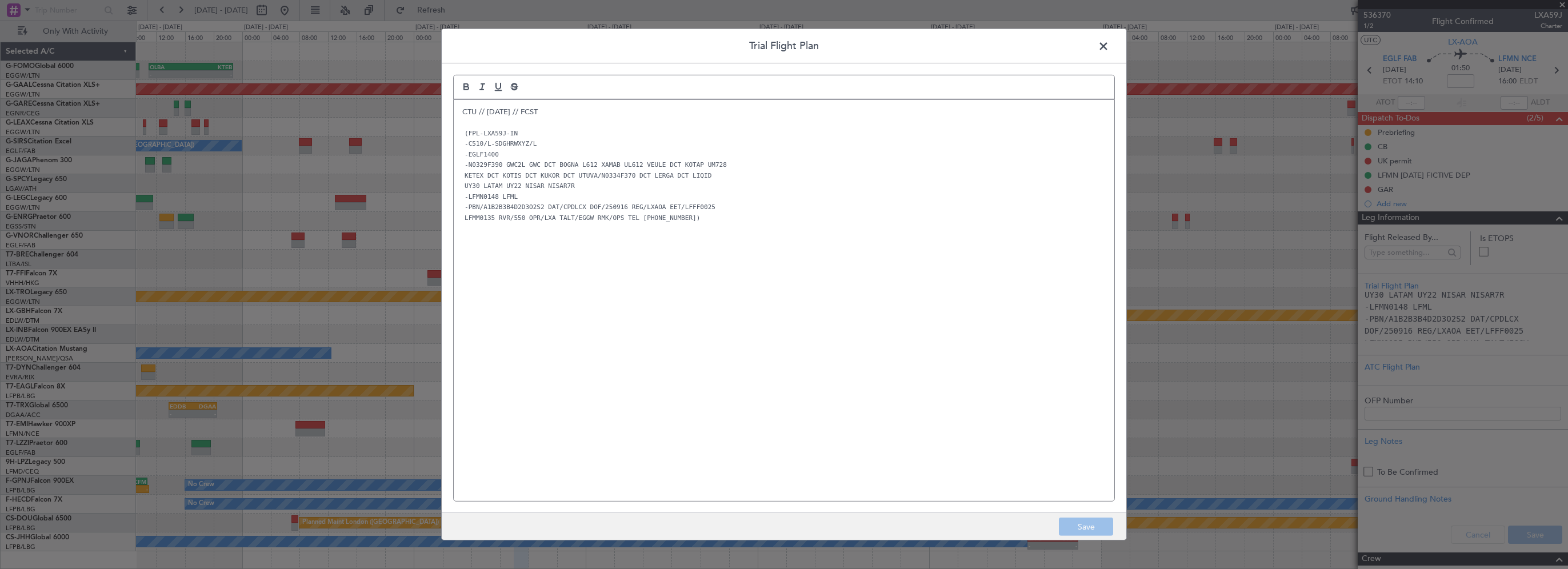
click at [1094, 532] on footer "Save" at bounding box center [784, 526] width 684 height 27
click at [1109, 46] on span at bounding box center [1109, 49] width 0 height 23
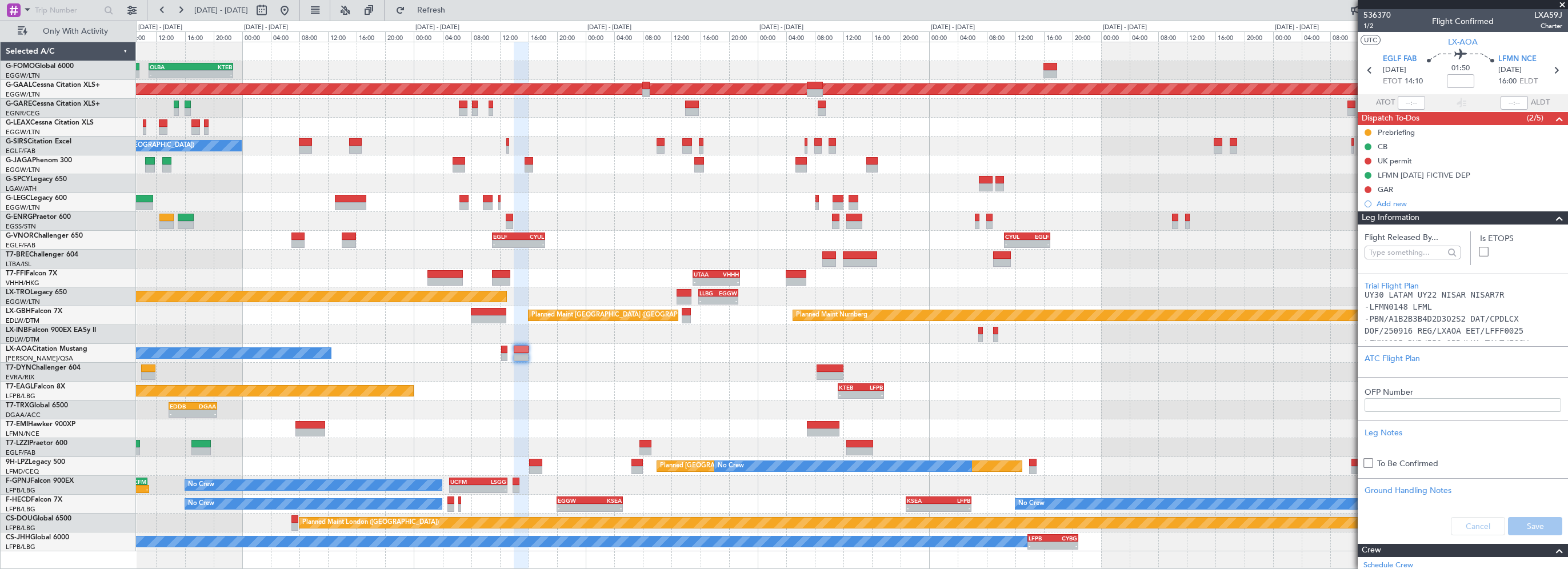
click at [1520, 531] on div "Cancel Save" at bounding box center [1463, 526] width 211 height 35
click at [1552, 216] on span at bounding box center [1559, 218] width 14 height 14
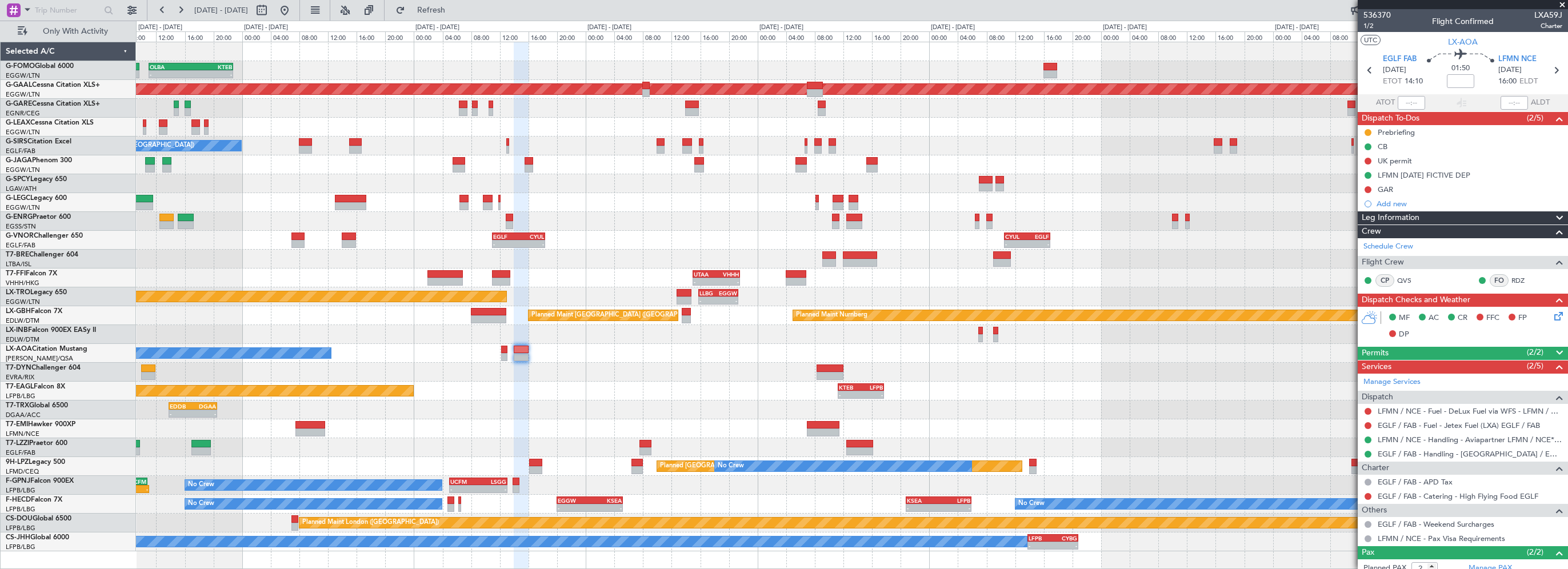
click at [1563, 6] on span at bounding box center [1562, 5] width 11 height 10
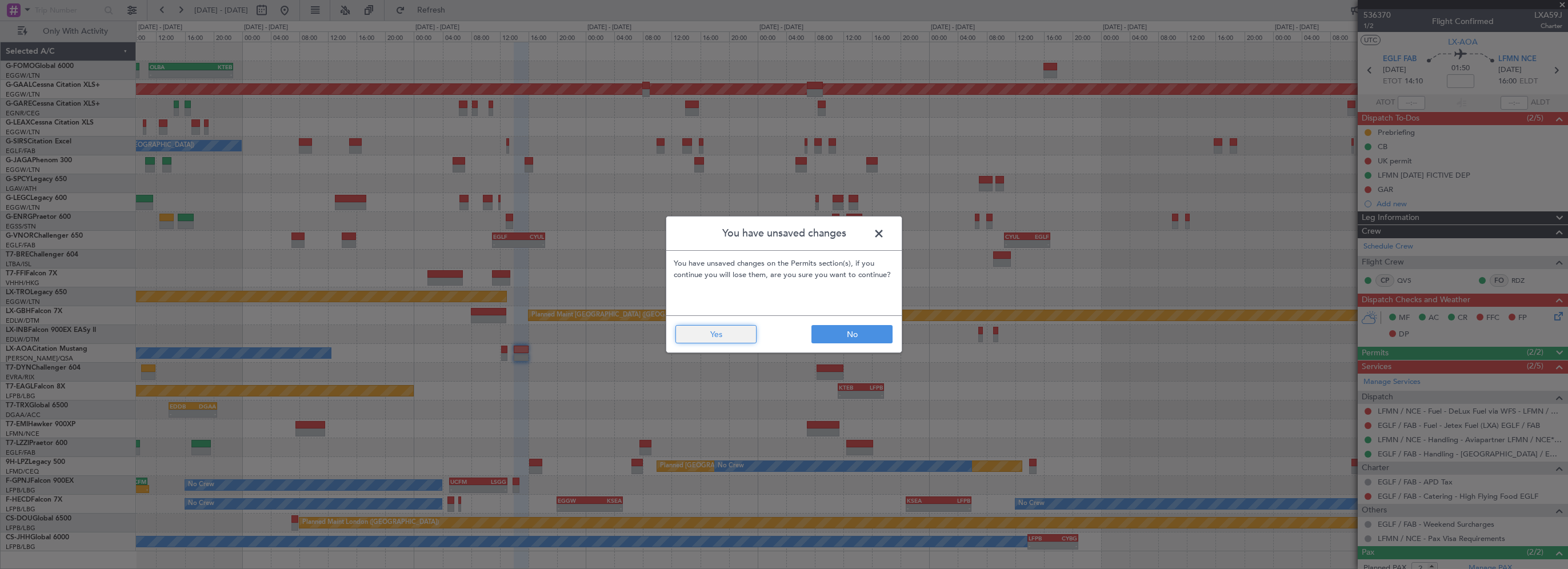
click at [736, 331] on button "Yes" at bounding box center [715, 335] width 81 height 19
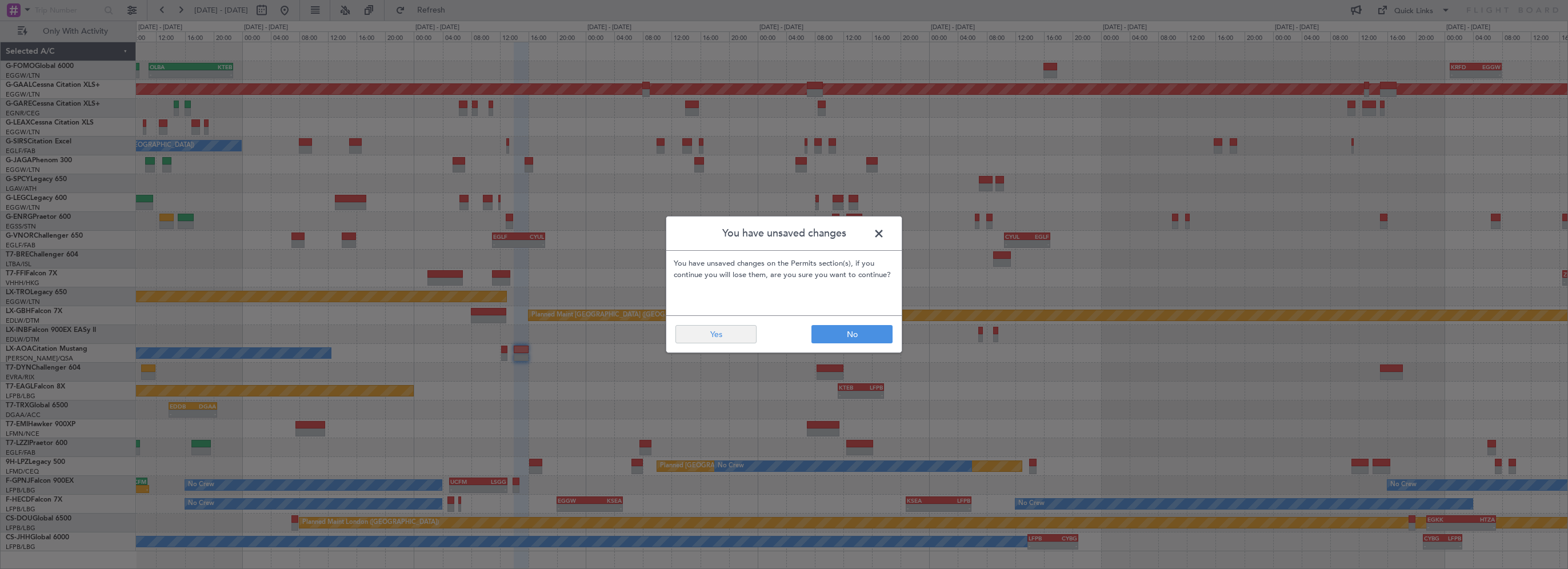
type input "0"
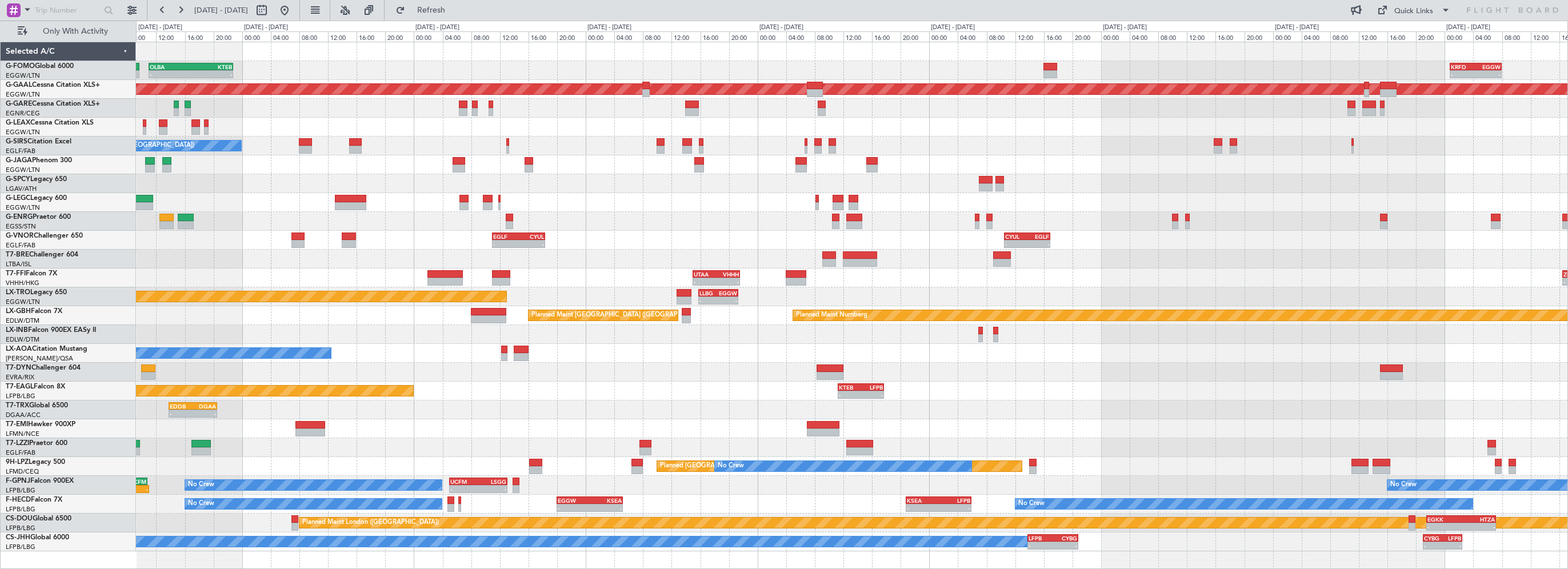
click at [518, 344] on div "No Crew Chester" at bounding box center [851, 354] width 1431 height 19
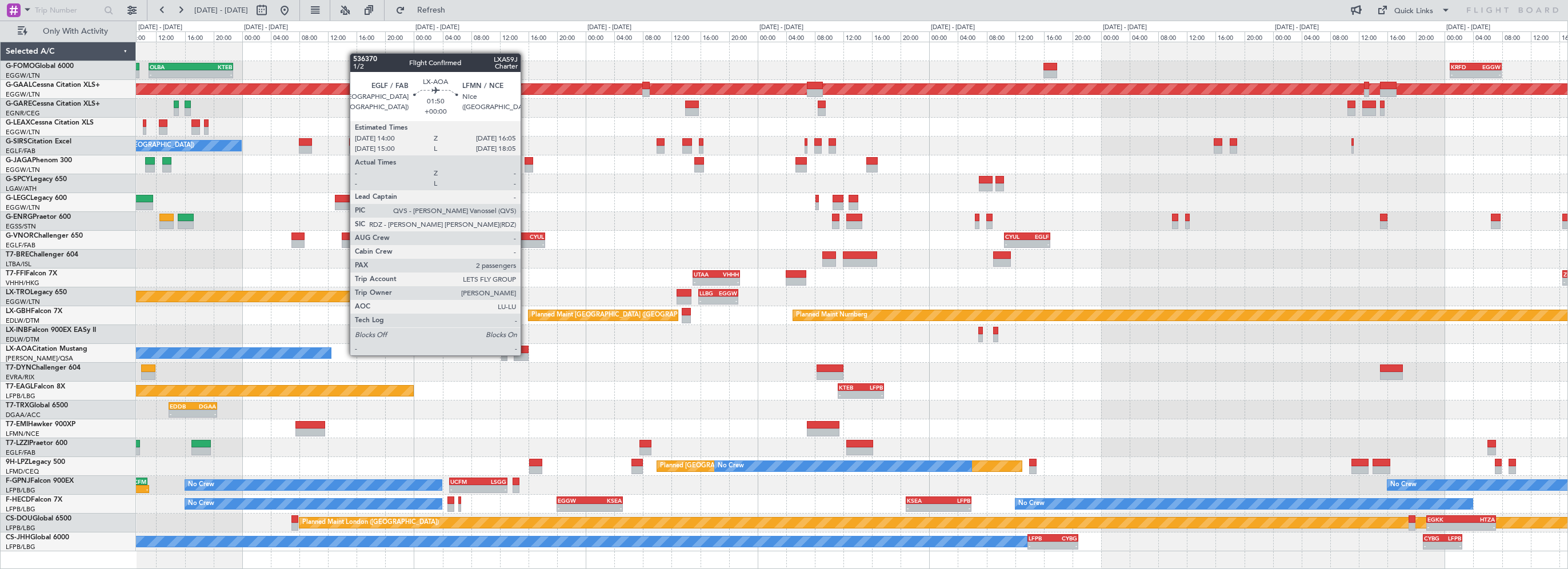
click at [526, 354] on div at bounding box center [521, 357] width 16 height 8
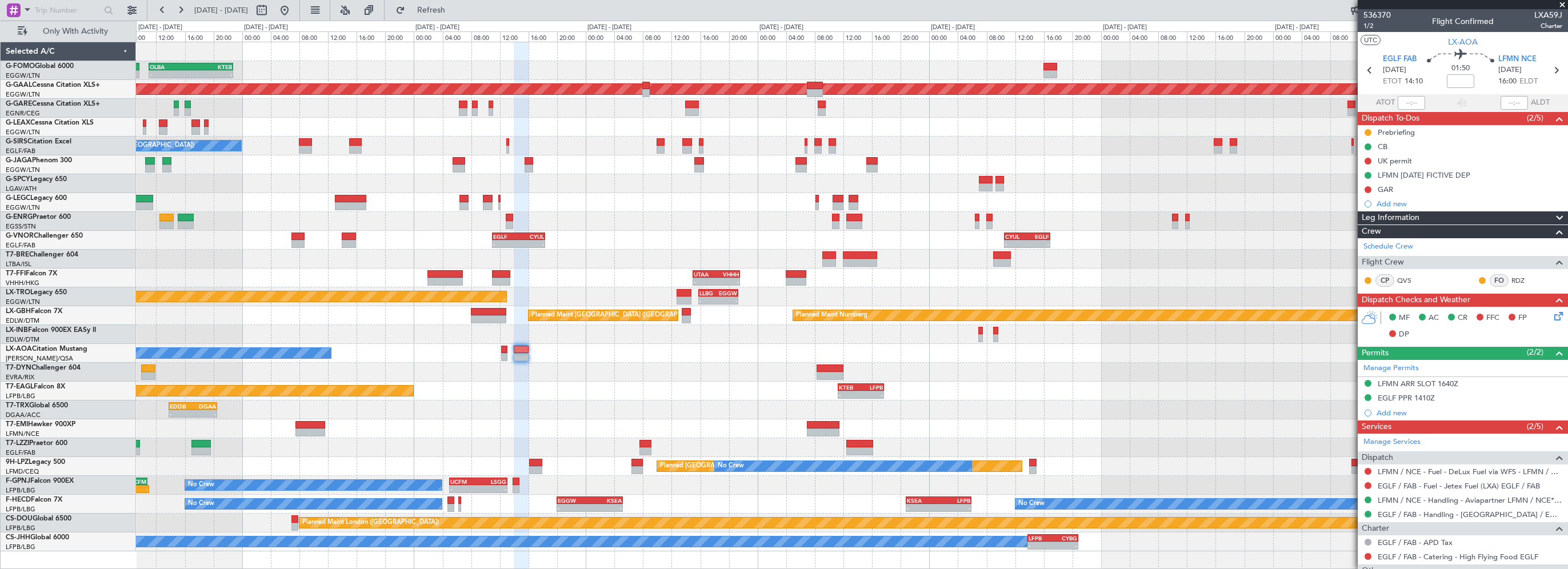
click at [1506, 213] on div "Leg Information" at bounding box center [1463, 218] width 211 height 13
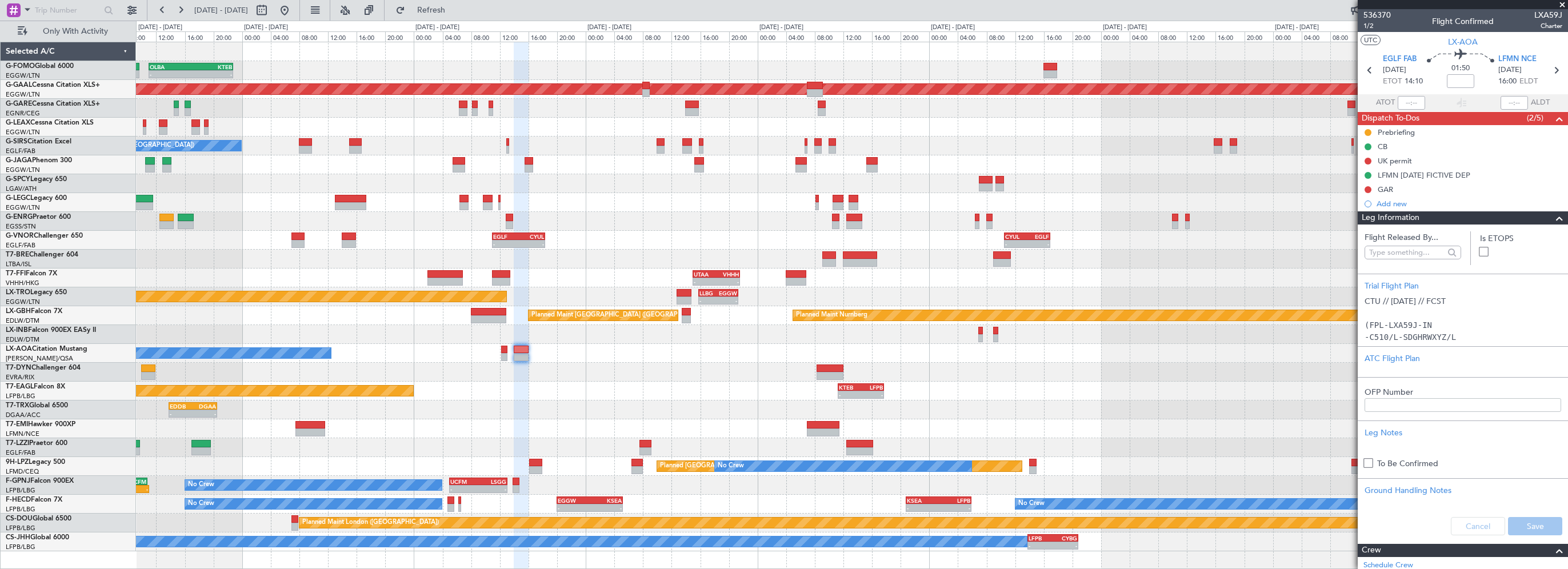
click at [1552, 215] on span at bounding box center [1559, 218] width 14 height 14
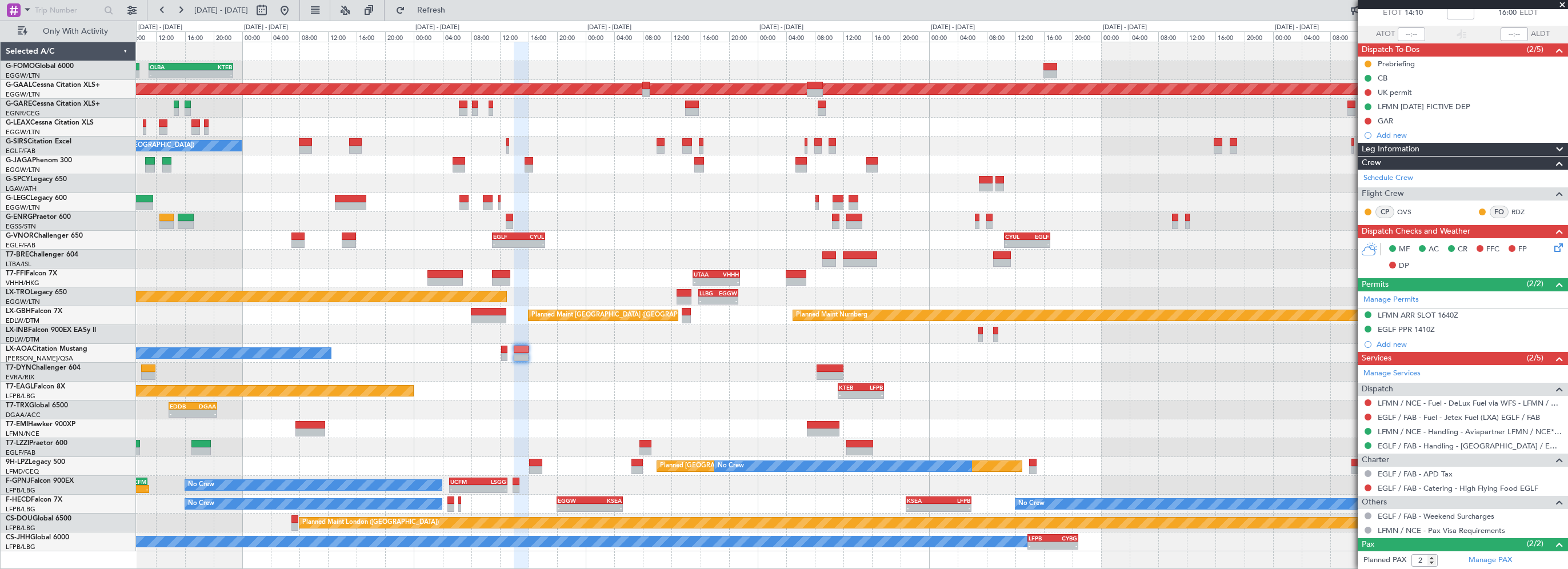
scroll to position [0, 0]
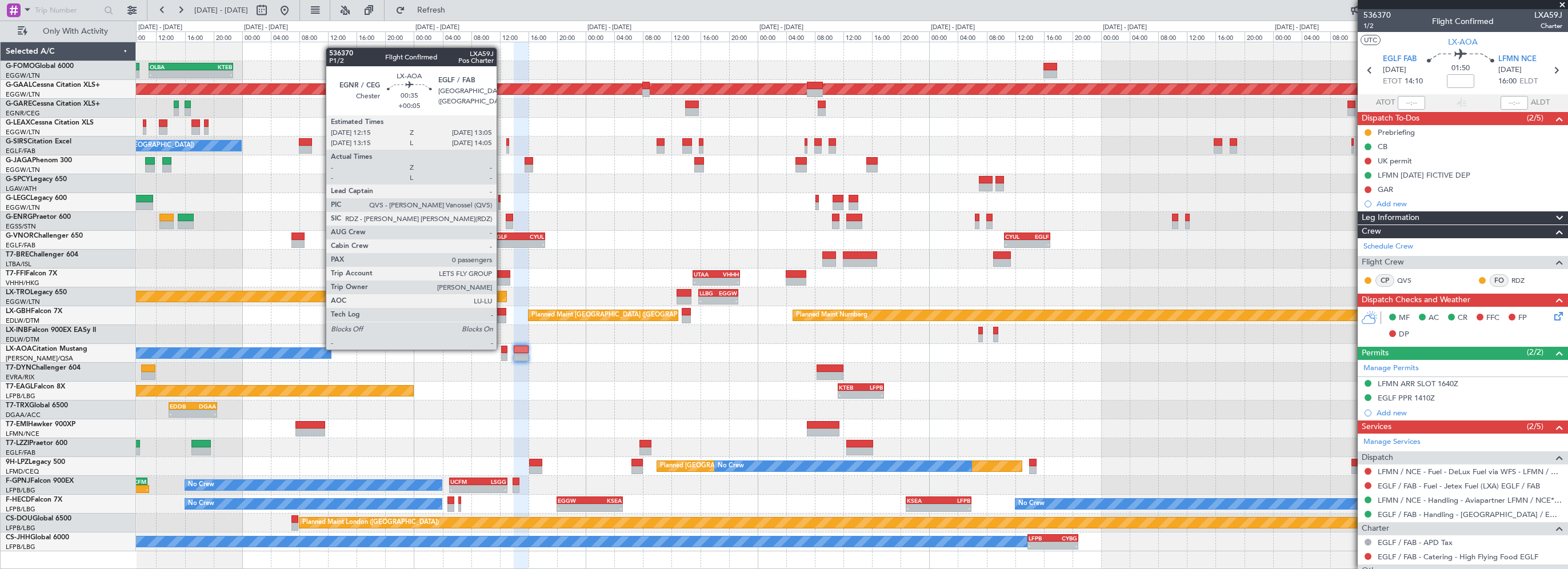
click at [502, 349] on div at bounding box center [504, 350] width 7 height 8
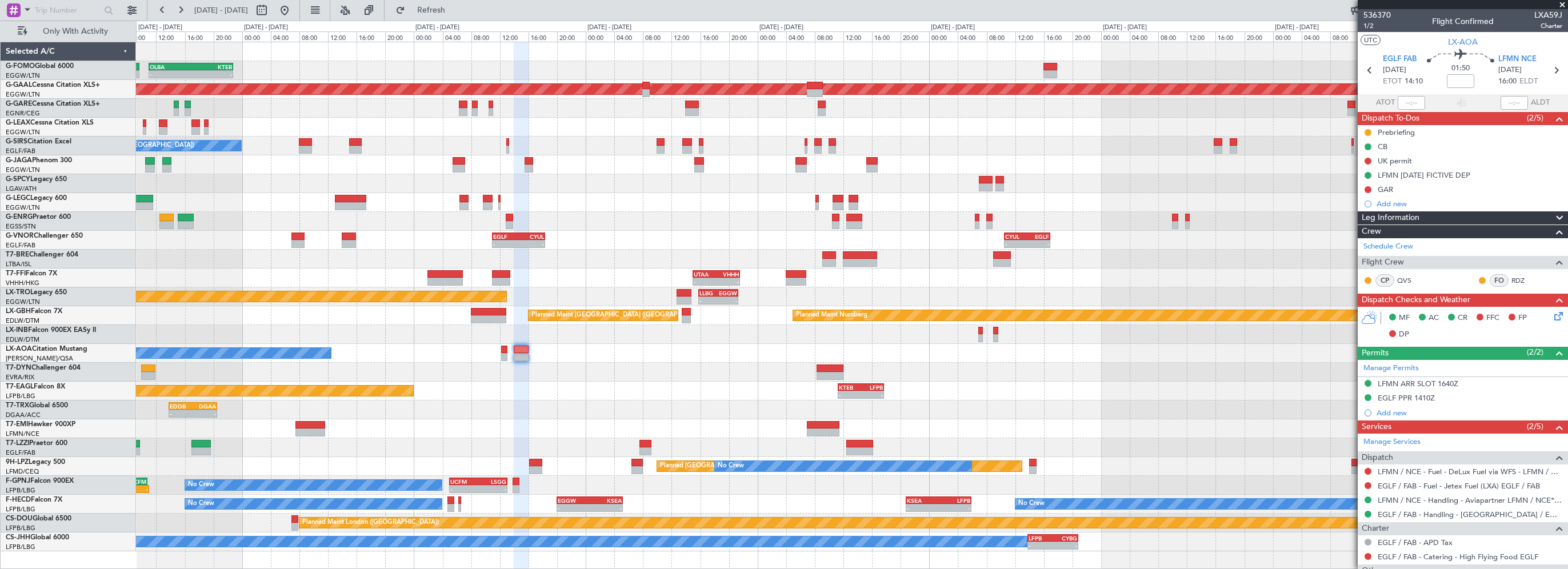
click at [1552, 319] on icon at bounding box center [1557, 314] width 9 height 9
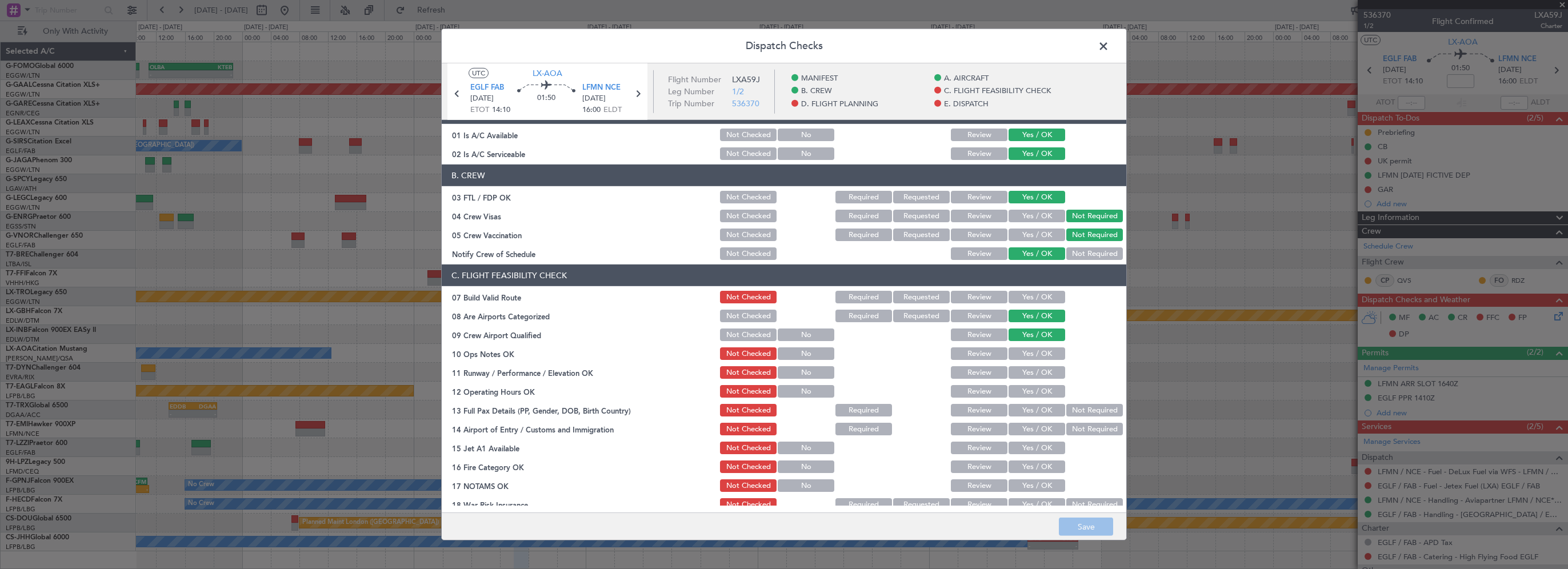
scroll to position [115, 0]
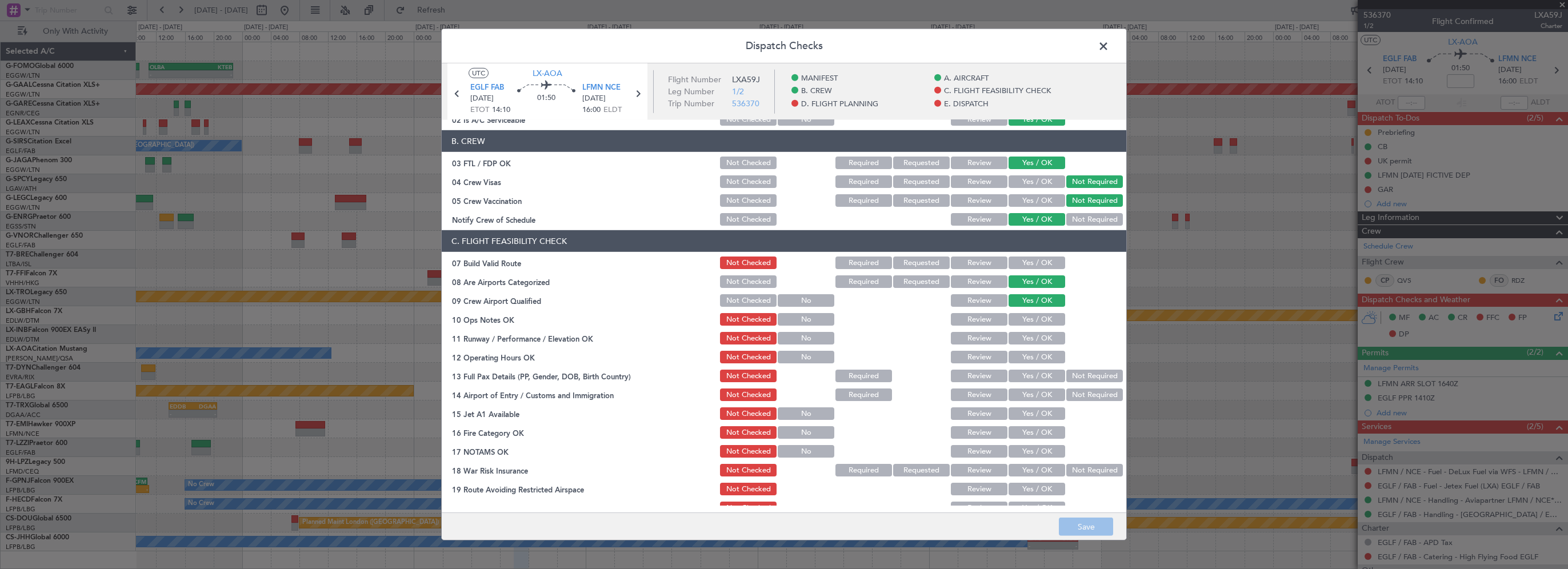
click at [1035, 262] on button "Yes / OK" at bounding box center [1037, 262] width 57 height 12
click at [1038, 317] on button "Yes / OK" at bounding box center [1037, 319] width 57 height 12
click at [1034, 339] on button "Yes / OK" at bounding box center [1037, 338] width 57 height 12
click at [1033, 358] on button "Yes / OK" at bounding box center [1037, 356] width 57 height 12
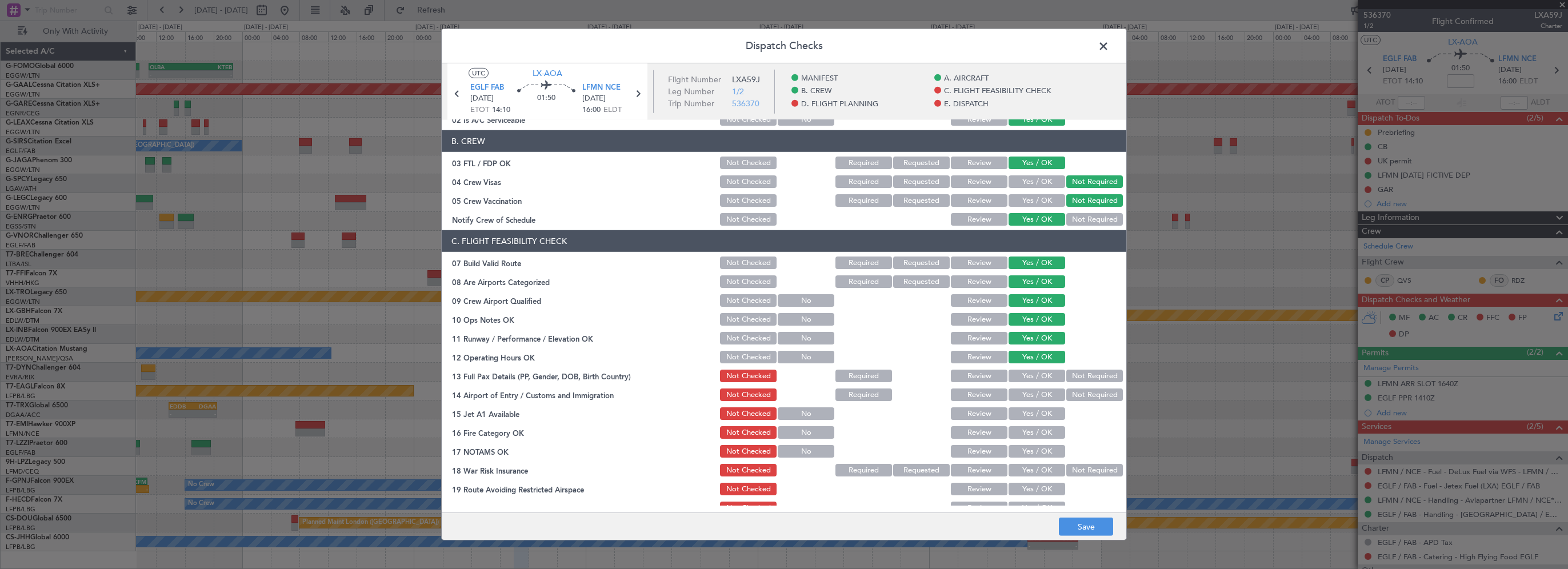
click at [1038, 373] on button "Yes / OK" at bounding box center [1037, 376] width 57 height 12
click at [1040, 396] on button "Yes / OK" at bounding box center [1037, 395] width 57 height 12
click at [1034, 416] on button "Yes / OK" at bounding box center [1037, 413] width 57 height 12
click at [1032, 432] on button "Yes / OK" at bounding box center [1037, 432] width 57 height 12
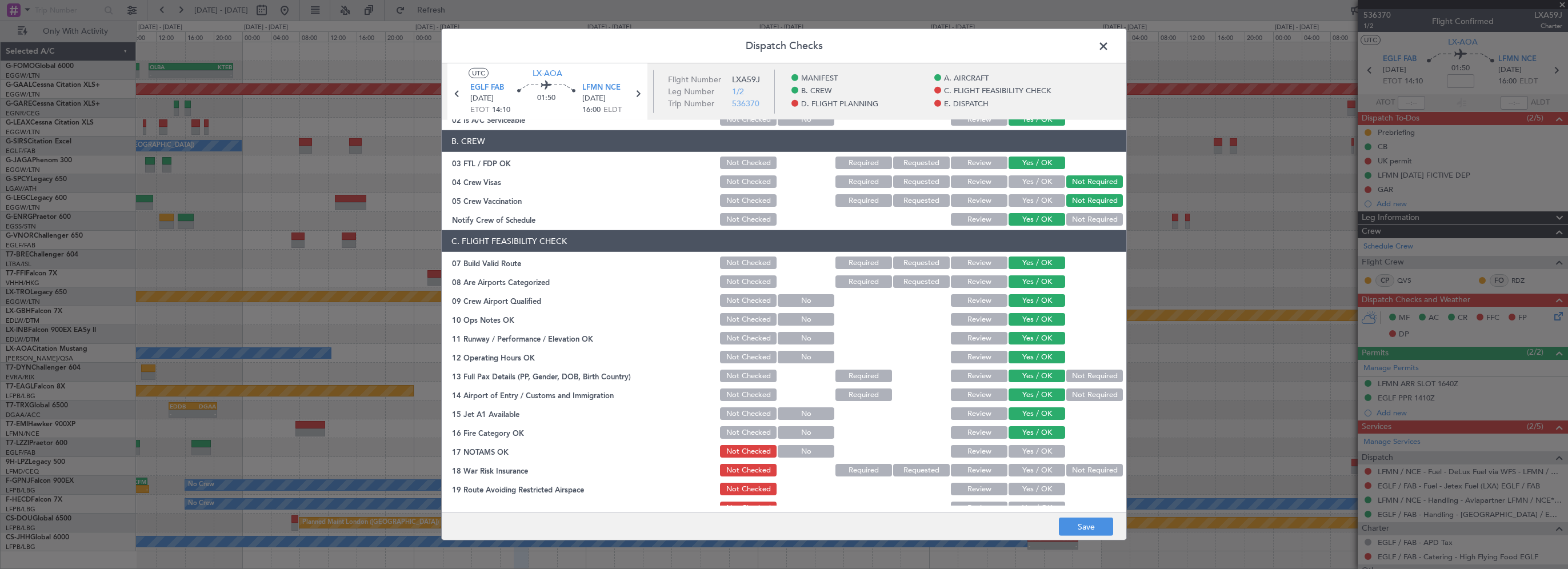
click at [1038, 452] on button "Yes / OK" at bounding box center [1037, 451] width 57 height 12
click at [1078, 469] on button "Not Required" at bounding box center [1094, 470] width 57 height 12
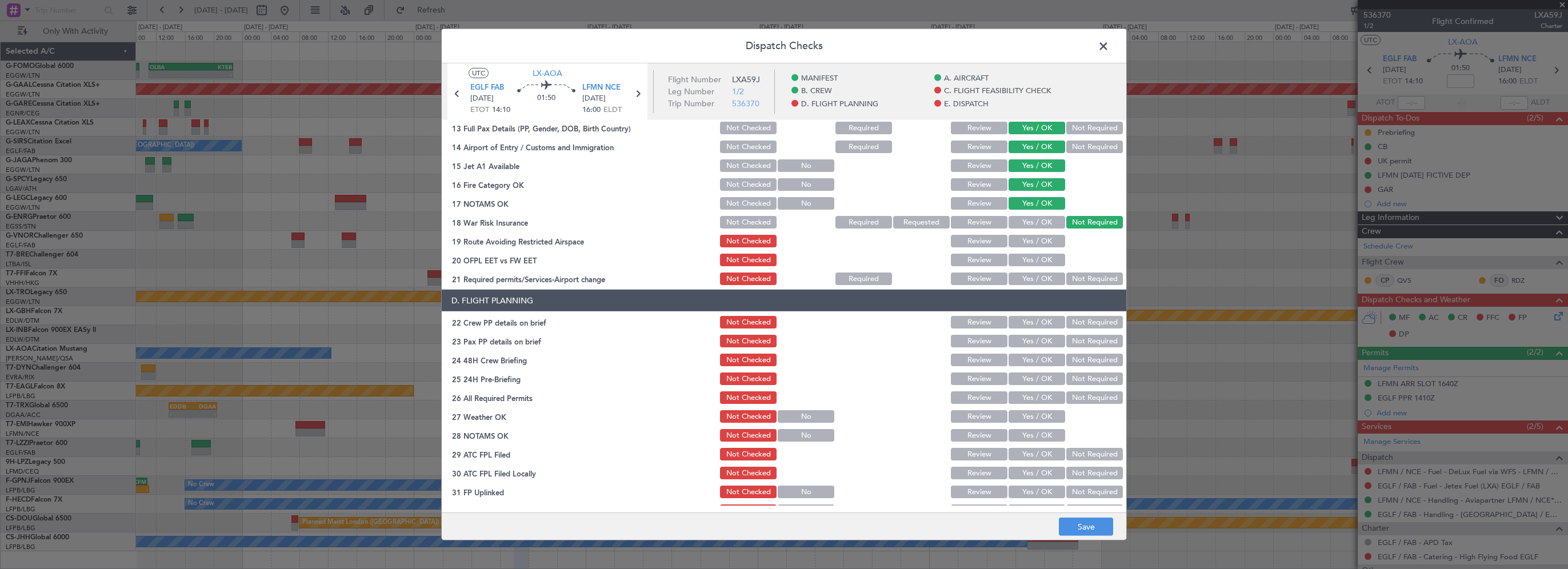
scroll to position [400, 0]
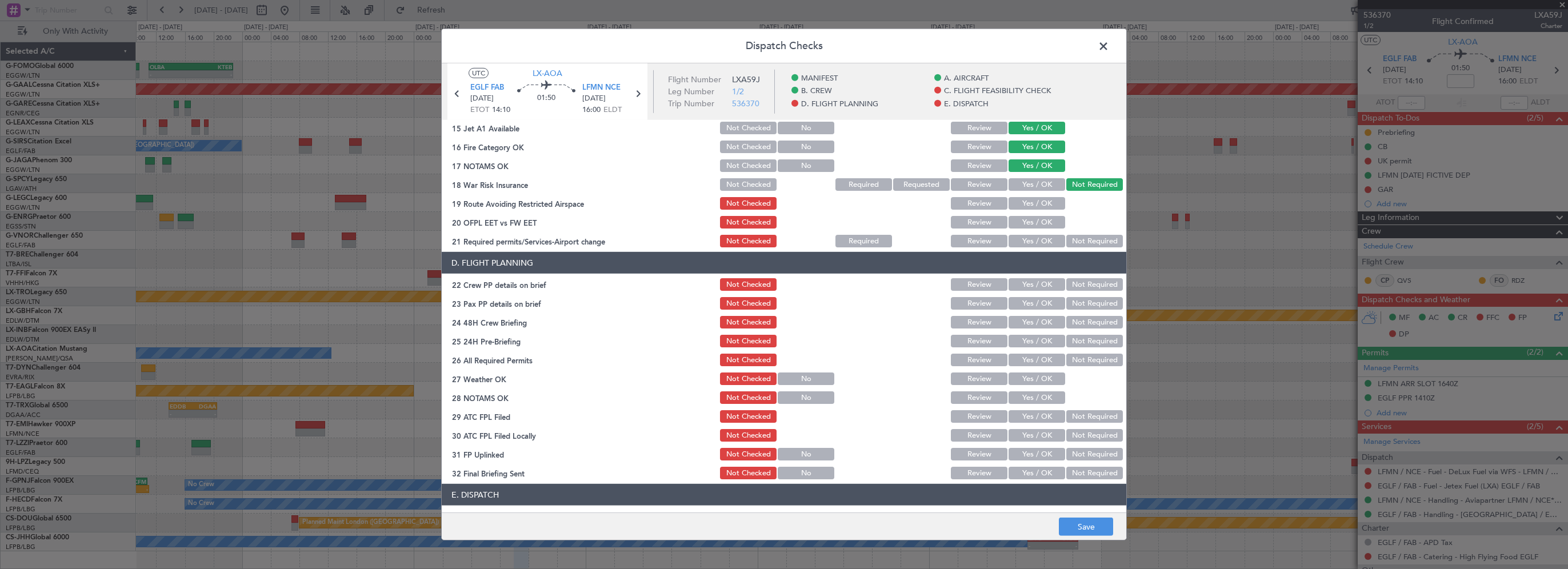
click at [1034, 206] on button "Yes / OK" at bounding box center [1037, 202] width 57 height 12
click at [1034, 222] on button "Yes / OK" at bounding box center [1037, 222] width 57 height 12
drag, startPoint x: 1032, startPoint y: 243, endPoint x: 1041, endPoint y: 270, distance: 28.5
click at [1032, 243] on button "Yes / OK" at bounding box center [1037, 241] width 57 height 12
drag, startPoint x: 1024, startPoint y: 288, endPoint x: 1021, endPoint y: 298, distance: 10.4
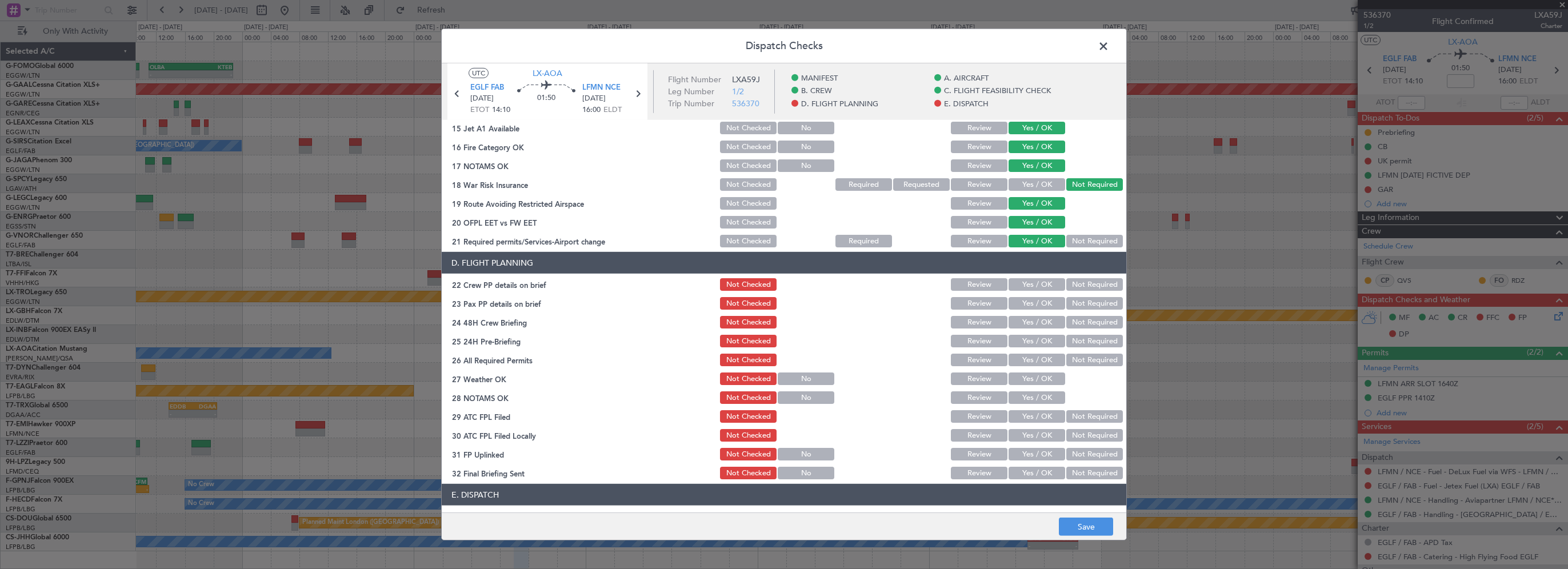
click at [1024, 289] on button "Yes / OK" at bounding box center [1037, 284] width 57 height 12
click at [1022, 306] on button "Yes / OK" at bounding box center [1037, 303] width 57 height 12
click at [1024, 327] on button "Yes / OK" at bounding box center [1037, 322] width 57 height 12
click at [1085, 349] on section "D. FLIGHT PLANNING 22 Crew PP details on brief Not Checked Review Yes / OK Not …" at bounding box center [784, 367] width 684 height 229
drag, startPoint x: 1080, startPoint y: 340, endPoint x: 1080, endPoint y: 396, distance: 56.0
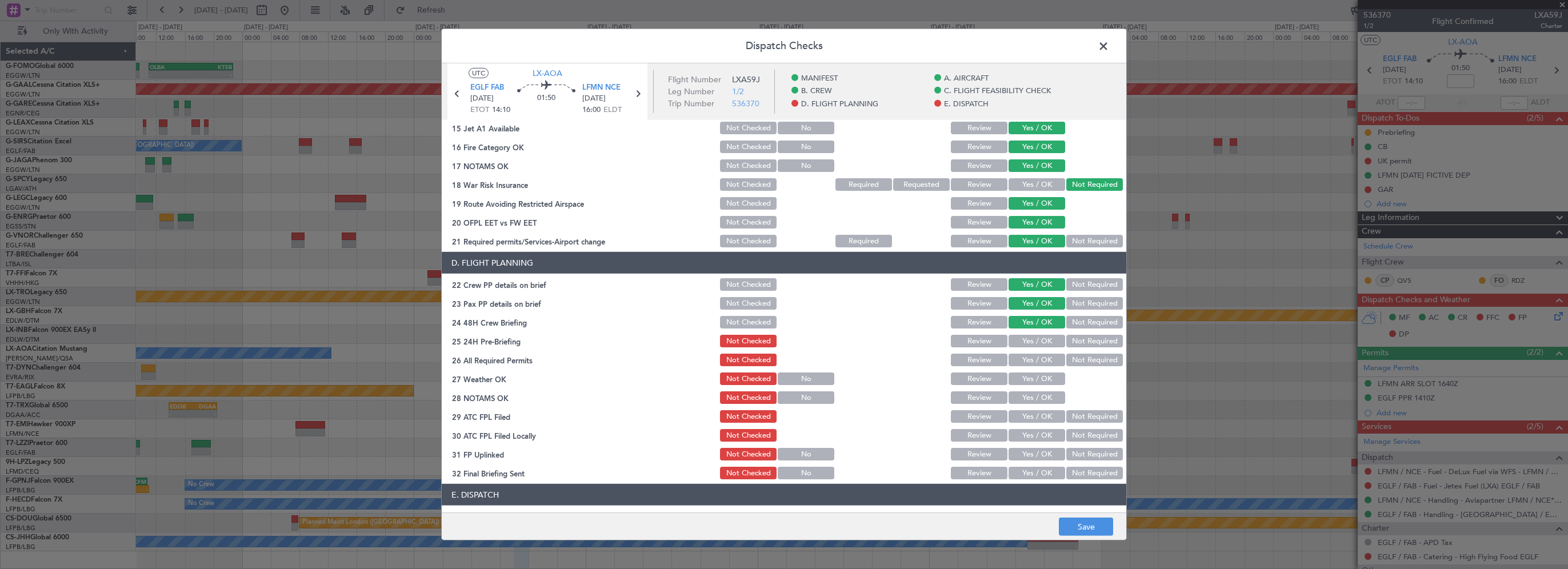
click at [1081, 342] on button "Not Required" at bounding box center [1094, 340] width 57 height 12
click at [1088, 528] on button "Save" at bounding box center [1086, 527] width 54 height 19
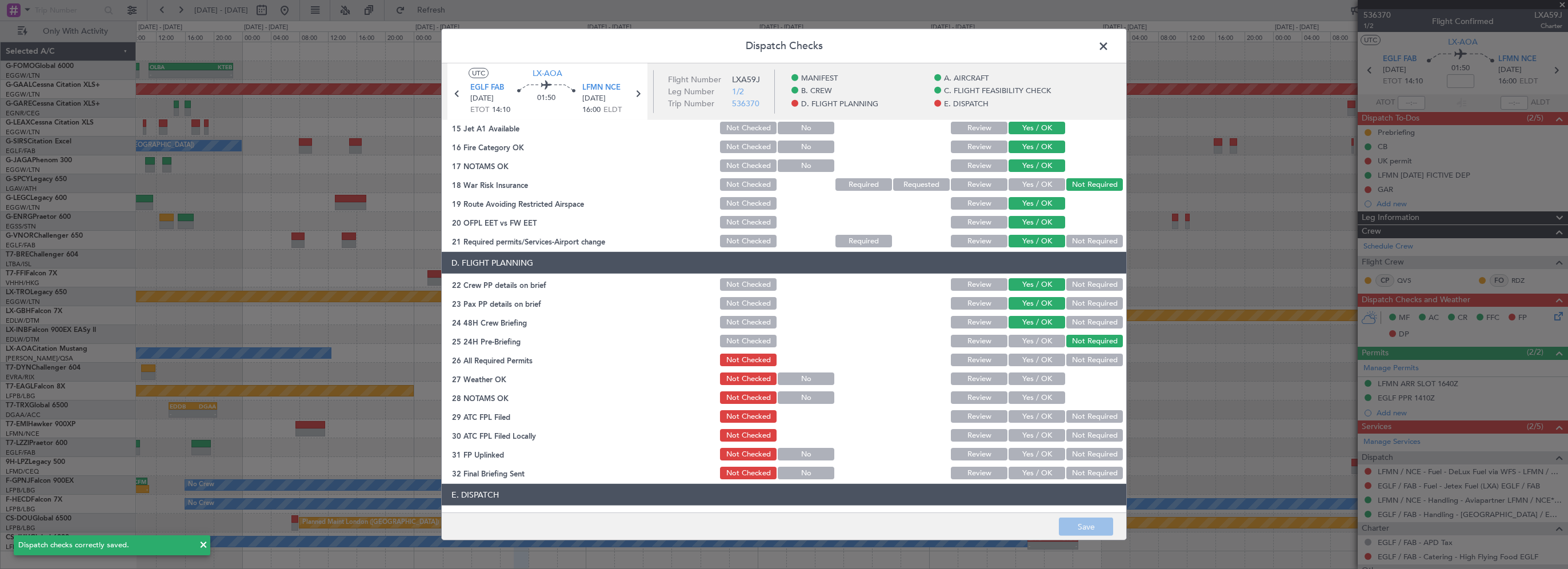
click at [1109, 47] on span at bounding box center [1109, 49] width 0 height 23
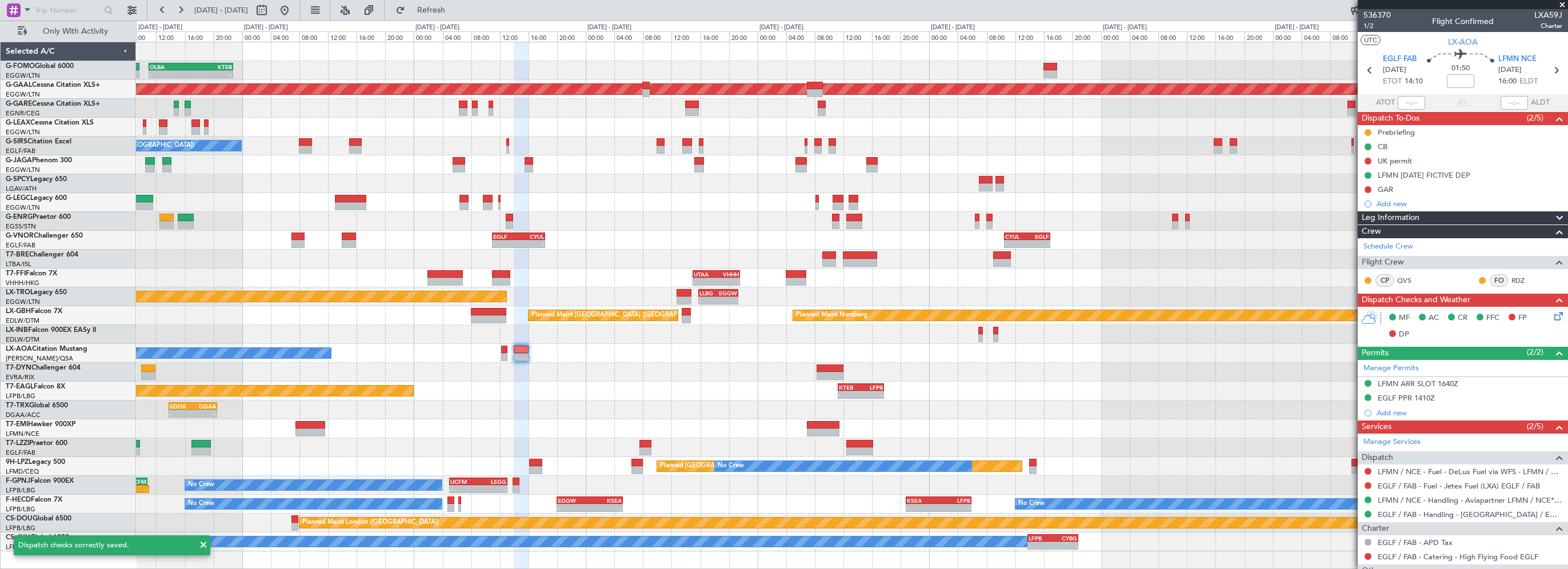
click at [639, 378] on div at bounding box center [851, 372] width 1431 height 19
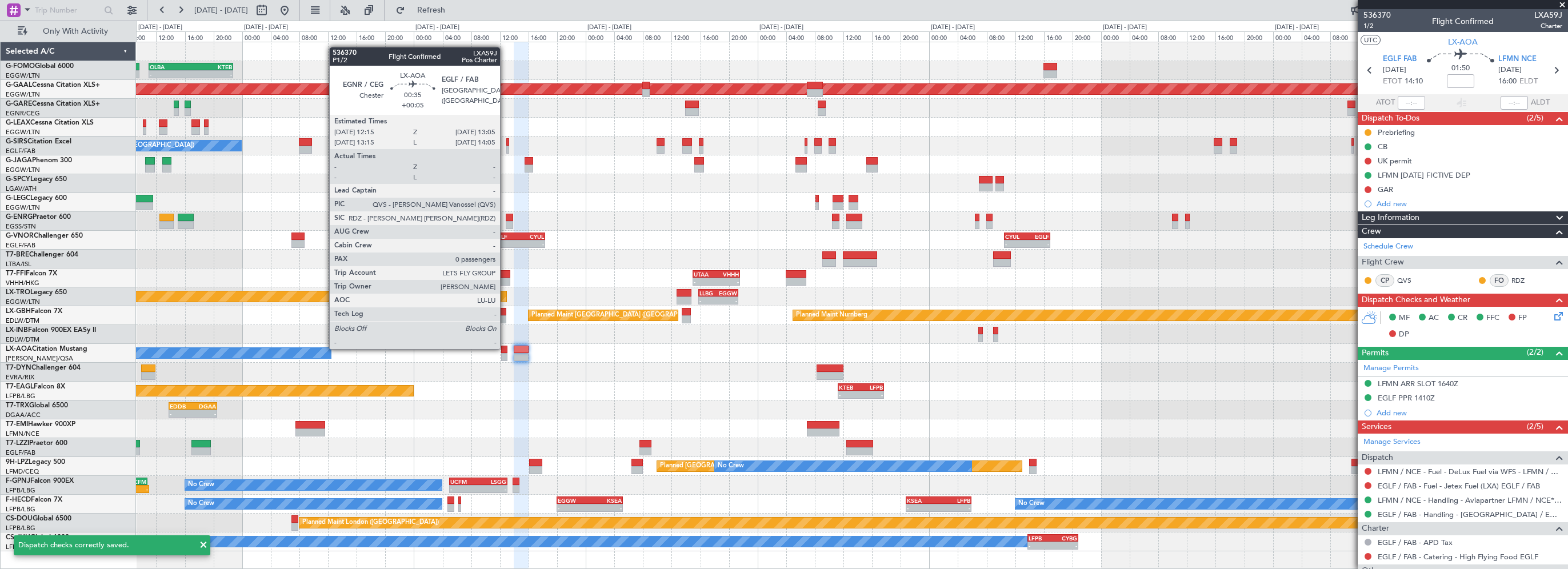
click at [505, 348] on div at bounding box center [504, 350] width 7 height 8
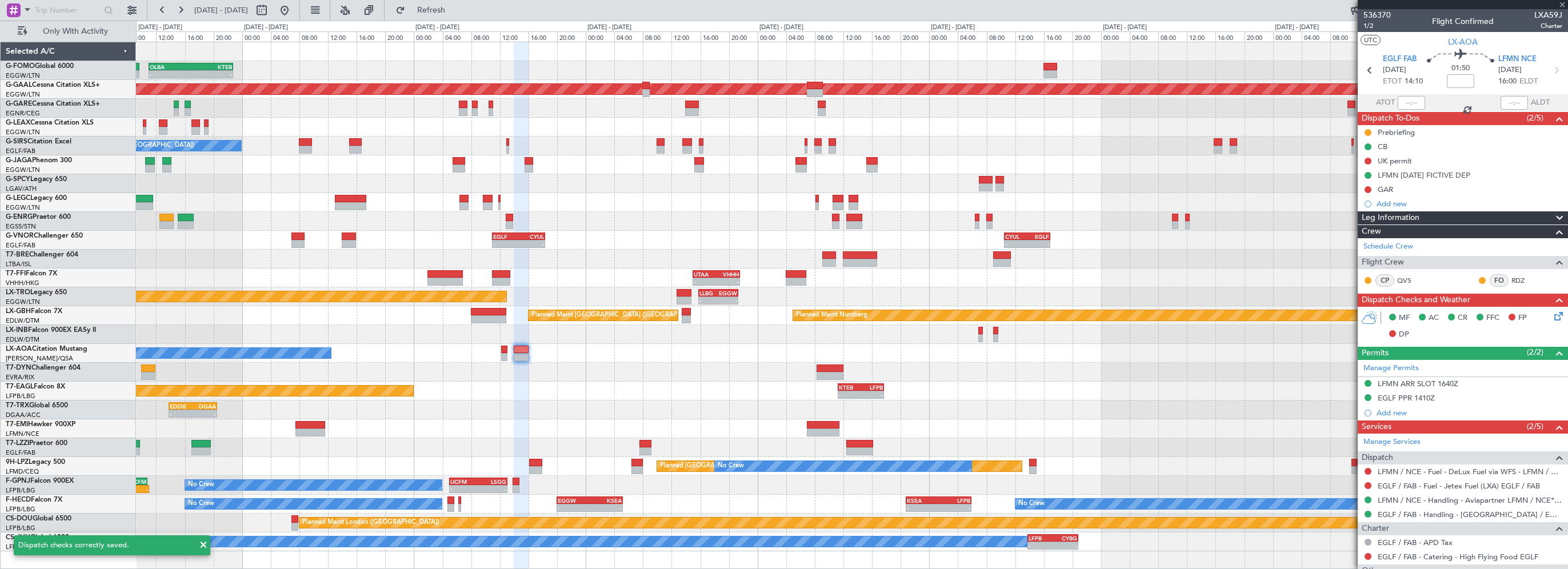
type input "+00:05"
type input "0"
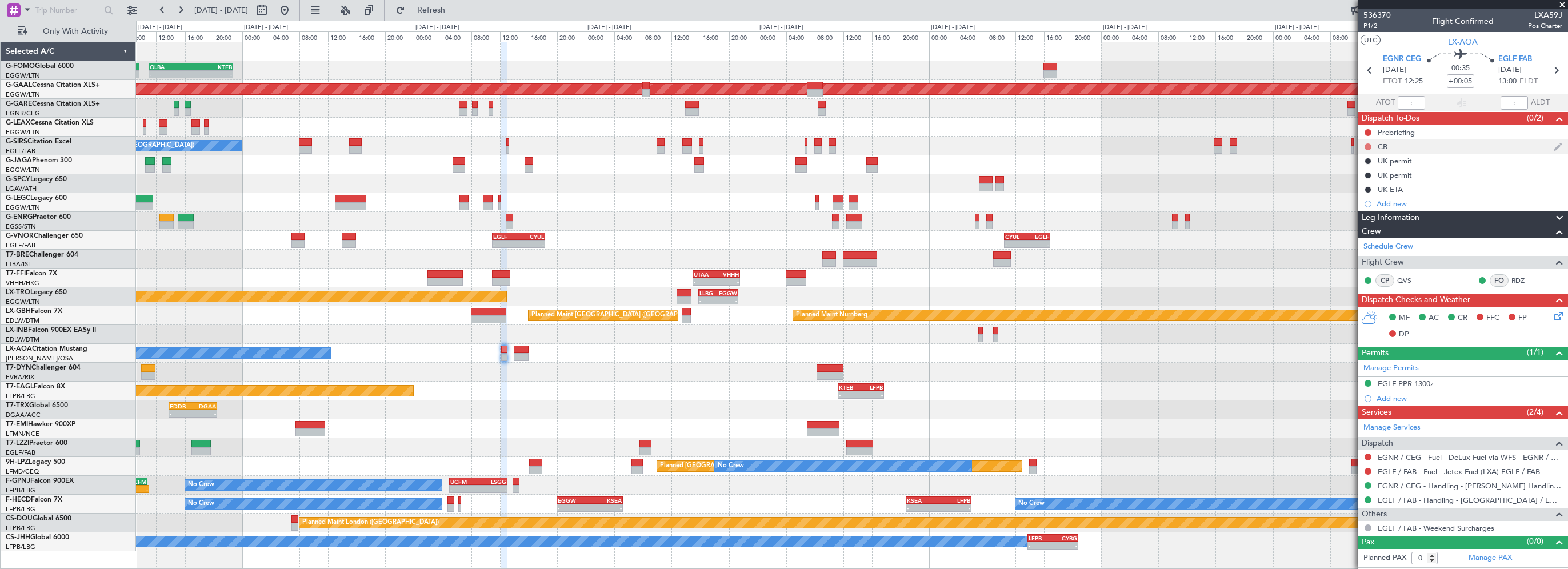
click at [1369, 146] on button at bounding box center [1368, 146] width 7 height 7
click at [1362, 196] on span "Completed" at bounding box center [1373, 197] width 37 height 11
click at [1368, 133] on button at bounding box center [1368, 132] width 7 height 7
click at [1359, 165] on span "In Progress" at bounding box center [1374, 166] width 39 height 11
click at [1560, 319] on icon at bounding box center [1557, 314] width 9 height 9
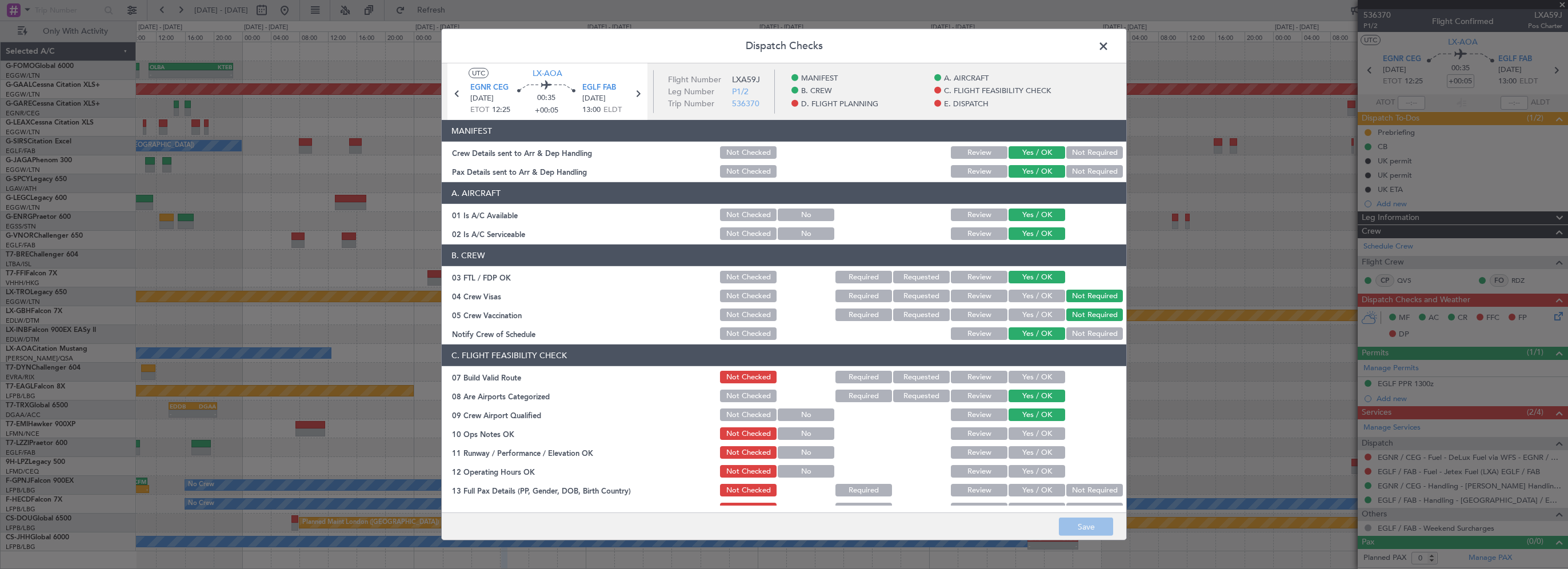
click at [1042, 381] on button "Yes / OK" at bounding box center [1037, 377] width 57 height 12
drag, startPoint x: 1036, startPoint y: 427, endPoint x: 1032, endPoint y: 433, distance: 7.2
click at [1036, 429] on div "Yes / OK" at bounding box center [1036, 434] width 58 height 16
click at [1031, 437] on button "Yes / OK" at bounding box center [1037, 433] width 57 height 12
click at [1028, 459] on button "Yes / OK" at bounding box center [1037, 452] width 57 height 12
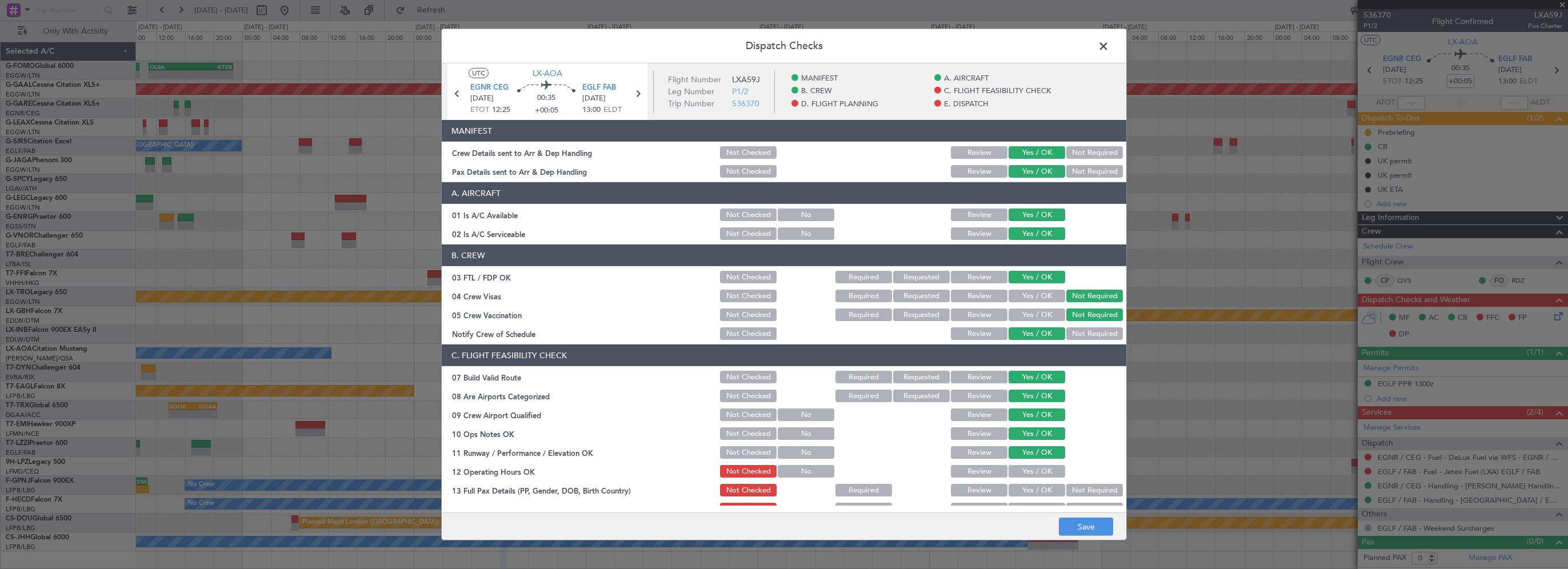
drag, startPoint x: 1029, startPoint y: 472, endPoint x: 1036, endPoint y: 484, distance: 13.9
click at [1029, 473] on button "Yes / OK" at bounding box center [1037, 471] width 57 height 12
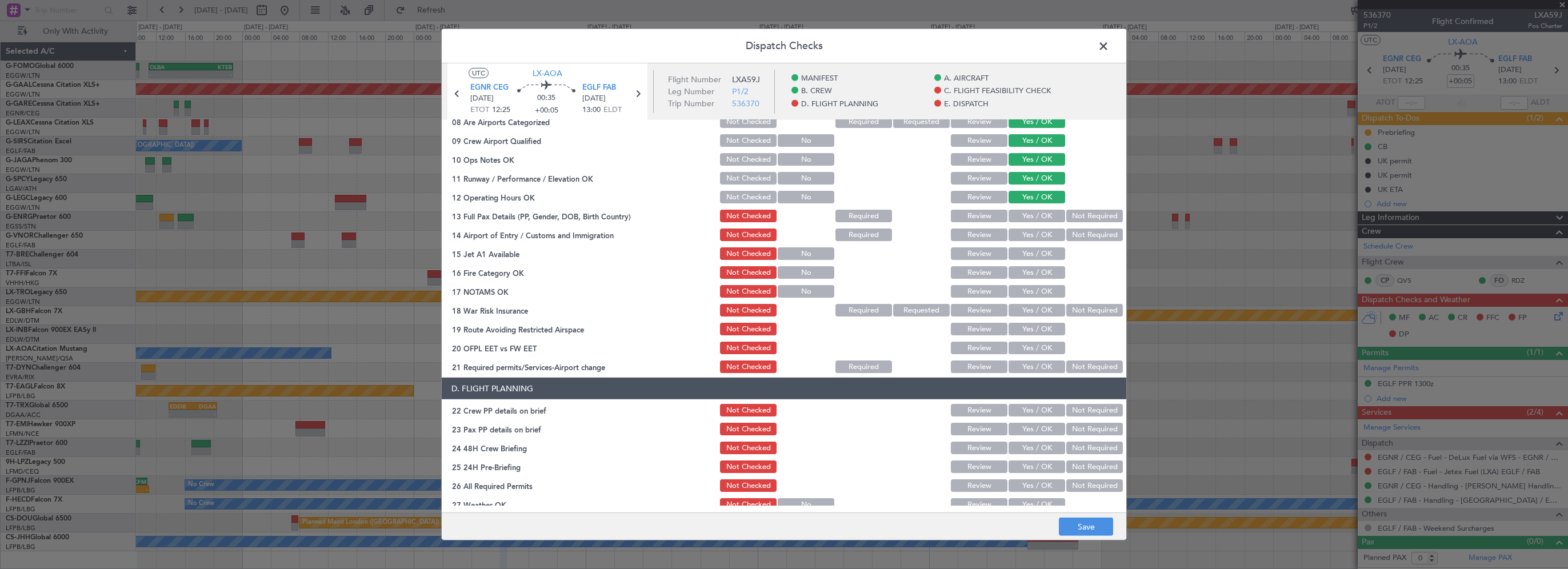
scroll to position [285, 0]
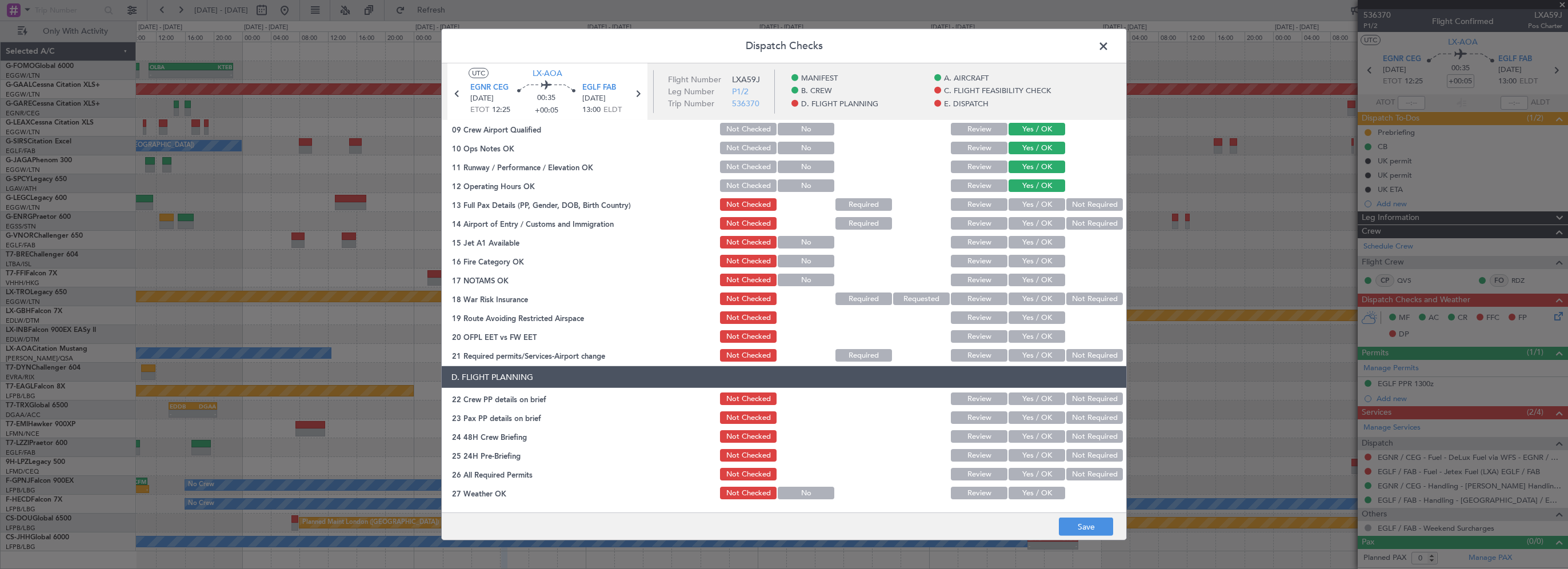
click at [1039, 201] on button "Yes / OK" at bounding box center [1037, 204] width 57 height 12
click at [1034, 222] on button "Yes / OK" at bounding box center [1037, 223] width 57 height 12
click at [1028, 243] on button "Yes / OK" at bounding box center [1037, 242] width 57 height 12
click at [1028, 259] on button "Yes / OK" at bounding box center [1037, 260] width 57 height 12
click at [1026, 282] on button "Yes / OK" at bounding box center [1037, 280] width 57 height 12
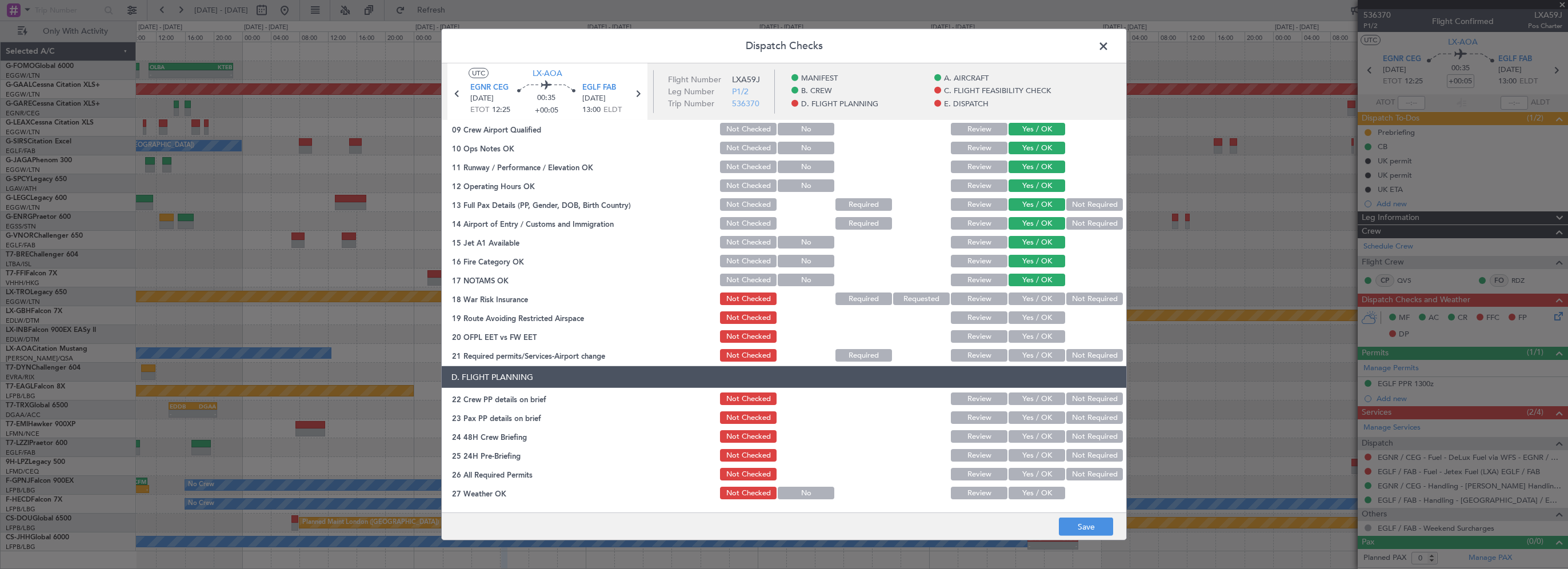
click at [1087, 311] on div at bounding box center [1093, 317] width 58 height 16
click at [1079, 300] on button "Not Required" at bounding box center [1094, 298] width 57 height 12
drag, startPoint x: 1041, startPoint y: 314, endPoint x: 1033, endPoint y: 328, distance: 16.1
click at [1039, 315] on button "Yes / OK" at bounding box center [1037, 317] width 57 height 12
drag, startPoint x: 1031, startPoint y: 334, endPoint x: 1030, endPoint y: 343, distance: 9.1
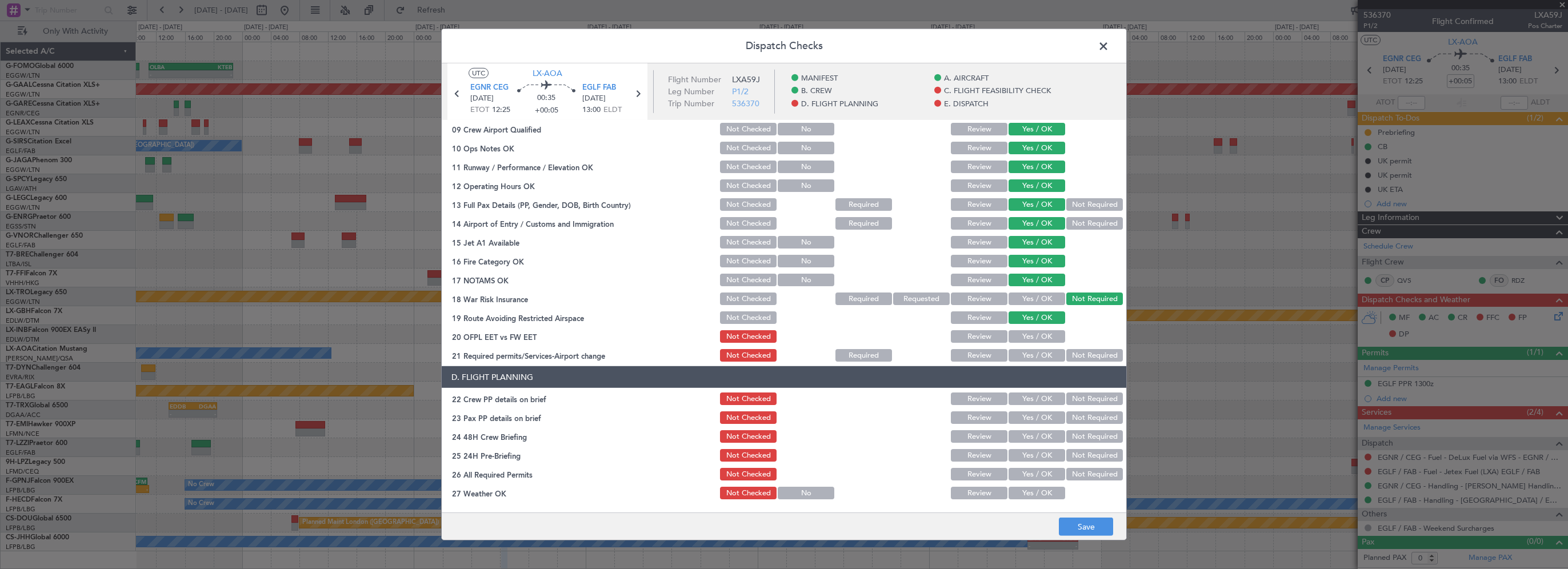
click at [1031, 339] on button "Yes / OK" at bounding box center [1037, 336] width 57 height 12
click at [1030, 353] on button "Yes / OK" at bounding box center [1037, 354] width 57 height 12
drag, startPoint x: 1032, startPoint y: 396, endPoint x: 1029, endPoint y: 418, distance: 22.2
click at [1032, 398] on button "Yes / OK" at bounding box center [1037, 398] width 57 height 12
click at [1029, 421] on button "Yes / OK" at bounding box center [1037, 417] width 57 height 12
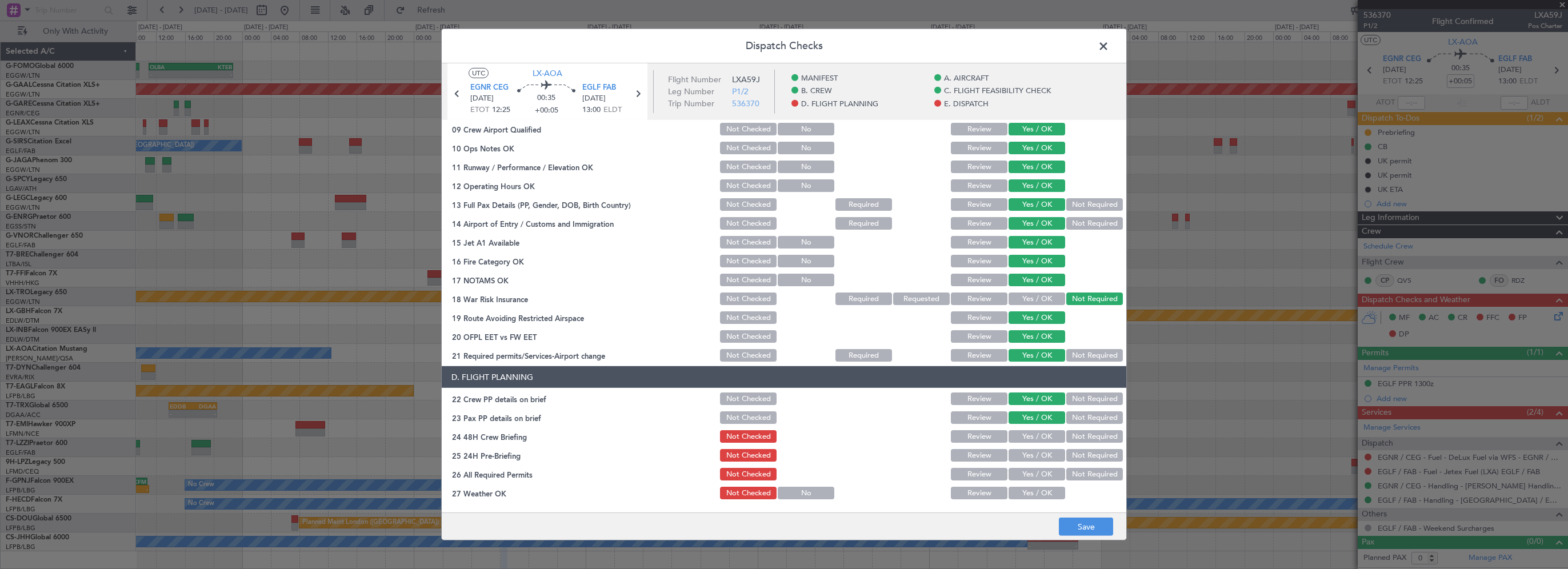
drag, startPoint x: 1028, startPoint y: 435, endPoint x: 1049, endPoint y: 450, distance: 25.8
click at [1028, 437] on button "Yes / OK" at bounding box center [1037, 437] width 57 height 12
click at [1072, 463] on div "Not Required" at bounding box center [1093, 455] width 58 height 16
click at [1076, 458] on button "Not Required" at bounding box center [1094, 455] width 57 height 12
click at [1084, 533] on button "Save" at bounding box center [1086, 527] width 54 height 19
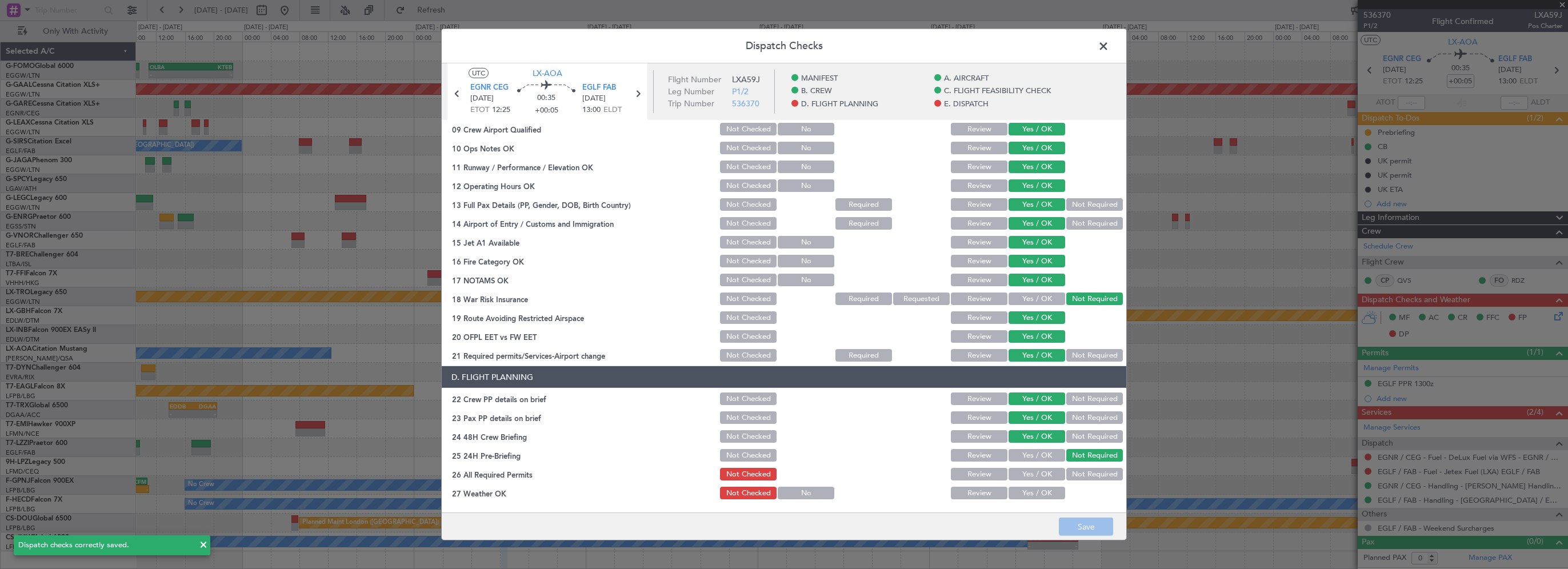
click at [1109, 49] on span at bounding box center [1109, 49] width 0 height 23
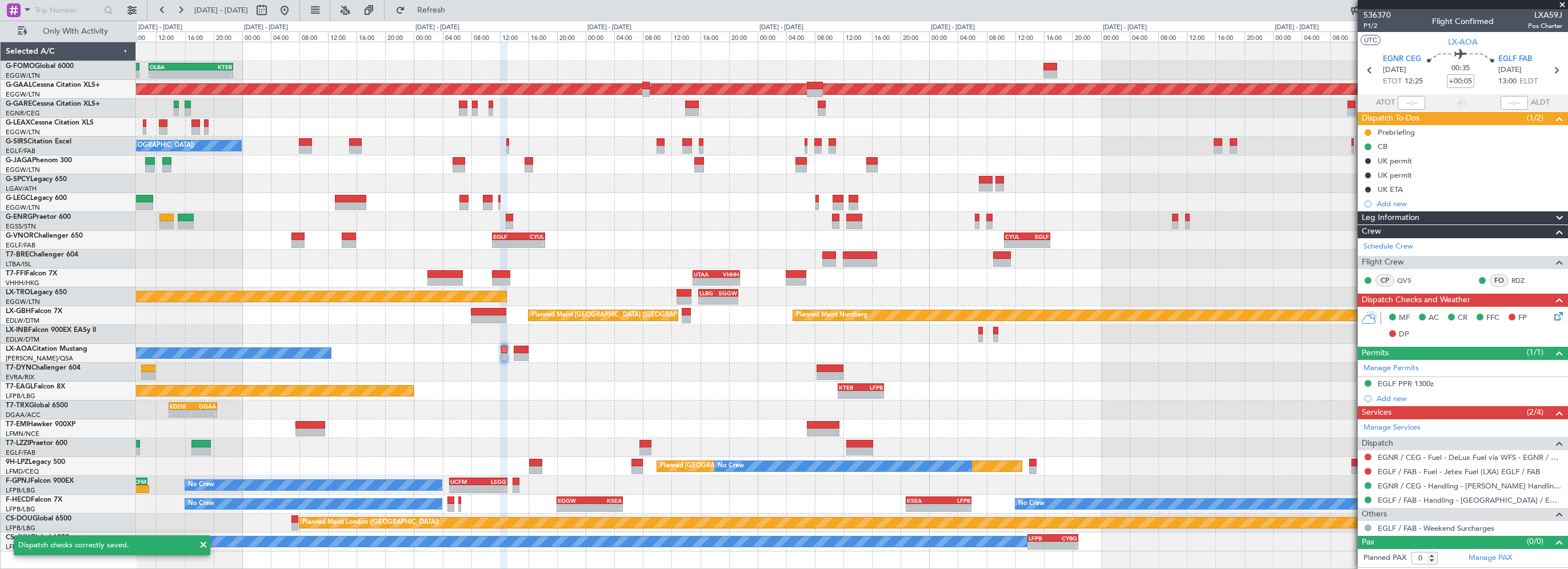
click at [644, 394] on div "Planned Maint [US_STATE] ([GEOGRAPHIC_DATA]) - - KTEB 11:15 Z LFPB 17:40 Z" at bounding box center [851, 391] width 1431 height 19
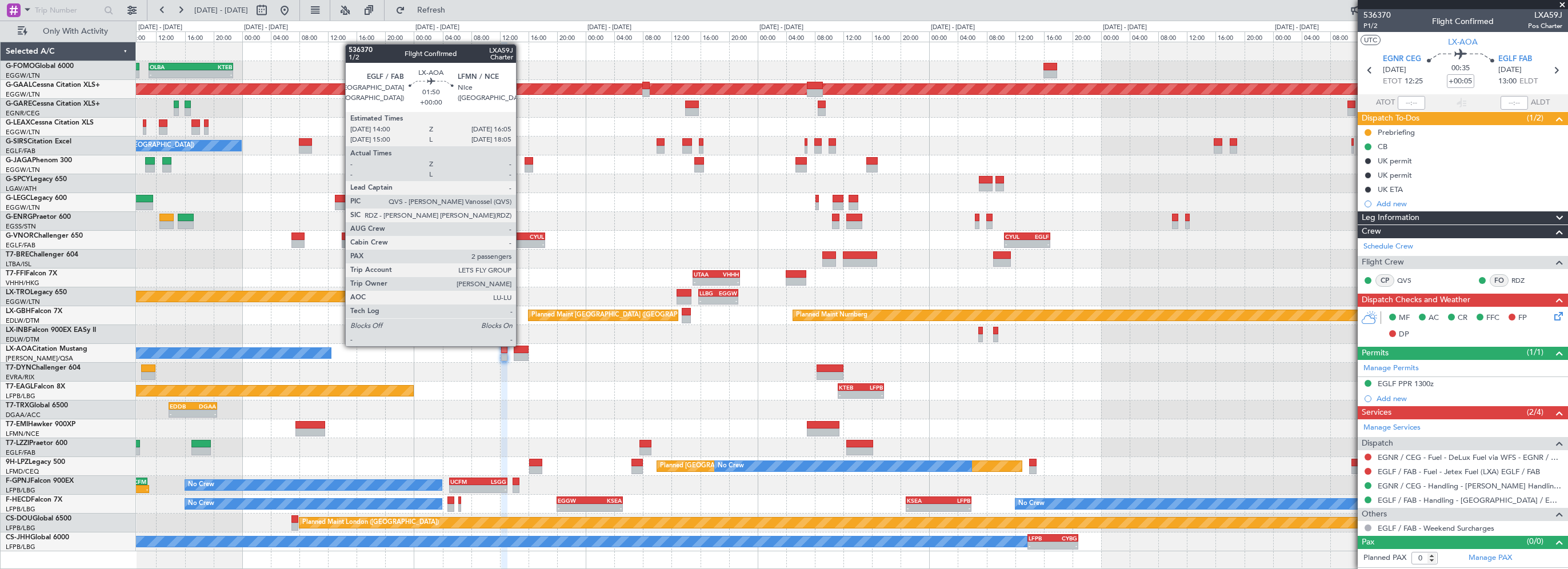
click at [521, 346] on div at bounding box center [521, 350] width 16 height 8
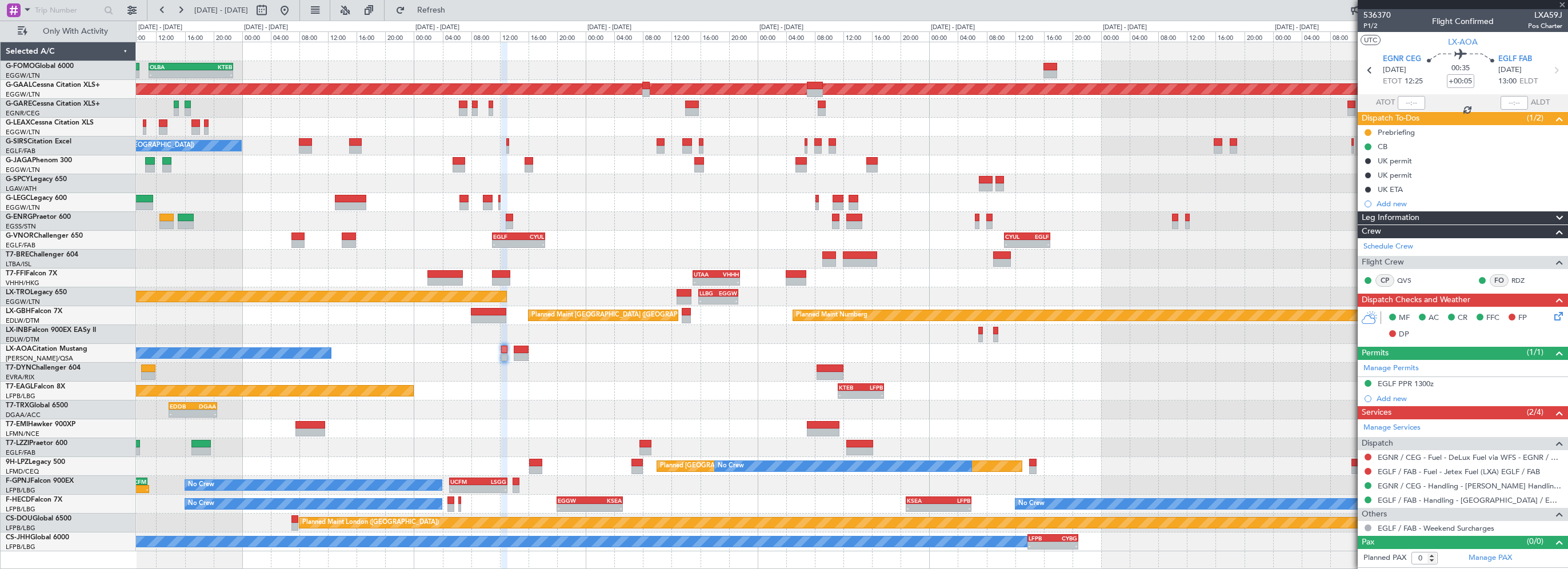
type input "2"
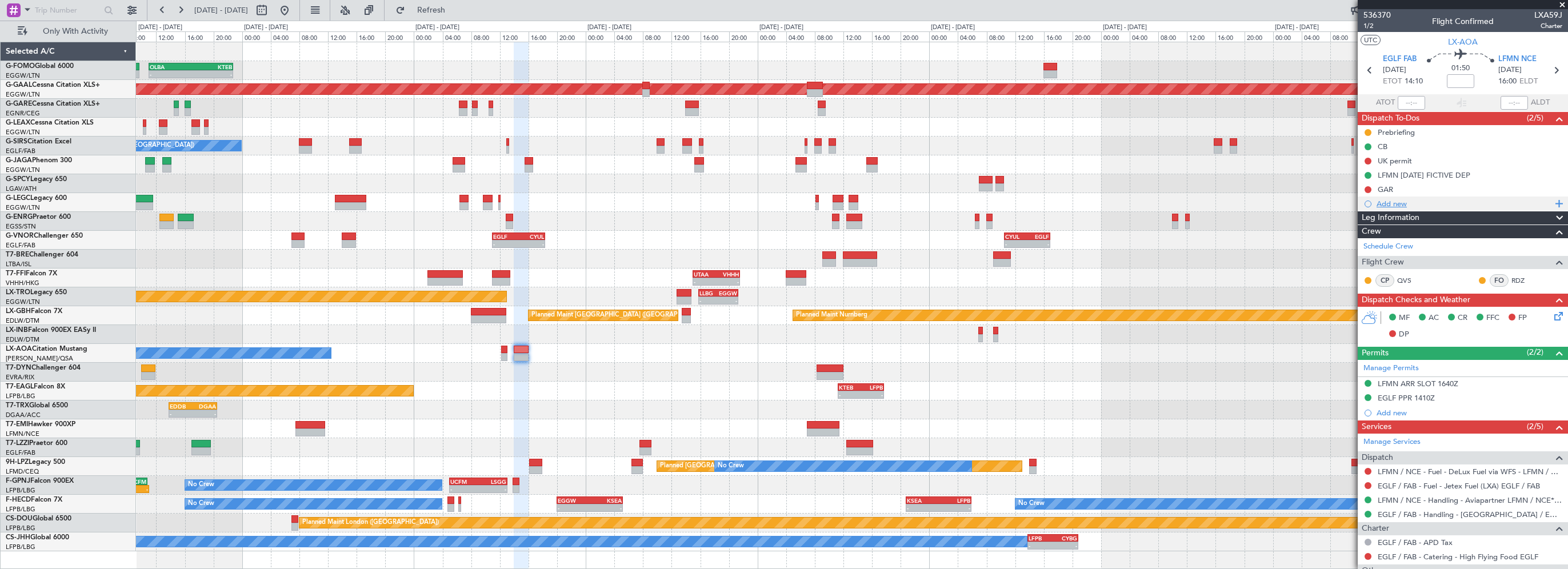
click at [1417, 209] on div "Add new" at bounding box center [1463, 203] width 211 height 14
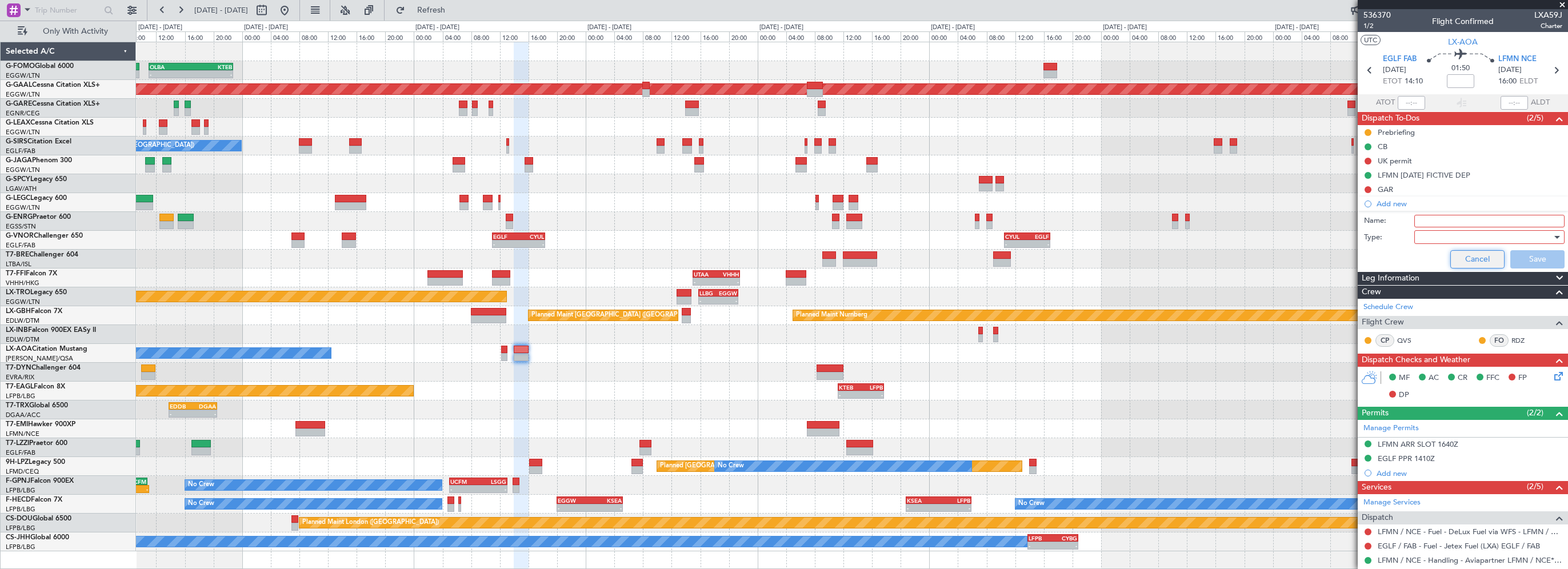
click at [1484, 254] on button "Cancel" at bounding box center [1478, 259] width 54 height 19
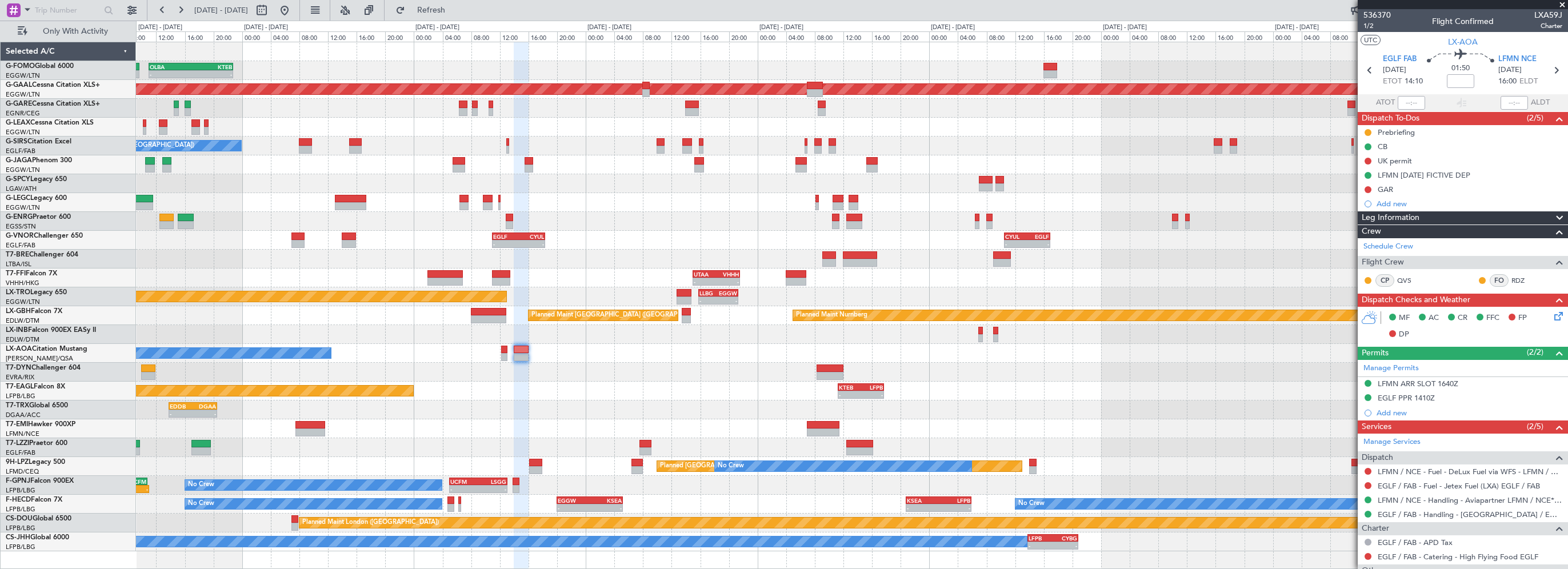
click at [1416, 218] on span "Leg Information" at bounding box center [1391, 218] width 58 height 13
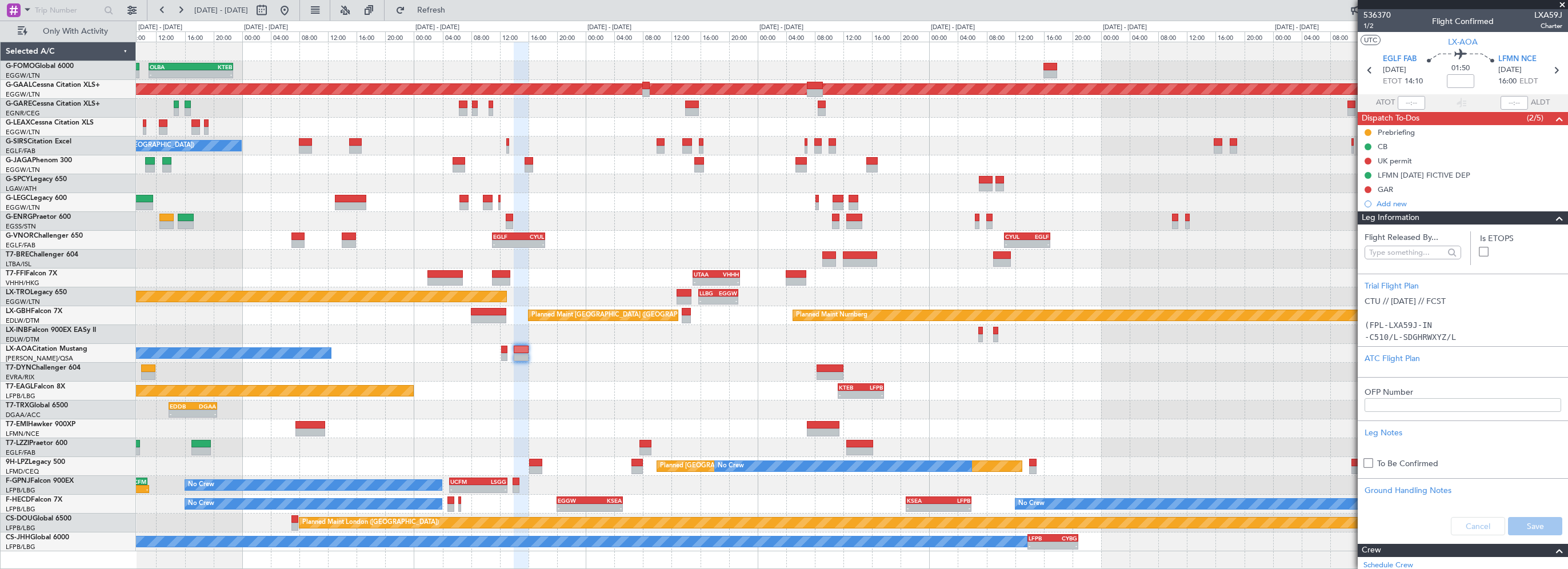
click at [1418, 219] on span "Leg Information" at bounding box center [1391, 218] width 58 height 13
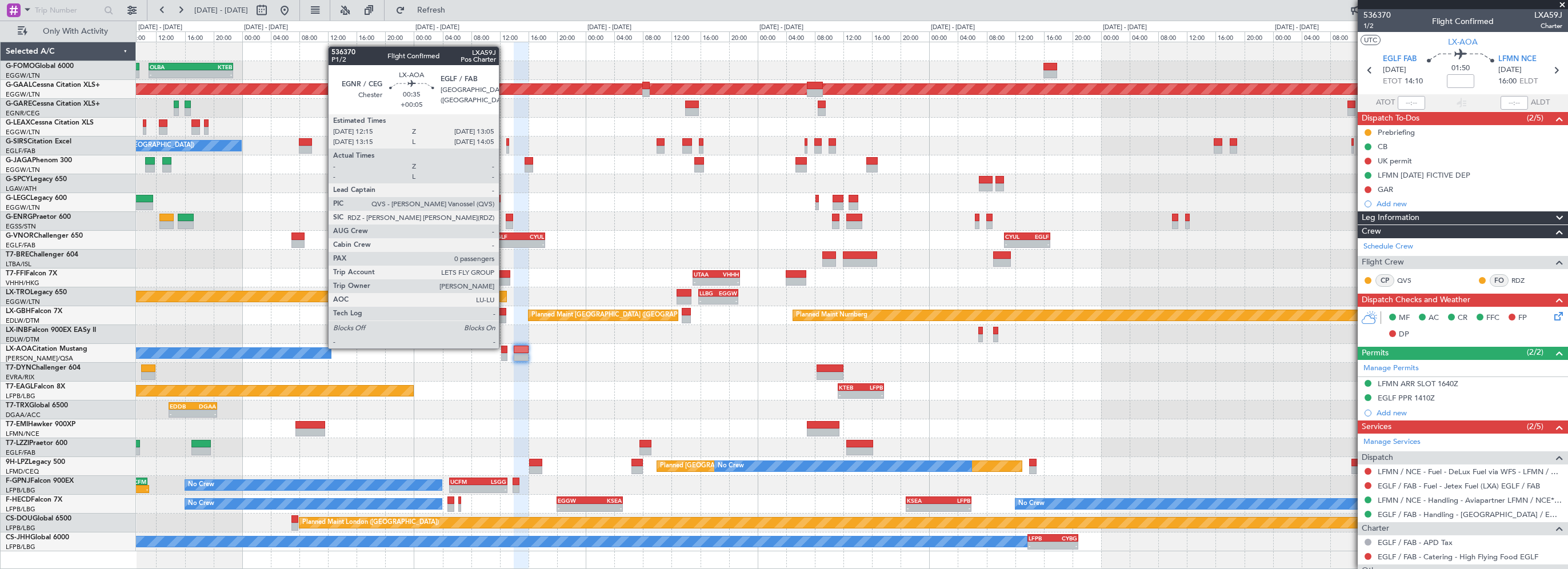
click at [504, 348] on div at bounding box center [504, 350] width 7 height 8
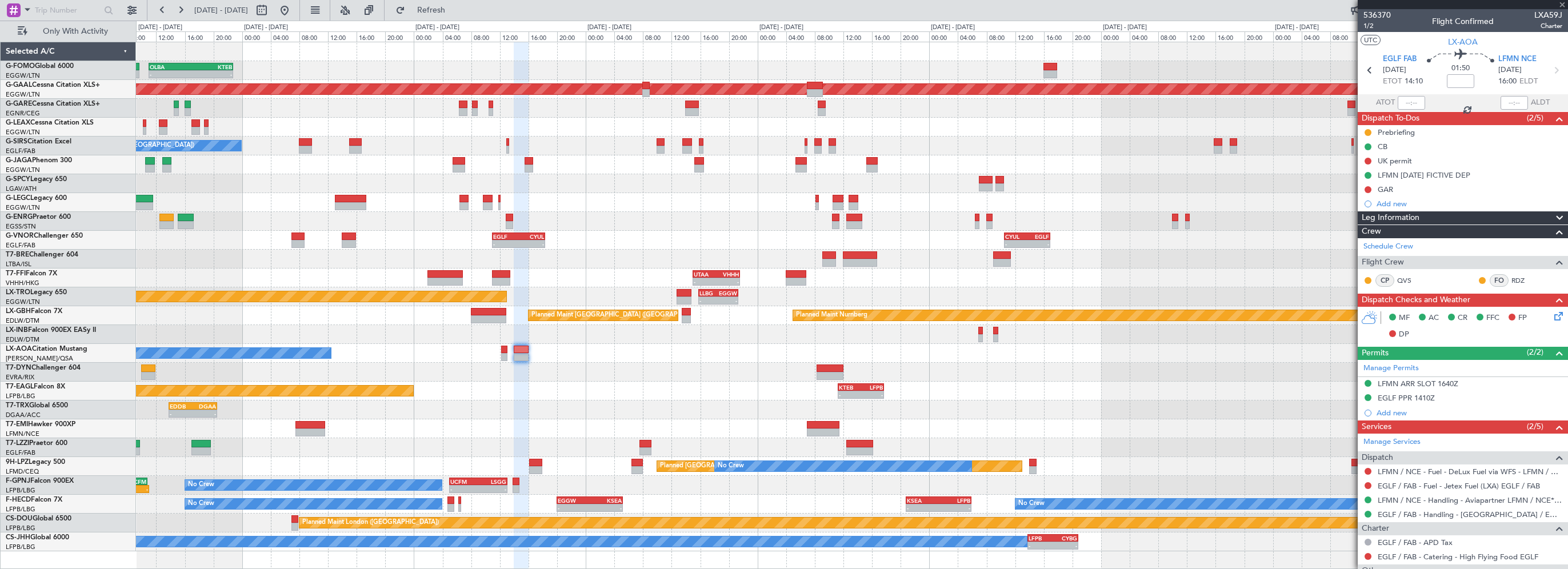
type input "+00:05"
type input "0"
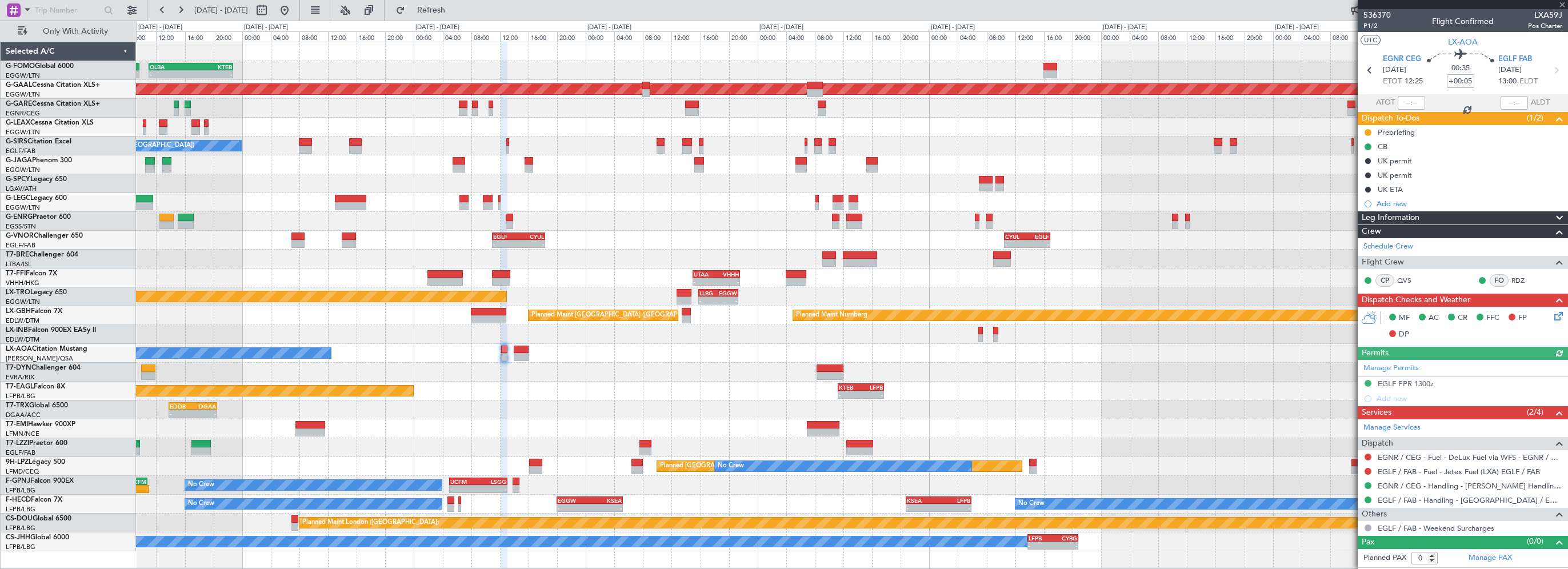
click at [1439, 219] on div "Leg Information" at bounding box center [1463, 218] width 211 height 13
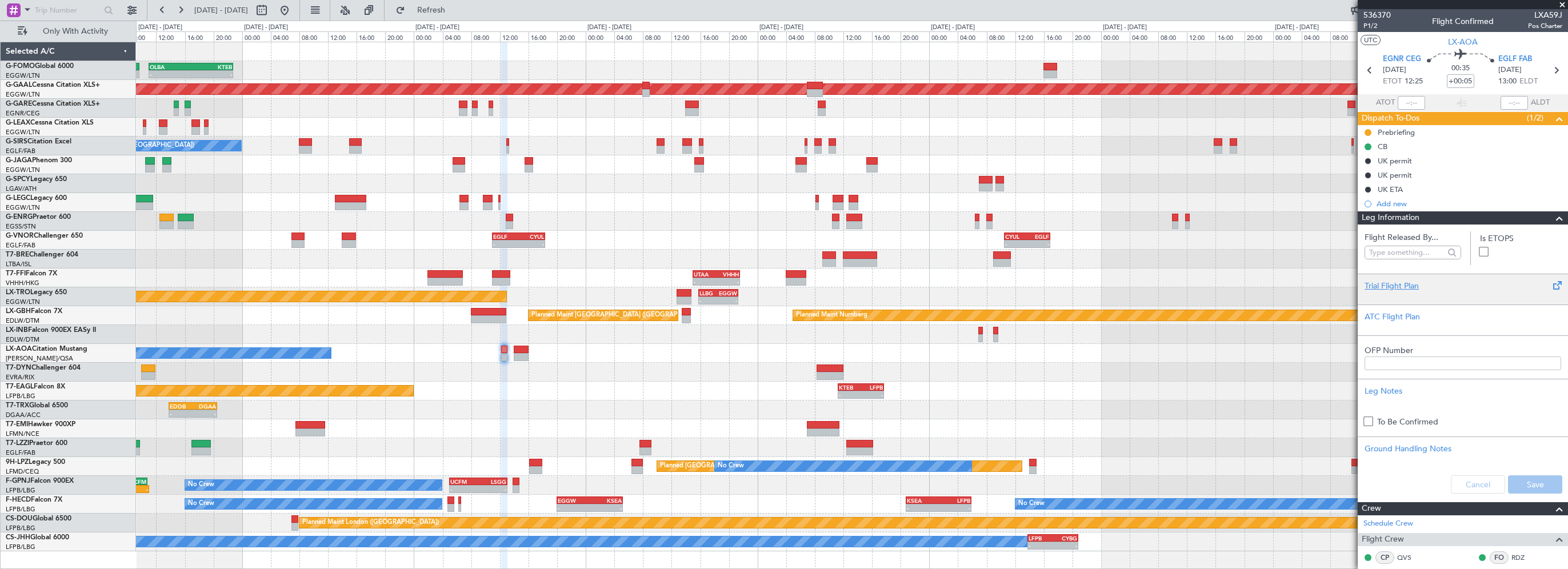
click at [1406, 284] on div "Trial Flight Plan" at bounding box center [1463, 285] width 197 height 12
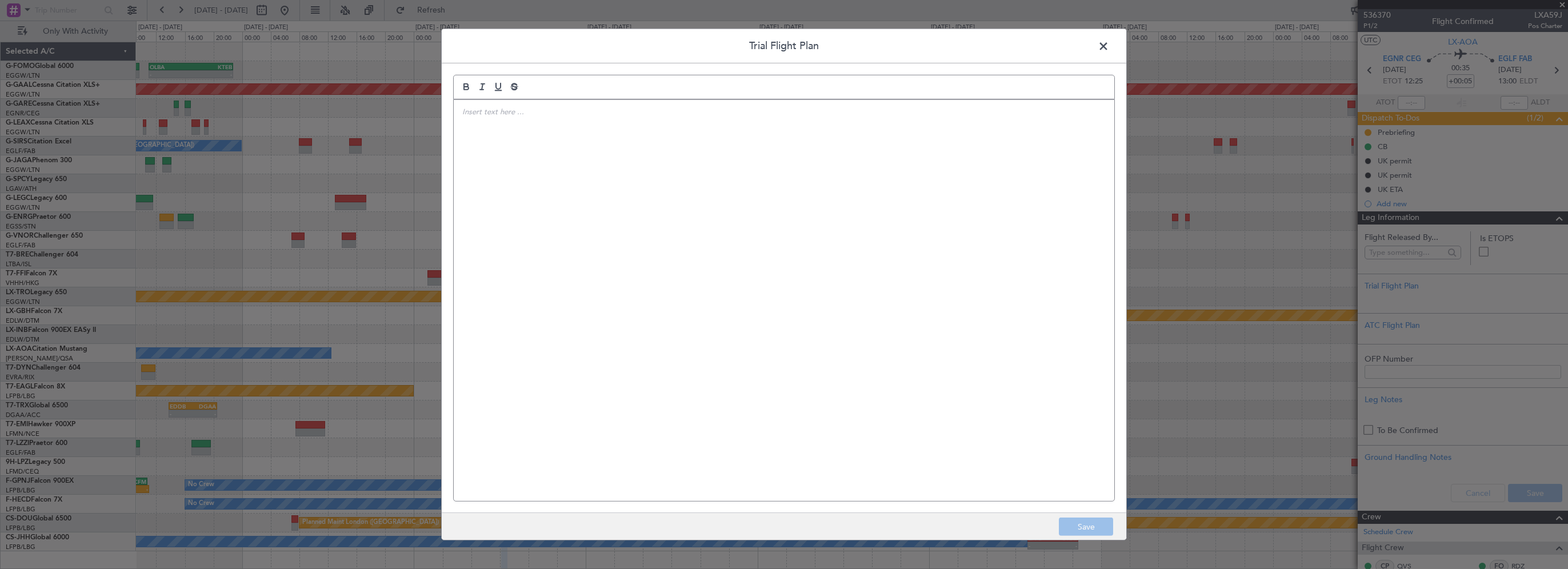
click at [715, 184] on div at bounding box center [784, 300] width 661 height 401
click at [873, 341] on div "CTU // 14SEP // FCST (FPL-LXA59J-IN -C510/L-SDGHRWXYZ/L -EGNR1215 -N0330F190 DC…" at bounding box center [784, 300] width 661 height 401
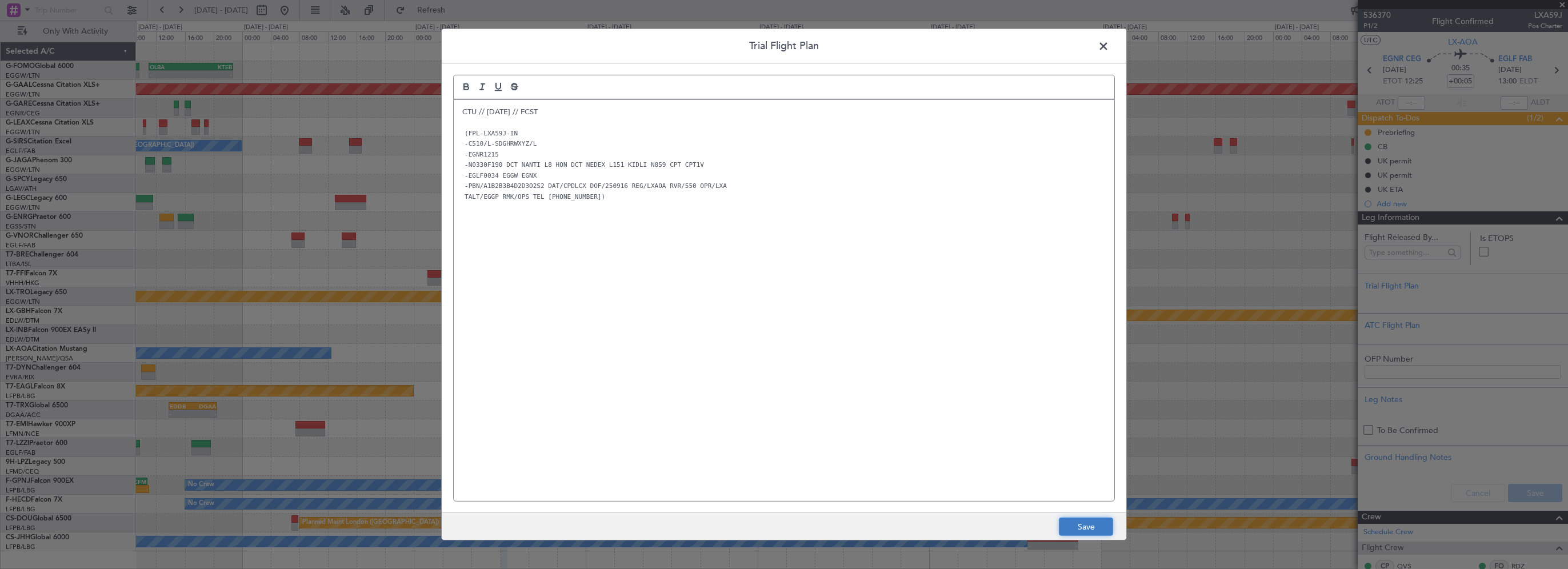
click at [1073, 534] on button "Save" at bounding box center [1086, 527] width 54 height 19
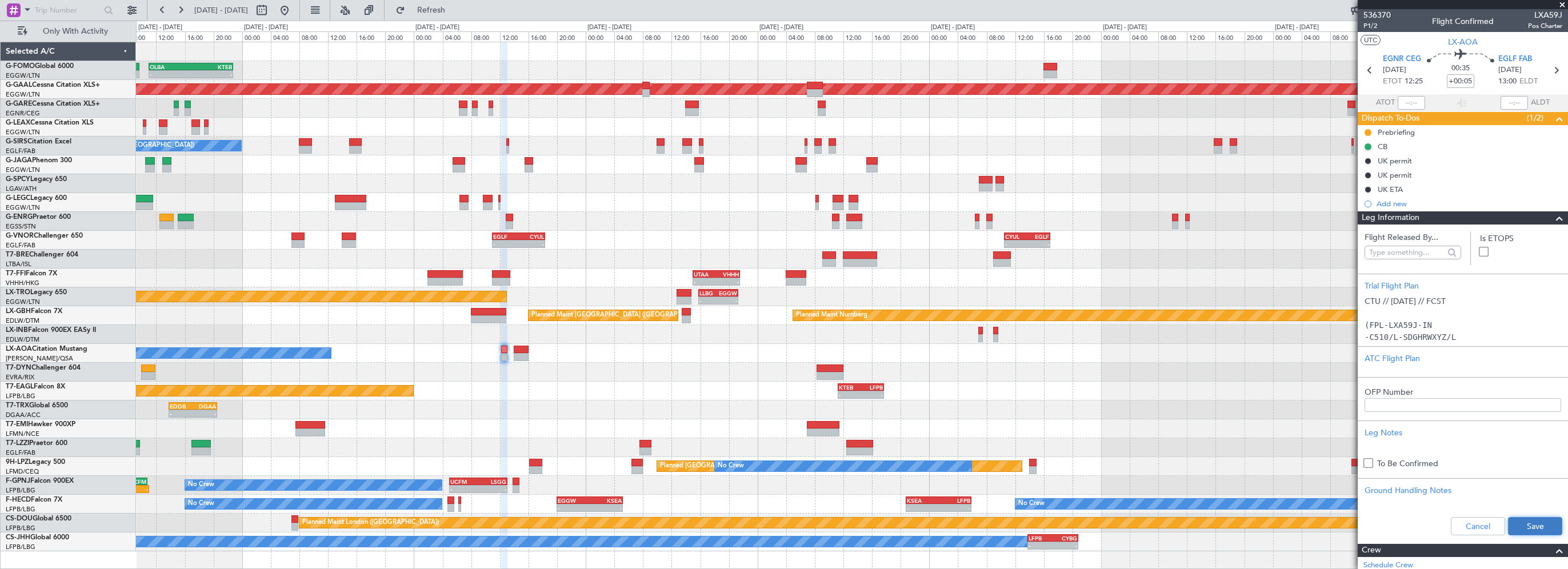
click at [1520, 526] on button "Save" at bounding box center [1534, 527] width 54 height 19
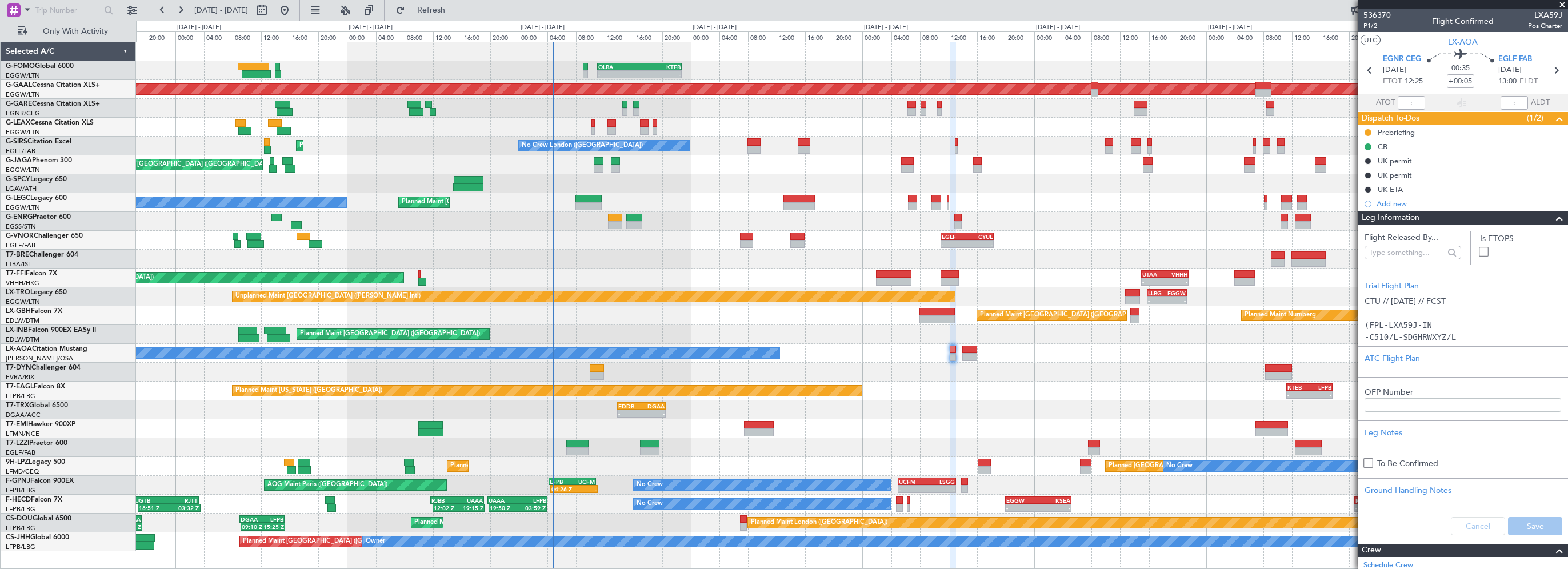
click at [1000, 358] on div "- - OLBA 11:00 Z KTEB 22:45 Z Planned Maint London (Luton) KTEB 02:30 Z EDDH 09…" at bounding box center [851, 297] width 1431 height 509
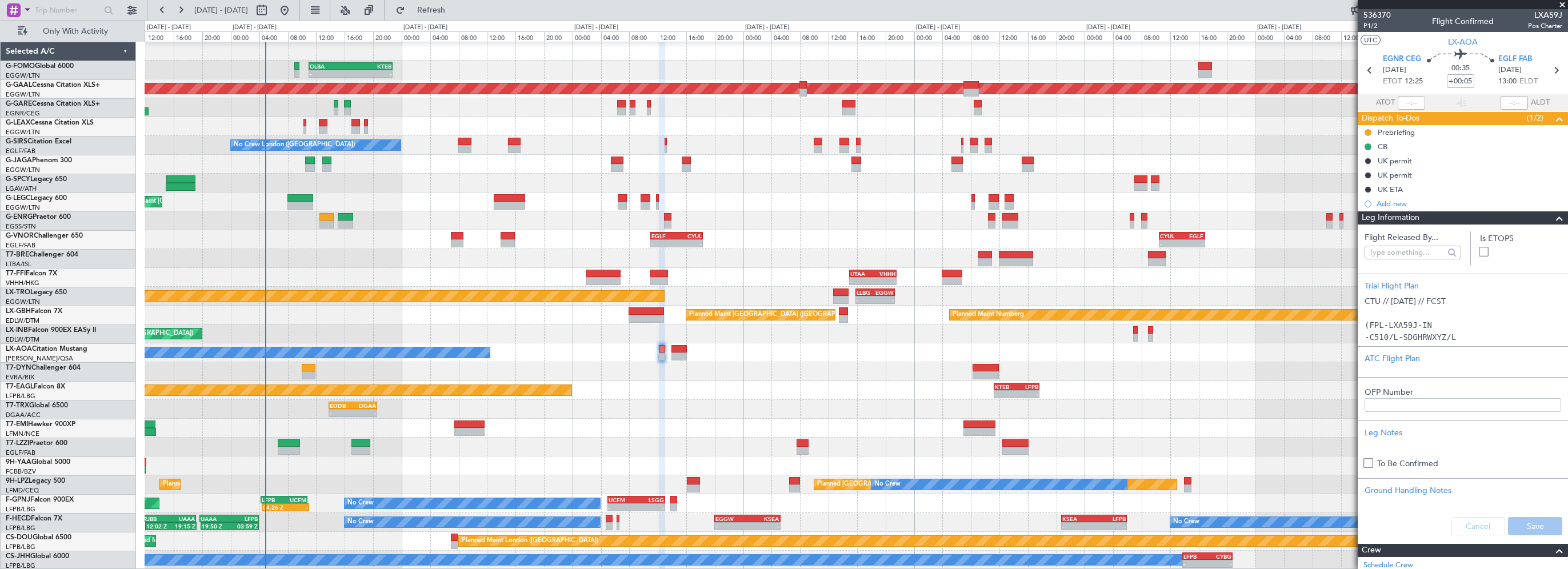
click at [767, 382] on div "Planned Maint [US_STATE] ([GEOGRAPHIC_DATA]) - - KTEB 11:15 Z LFPB 17:40 Z" at bounding box center [856, 391] width 1423 height 19
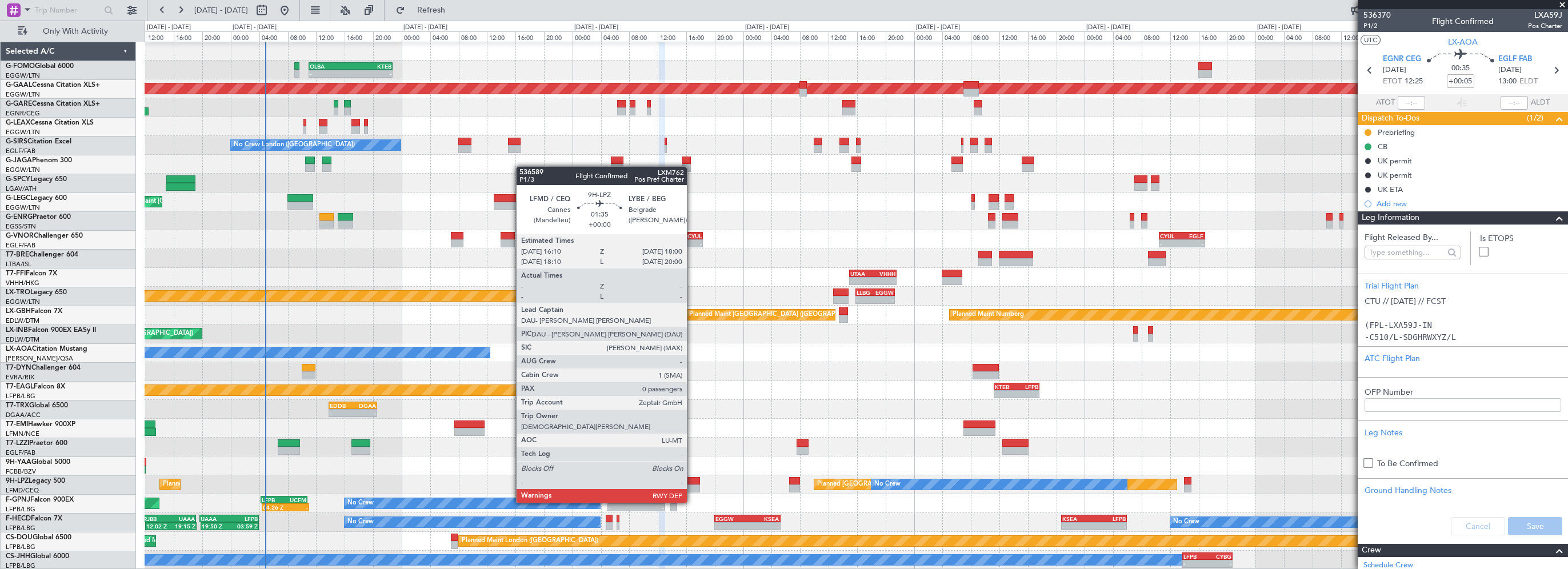
click at [692, 481] on div at bounding box center [694, 481] width 13 height 8
